Goal: Task Accomplishment & Management: Complete application form

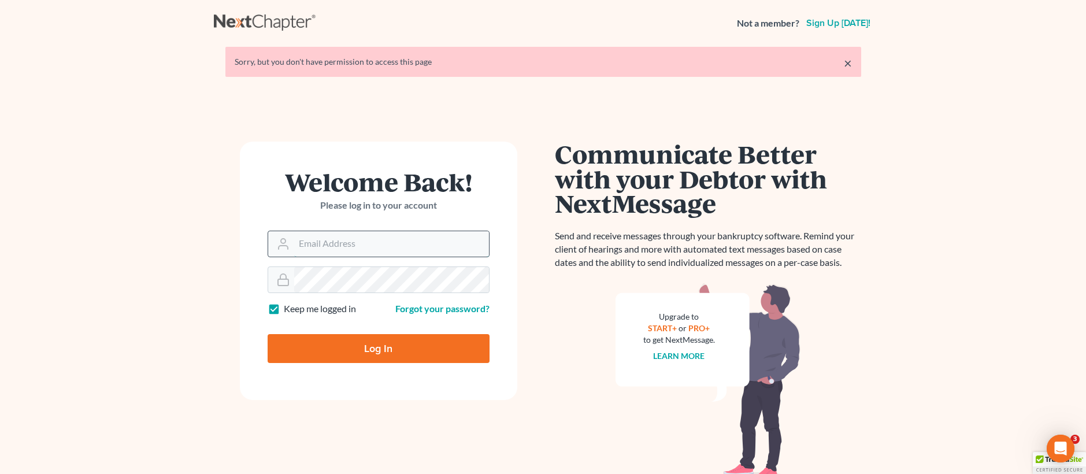
drag, startPoint x: 353, startPoint y: 232, endPoint x: 350, endPoint y: 239, distance: 7.8
click at [353, 232] on input "Email Address" at bounding box center [391, 243] width 195 height 25
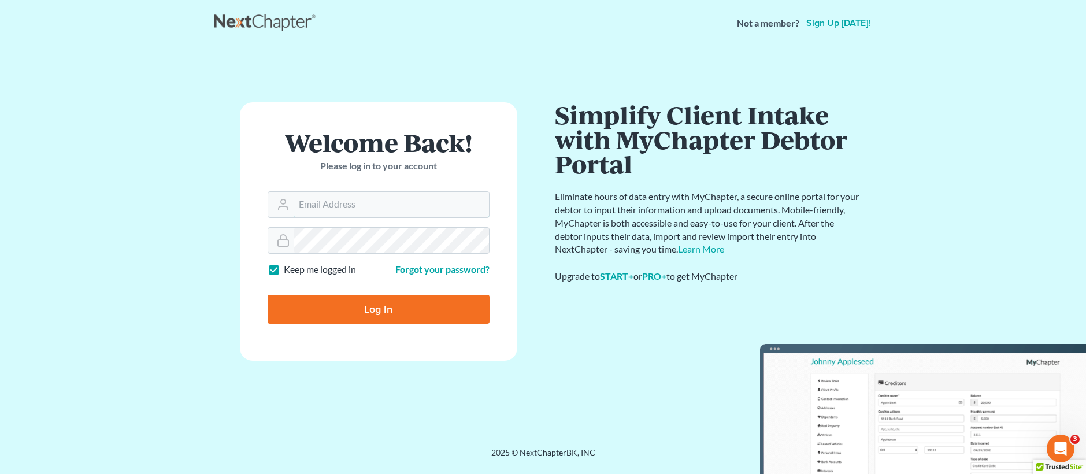
type input "[EMAIL_ADDRESS][DOMAIN_NAME]"
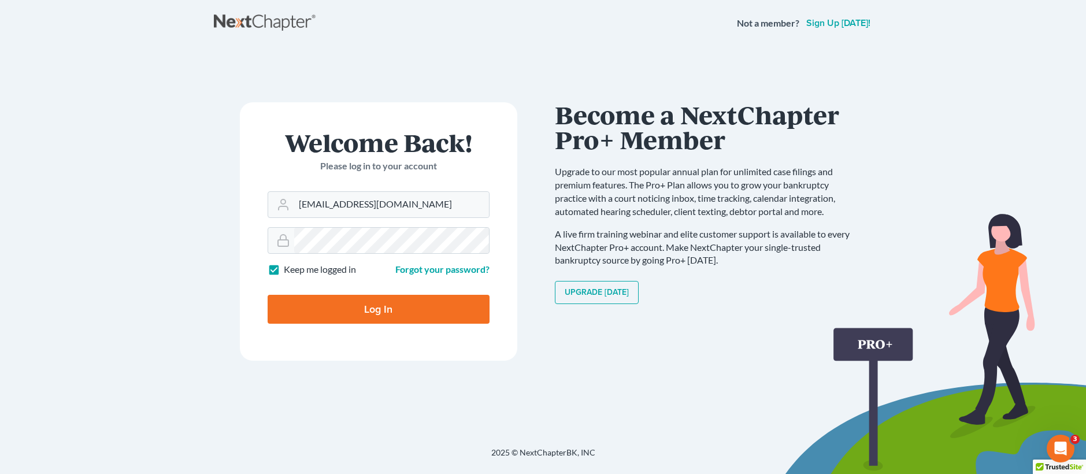
click at [268, 295] on input "Log In" at bounding box center [379, 309] width 222 height 29
type input "Thinking..."
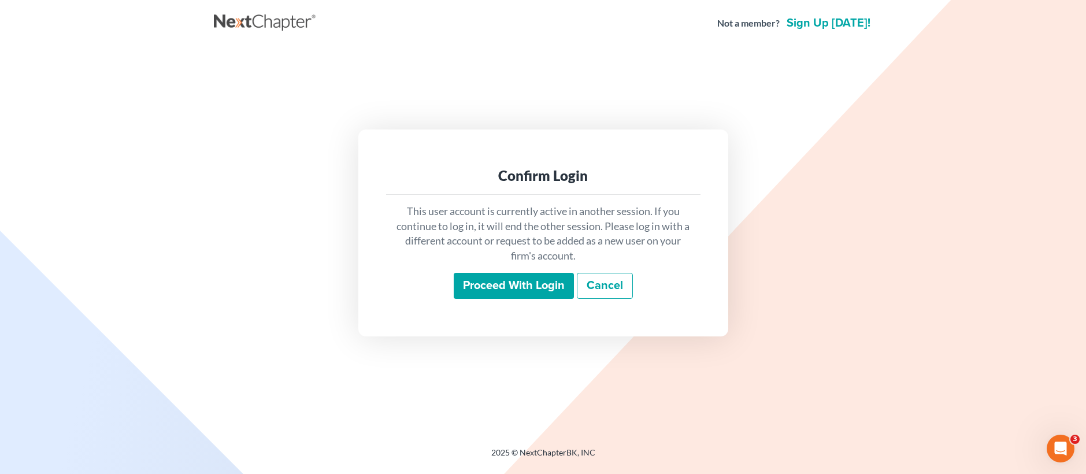
click at [521, 276] on input "Proceed with login" at bounding box center [514, 286] width 120 height 27
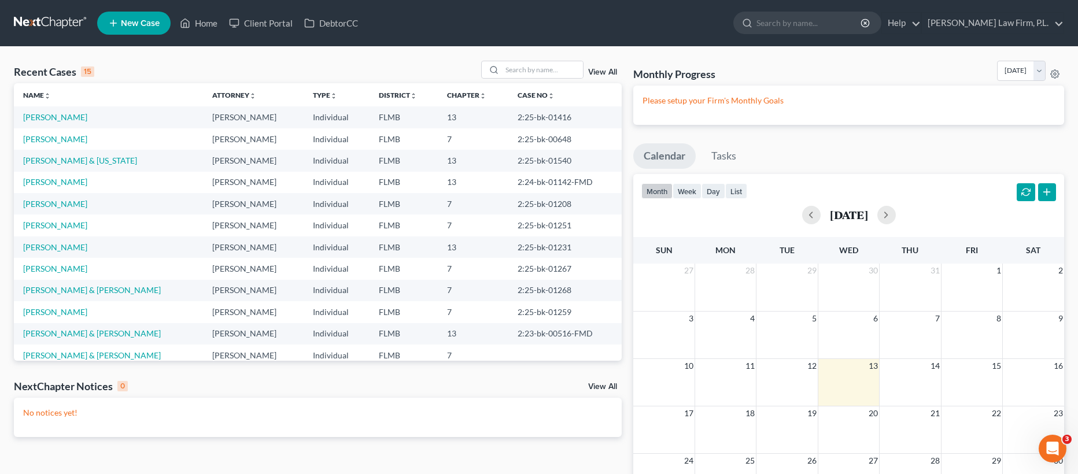
click at [157, 31] on link "New Case" at bounding box center [133, 23] width 73 height 23
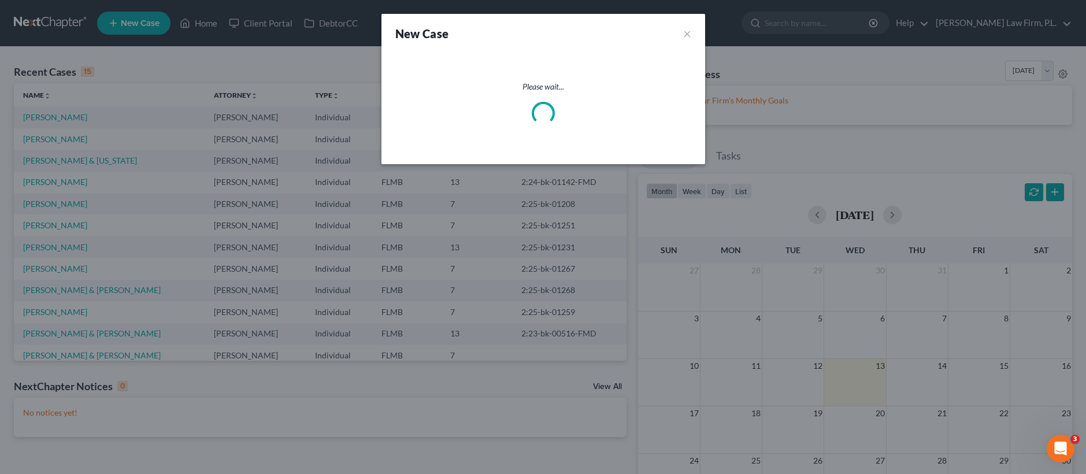
select select "15"
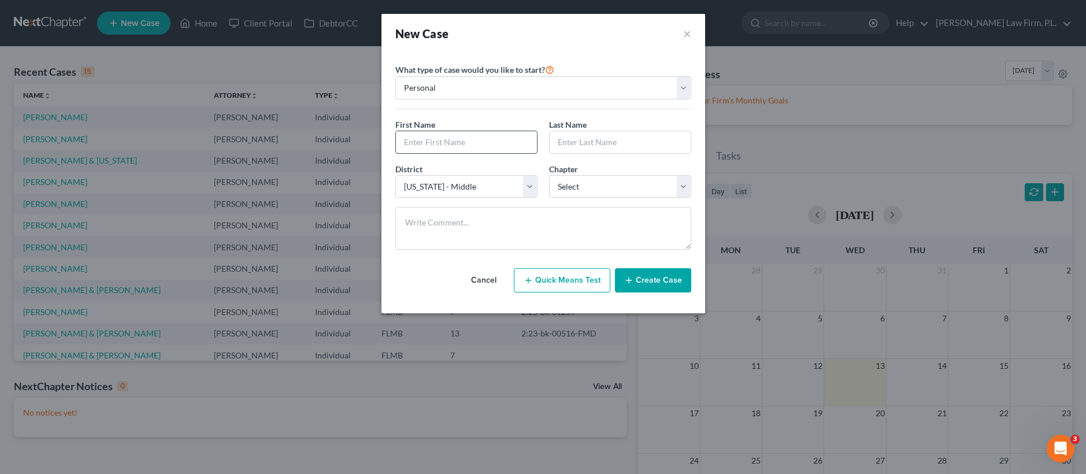
click at [432, 140] on input "text" at bounding box center [466, 142] width 141 height 22
type input "Peter"
type input "Shrider"
click at [596, 192] on select "Select 7 11 12 13" at bounding box center [620, 186] width 142 height 23
select select "0"
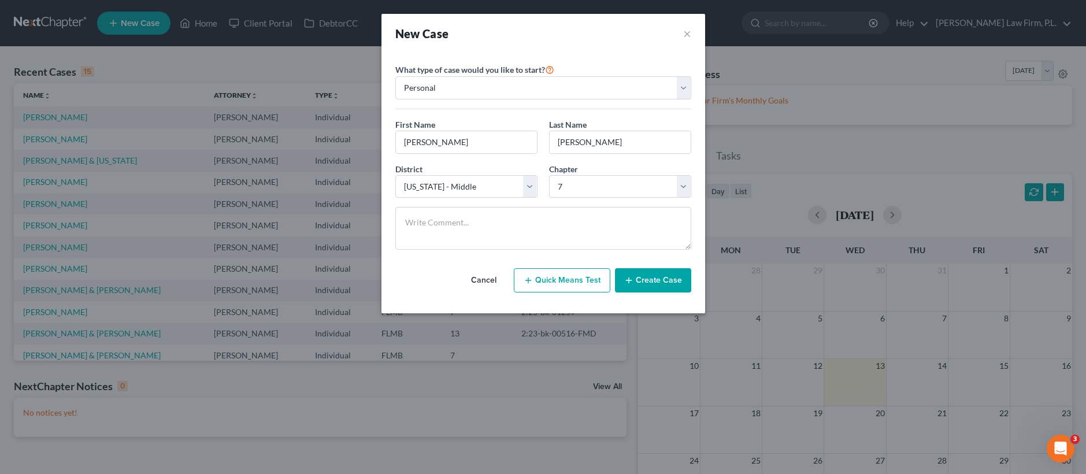
click at [660, 276] on button "Create Case" at bounding box center [653, 280] width 76 height 24
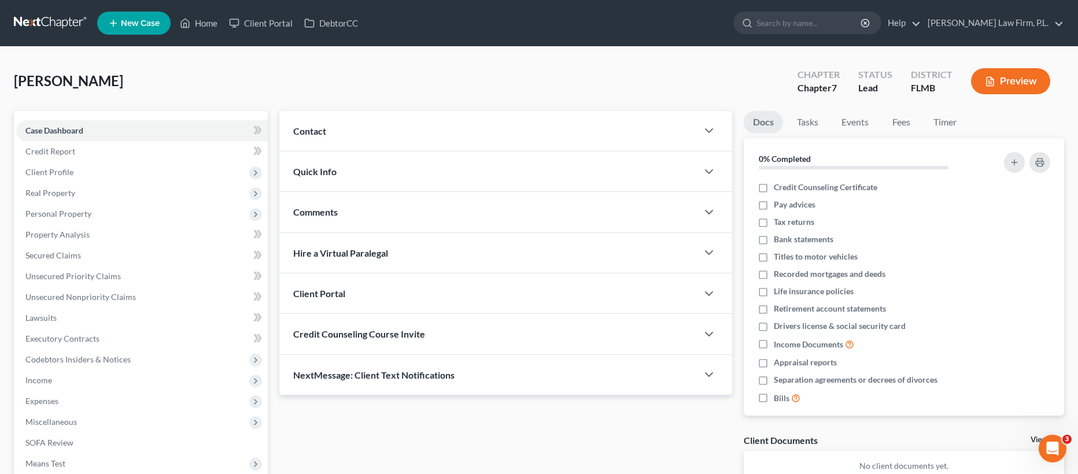
click at [364, 128] on div "Contact" at bounding box center [488, 131] width 418 height 40
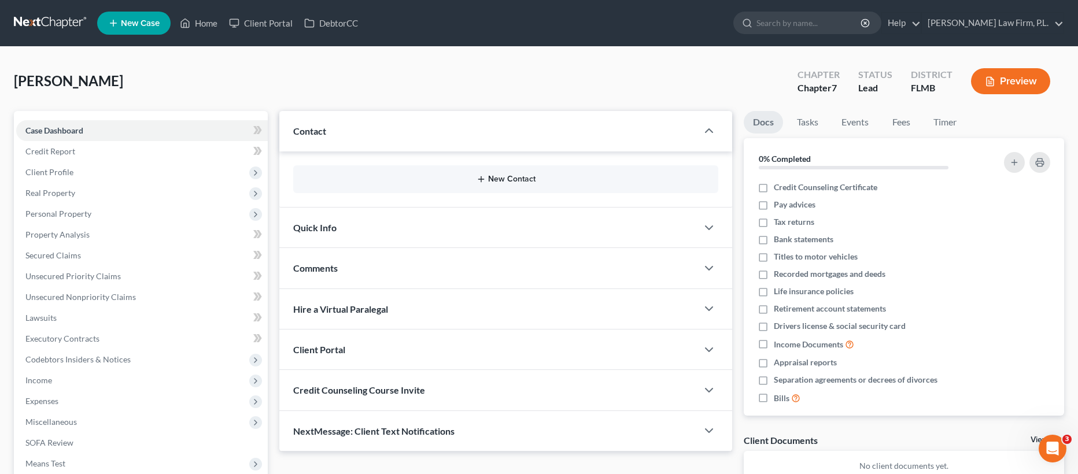
click at [446, 178] on button "New Contact" at bounding box center [505, 179] width 406 height 9
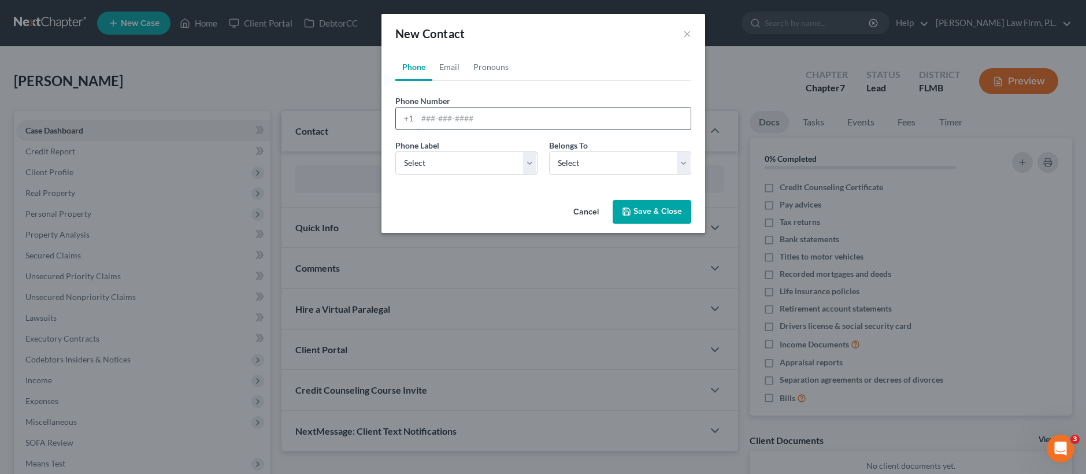
click at [452, 112] on input "tel" at bounding box center [553, 119] width 273 height 22
type input "6123606451"
click at [450, 158] on select "Select Mobile Home Work Other" at bounding box center [467, 162] width 142 height 23
select select "0"
click at [619, 171] on select "Select Client Other" at bounding box center [620, 162] width 142 height 23
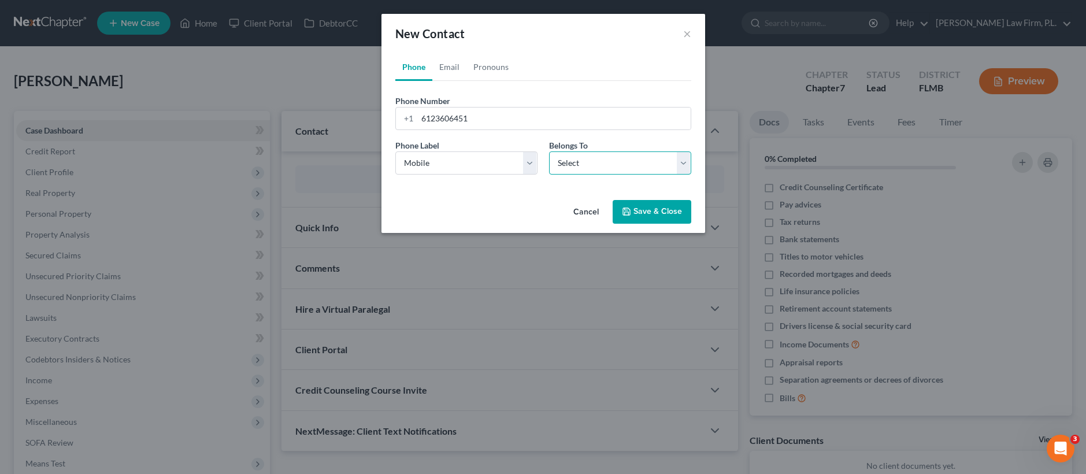
select select "0"
click at [449, 68] on link "Email" at bounding box center [450, 67] width 34 height 28
click at [453, 117] on input "email" at bounding box center [553, 119] width 273 height 22
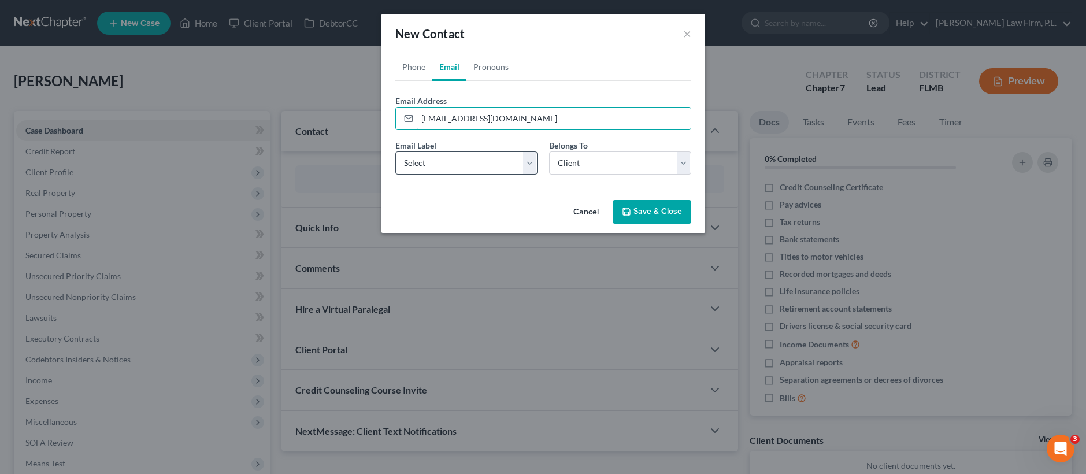
type input "shriderpete@gmail.com"
click at [439, 162] on select "Select Home Work Other" at bounding box center [467, 162] width 142 height 23
select select "0"
click at [649, 207] on button "Save & Close" at bounding box center [652, 212] width 79 height 24
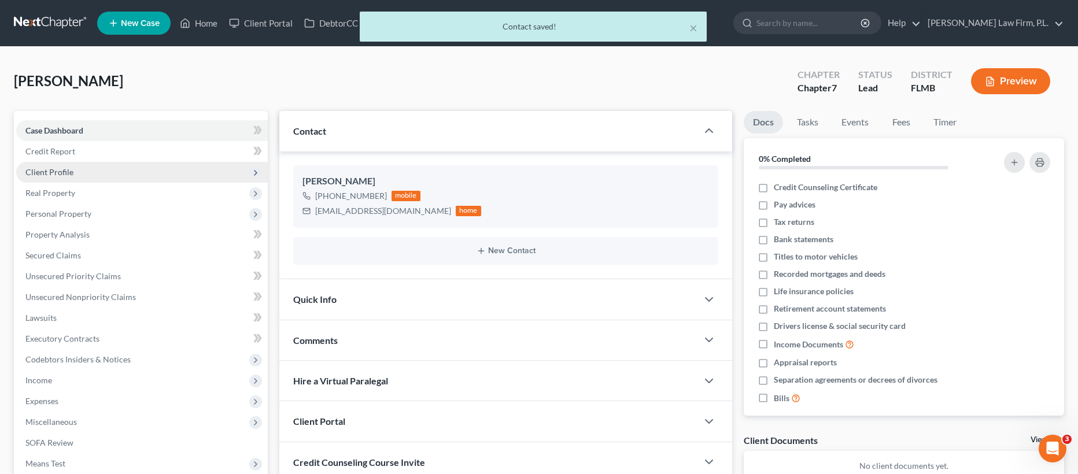
click at [87, 178] on span "Client Profile" at bounding box center [142, 172] width 252 height 21
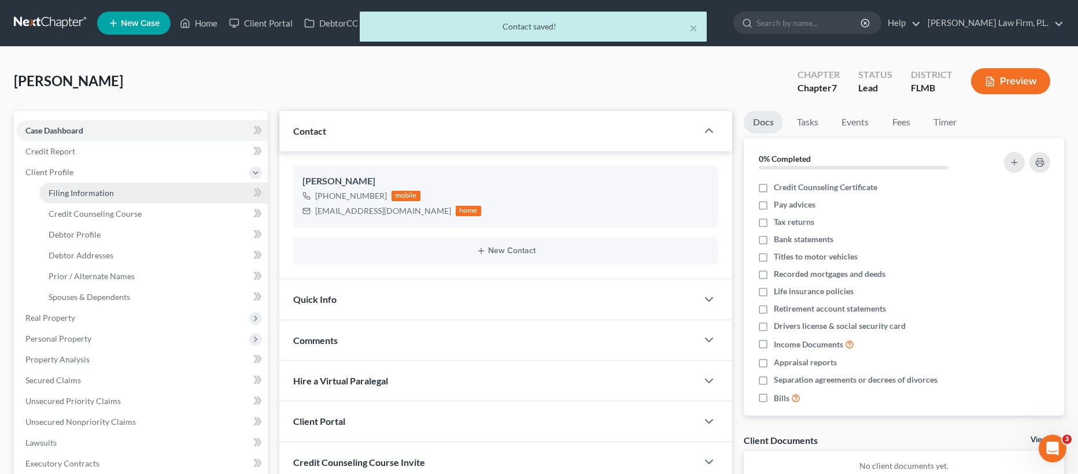
click at [135, 191] on link "Filing Information" at bounding box center [153, 193] width 228 height 21
select select "1"
select select "0"
select select "15"
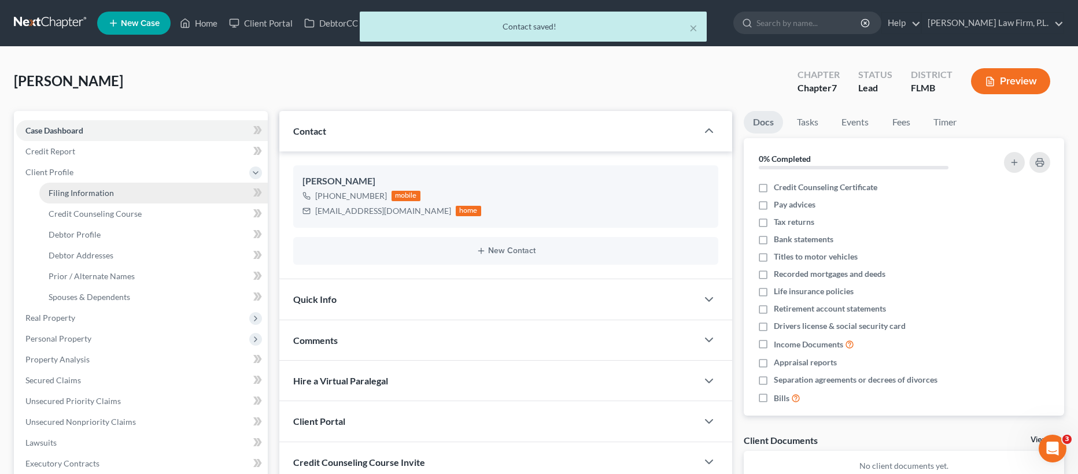
select select "9"
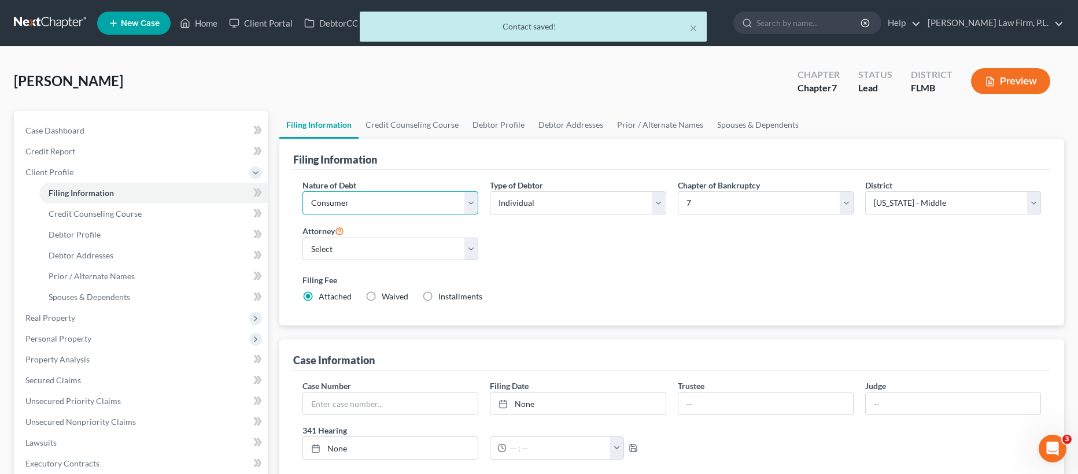
click at [358, 204] on select "Select Business Consumer Other" at bounding box center [390, 202] width 176 height 23
click at [365, 252] on select "Select Jonathan Bierfeld - FLMB Steven Martin - null" at bounding box center [390, 249] width 176 height 23
select select "0"
click at [383, 125] on link "Credit Counseling Course" at bounding box center [411, 125] width 107 height 28
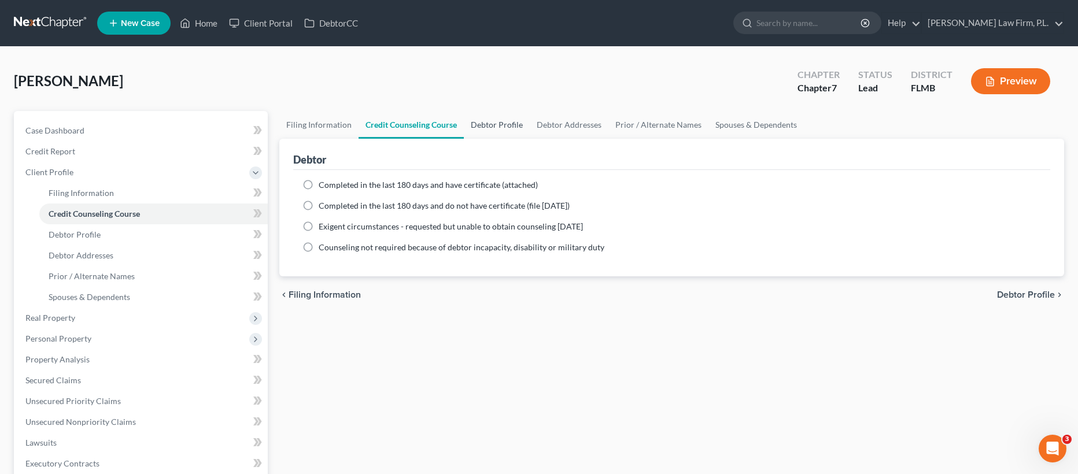
click at [500, 128] on link "Debtor Profile" at bounding box center [497, 125] width 66 height 28
select select "0"
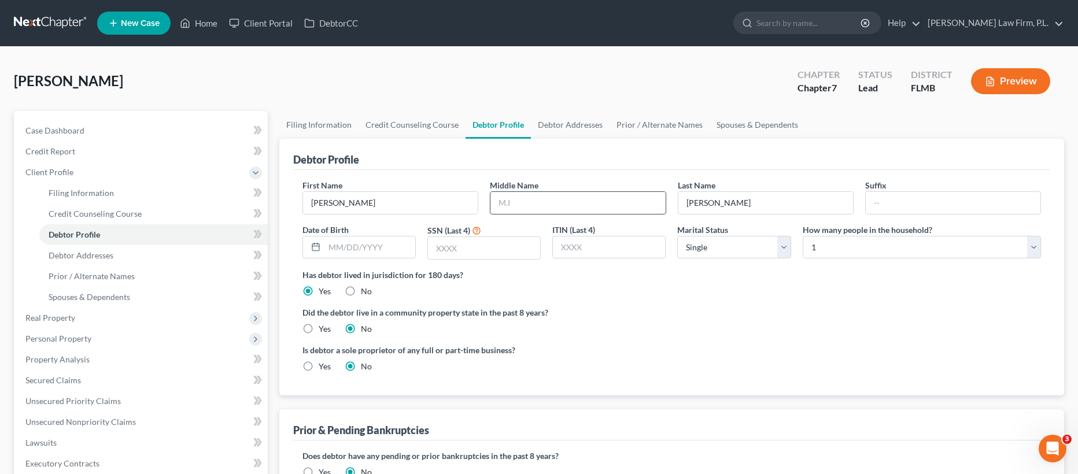
click at [559, 204] on input "text" at bounding box center [577, 203] width 175 height 22
type input "Leon"
click at [364, 254] on input "text" at bounding box center [369, 247] width 91 height 22
type input "09/17/1976"
click at [485, 242] on input "text" at bounding box center [484, 248] width 112 height 22
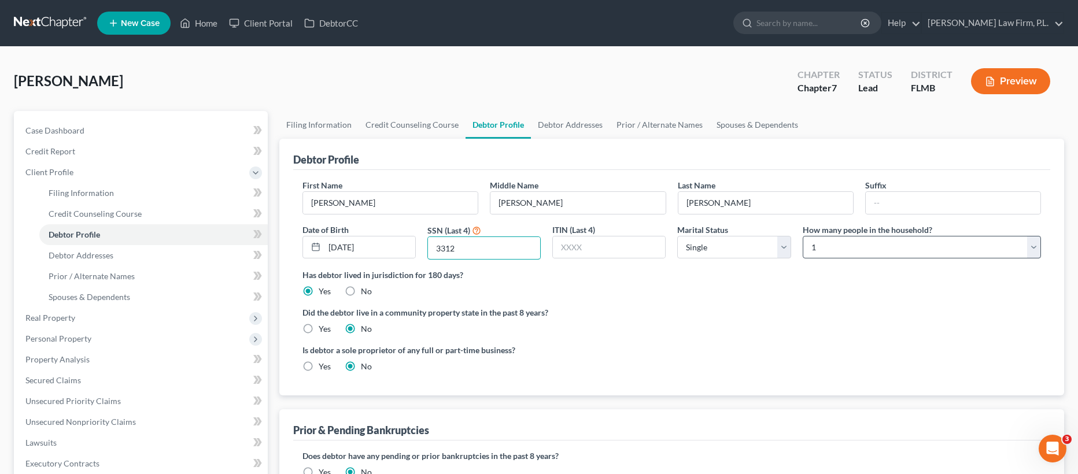
type input "3312"
click at [870, 258] on select "Select 1 2 3 4 5 6 7 8 9 10 11 12 13 14 15 16 17 18 19 20" at bounding box center [922, 247] width 238 height 23
select select "2"
click at [571, 130] on link "Debtor Addresses" at bounding box center [570, 125] width 79 height 28
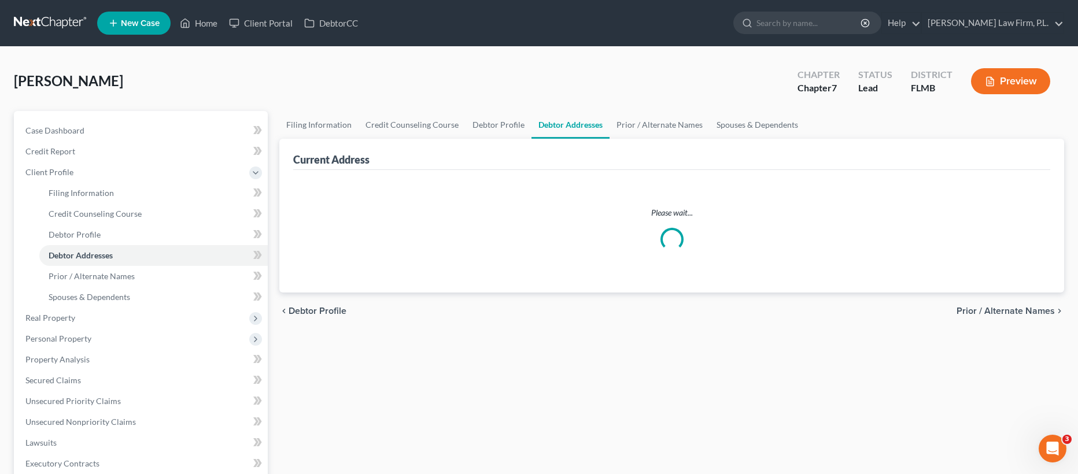
select select "0"
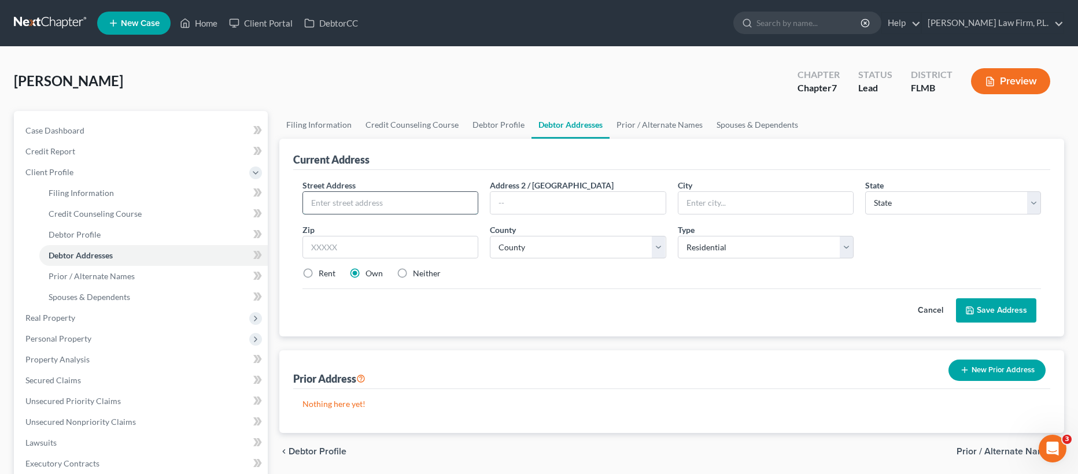
click at [401, 197] on input "text" at bounding box center [390, 203] width 175 height 22
type input "2123 SW 43rd Lane"
click at [378, 241] on input "text" at bounding box center [390, 247] width 176 height 23
type input "33914"
type input "Cape Coral"
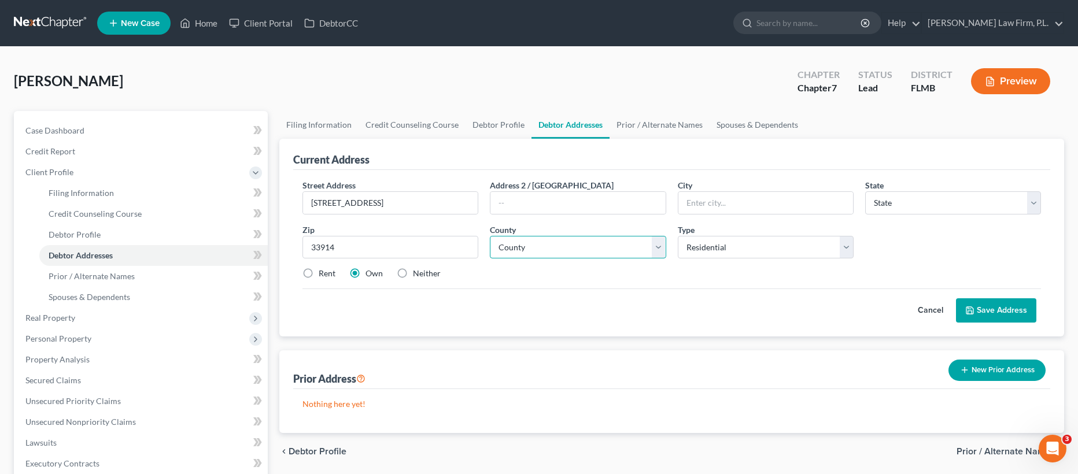
select select "9"
click at [995, 314] on button "Save Address" at bounding box center [996, 310] width 80 height 24
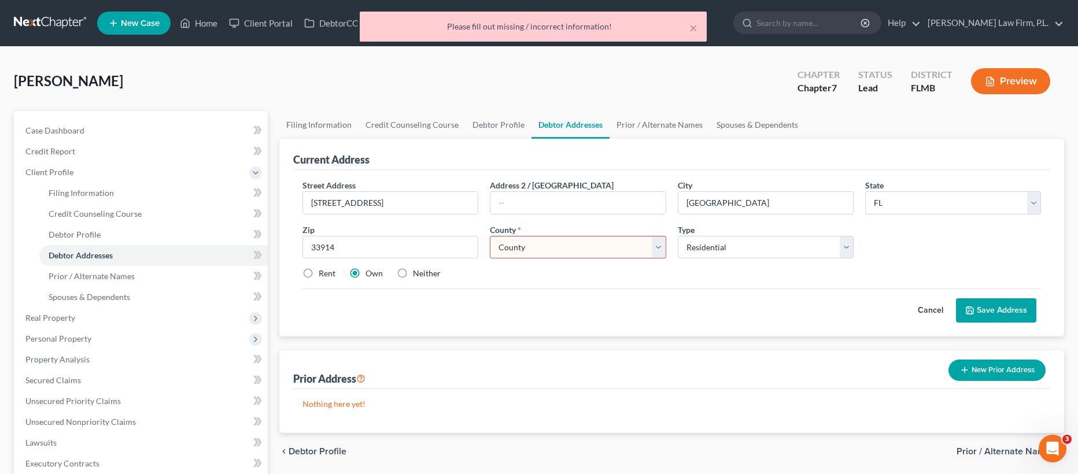
click at [595, 252] on select "County Alachua County Baker County Bay County Bradford County Brevard County Br…" at bounding box center [578, 247] width 176 height 23
select select "34"
click at [999, 315] on button "Save Address" at bounding box center [996, 310] width 80 height 24
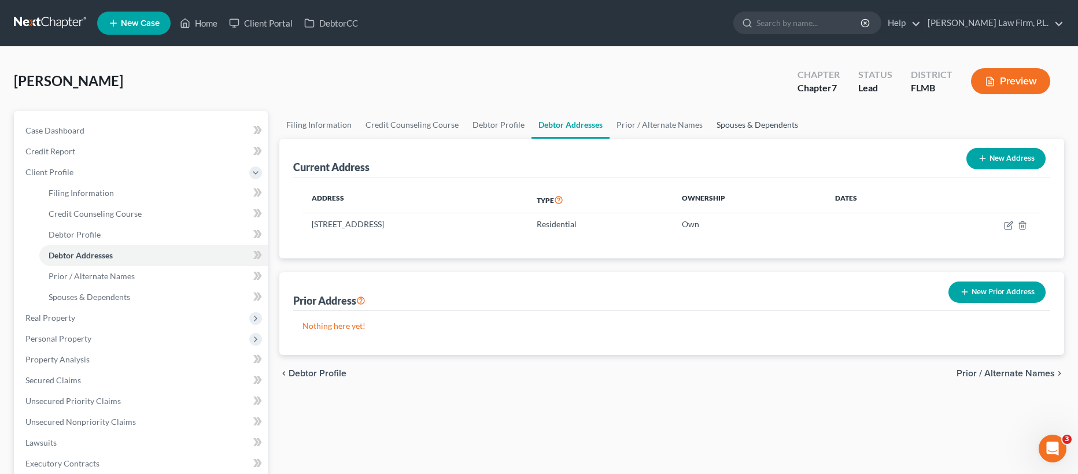
click at [768, 123] on link "Spouses & Dependents" at bounding box center [756, 125] width 95 height 28
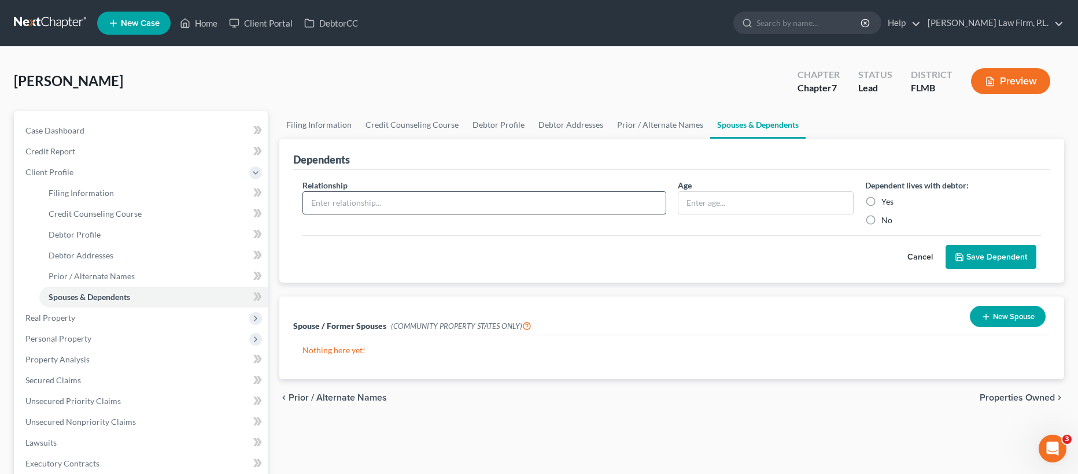
click at [533, 202] on input "text" at bounding box center [484, 203] width 363 height 22
type input "Son"
click at [772, 205] on input "text" at bounding box center [765, 203] width 175 height 22
type input "14"
click at [881, 197] on label "Yes" at bounding box center [887, 202] width 12 height 12
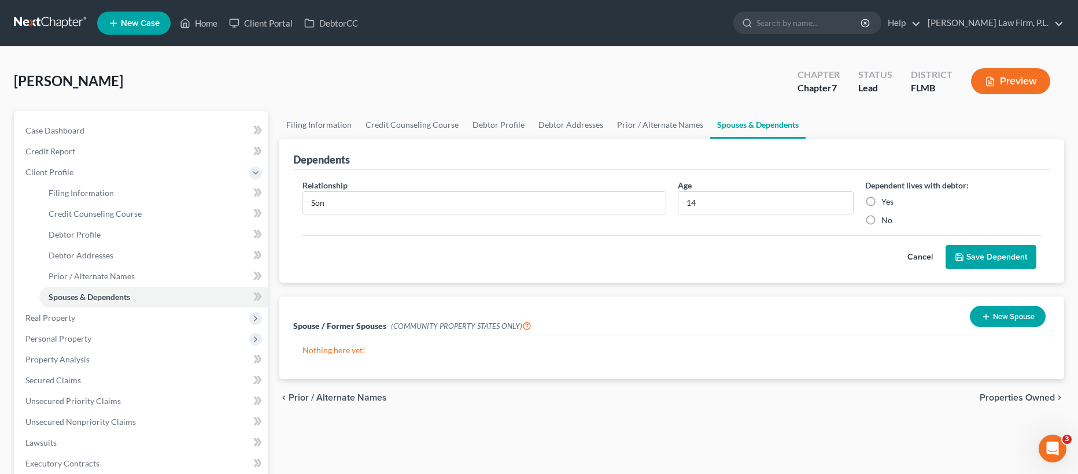
click at [886, 197] on input "Yes" at bounding box center [890, 200] width 8 height 8
radio input "true"
click at [991, 260] on button "Save Dependent" at bounding box center [990, 257] width 91 height 24
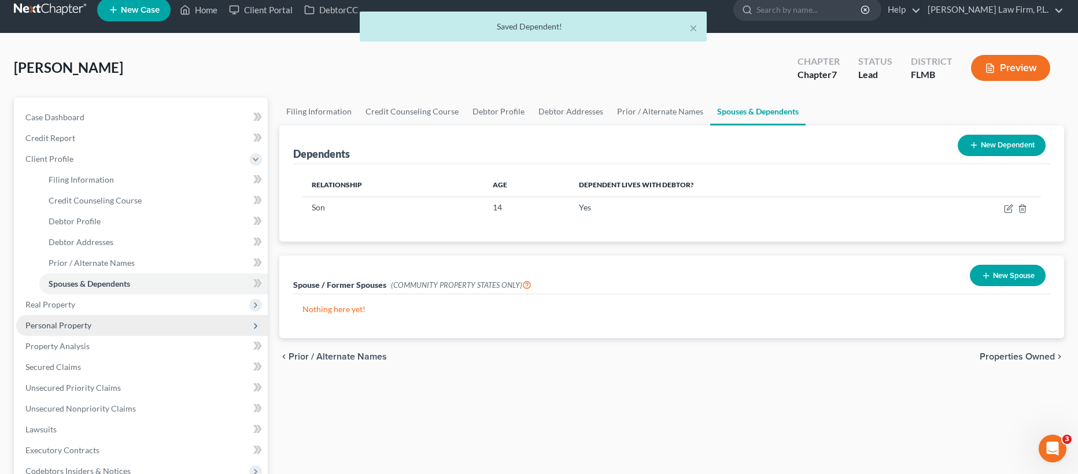
scroll to position [22, 0]
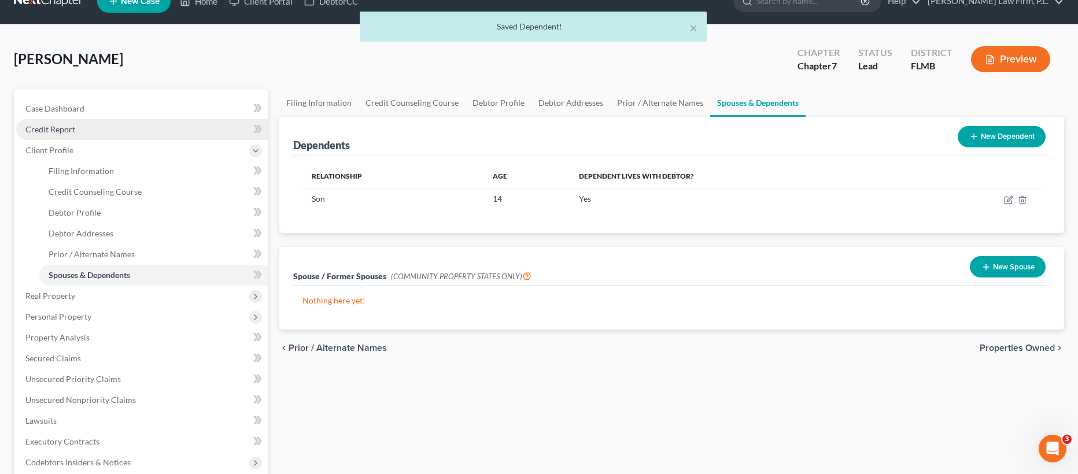
click at [156, 128] on link "Credit Report" at bounding box center [142, 129] width 252 height 21
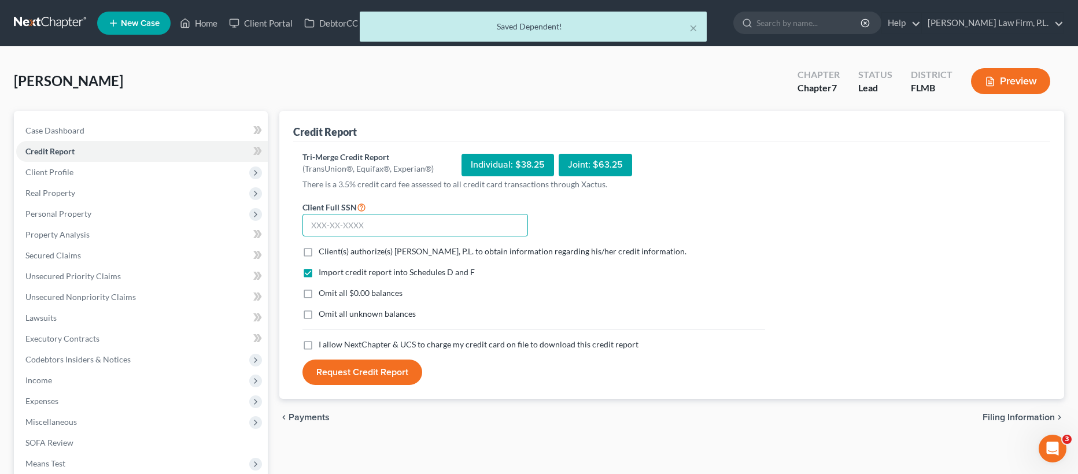
click at [404, 225] on input "text" at bounding box center [415, 225] width 226 height 23
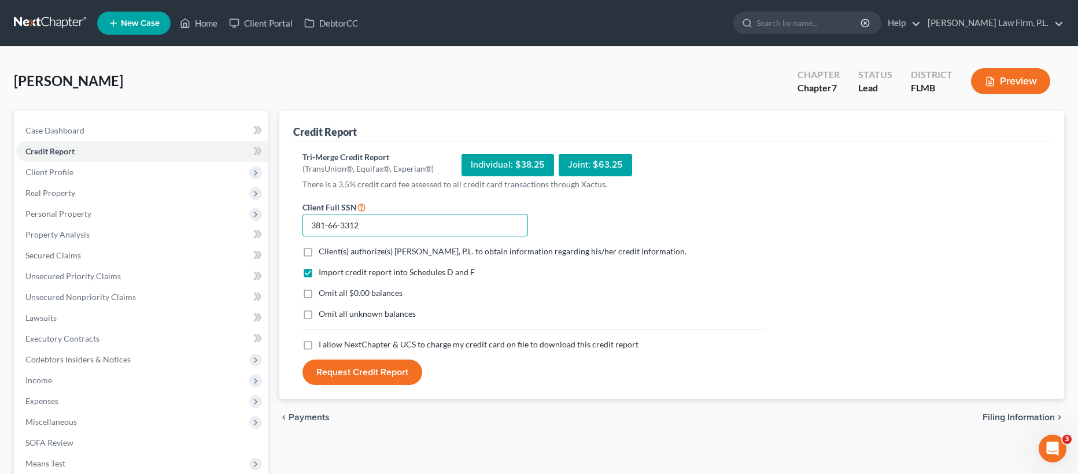
type input "381-66-3312"
click at [319, 251] on label "Client(s) authorize(s) Martin Law Firm, P.L. to obtain information regarding hi…" at bounding box center [503, 252] width 368 height 12
click at [323, 251] on input "Client(s) authorize(s) Martin Law Firm, P.L. to obtain information regarding hi…" at bounding box center [327, 250] width 8 height 8
checkbox input "true"
click at [319, 297] on label "Omit all $0.00 balances" at bounding box center [361, 293] width 84 height 12
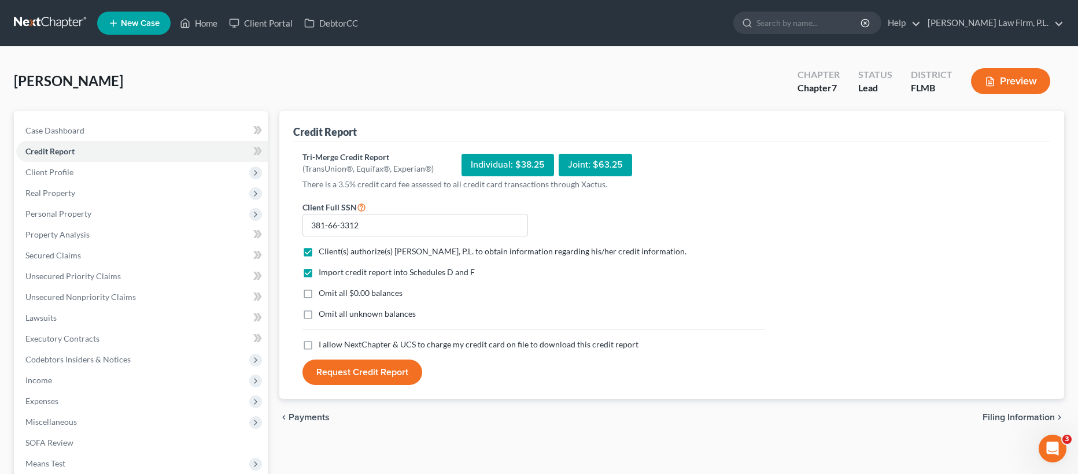
click at [323, 295] on input "Omit all $0.00 balances" at bounding box center [327, 291] width 8 height 8
checkbox input "true"
click at [319, 345] on label "I allow NextChapter & UCS to charge my credit card on file to download this cre…" at bounding box center [479, 345] width 320 height 12
click at [323, 345] on input "I allow NextChapter & UCS to charge my credit card on file to download this cre…" at bounding box center [327, 343] width 8 height 8
checkbox input "true"
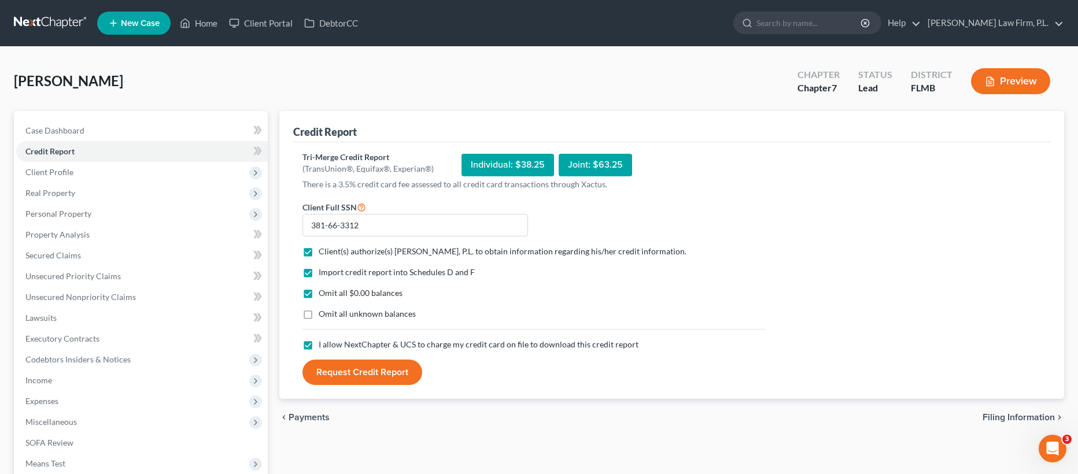
click at [390, 376] on button "Request Credit Report" at bounding box center [362, 372] width 120 height 25
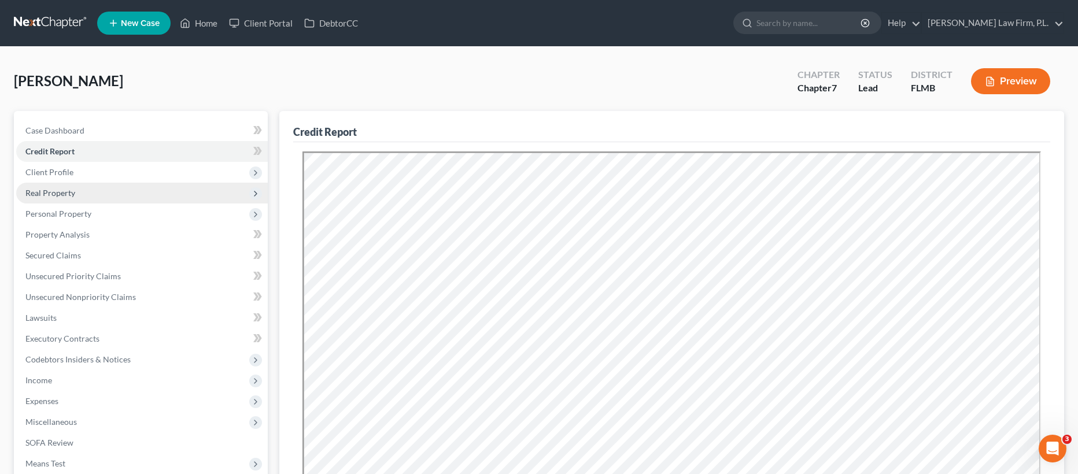
click at [87, 194] on span "Real Property" at bounding box center [142, 193] width 252 height 21
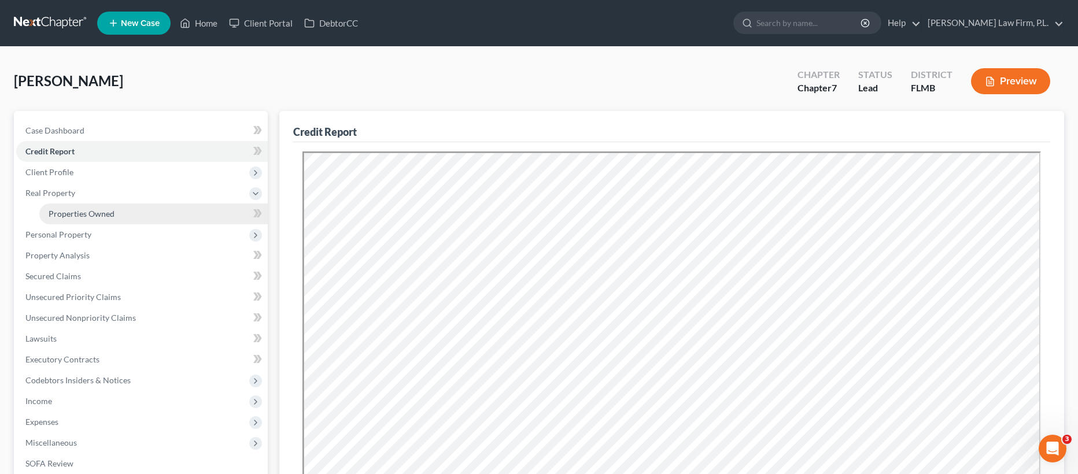
click at [87, 210] on span "Properties Owned" at bounding box center [82, 214] width 66 height 10
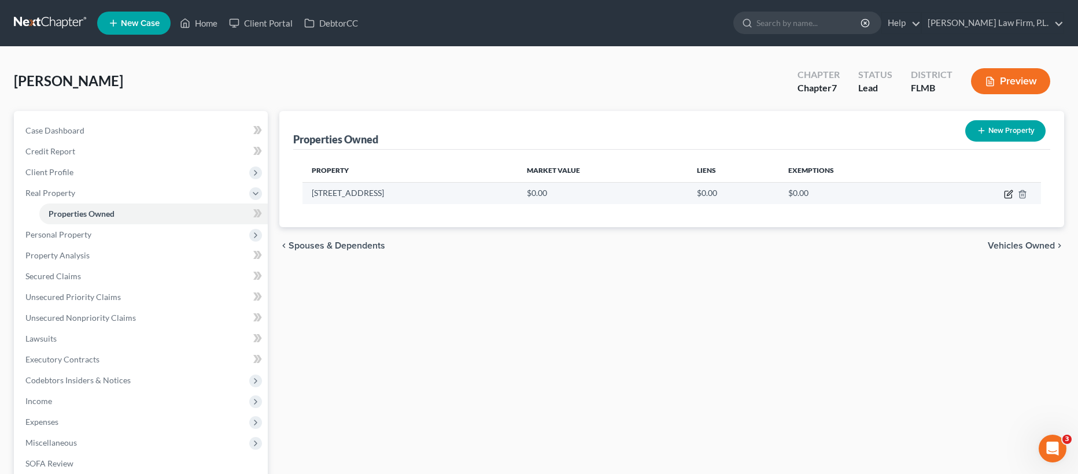
click at [1007, 193] on icon "button" at bounding box center [1009, 192] width 5 height 5
select select "9"
select select "34"
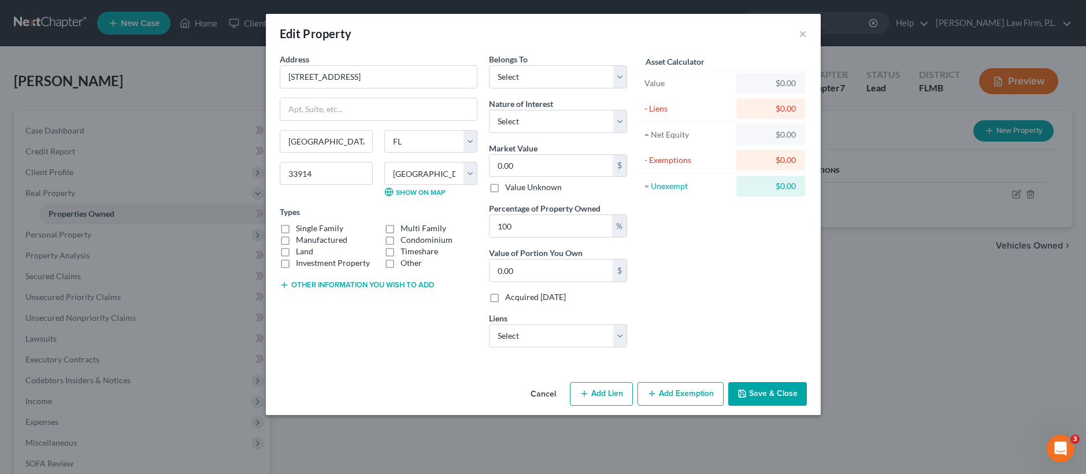
click at [296, 227] on label "Single Family" at bounding box center [319, 229] width 47 height 12
click at [301, 227] on input "Single Family" at bounding box center [305, 227] width 8 height 8
checkbox input "true"
click at [320, 289] on button "Other information you wish to add" at bounding box center [357, 284] width 154 height 9
click at [316, 308] on textarea at bounding box center [379, 311] width 198 height 43
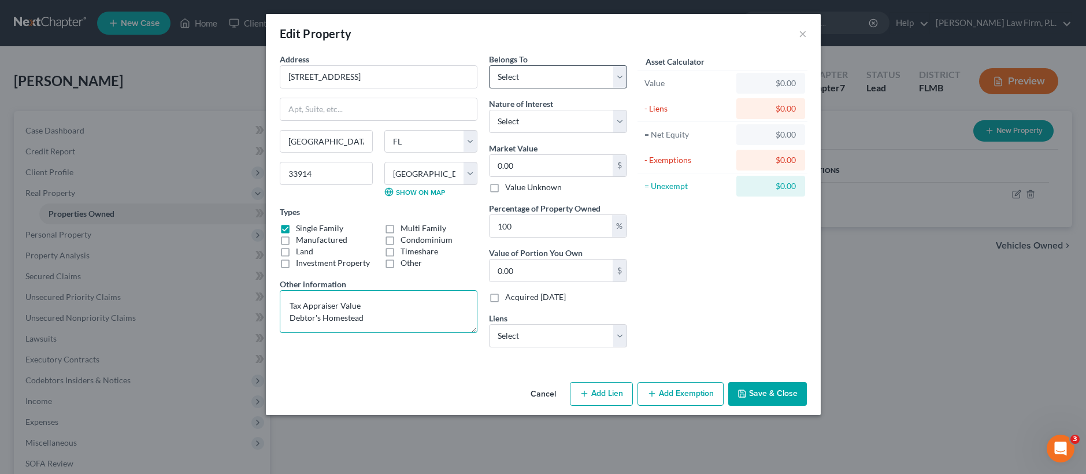
type textarea "Tax Appraiser Value Debtor's Homestead"
click at [567, 72] on select "Select Debtor 1 Only Debtor 2 Only Debtor 1 And Debtor 2 Only At Least One Of T…" at bounding box center [558, 76] width 138 height 23
select select "3"
click at [533, 160] on input "0.00" at bounding box center [551, 166] width 123 height 22
paste input "1,027,297"
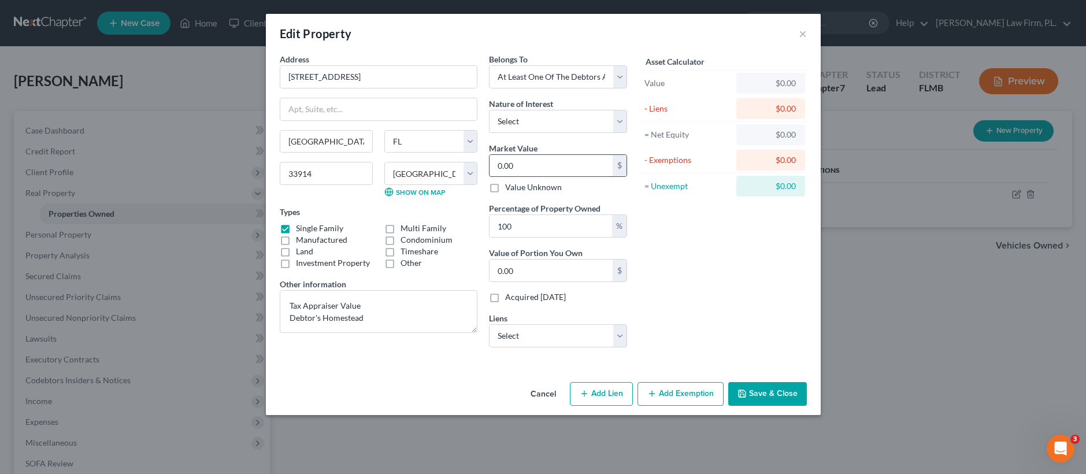
type input "1,027,297"
type input "1,027,297.00"
type input "1,027,297"
click at [533, 332] on select "Select Suncoast Credit Union - $686,606.00 Pennymac - $418,238.00 Suncoast Cred…" at bounding box center [558, 335] width 138 height 23
select select "0"
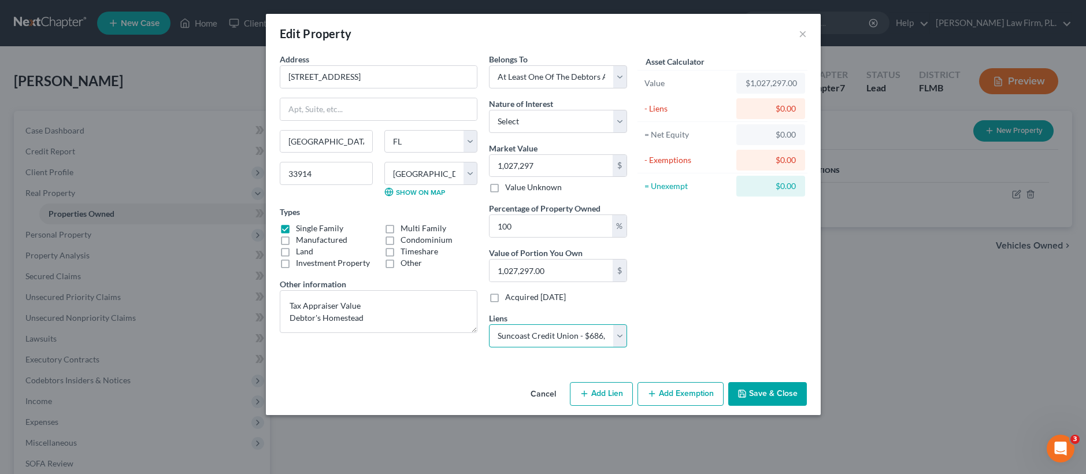
select select
select select "9"
select select "0"
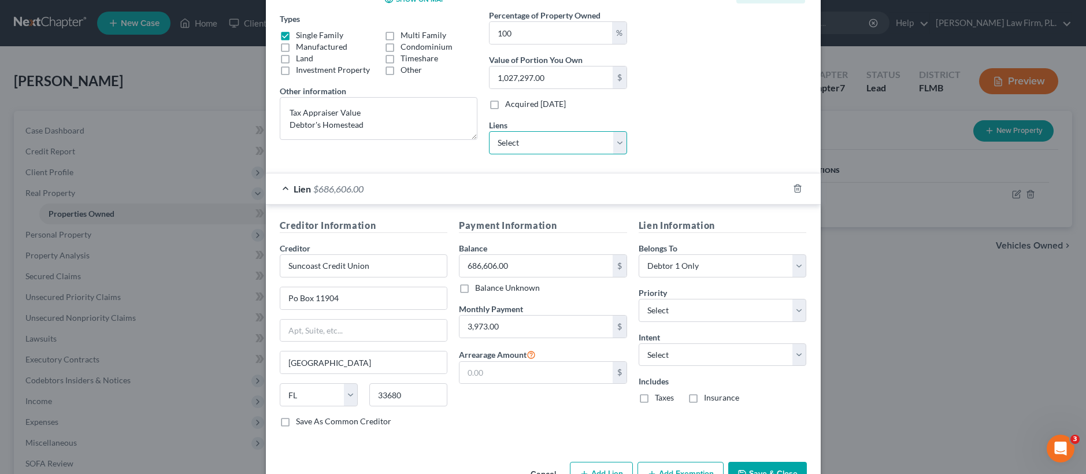
scroll to position [195, 0]
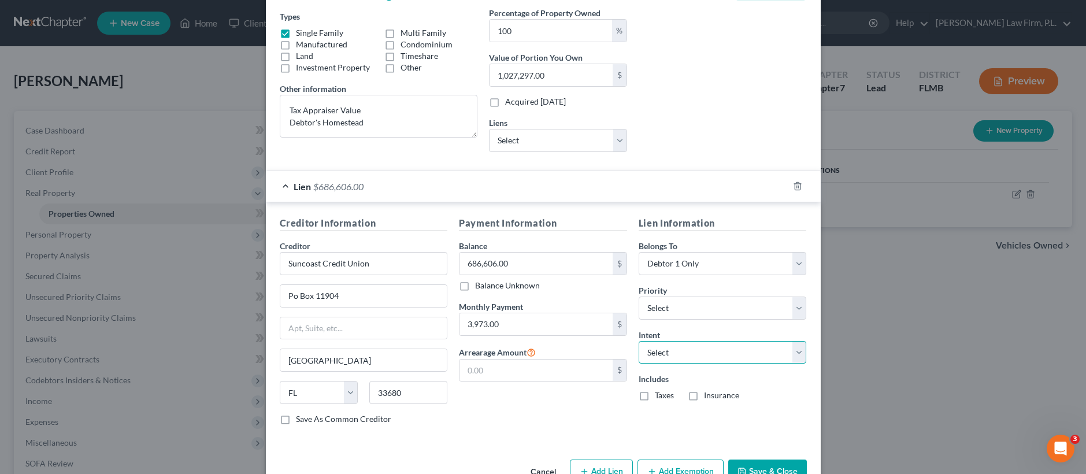
click at [707, 358] on select "Select Surrender Redeem Reaffirm Avoid Other" at bounding box center [723, 352] width 168 height 23
select select "0"
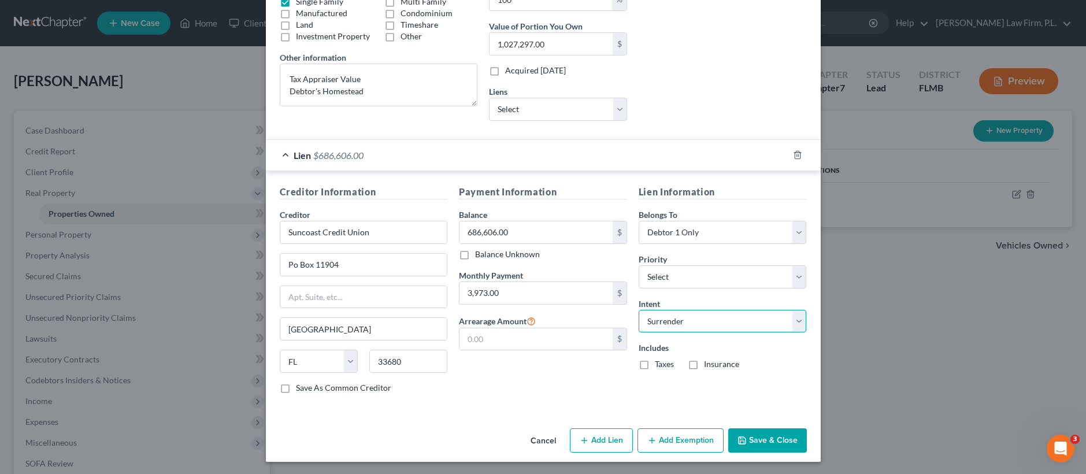
scroll to position [228, 0]
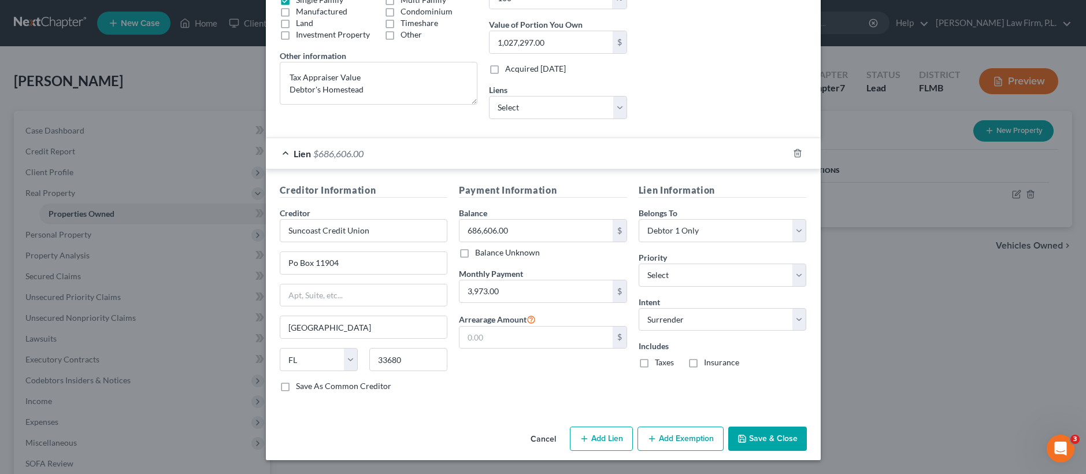
click at [594, 436] on button "Add Lien" at bounding box center [601, 439] width 63 height 24
select select "3"
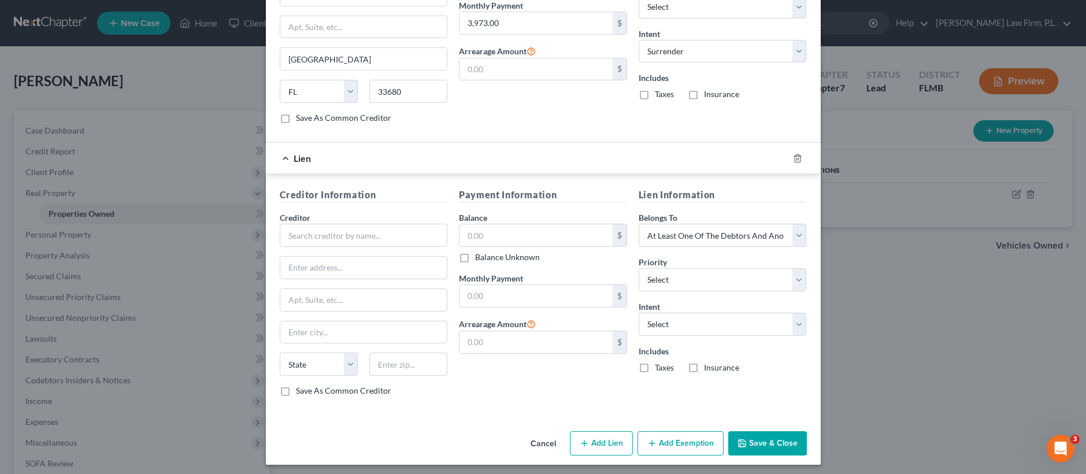
scroll to position [501, 0]
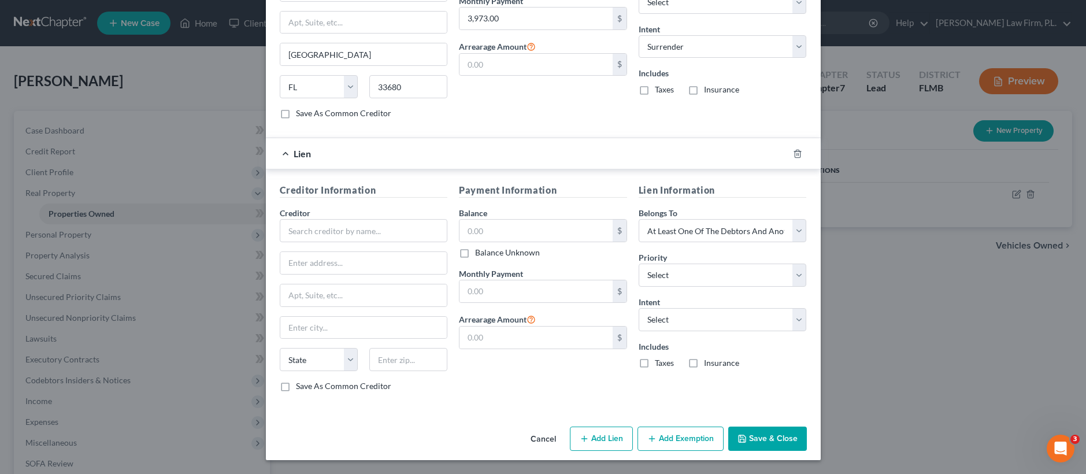
click at [540, 436] on button "Cancel" at bounding box center [544, 439] width 44 height 23
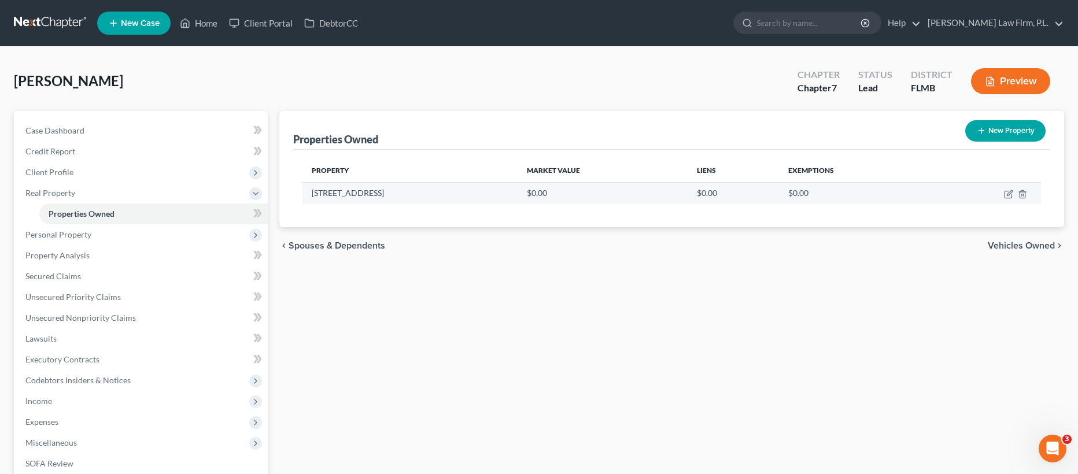
click at [1003, 195] on td at bounding box center [986, 193] width 110 height 22
click at [1004, 195] on icon "button" at bounding box center [1007, 194] width 7 height 7
select select "9"
select select "34"
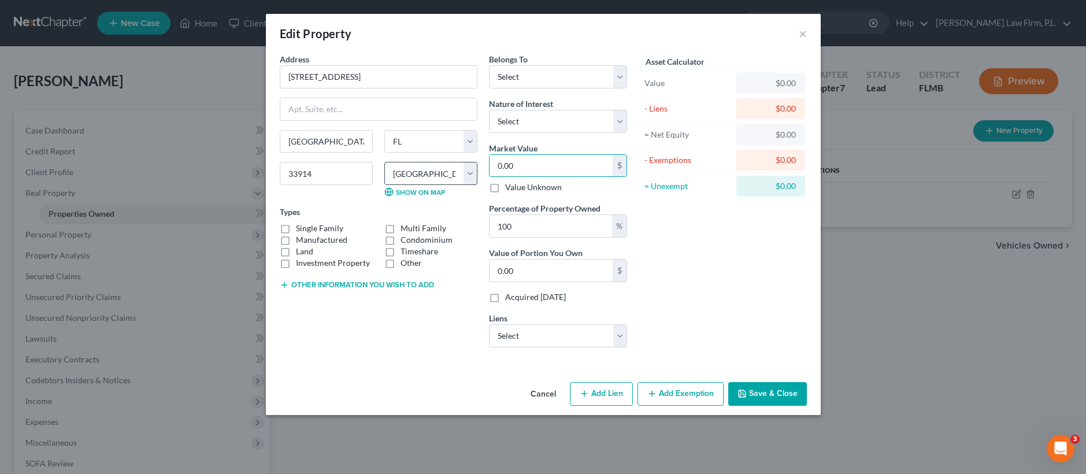
drag, startPoint x: 531, startPoint y: 168, endPoint x: 463, endPoint y: 170, distance: 67.7
click at [463, 170] on div "Address * 2123 SW 43rd Lane Cape Coral State AL AK AR AZ CA CO CT DE DC FL GA G…" at bounding box center [453, 205] width 359 height 304
click at [472, 171] on select "County Alachua County Baker County Bay County Bradford County Brevard County Br…" at bounding box center [431, 173] width 93 height 23
drag, startPoint x: 540, startPoint y: 175, endPoint x: 481, endPoint y: 173, distance: 59.6
click at [481, 173] on div "Address * 2123 SW 43rd Lane Cape Coral State AL AK AR AZ CA CO CT DE DC FL GA G…" at bounding box center [453, 205] width 359 height 304
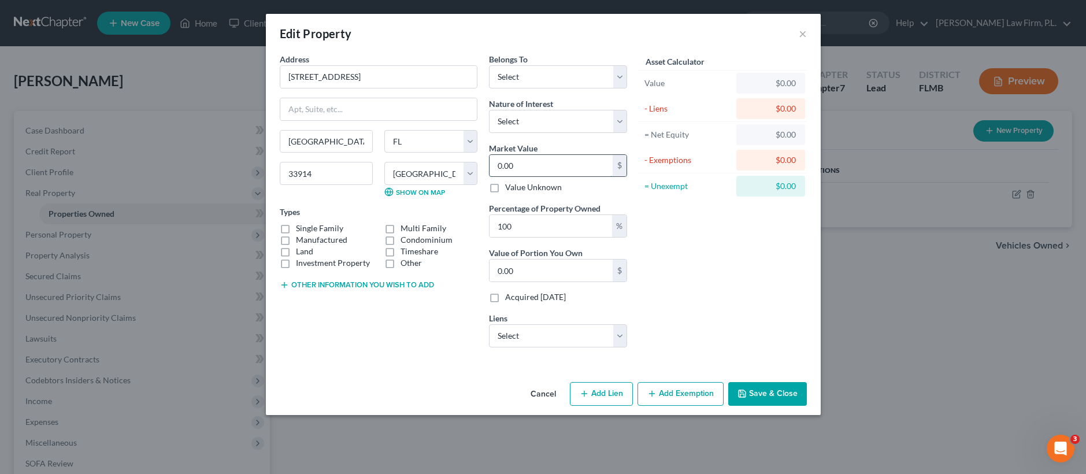
paste input "1,027,297"
type input "1,027,297"
type input "1,027,297.00"
type input "1,027,297"
click at [296, 226] on label "Single Family" at bounding box center [319, 229] width 47 height 12
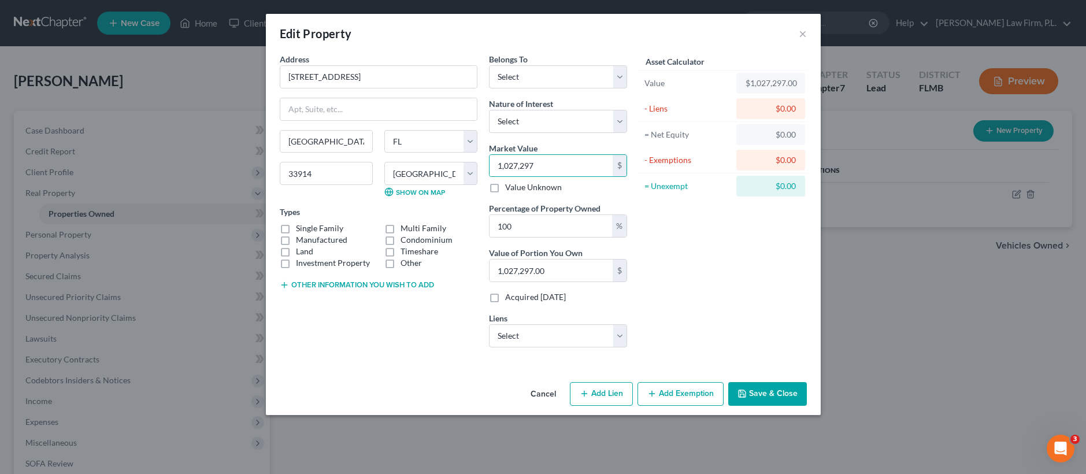
click at [301, 226] on input "Single Family" at bounding box center [305, 227] width 8 height 8
checkbox input "true"
click at [342, 281] on button "Other information you wish to add" at bounding box center [357, 284] width 154 height 9
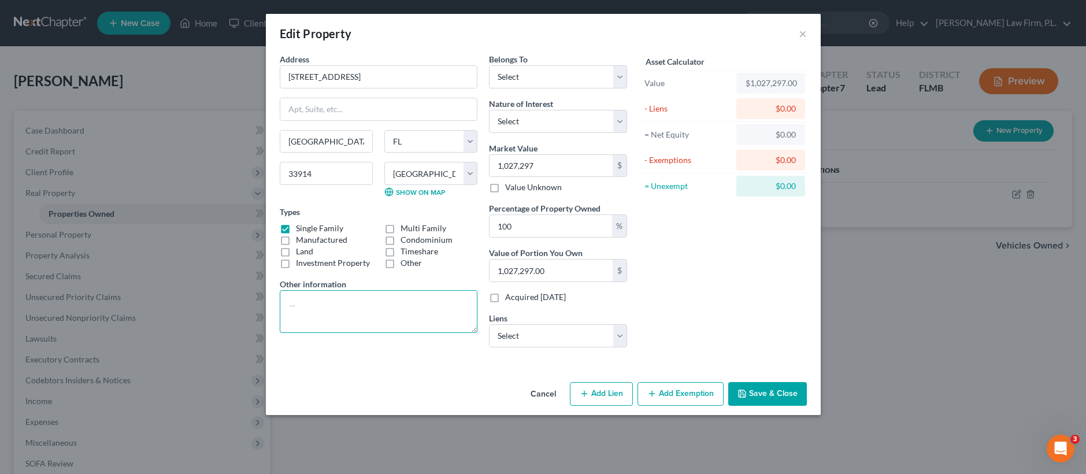
click at [339, 306] on textarea at bounding box center [379, 311] width 198 height 43
type textarea "Tax Appraiser Value Debtor's Homestead (Under Foreclosure)"
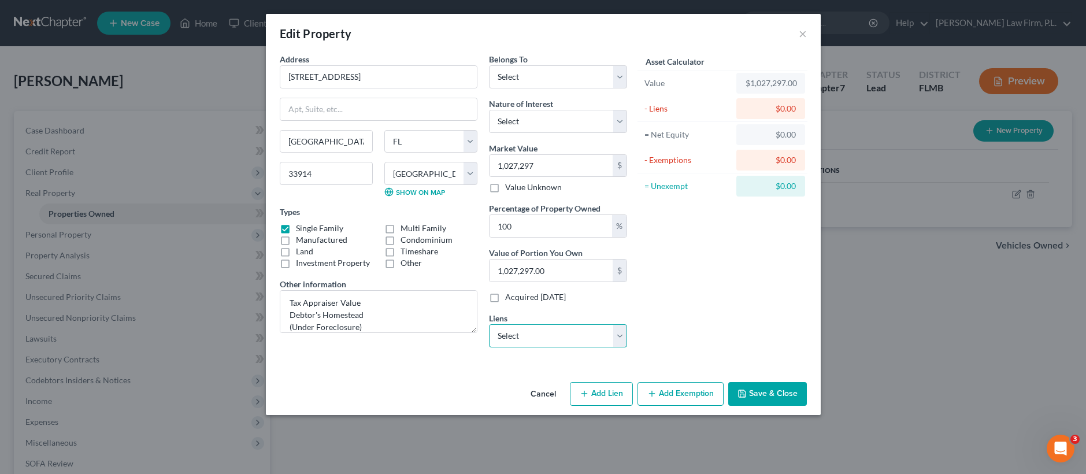
click at [524, 327] on select "Select Suncoast Credit Union - $686,606.00 Pennymac - $418,238.00 Suncoast Cred…" at bounding box center [558, 335] width 138 height 23
select select "0"
select select
select select "9"
select select "0"
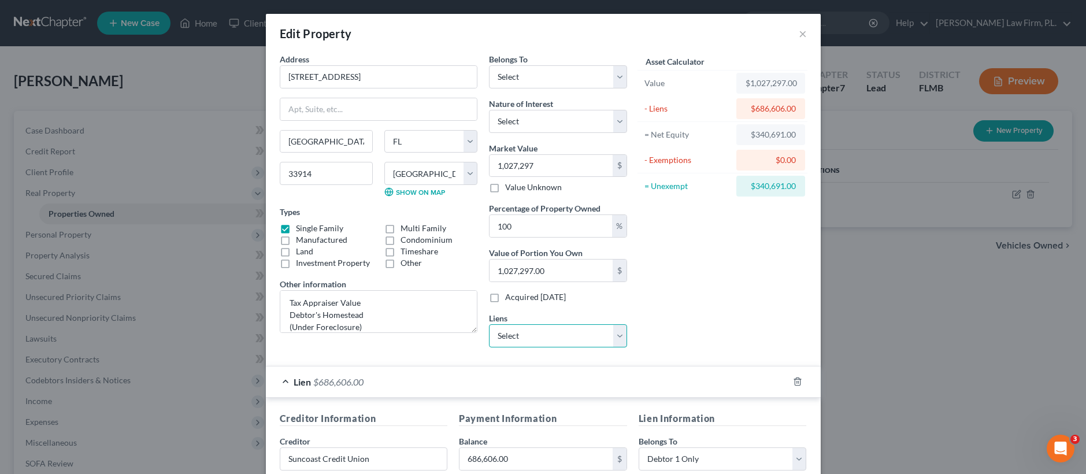
scroll to position [228, 0]
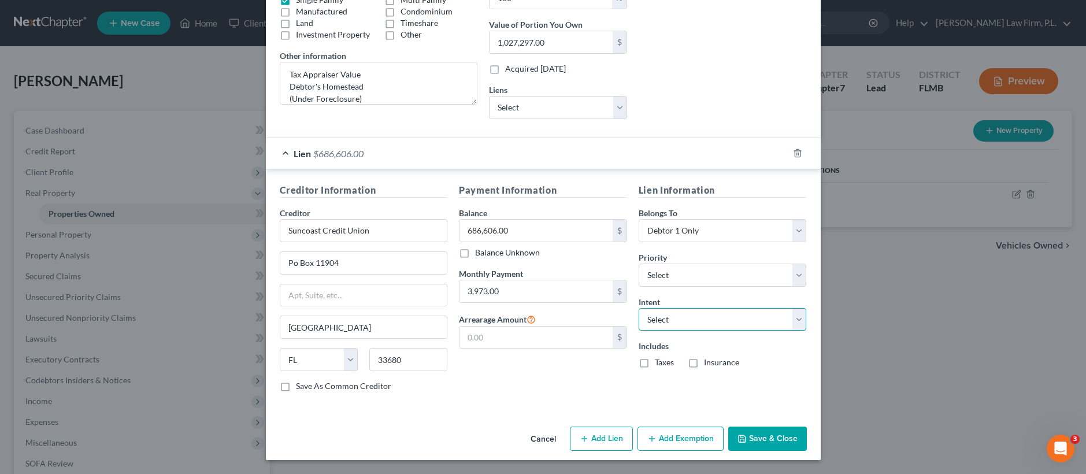
click at [671, 327] on select "Select Surrender Redeem Reaffirm Avoid Other" at bounding box center [723, 319] width 168 height 23
select select "0"
click at [778, 438] on button "Save & Close" at bounding box center [768, 439] width 79 height 24
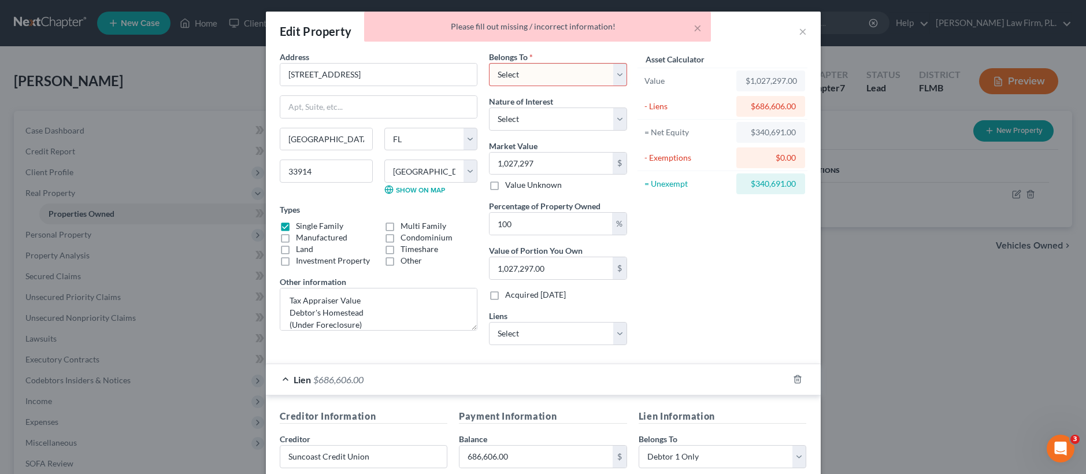
scroll to position [0, 0]
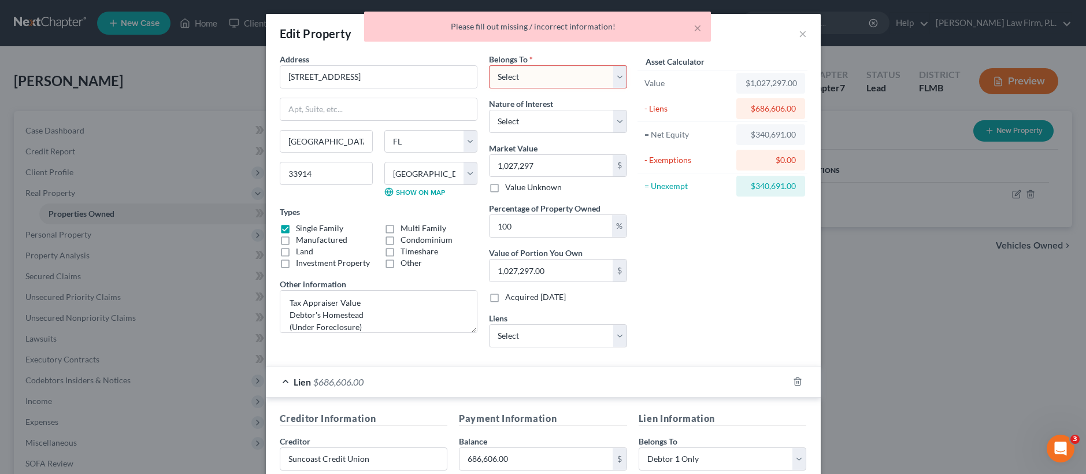
click at [529, 72] on select "Select Debtor 1 Only Debtor 2 Only Debtor 1 And Debtor 2 Only At Least One Of T…" at bounding box center [558, 76] width 138 height 23
select select "3"
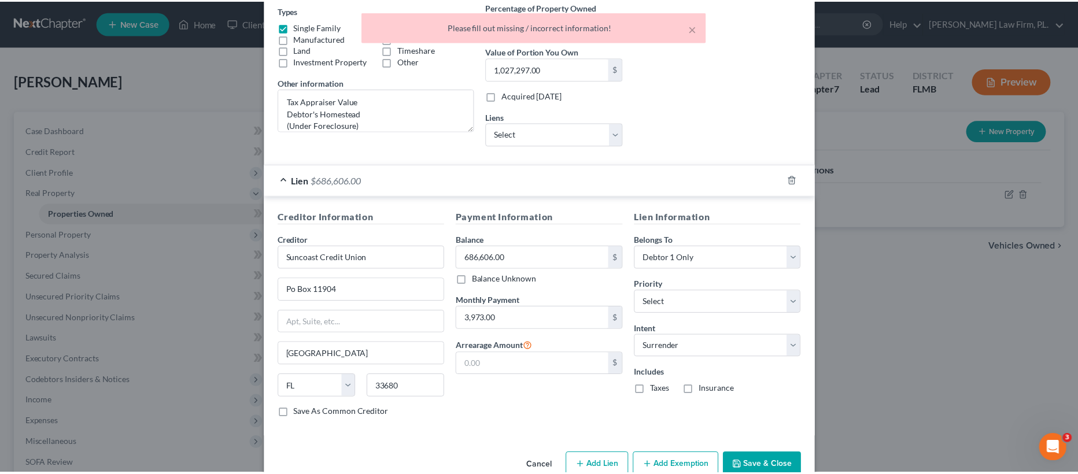
scroll to position [228, 0]
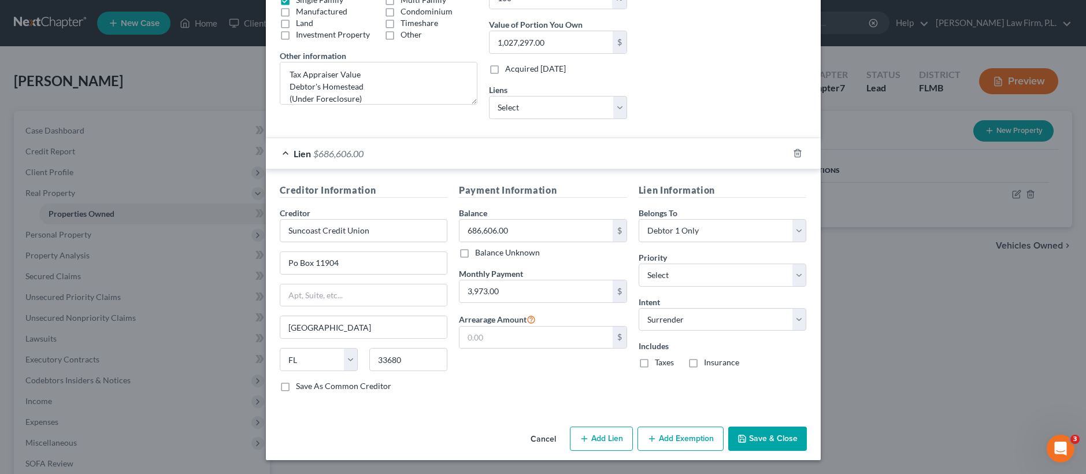
click at [776, 447] on button "Save & Close" at bounding box center [768, 439] width 79 height 24
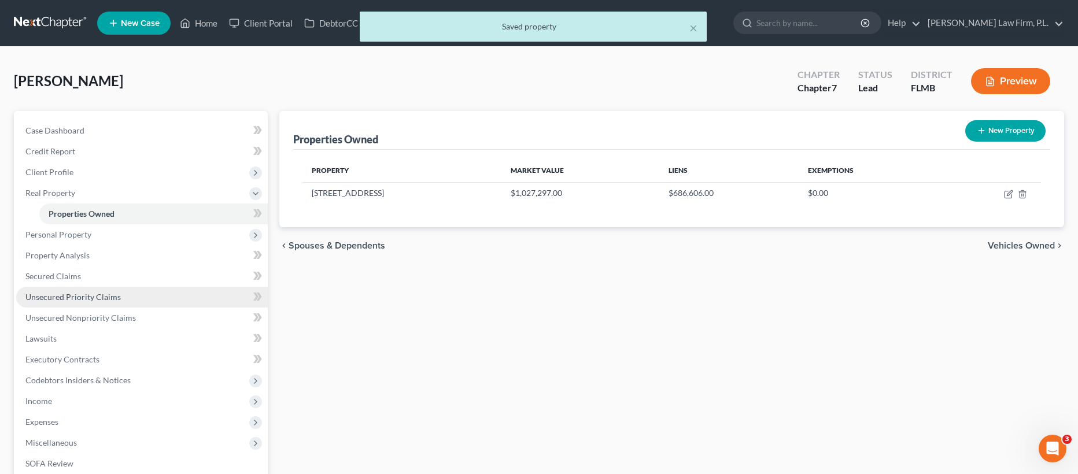
click at [58, 301] on span "Unsecured Priority Claims" at bounding box center [72, 297] width 95 height 10
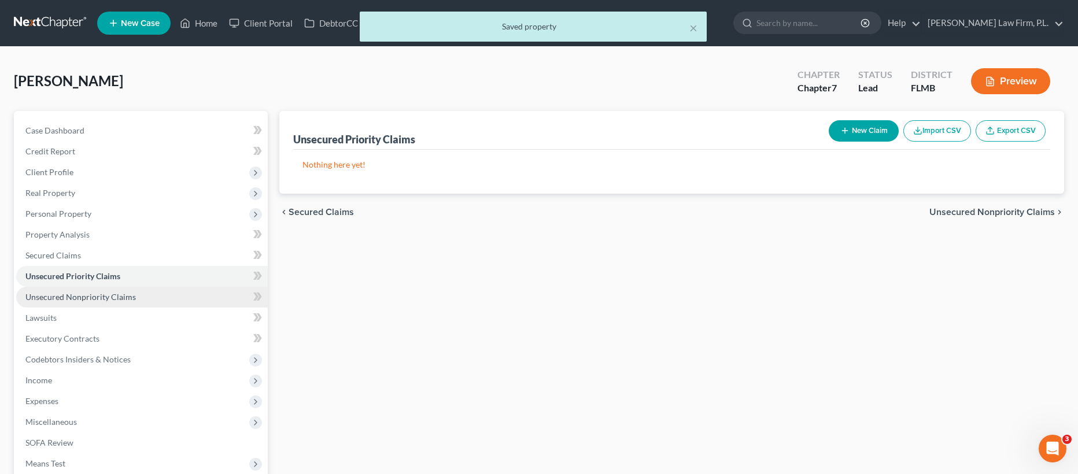
click at [81, 297] on span "Unsecured Nonpriority Claims" at bounding box center [80, 297] width 110 height 10
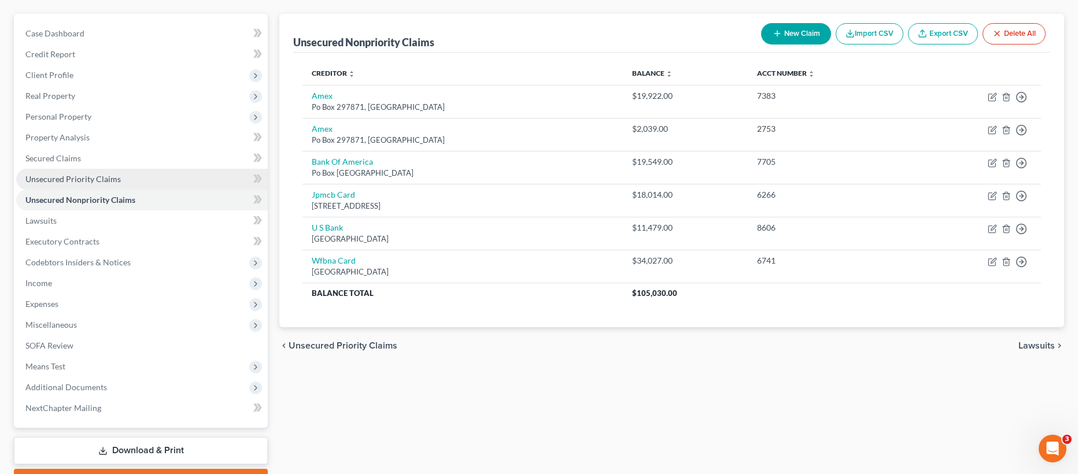
click at [69, 174] on span "Unsecured Priority Claims" at bounding box center [72, 179] width 95 height 10
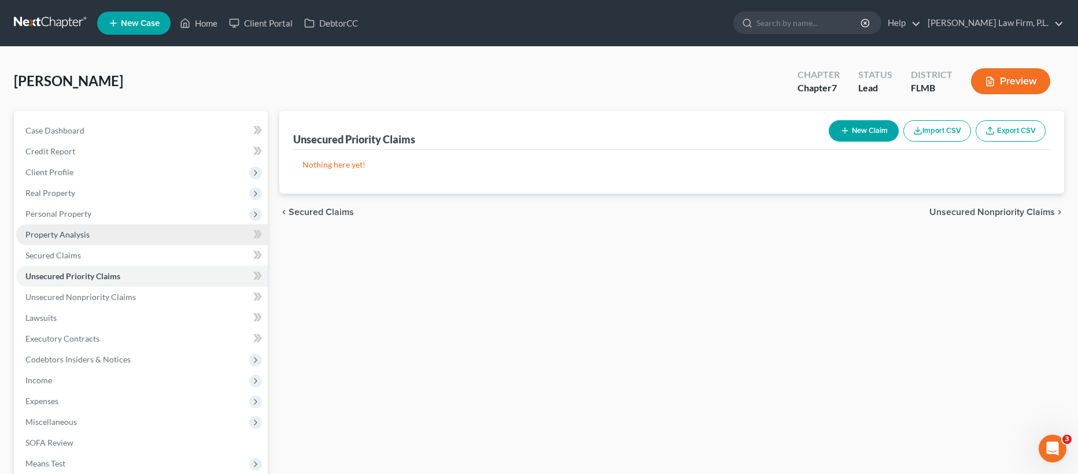
click at [62, 235] on span "Property Analysis" at bounding box center [57, 235] width 64 height 10
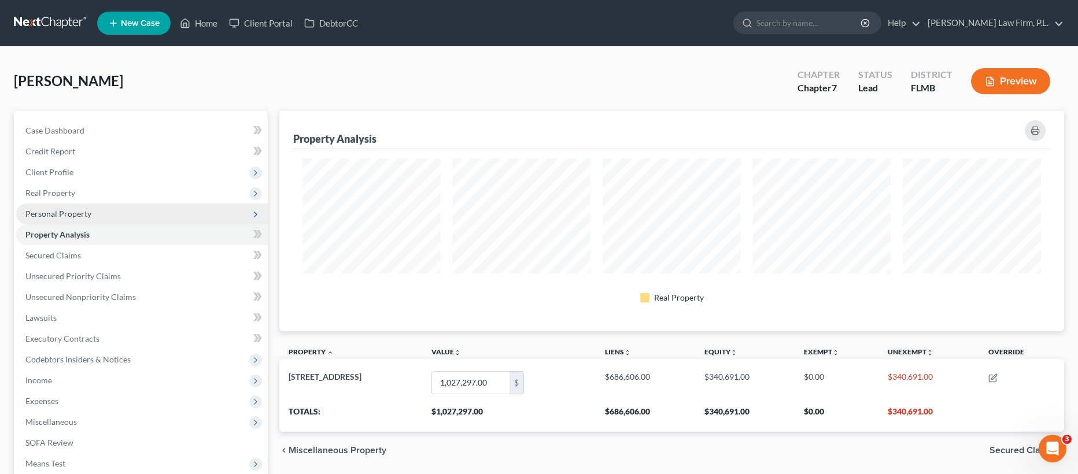
scroll to position [220, 785]
click at [114, 220] on span "Personal Property" at bounding box center [142, 214] width 252 height 21
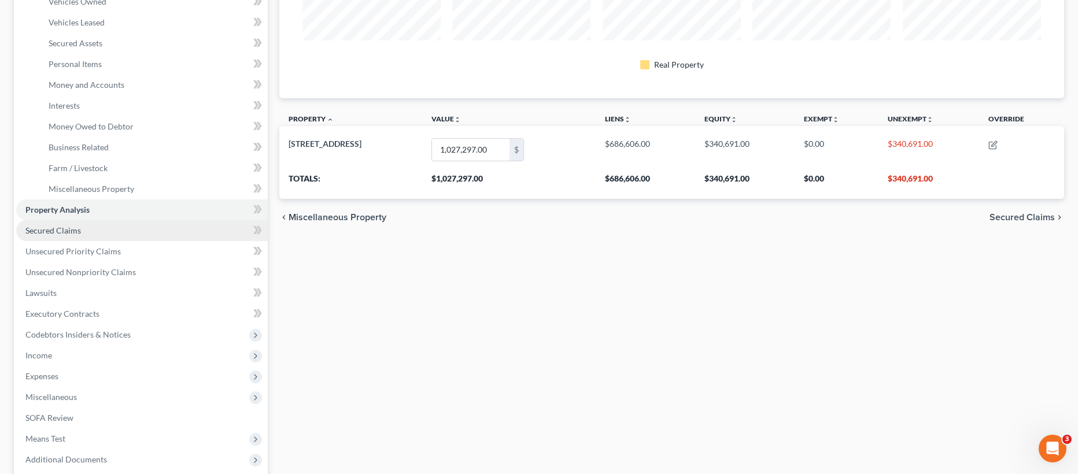
click at [78, 234] on span "Secured Claims" at bounding box center [53, 231] width 56 height 10
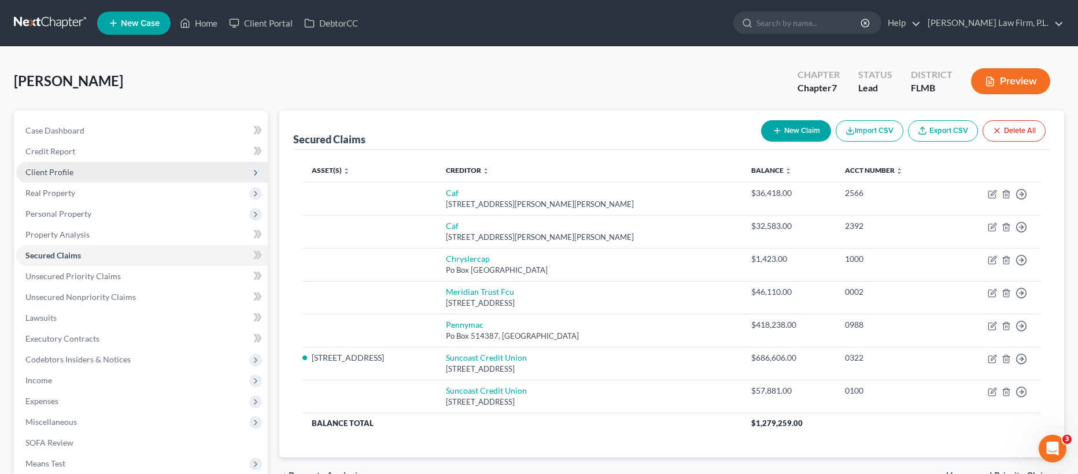
click at [66, 174] on span "Client Profile" at bounding box center [49, 172] width 48 height 10
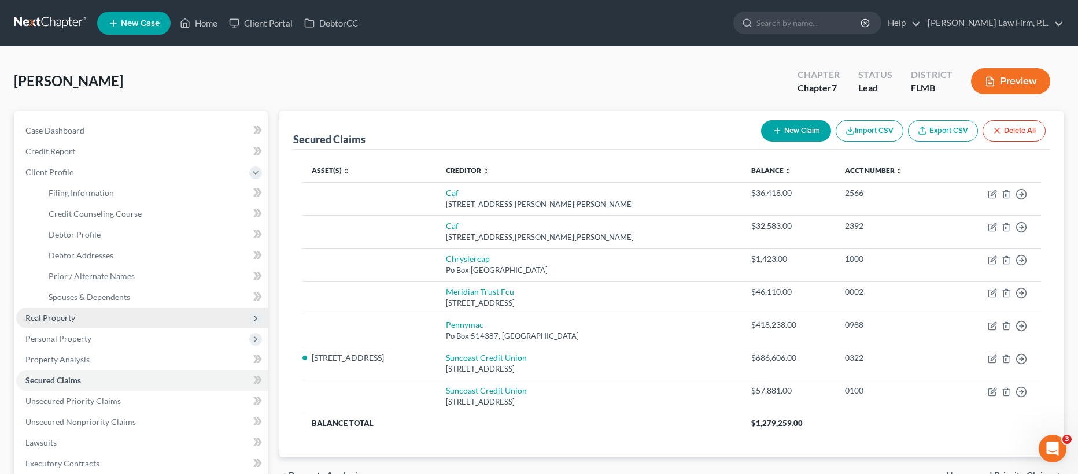
click at [76, 319] on span "Real Property" at bounding box center [142, 318] width 252 height 21
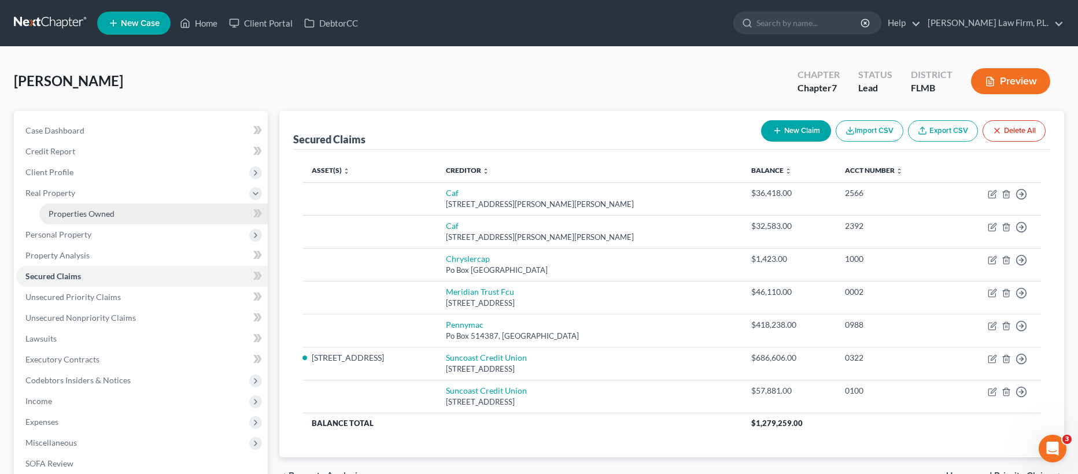
click at [109, 217] on span "Properties Owned" at bounding box center [82, 214] width 66 height 10
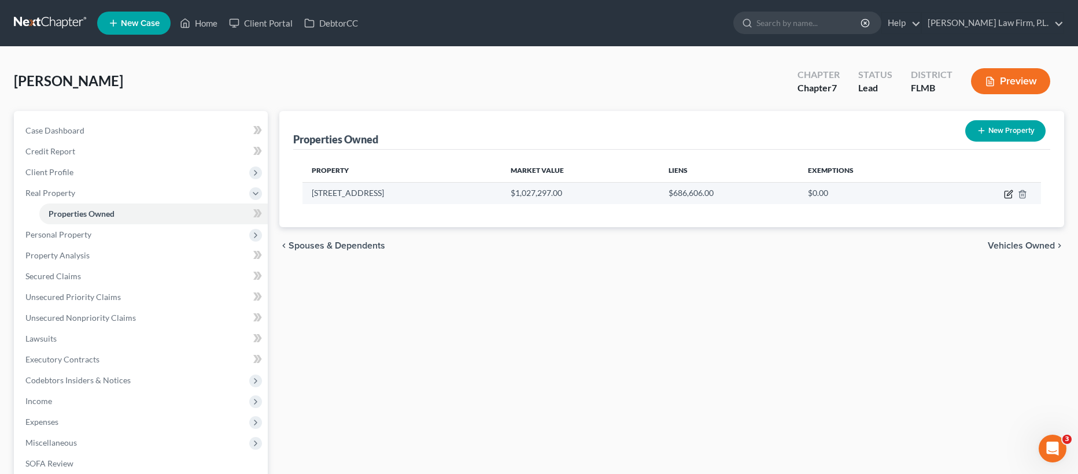
click at [1011, 197] on icon "button" at bounding box center [1007, 194] width 7 height 7
select select "9"
select select "34"
select select "3"
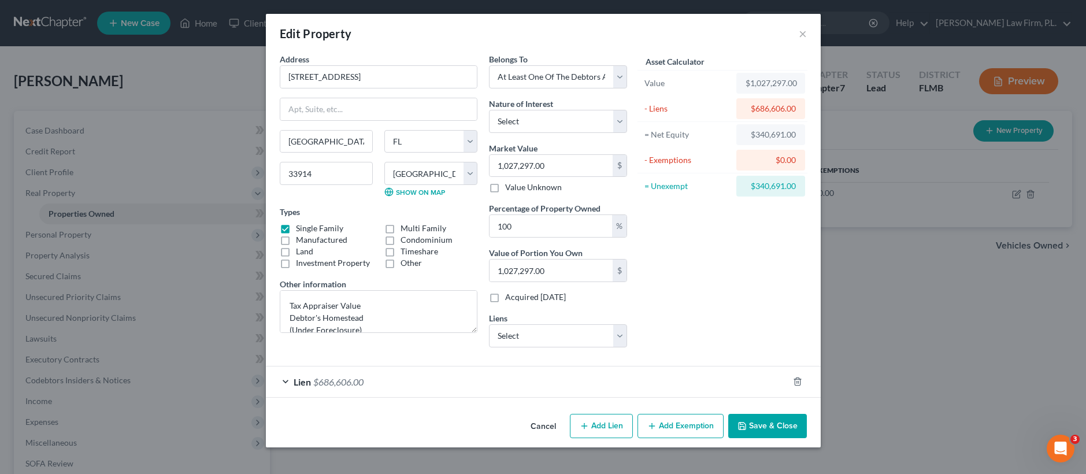
click at [330, 379] on span "$686,606.00" at bounding box center [338, 381] width 50 height 11
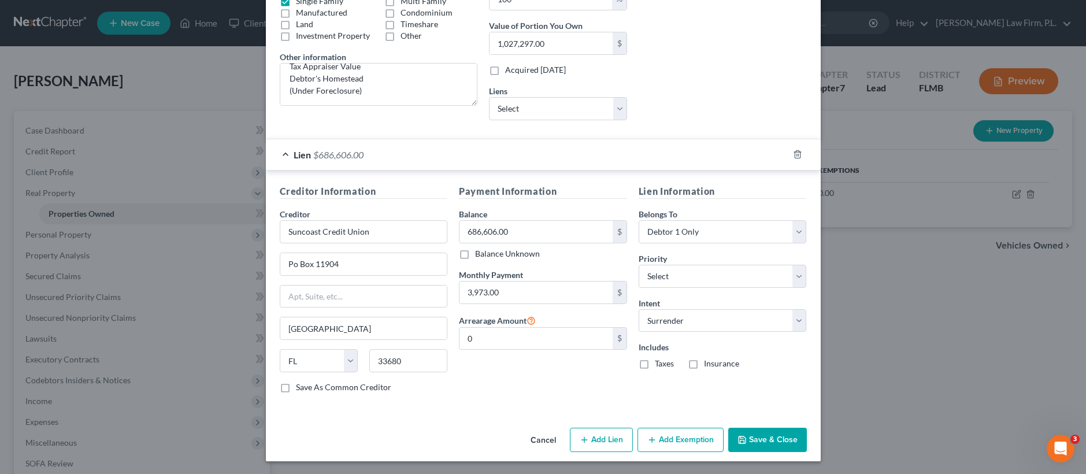
scroll to position [228, 0]
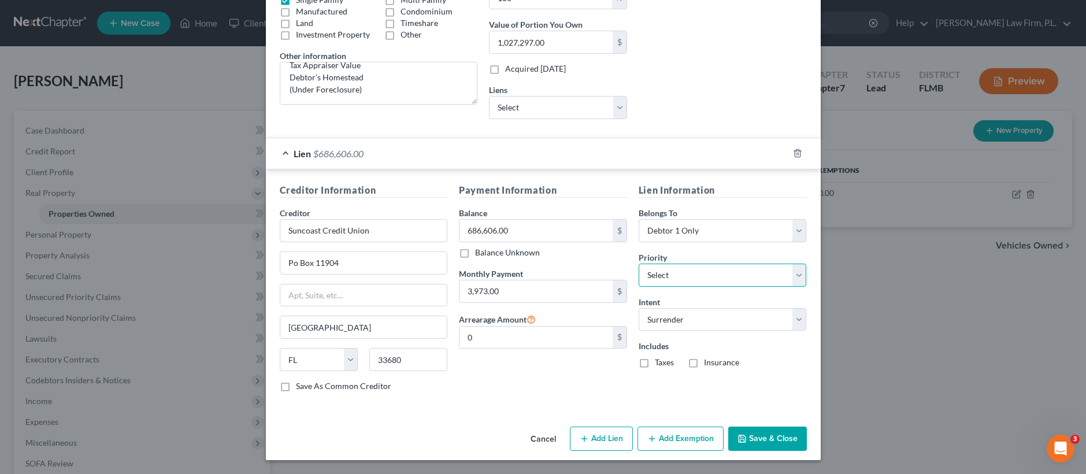
click at [691, 276] on select "Select 1st 2nd 3rd 4th 5th 6th 7th 8th 9th 10th 11th 12th 13th 14th 15th 16th 1…" at bounding box center [723, 275] width 168 height 23
select select "0"
click at [597, 437] on button "Add Lien" at bounding box center [601, 439] width 63 height 24
select select "3"
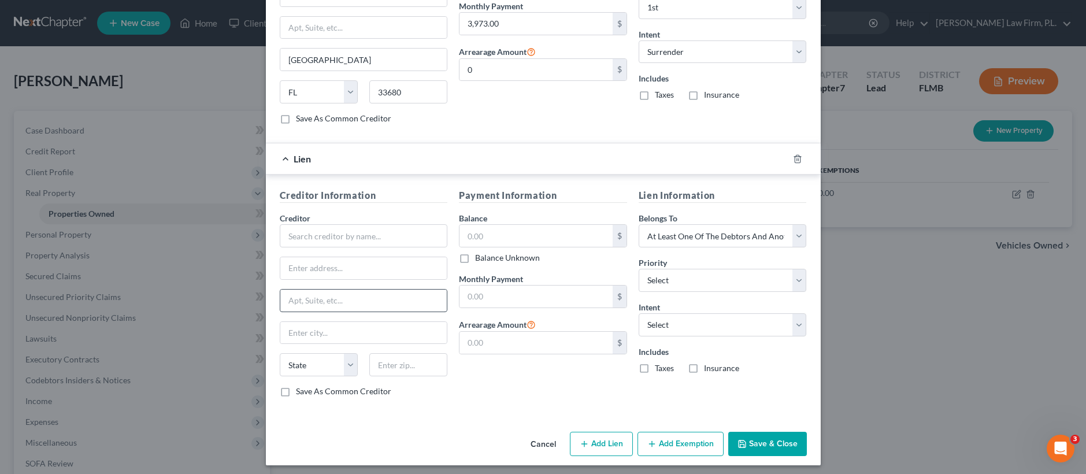
scroll to position [501, 0]
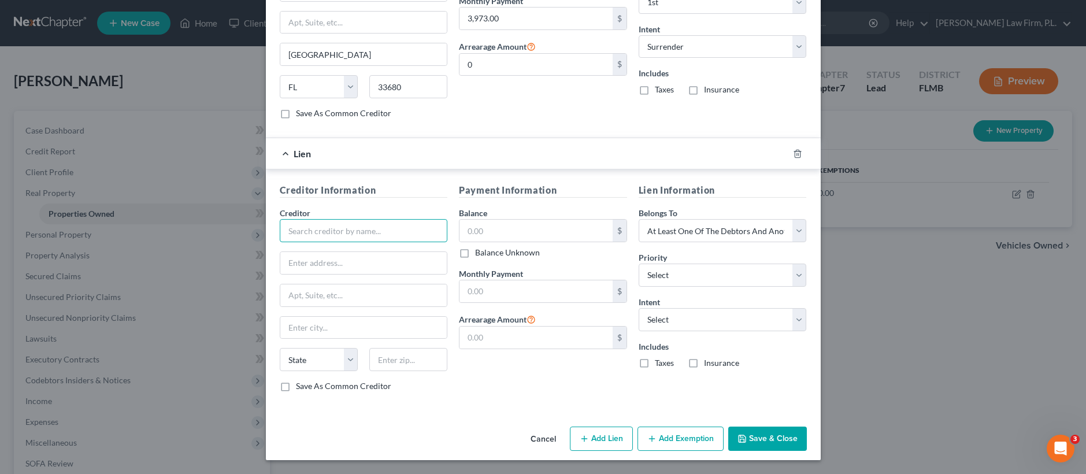
click at [365, 228] on input "text" at bounding box center [364, 230] width 168 height 23
click at [535, 230] on input "text" at bounding box center [536, 231] width 153 height 22
type input "Fidelity Bank"
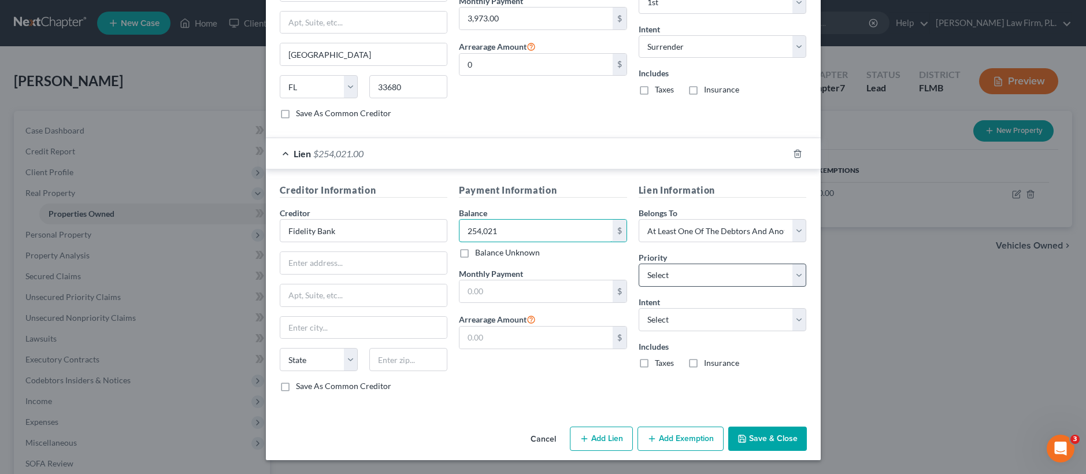
type input "254,021"
click at [693, 272] on select "Select 1st 2nd 3rd 4th 5th 6th 7th 8th 9th 10th 11th 12th 13th 14th 15th 16th 1…" at bounding box center [723, 275] width 168 height 23
select select "1"
click at [726, 315] on select "Select Surrender Redeem Reaffirm Avoid Other" at bounding box center [723, 319] width 168 height 23
select select "0"
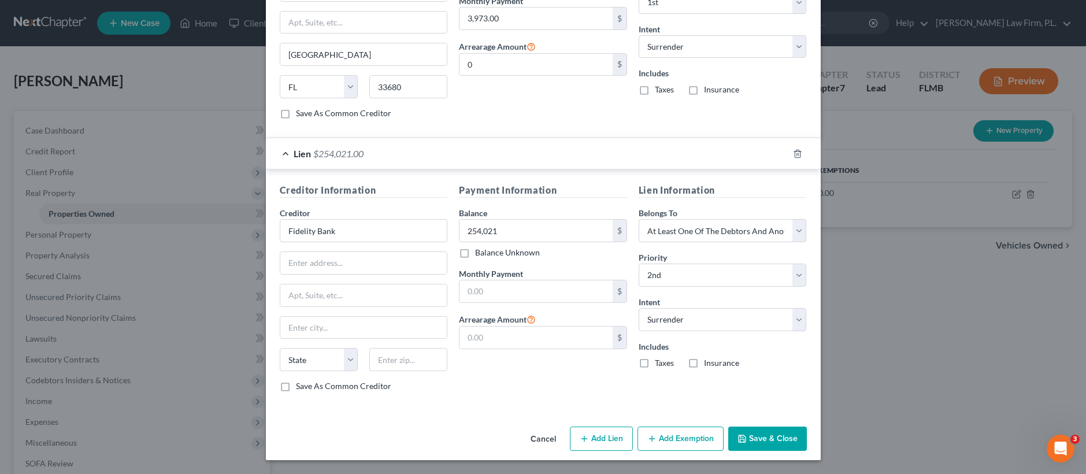
click at [767, 444] on button "Save & Close" at bounding box center [768, 439] width 79 height 24
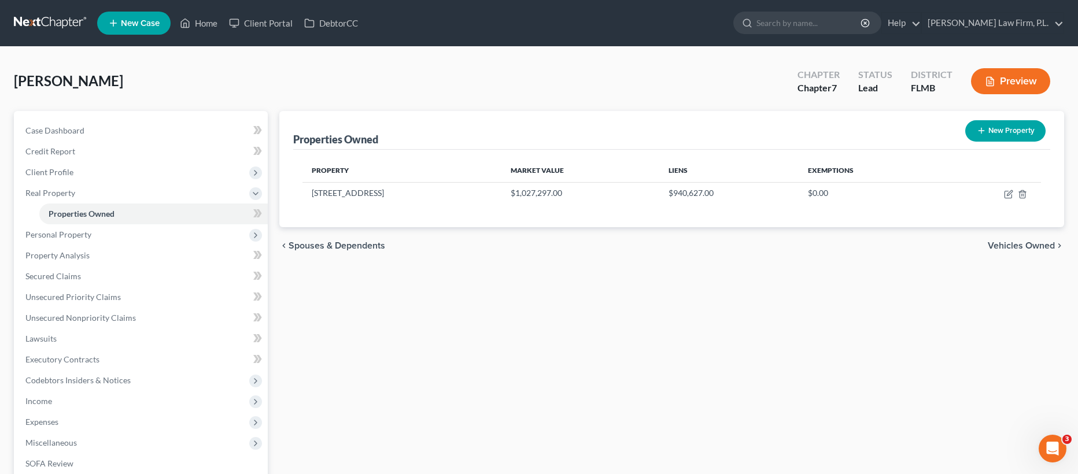
click at [986, 130] on button "New Property" at bounding box center [1005, 130] width 80 height 21
select select "9"
select select "34"
select select "0"
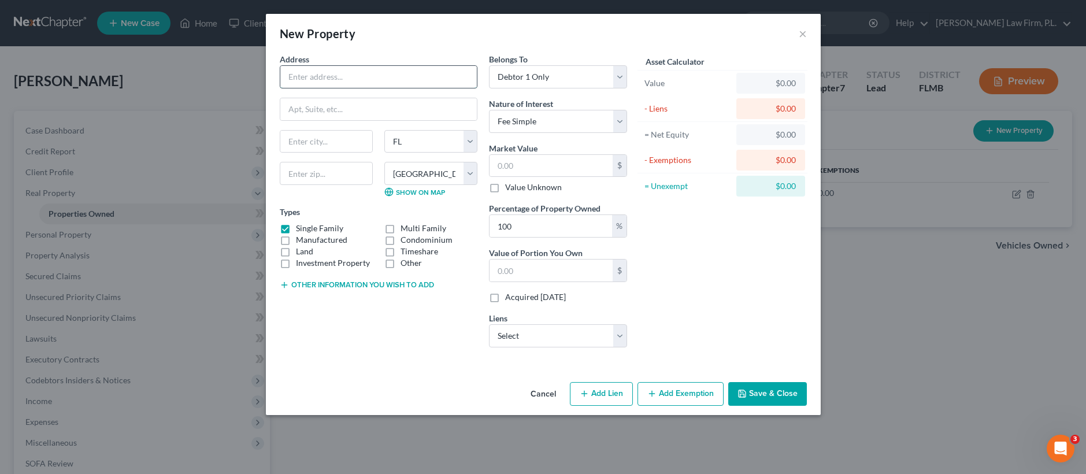
click at [378, 75] on input "text" at bounding box center [378, 77] width 197 height 22
type input "2001 SW 15th Place"
type input "Cape Coral"
type input "33991"
click at [559, 71] on select "Select Debtor 1 Only Debtor 2 Only Debtor 1 And Debtor 2 Only At Least One Of T…" at bounding box center [558, 76] width 138 height 23
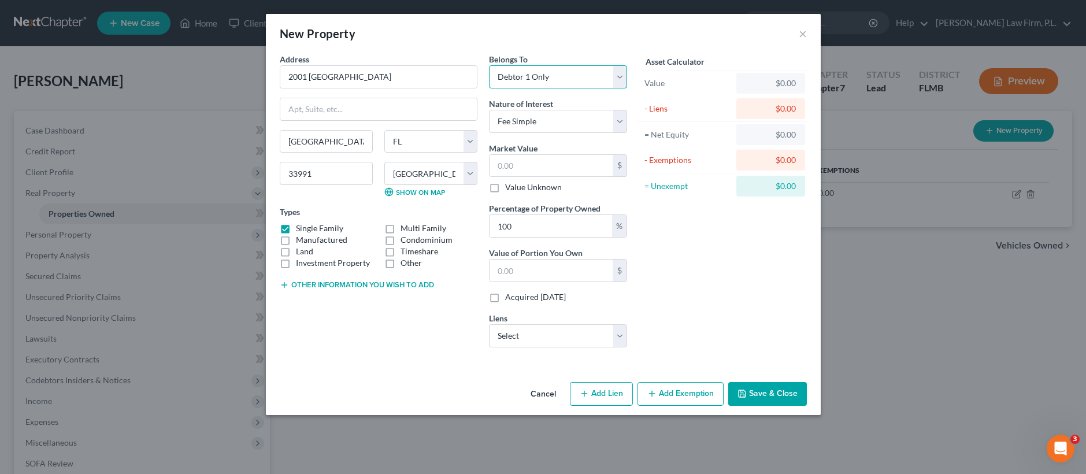
select select "3"
click at [348, 280] on div "Other information you wish to add" at bounding box center [379, 284] width 198 height 12
click at [348, 282] on button "Other information you wish to add" at bounding box center [357, 284] width 154 height 9
click at [341, 301] on textarea at bounding box center [379, 311] width 198 height 43
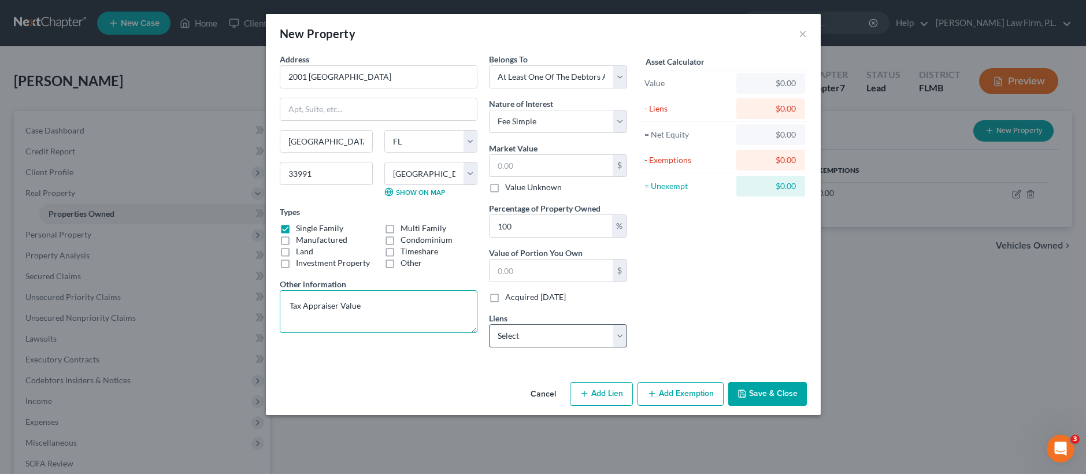
type textarea "Tax Appraiser Value"
click at [550, 337] on select "Select Pennymac - $418,238.00 Suncoast Credit Union - $57,881.00 Meridian Trust…" at bounding box center [558, 335] width 138 height 23
select select "0"
select select "4"
select select "0"
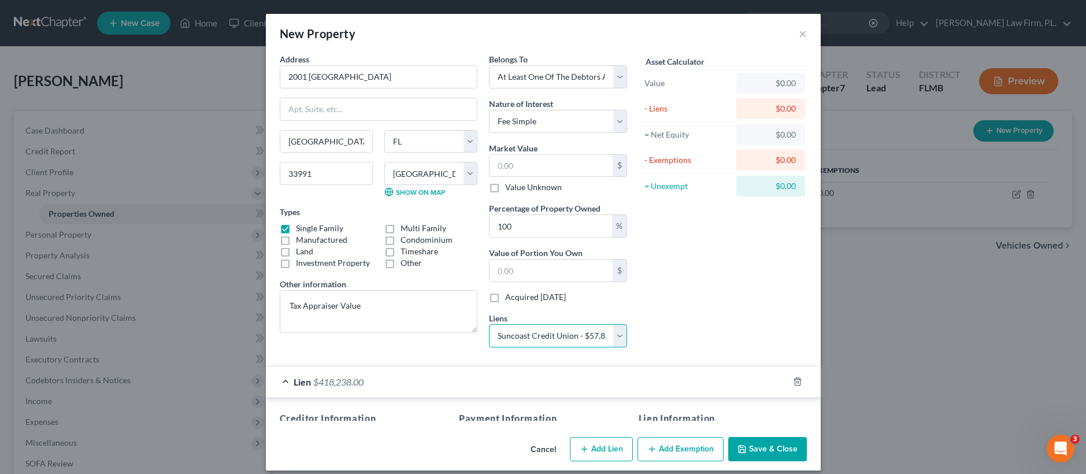
select select
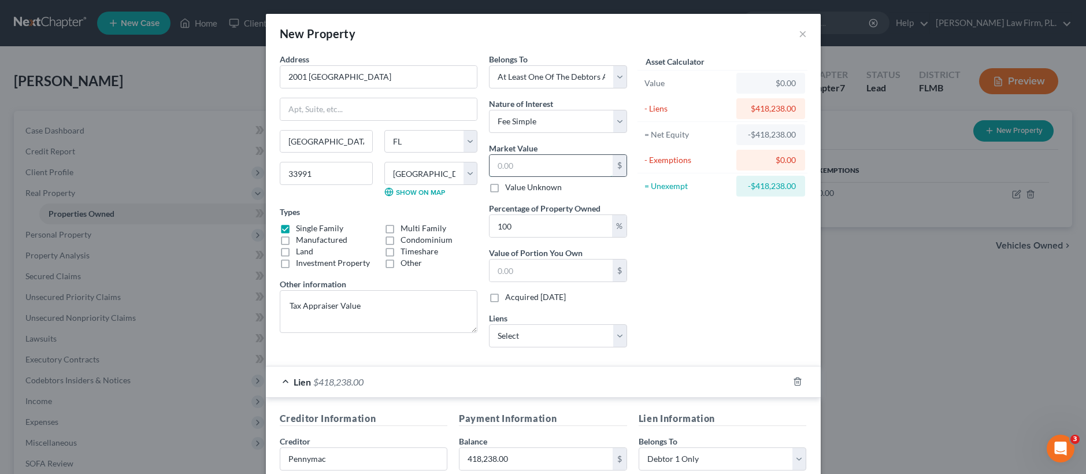
click at [527, 165] on input "text" at bounding box center [551, 166] width 123 height 22
paste input "411,067"
type input "411,067"
type input "411,067.00"
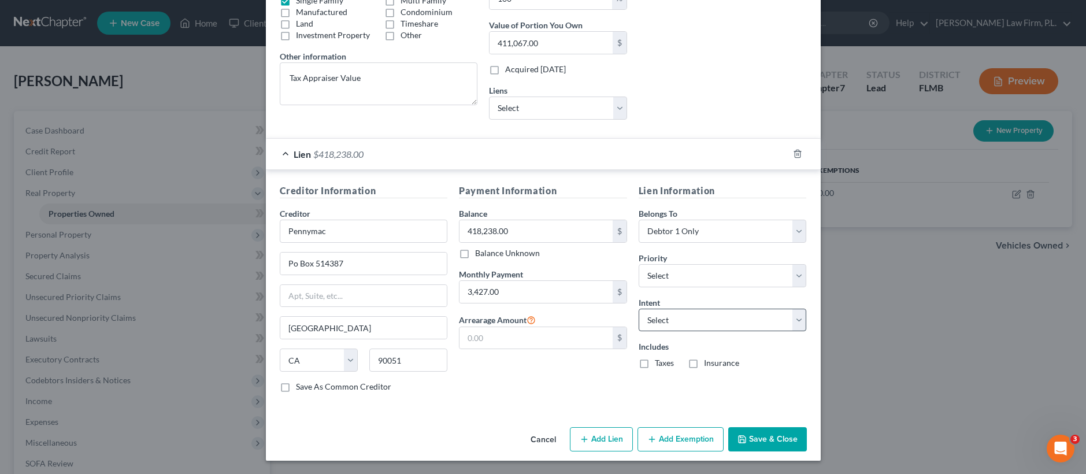
scroll to position [228, 0]
type input "411,067"
click at [699, 272] on select "Select 1st 2nd 3rd 4th 5th 6th 7th 8th 9th 10th 11th 12th 13th 14th 15th 16th 1…" at bounding box center [723, 275] width 168 height 23
select select "0"
click at [696, 326] on select "Select Surrender Redeem Reaffirm Avoid Other" at bounding box center [723, 319] width 168 height 23
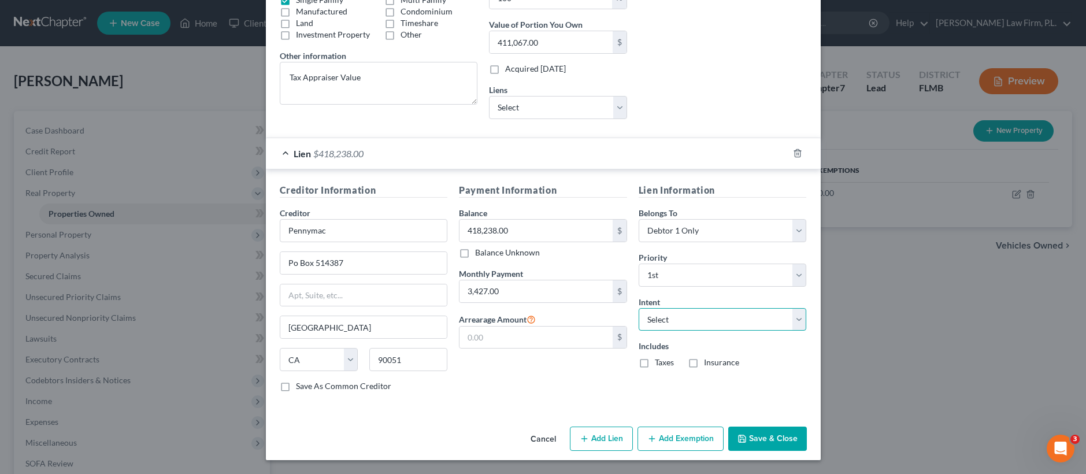
select select "2"
click at [762, 439] on button "Save & Close" at bounding box center [768, 439] width 79 height 24
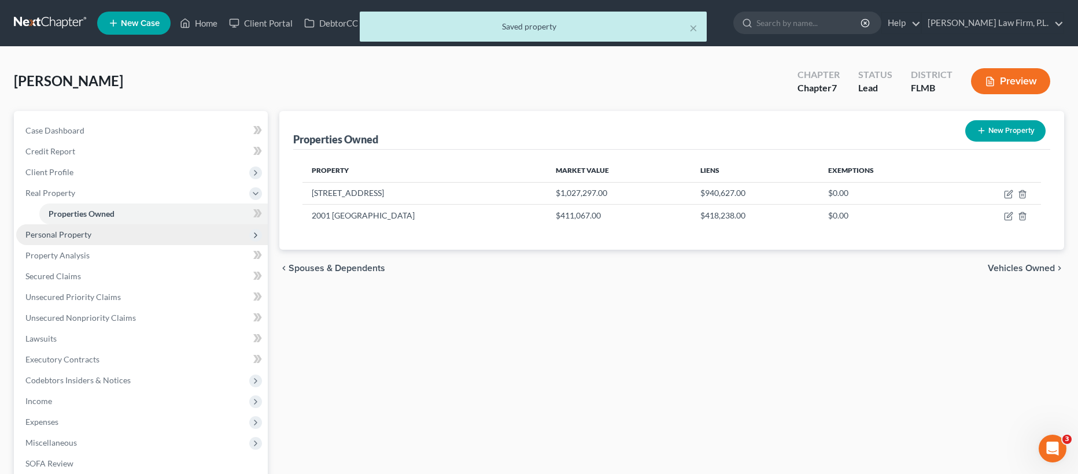
click at [105, 236] on span "Personal Property" at bounding box center [142, 234] width 252 height 21
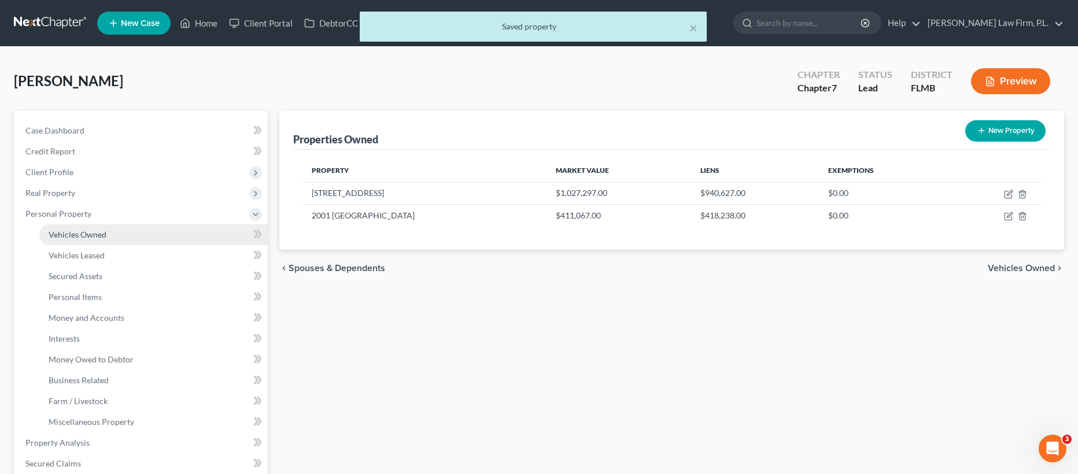
click at [113, 234] on link "Vehicles Owned" at bounding box center [153, 234] width 228 height 21
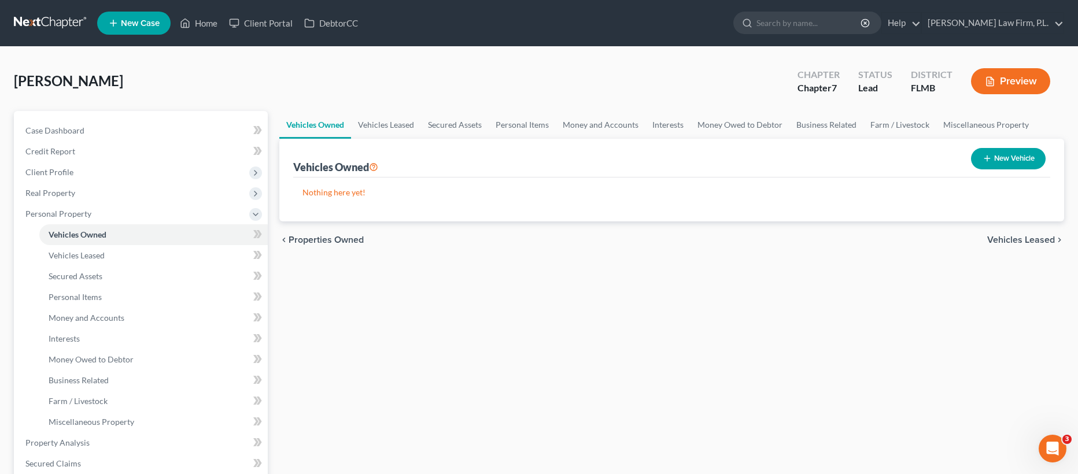
click at [992, 156] on button "New Vehicle" at bounding box center [1008, 158] width 75 height 21
select select "0"
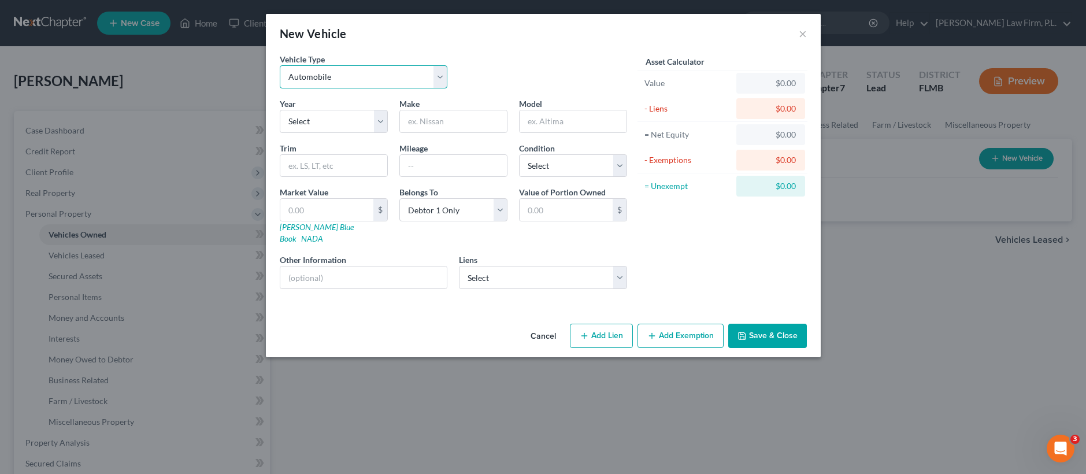
click at [338, 79] on select "Select Automobile Truck Trailer Watercraft Aircraft Motor Home Atv Other Vehicle" at bounding box center [364, 76] width 168 height 23
click at [337, 124] on select "Select 2026 2025 2024 2023 2022 2021 2020 2019 2018 2017 2016 2015 2014 2013 20…" at bounding box center [334, 121] width 108 height 23
select select "7"
click at [452, 99] on div "Make *" at bounding box center [454, 115] width 120 height 35
click at [450, 115] on input "text" at bounding box center [453, 121] width 107 height 22
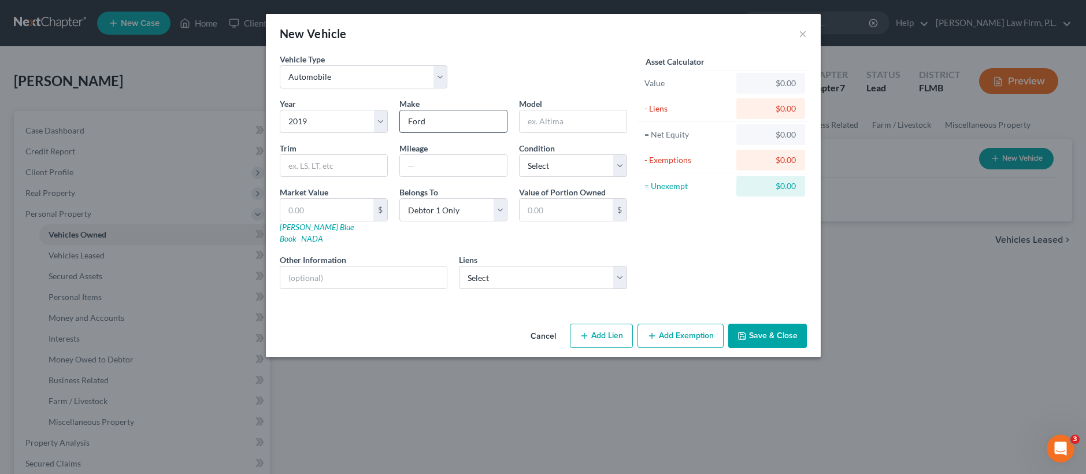
type input "Ford"
type input "Mustang"
click at [323, 234] on link "NADA" at bounding box center [312, 239] width 22 height 10
click at [307, 215] on input "text" at bounding box center [326, 210] width 93 height 22
paste input "$15,675"
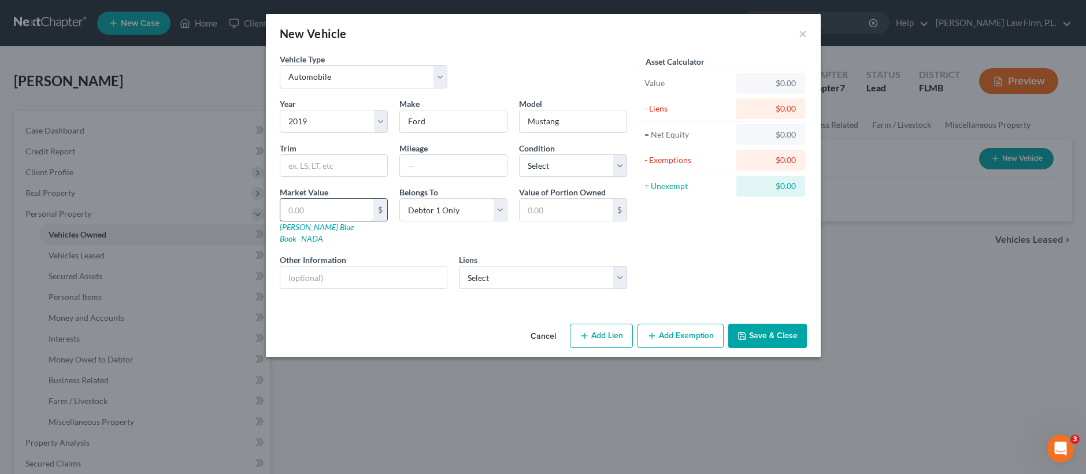
type input "$15,675"
type input "15,675.00"
type input "15,675"
click at [332, 267] on input "text" at bounding box center [363, 278] width 167 height 22
type input "NADA Value"
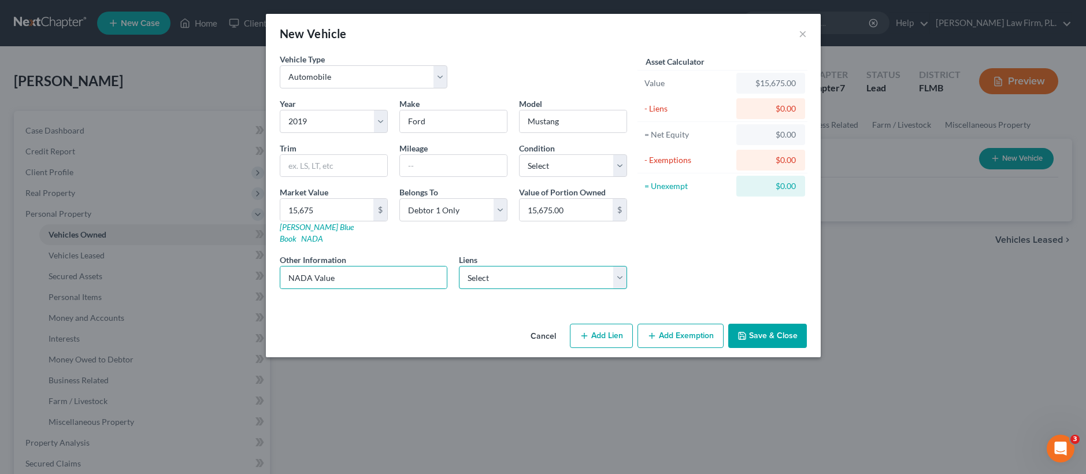
click at [494, 266] on select "Select Suncoast Credit Union - $57,881.00 Meridian Trust Fcu - $46,110.00 Caf -…" at bounding box center [543, 277] width 168 height 23
select select "3"
select select
select select "10"
select select "0"
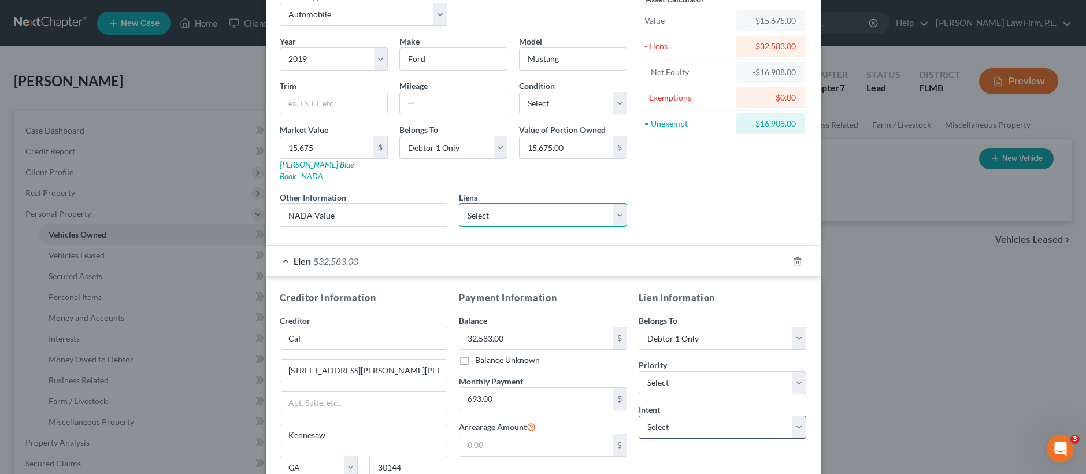
scroll to position [65, 0]
click at [678, 369] on select "Select 1st 2nd 3rd 4th 5th 6th 7th 8th 9th 10th 11th 12th 13th 14th 15th 16th 1…" at bounding box center [723, 380] width 168 height 23
select select "0"
click at [689, 413] on select "Select Surrender Redeem Reaffirm Avoid Other" at bounding box center [723, 424] width 168 height 23
select select "2"
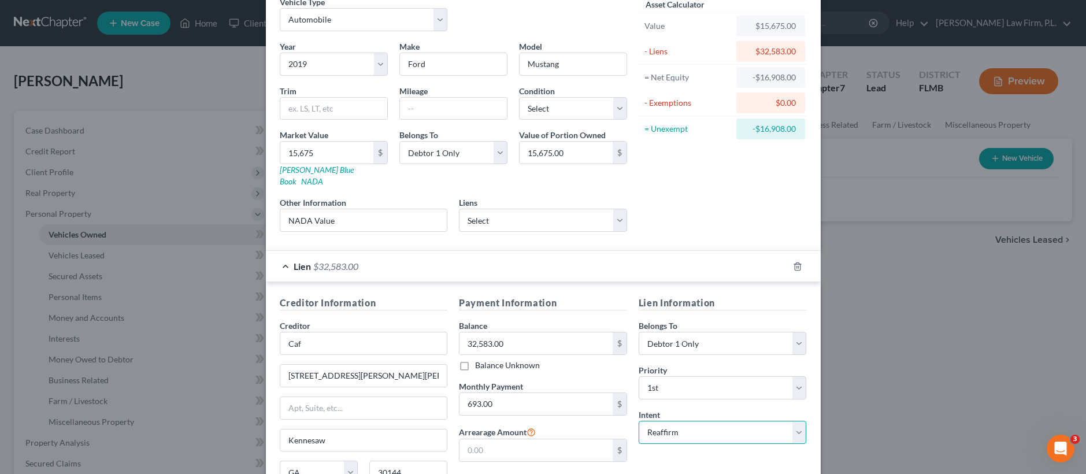
scroll to position [158, 0]
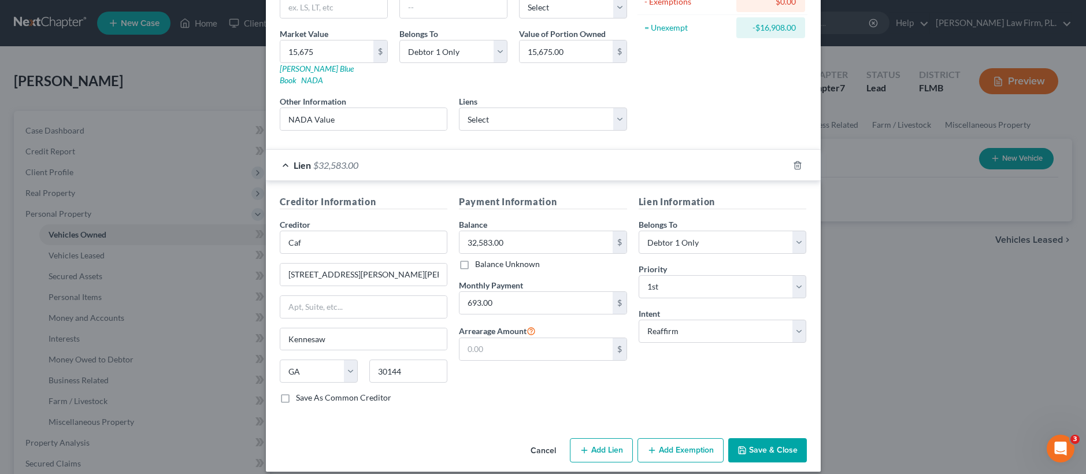
click at [766, 441] on button "Save & Close" at bounding box center [768, 450] width 79 height 24
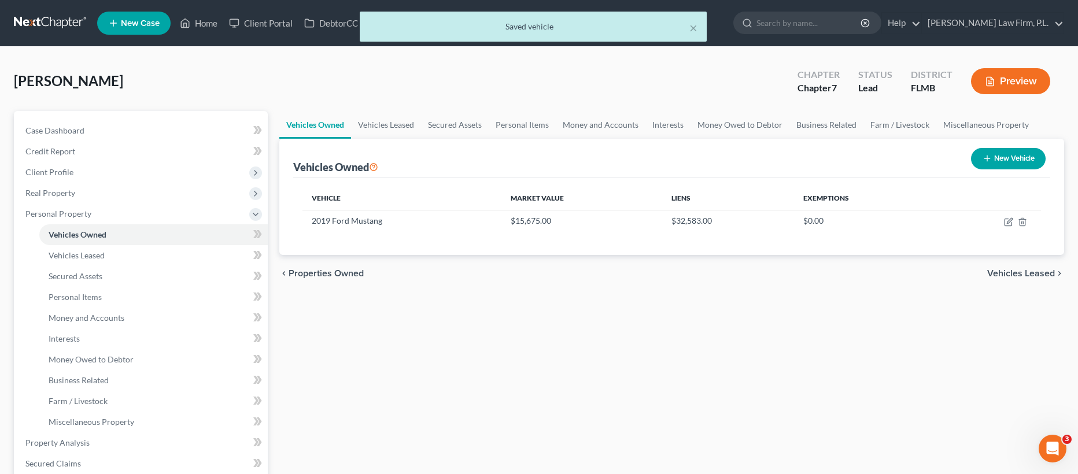
click at [1003, 160] on button "New Vehicle" at bounding box center [1008, 158] width 75 height 21
select select "0"
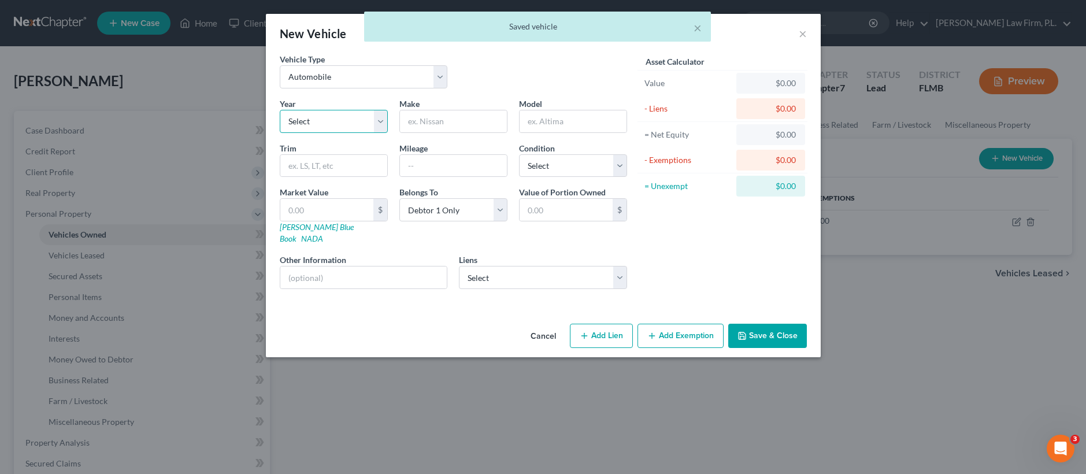
click at [330, 116] on select "Select 2026 2025 2024 2023 2022 2021 2020 2019 2018 2017 2016 2015 2014 2013 20…" at bounding box center [334, 121] width 108 height 23
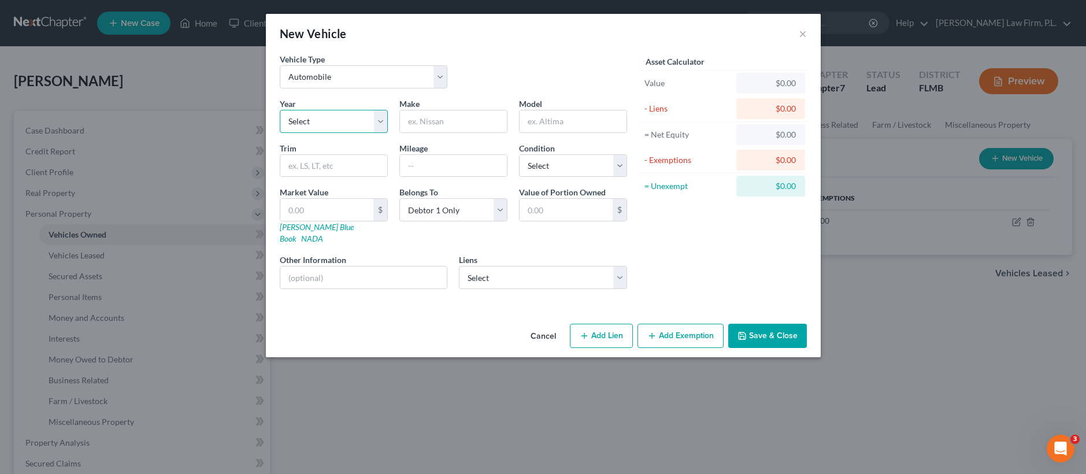
select select "6"
click at [433, 114] on input "text" at bounding box center [453, 121] width 107 height 22
type input "Ford"
type input "F150"
click at [437, 215] on select "Select Debtor 1 Only Debtor 2 Only Debtor 1 And Debtor 2 Only At Least One Of T…" at bounding box center [454, 209] width 108 height 23
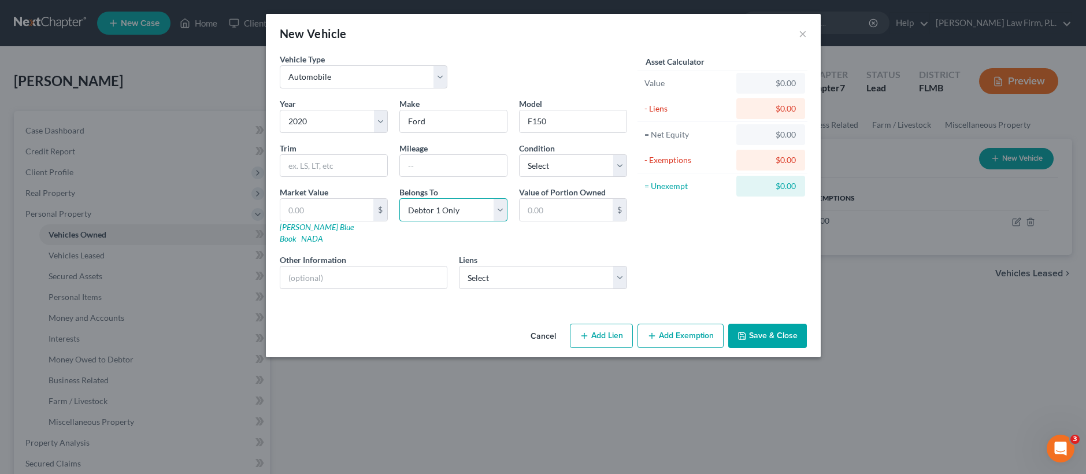
select select "3"
click at [383, 267] on input "text" at bounding box center [363, 278] width 167 height 22
type input "NADA Value"
click at [307, 216] on input "text" at bounding box center [326, 210] width 93 height 22
paste input "$35,150"
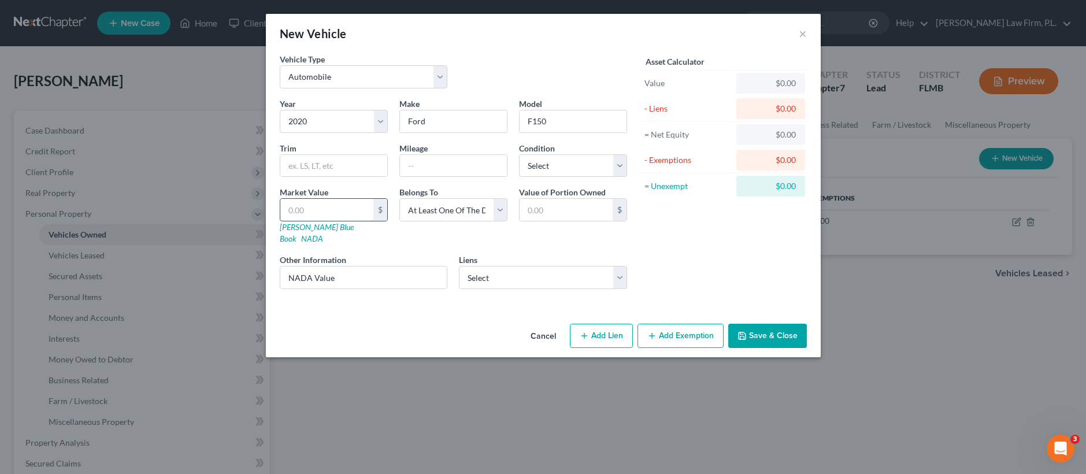
type input "$35,150"
type input "35,150.00"
type input "$35,150"
click at [561, 271] on select "Select Suncoast Credit Union - $57,881.00 Meridian Trust Fcu - $46,110.00 Caf -…" at bounding box center [543, 277] width 168 height 23
select select "2"
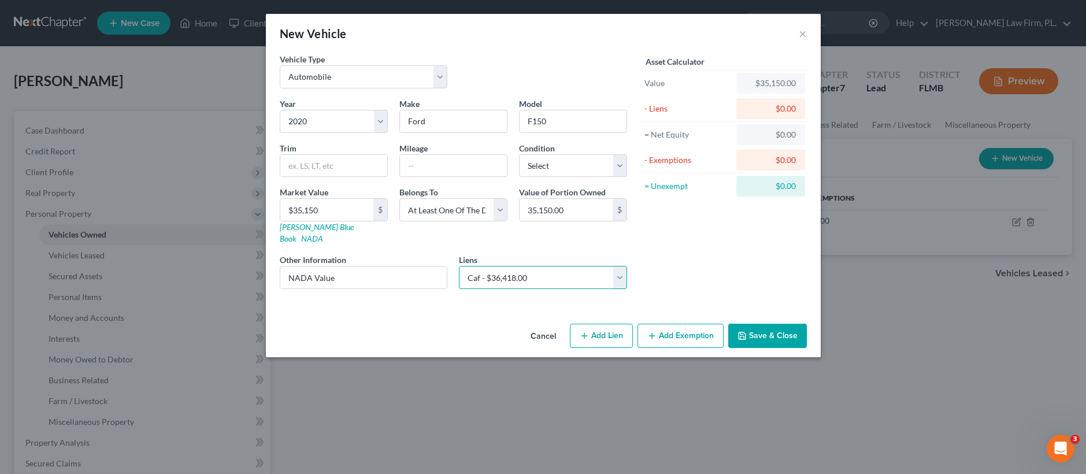
select select
select select "10"
select select "0"
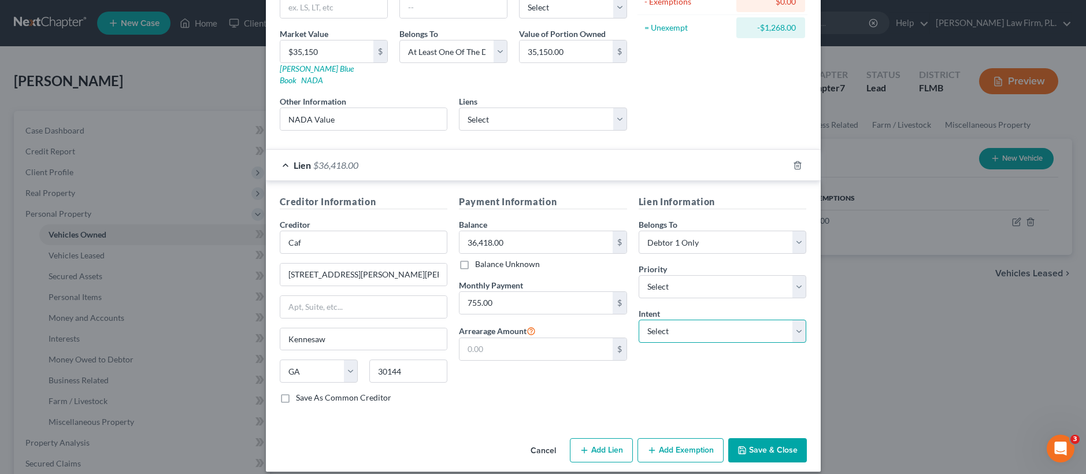
click at [668, 320] on select "Select Surrender Redeem Reaffirm Avoid Other" at bounding box center [723, 331] width 168 height 23
select select "2"
click at [664, 275] on select "Select 1st 2nd 3rd 4th 5th 6th 7th 8th 9th 10th 11th 12th 13th 14th 15th 16th 1…" at bounding box center [723, 286] width 168 height 23
select select "0"
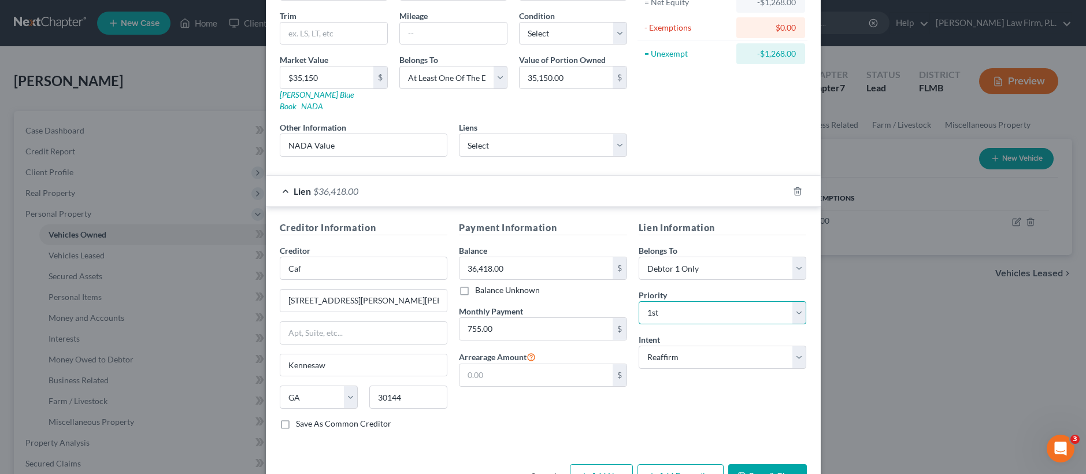
scroll to position [134, 0]
click at [759, 465] on button "Save & Close" at bounding box center [768, 475] width 79 height 24
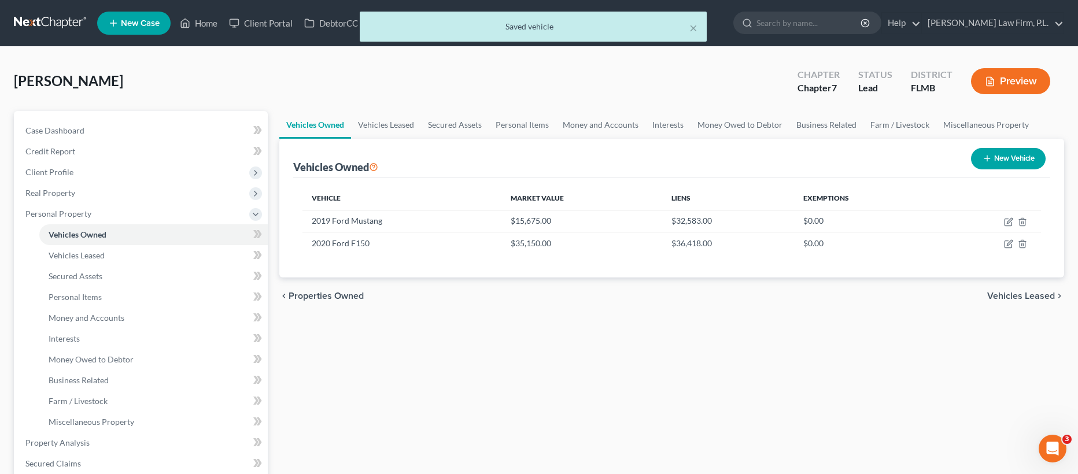
click at [1010, 155] on button "New Vehicle" at bounding box center [1008, 158] width 75 height 21
select select "0"
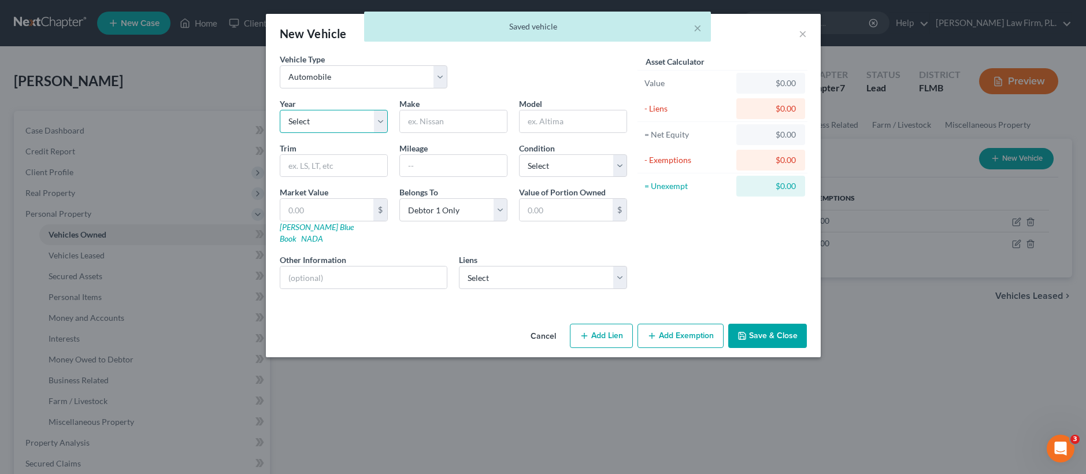
click at [338, 124] on select "Select 2026 2025 2024 2023 2022 2021 2020 2019 2018 2017 2016 2015 2014 2013 20…" at bounding box center [334, 121] width 108 height 23
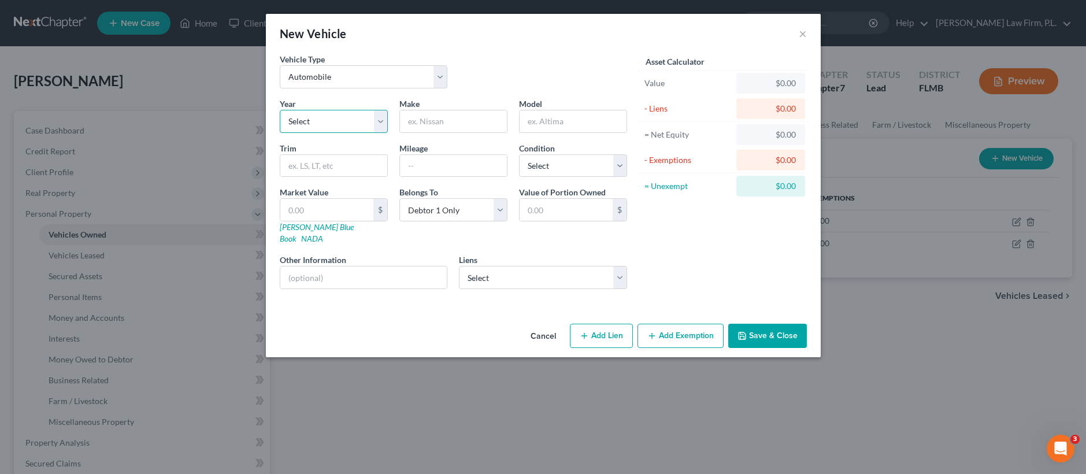
select select "3"
click at [434, 117] on input "text" at bounding box center [453, 121] width 107 height 22
type input "BMW"
type input "X5"
click at [390, 268] on input "text" at bounding box center [363, 278] width 167 height 22
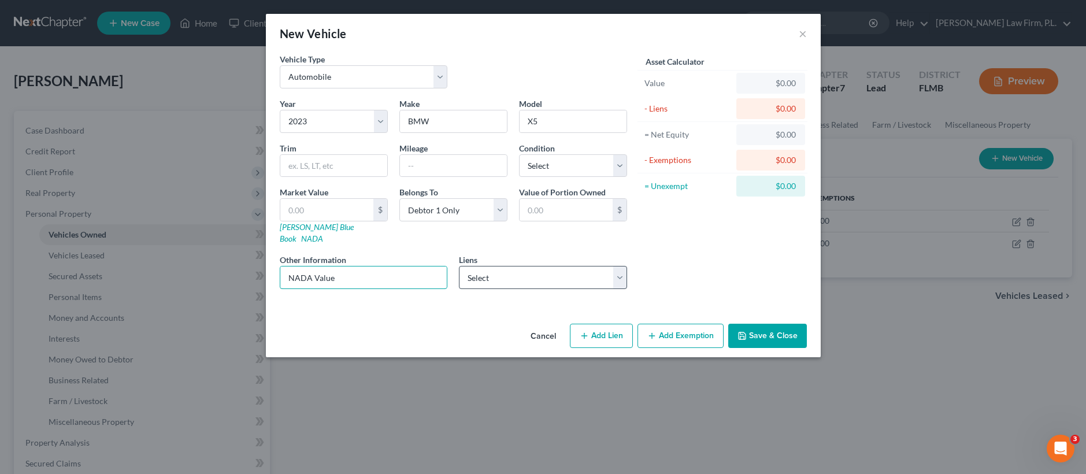
type input "NADA Value"
click at [524, 266] on select "Select Suncoast Credit Union - $57,881.00 Meridian Trust Fcu - $46,110.00 Chrys…" at bounding box center [543, 277] width 168 height 23
select select "1"
select select
select select "53"
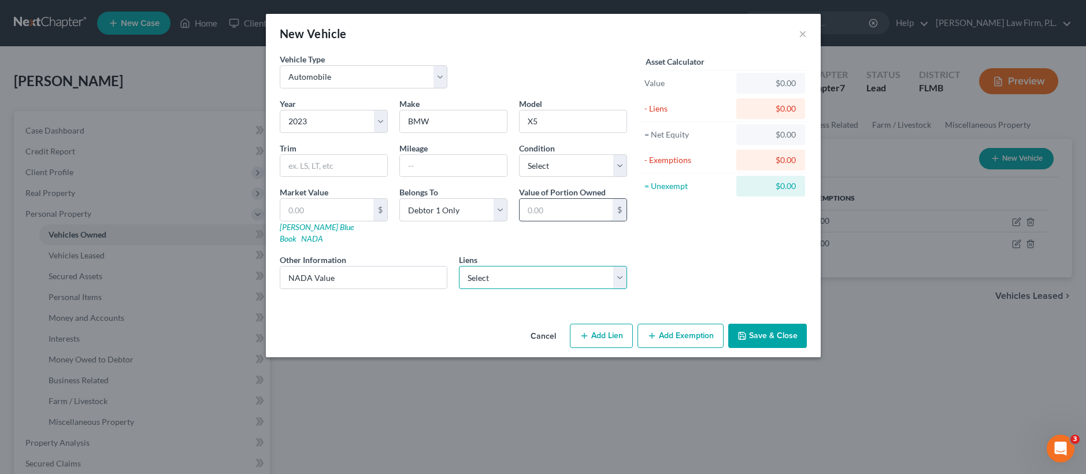
select select "0"
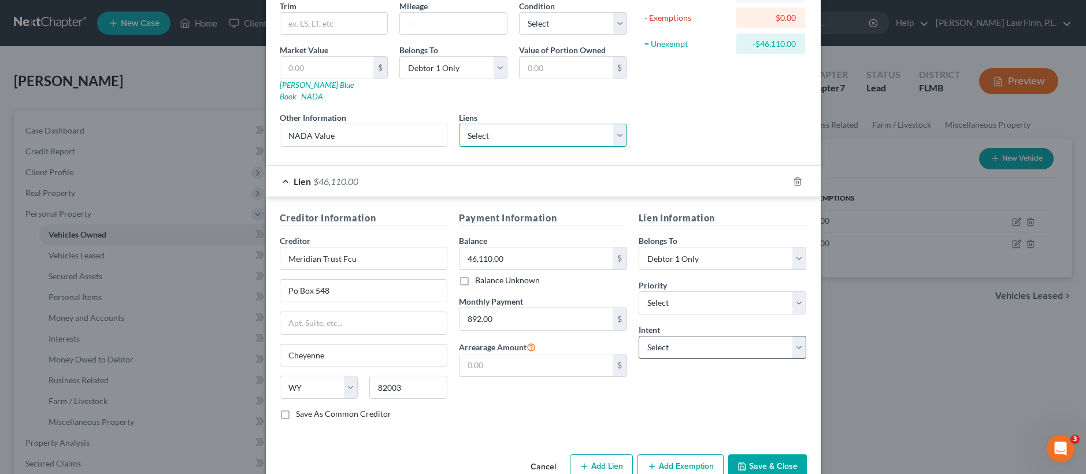
scroll to position [158, 0]
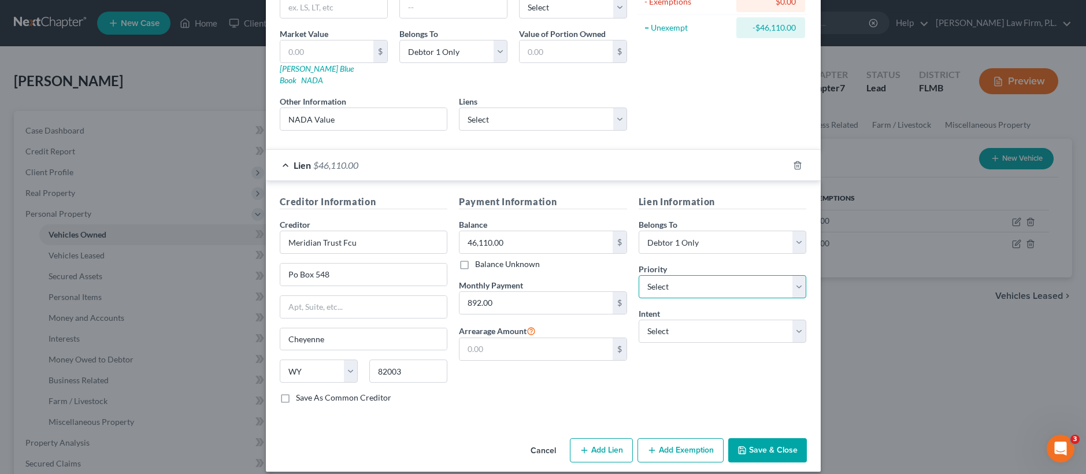
click at [742, 275] on select "Select 1st 2nd 3rd 4th 5th 6th 7th 8th 9th 10th 11th 12th 13th 14th 15th 16th 1…" at bounding box center [723, 286] width 168 height 23
select select "0"
click at [711, 320] on select "Select Surrender Redeem Reaffirm Avoid Other" at bounding box center [723, 331] width 168 height 23
select select "2"
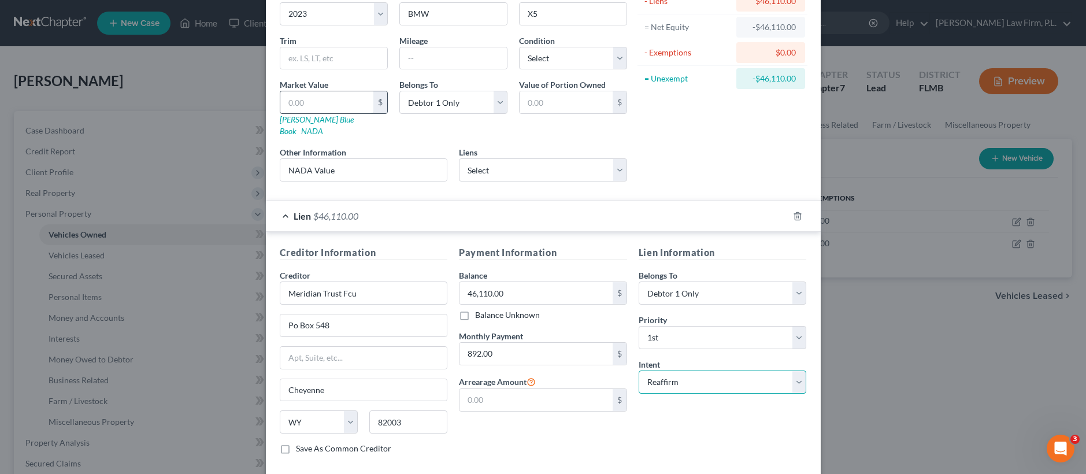
scroll to position [95, 0]
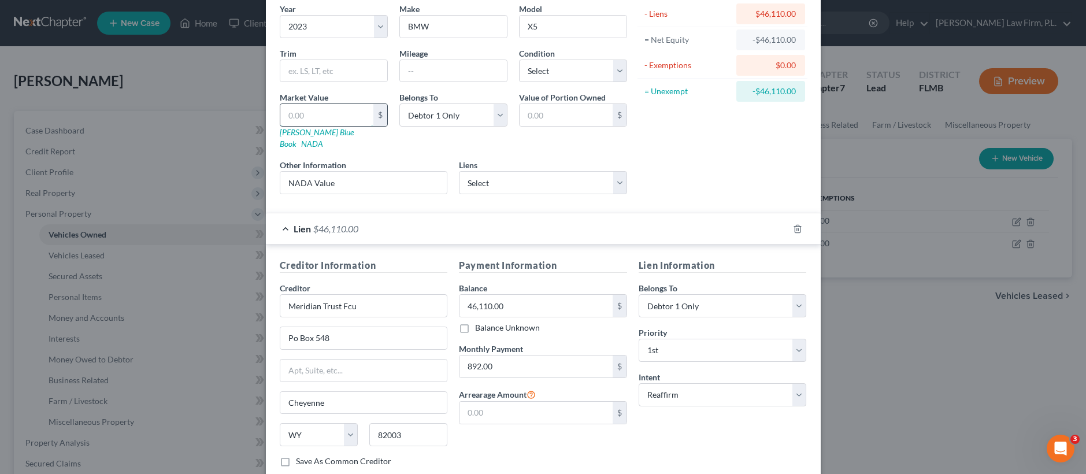
click at [312, 118] on input "text" at bounding box center [326, 115] width 93 height 22
paste input "$38,650"
type input "$38,650"
type input "38,650.00"
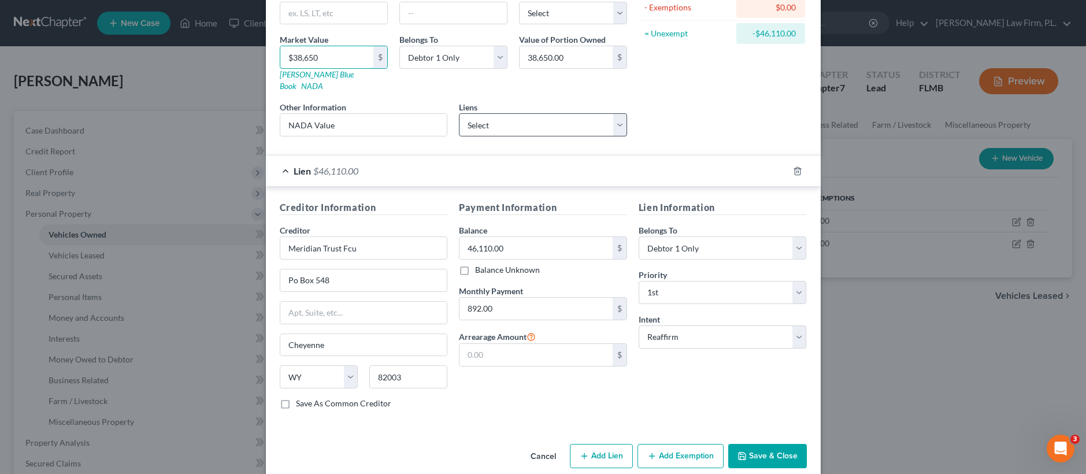
scroll to position [158, 0]
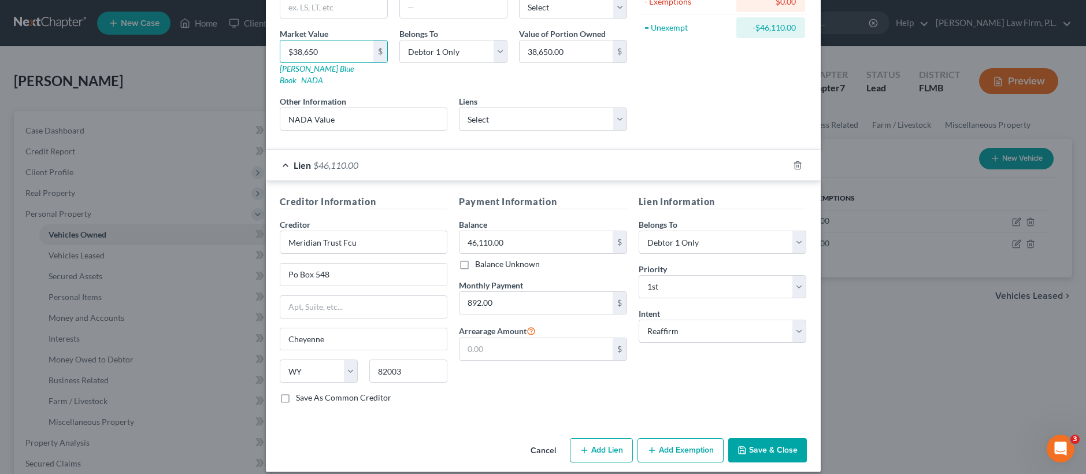
type input "$38,650"
click at [775, 439] on button "Save & Close" at bounding box center [768, 450] width 79 height 24
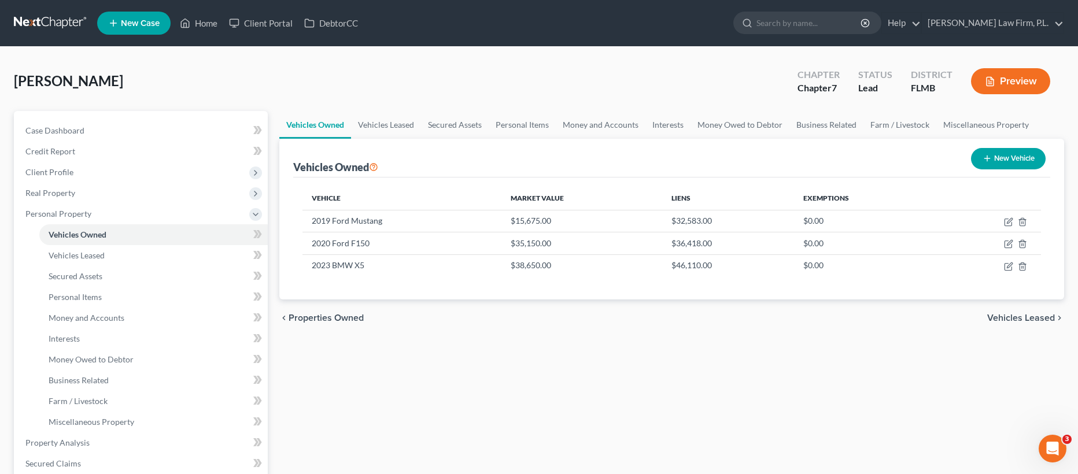
click at [990, 161] on button "New Vehicle" at bounding box center [1008, 158] width 75 height 21
select select "0"
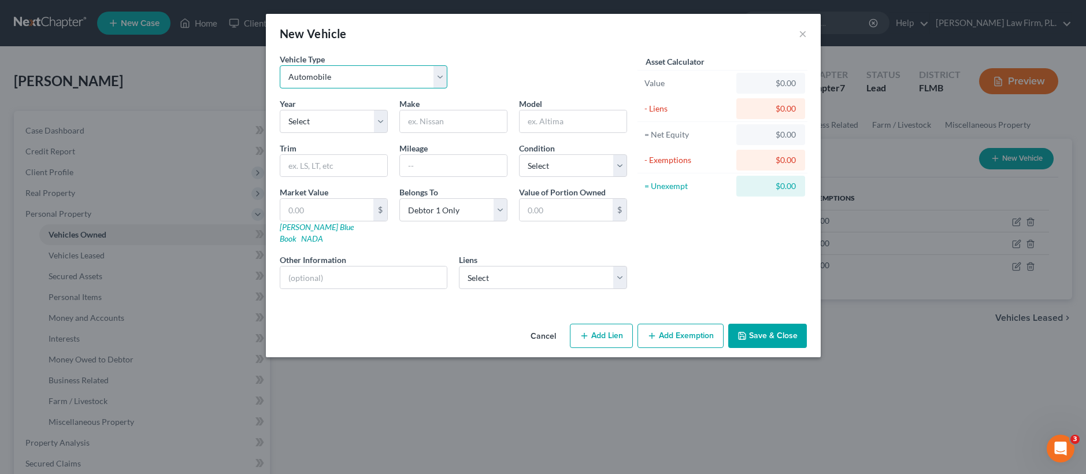
click at [406, 78] on select "Select Automobile Truck Trailer Watercraft Aircraft Motor Home Atv Other Vehicle" at bounding box center [364, 76] width 168 height 23
select select "3"
click at [331, 119] on select "Select 2026 2025 2024 2023 2022 2021 2020 2019 2018 2017 2016 2015 2014 2013 20…" at bounding box center [334, 121] width 108 height 23
select select "10"
click at [433, 116] on input "text" at bounding box center [453, 121] width 107 height 22
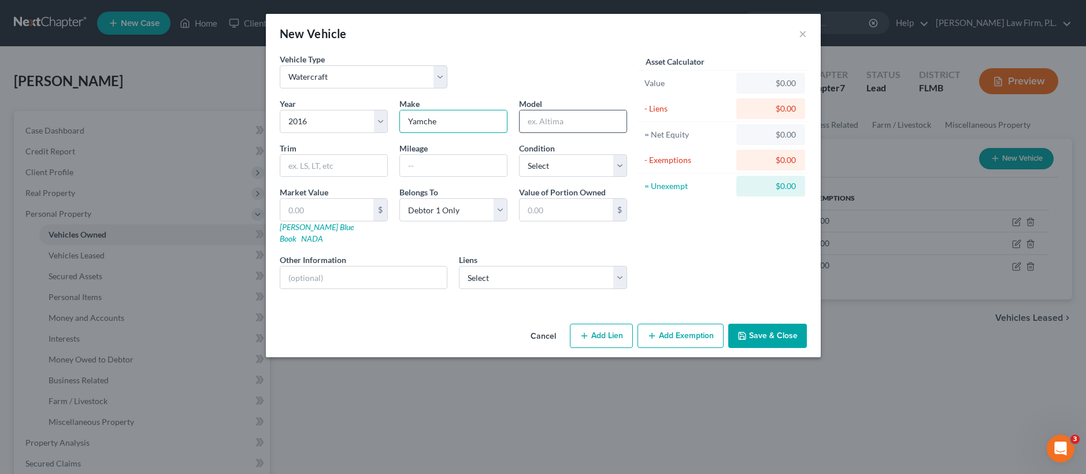
type input "Yamche"
click at [535, 119] on input "text" at bounding box center [573, 121] width 107 height 22
type input "242"
click at [333, 267] on input "text" at bounding box center [363, 278] width 167 height 22
type input "Tax Appraiser Value"
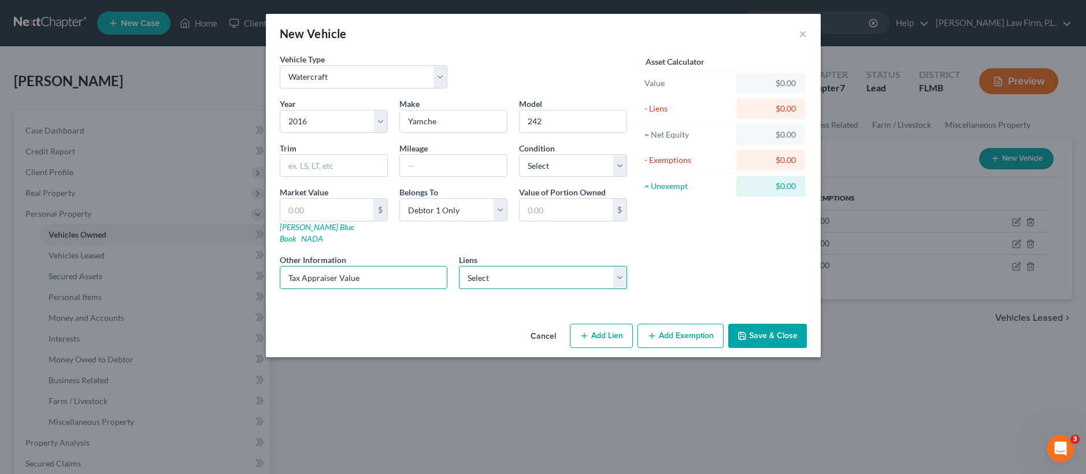
click at [509, 269] on select "Select Suncoast Credit Union - $57,881.00 Chryslercap - $1,423.00" at bounding box center [543, 277] width 168 height 23
select select "0"
select select
select select "9"
select select "0"
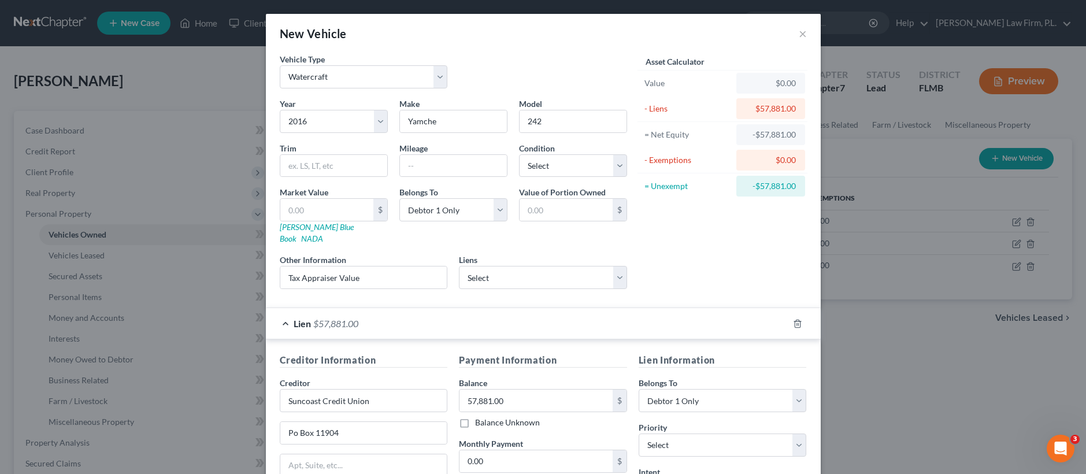
click at [350, 195] on div "Market Value $ Kelly Blue Book NADA" at bounding box center [334, 215] width 120 height 58
click at [335, 205] on input "text" at bounding box center [326, 210] width 93 height 22
paste input "48,120"
type input "48,120"
type input "48,120.00"
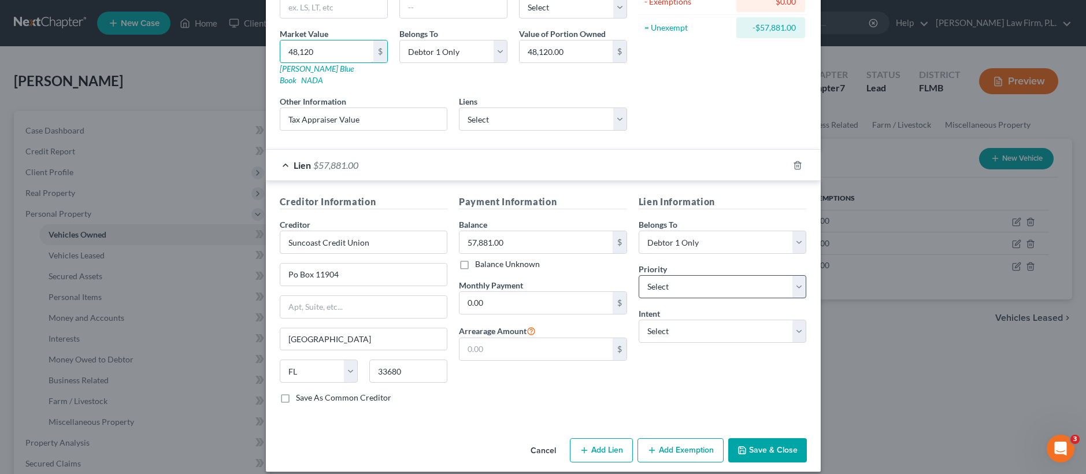
type input "48,120"
click at [691, 278] on select "Select 1st 2nd 3rd 4th 5th 6th 7th 8th 9th 10th 11th 12th 13th 14th 15th 16th 1…" at bounding box center [723, 286] width 168 height 23
select select "0"
click at [664, 320] on select "Select Surrender Redeem Reaffirm Avoid Other" at bounding box center [723, 331] width 168 height 23
select select "0"
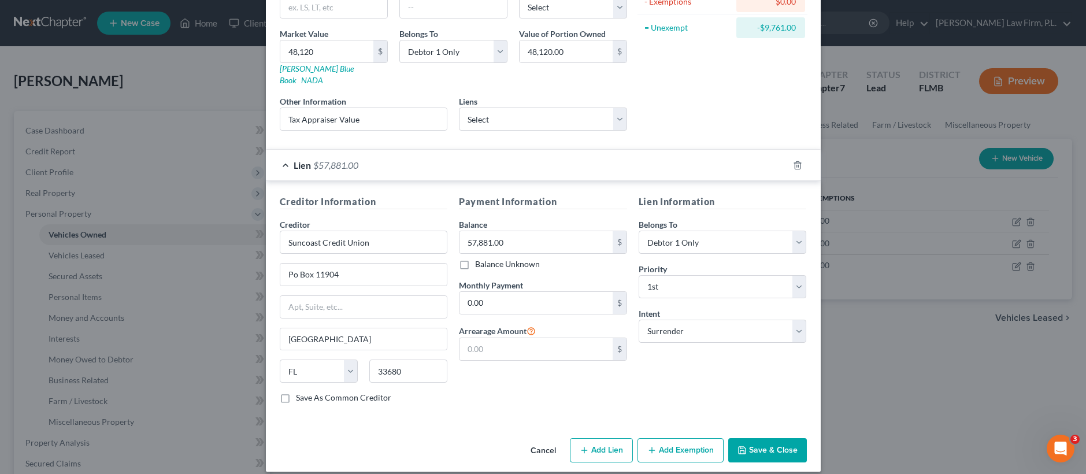
click at [771, 438] on button "Save & Close" at bounding box center [768, 450] width 79 height 24
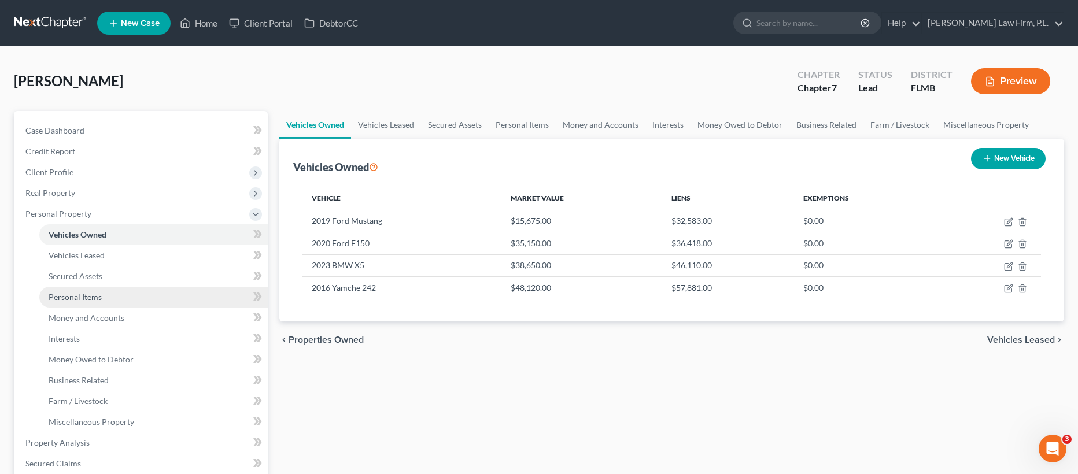
click at [118, 294] on link "Personal Items" at bounding box center [153, 297] width 228 height 21
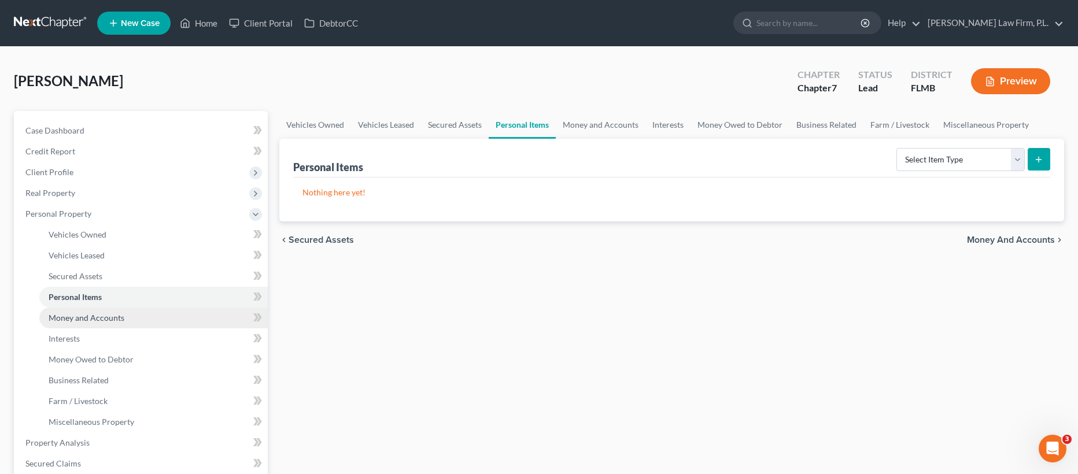
click at [120, 313] on span "Money and Accounts" at bounding box center [87, 318] width 76 height 10
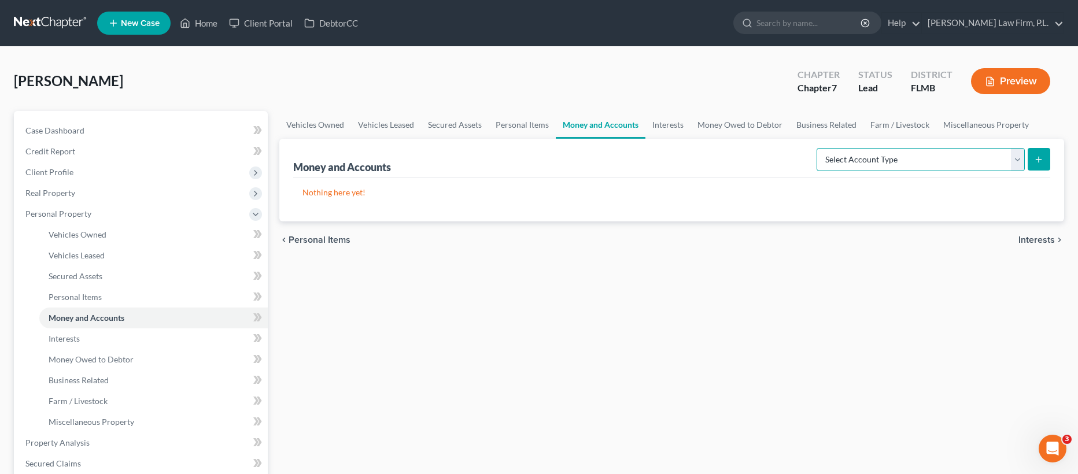
click at [952, 158] on select "Select Account Type Brokerage Cash on Hand Certificates of Deposit Checking Acc…" at bounding box center [920, 159] width 208 height 23
select select "checking"
click at [1036, 156] on icon "submit" at bounding box center [1038, 159] width 9 height 9
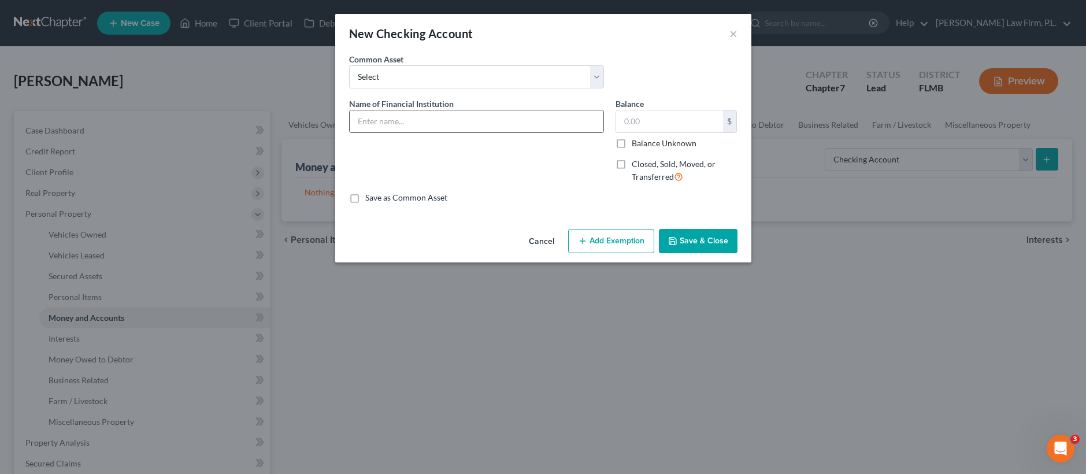
click at [412, 119] on input "text" at bounding box center [477, 121] width 254 height 22
type input "Wells Fargo Checking Acct. XX8876"
click at [632, 141] on label "Balance Unknown" at bounding box center [664, 144] width 65 height 12
click at [637, 141] on input "Balance Unknown" at bounding box center [641, 142] width 8 height 8
checkbox input "true"
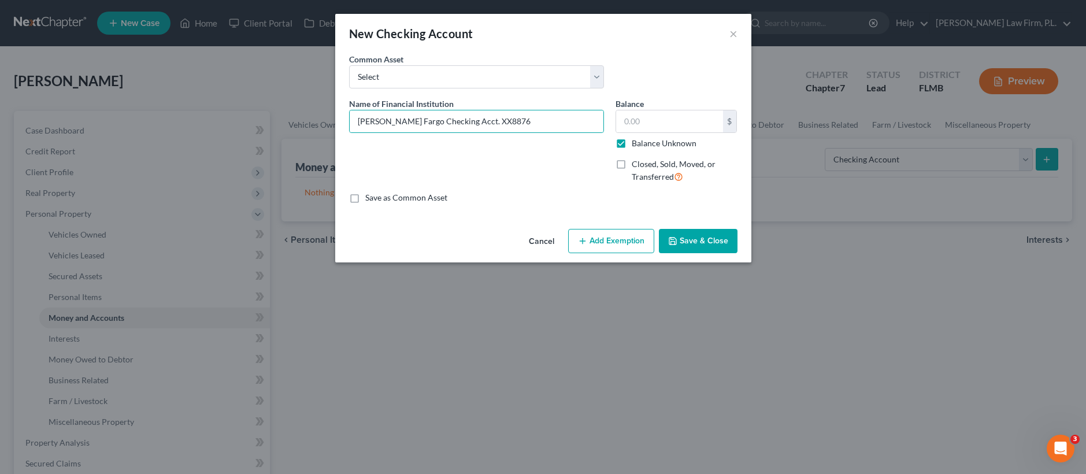
type input "0.00"
drag, startPoint x: 686, startPoint y: 235, endPoint x: 725, endPoint y: 231, distance: 38.4
click at [686, 236] on button "Save & Close" at bounding box center [698, 241] width 79 height 24
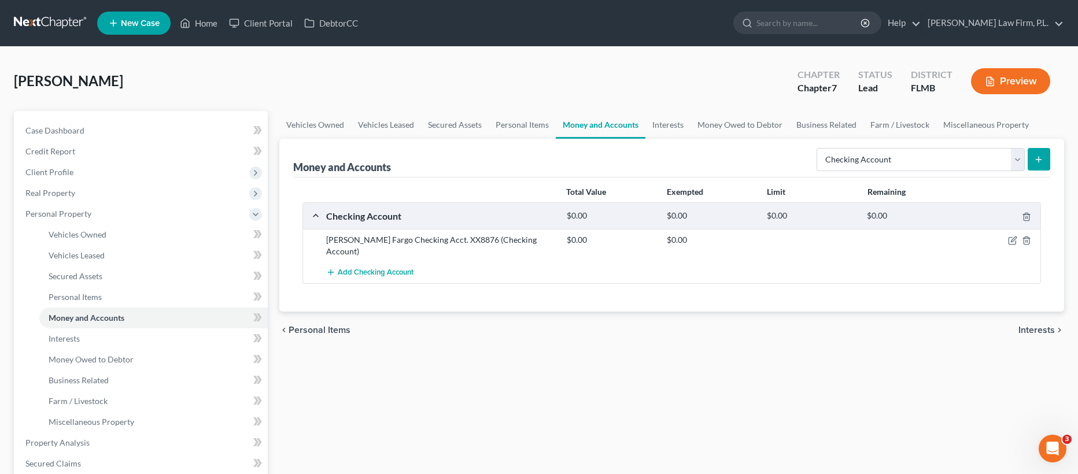
click at [1033, 161] on button "submit" at bounding box center [1038, 159] width 23 height 23
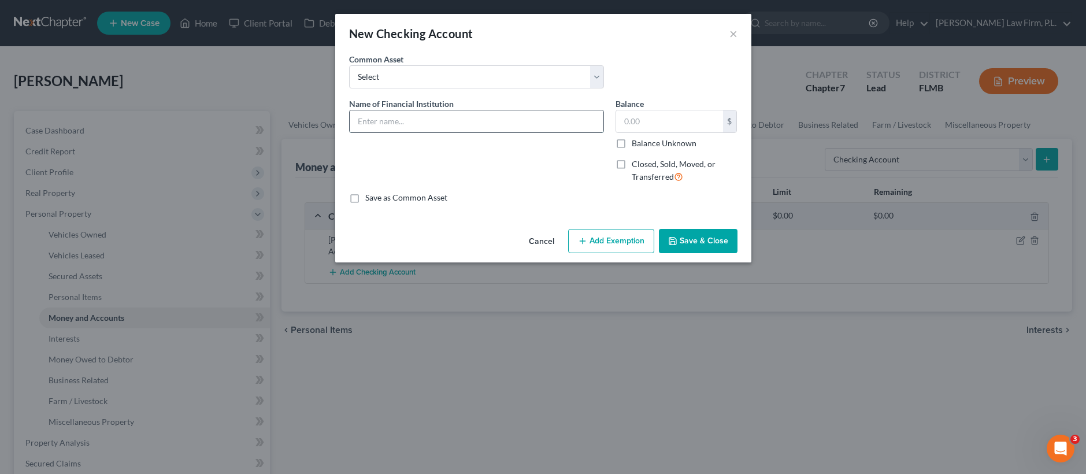
click at [467, 115] on input "text" at bounding box center [477, 121] width 254 height 22
type input "SunCoast Checking Acct. XX3607"
click at [632, 143] on label "Balance Unknown" at bounding box center [664, 144] width 65 height 12
click at [637, 143] on input "Balance Unknown" at bounding box center [641, 142] width 8 height 8
checkbox input "true"
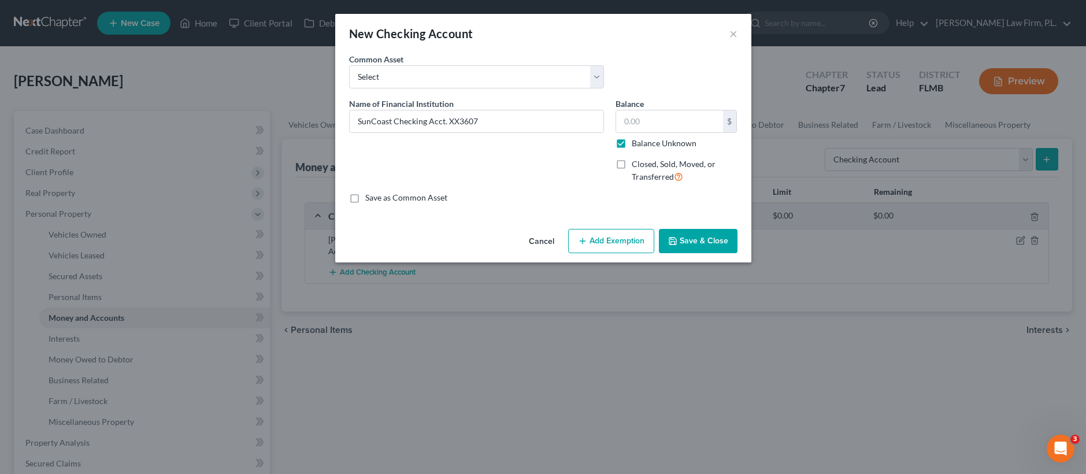
type input "0.00"
click at [689, 248] on button "Save & Close" at bounding box center [698, 241] width 79 height 24
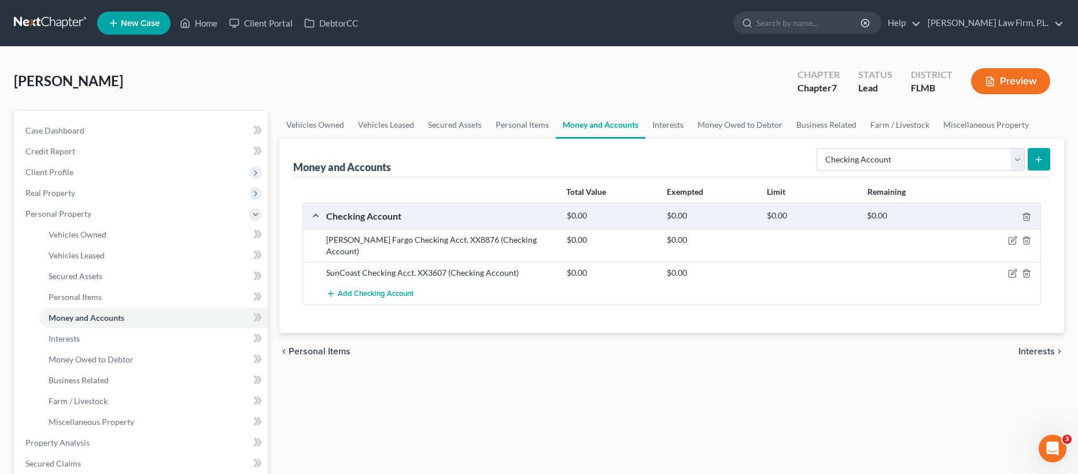
click at [1034, 161] on icon "submit" at bounding box center [1038, 159] width 9 height 9
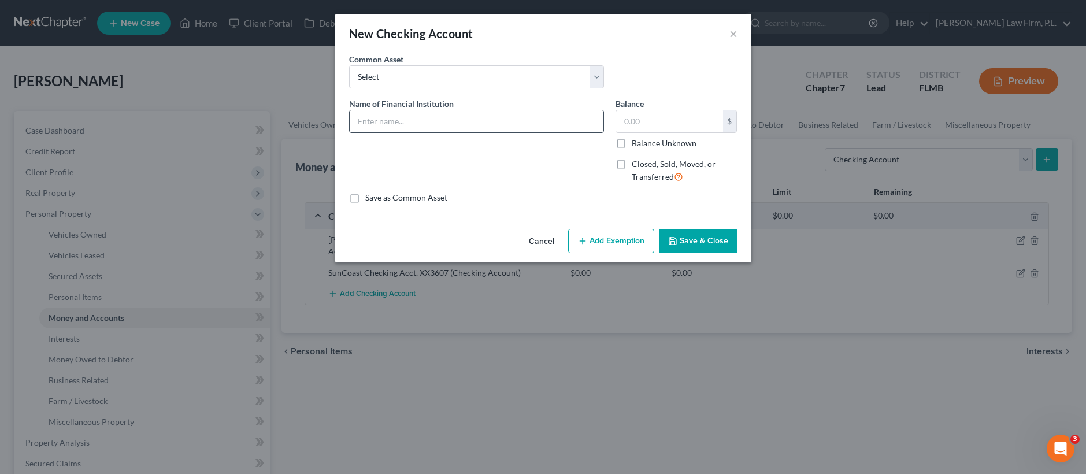
click at [413, 124] on input "text" at bounding box center [477, 121] width 254 height 22
type input "MidFlorida Checking Account XX1718"
click at [632, 142] on label "Balance Unknown" at bounding box center [664, 144] width 65 height 12
click at [637, 142] on input "Balance Unknown" at bounding box center [641, 142] width 8 height 8
checkbox input "true"
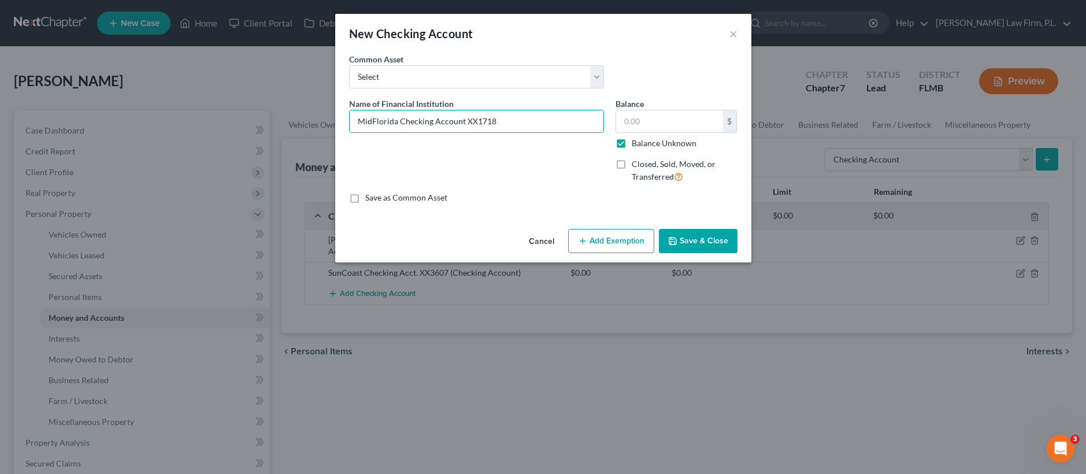
type input "0.00"
click at [682, 239] on button "Save & Close" at bounding box center [698, 241] width 79 height 24
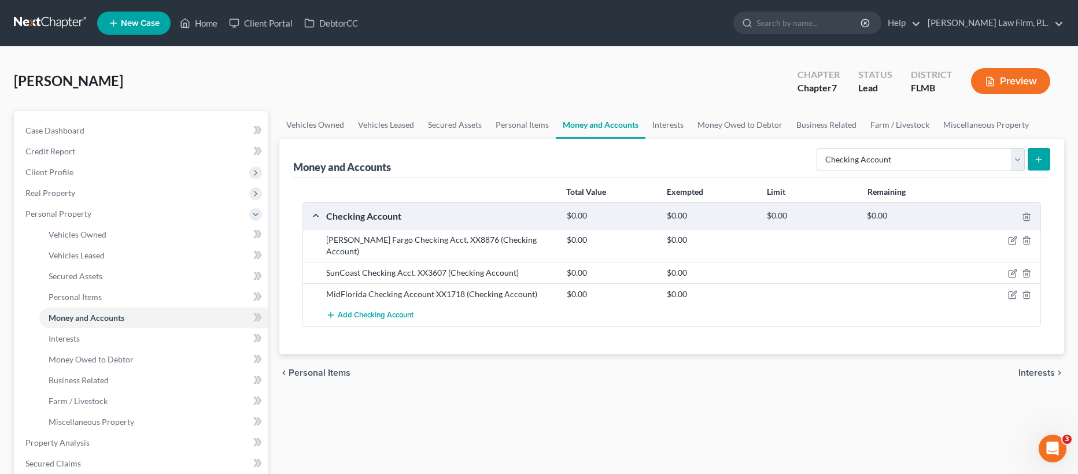
click at [1045, 160] on button "submit" at bounding box center [1038, 159] width 23 height 23
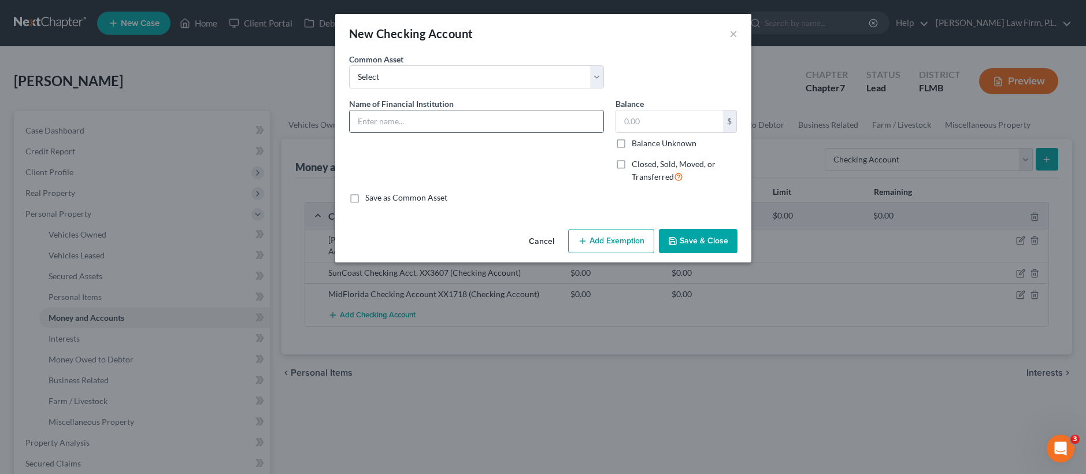
click at [404, 124] on input "text" at bounding box center [477, 121] width 254 height 22
type input "MidFlorida Checking Acct. 1705"
click at [632, 145] on label "Balance Unknown" at bounding box center [664, 144] width 65 height 12
click at [637, 145] on input "Balance Unknown" at bounding box center [641, 142] width 8 height 8
checkbox input "true"
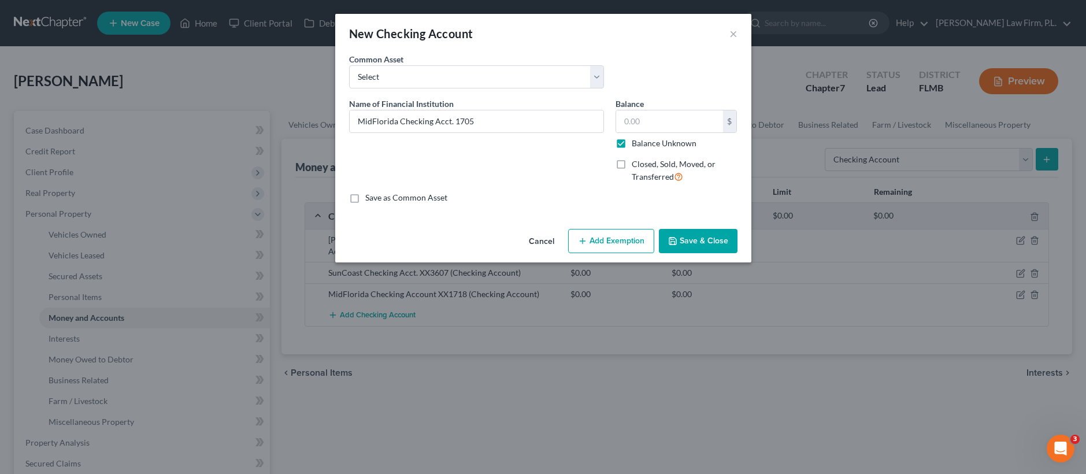
type input "0.00"
click at [677, 247] on button "Save & Close" at bounding box center [698, 241] width 79 height 24
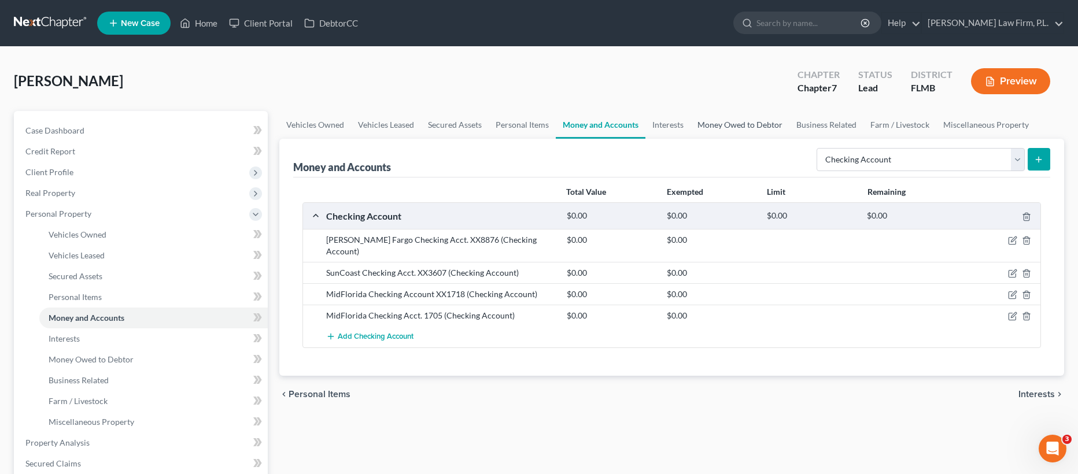
click at [744, 125] on link "Money Owed to Debtor" at bounding box center [739, 125] width 99 height 28
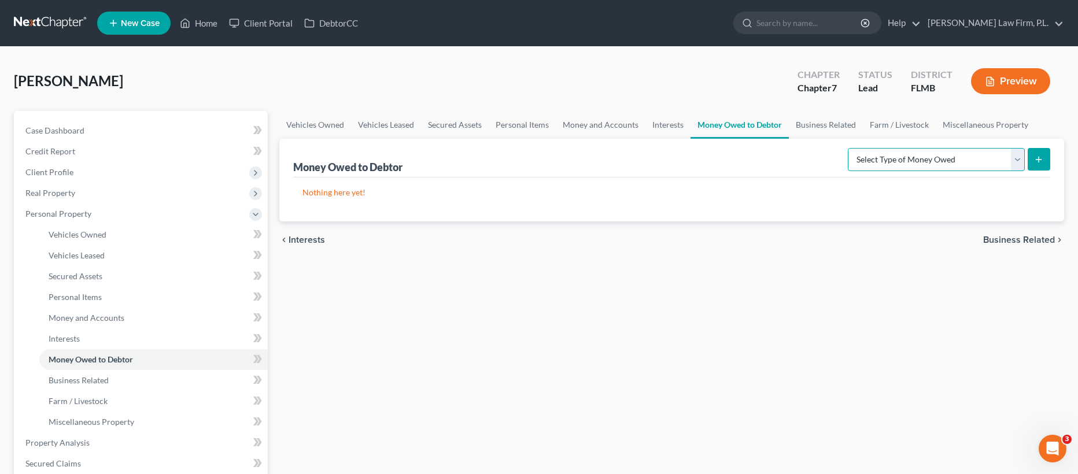
click at [966, 158] on select "Select Type of Money Owed Accounts Receivable Alimony Child Support Claims Agai…" at bounding box center [936, 159] width 177 height 23
select select "expected_tax_refund"
click at [1032, 160] on button "submit" at bounding box center [1038, 159] width 23 height 23
select select "0"
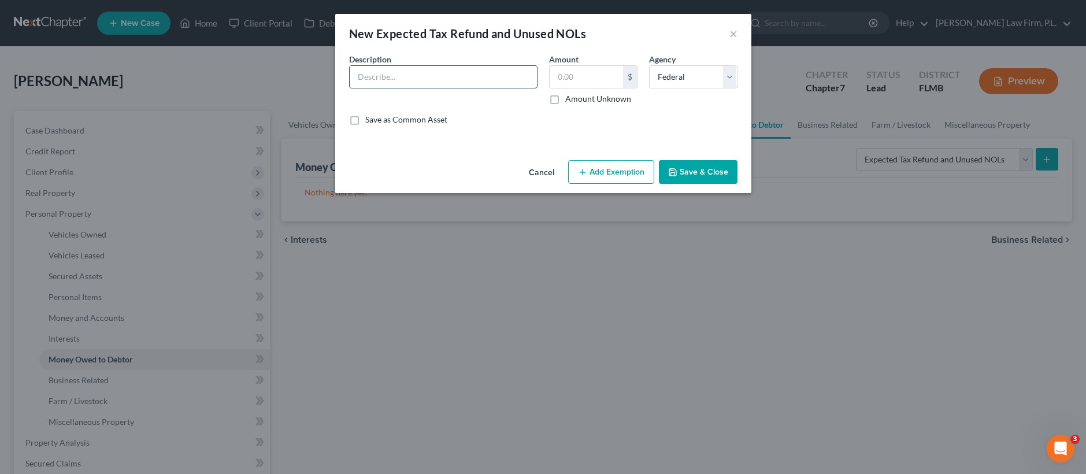
click at [453, 72] on input "text" at bounding box center [443, 77] width 187 height 22
type input "8/12ths of 2025 Tax Return"
click at [565, 101] on label "Amount Unknown" at bounding box center [598, 99] width 66 height 12
click at [570, 101] on input "Amount Unknown" at bounding box center [574, 97] width 8 height 8
checkbox input "true"
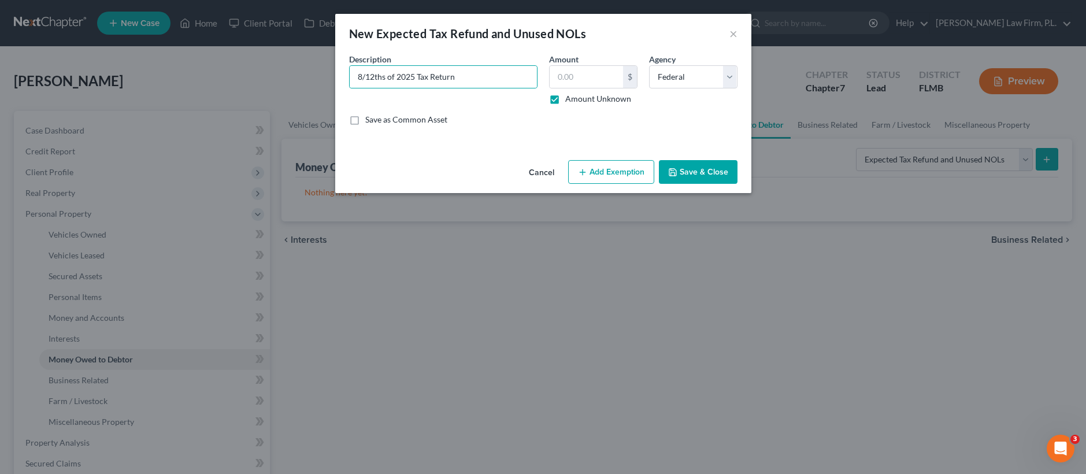
type input "0.00"
click at [701, 176] on button "Save & Close" at bounding box center [698, 172] width 79 height 24
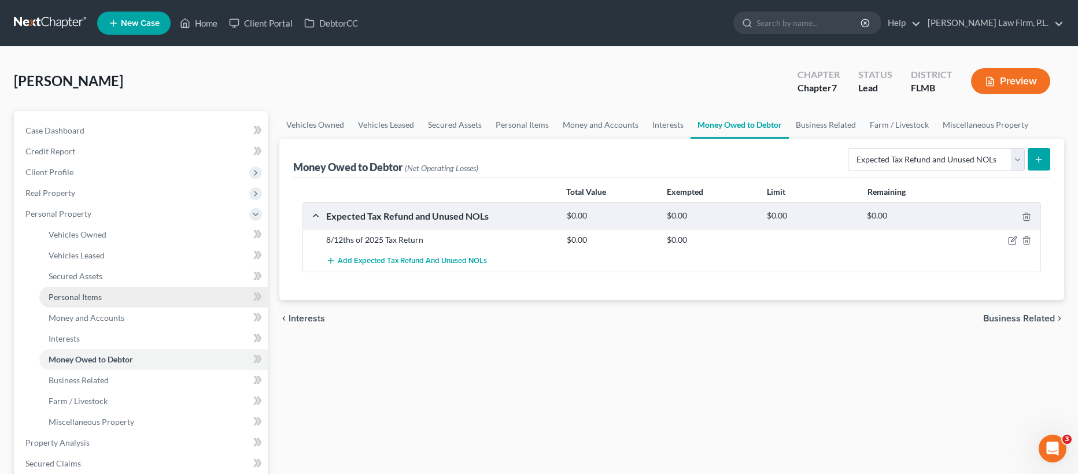
click at [111, 298] on link "Personal Items" at bounding box center [153, 297] width 228 height 21
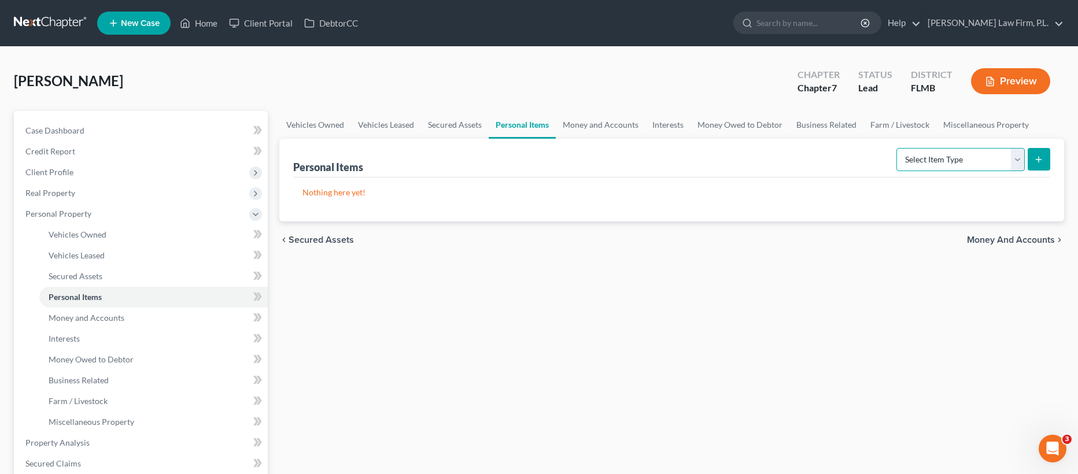
click at [975, 165] on select "Select Item Type Clothing Collectibles Of Value Electronics Firearms Household …" at bounding box center [960, 159] width 128 height 23
select select "collectibles_of_value"
click at [1041, 162] on icon "submit" at bounding box center [1038, 159] width 9 height 9
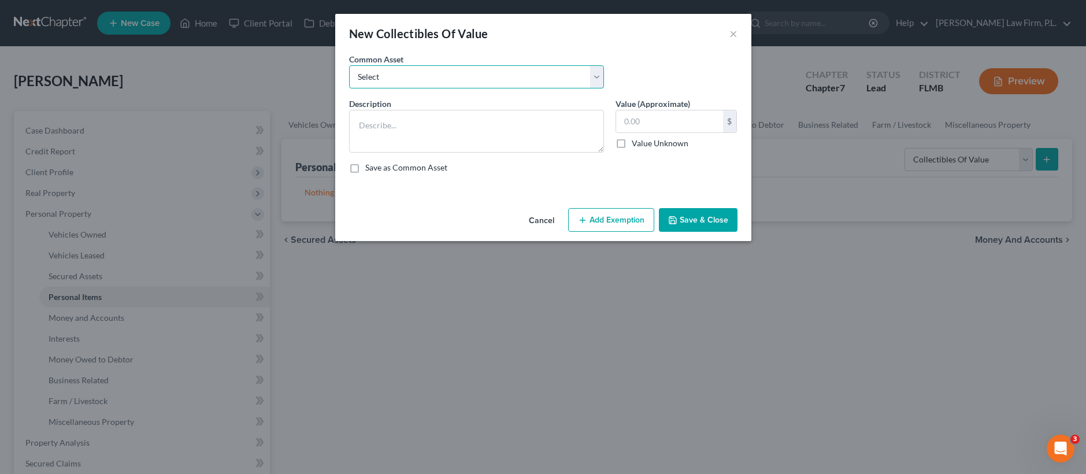
click at [513, 79] on select "Select Books, Pictures, Discs, Etc. Books, Pictures, Discs, Etc. Books, Picture…" at bounding box center [476, 76] width 255 height 23
select select "0"
type textarea "Books, Pictures, Discs, Etc."
type input "10.00"
click at [694, 220] on button "Save & Close" at bounding box center [698, 220] width 79 height 24
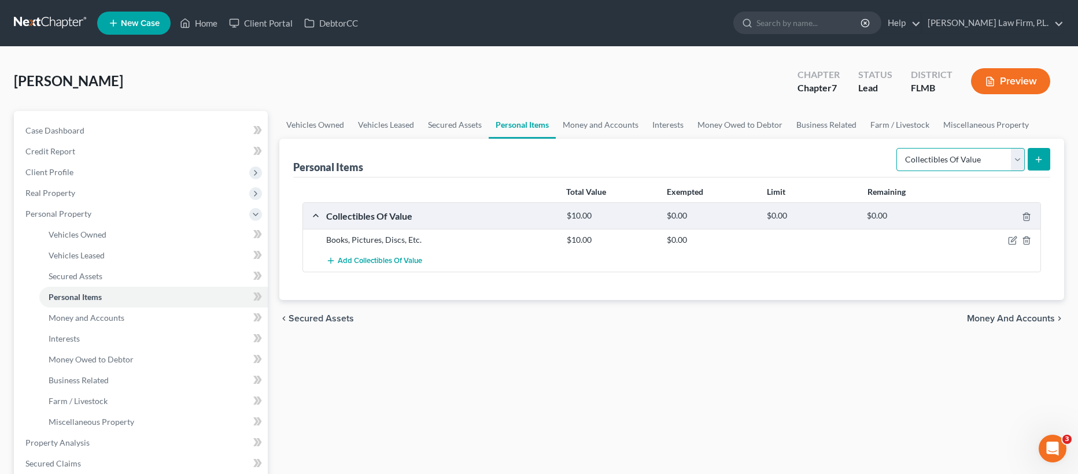
click at [968, 162] on select "Select Item Type Clothing Collectibles Of Value Electronics Firearms Household …" at bounding box center [960, 159] width 128 height 23
select select "clothing"
click at [1038, 157] on line "submit" at bounding box center [1038, 159] width 0 height 5
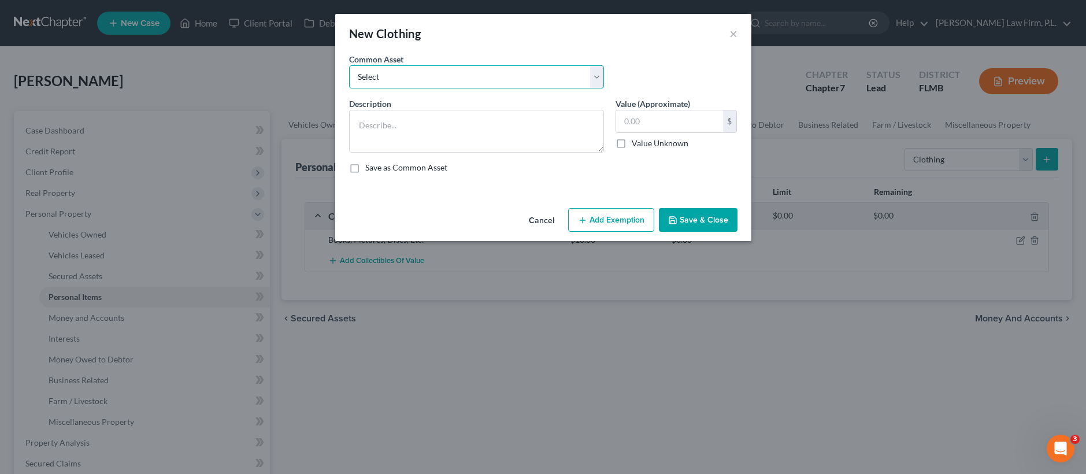
click at [417, 81] on select "Select Clothes" at bounding box center [476, 76] width 255 height 23
select select "0"
type textarea "Clothes"
type input "100.00"
click at [698, 217] on button "Save & Close" at bounding box center [698, 220] width 79 height 24
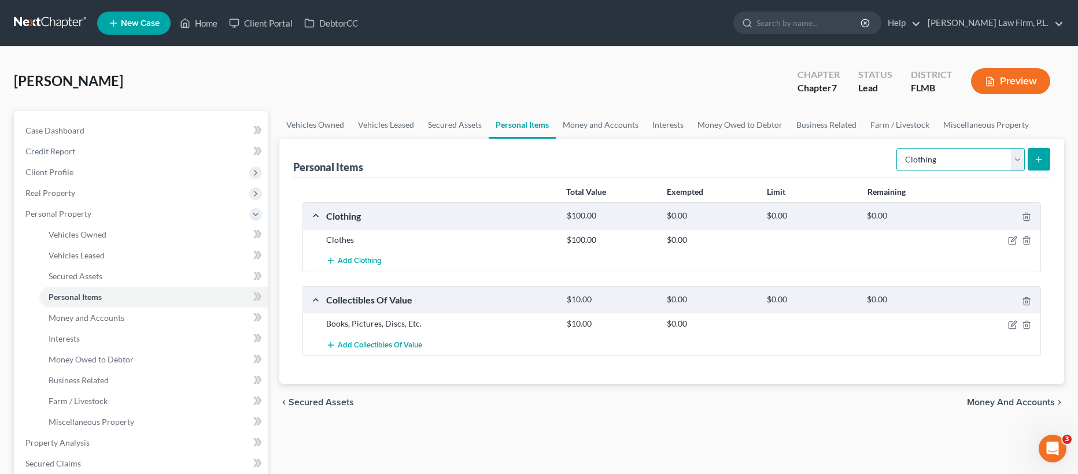
click at [973, 160] on select "Select Item Type Clothing Collectibles Of Value Electronics Firearms Household …" at bounding box center [960, 159] width 128 height 23
select select "jewelry"
click at [1042, 161] on icon "submit" at bounding box center [1038, 159] width 9 height 9
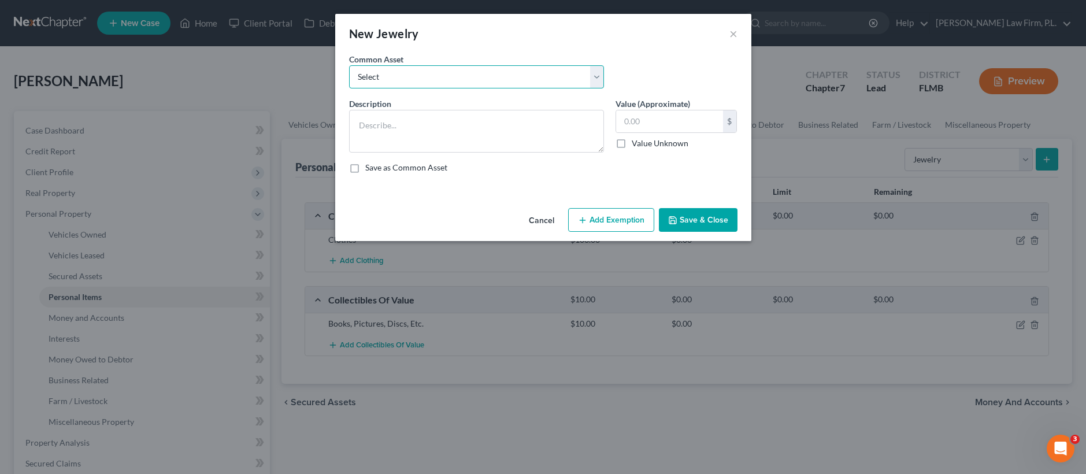
click at [443, 70] on select "Select Misc. Costume Jewelry Misc. Costume Jewelry jewelry" at bounding box center [476, 76] width 255 height 23
select select "1"
type textarea "Misc. Costume Jewelry"
click at [628, 122] on input "20.00" at bounding box center [669, 121] width 107 height 22
type input "100.00"
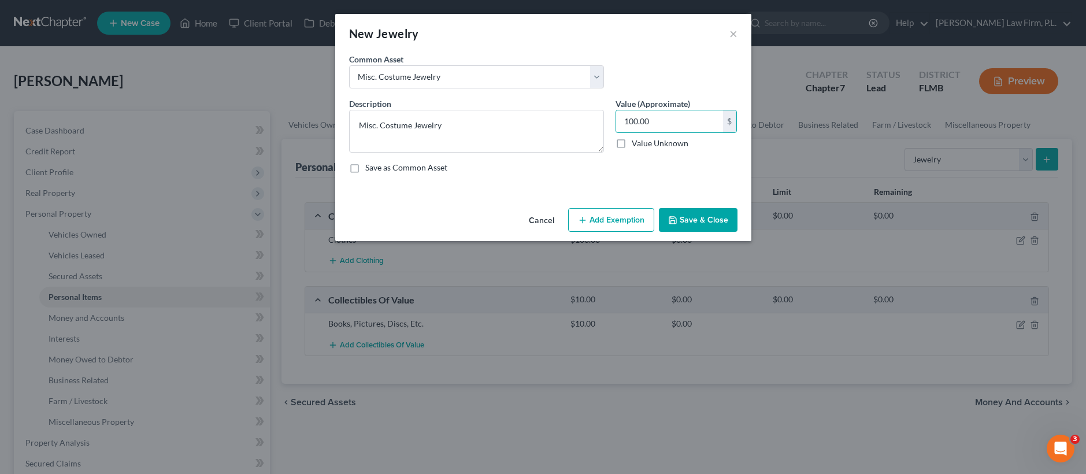
click at [709, 227] on button "Save & Close" at bounding box center [698, 220] width 79 height 24
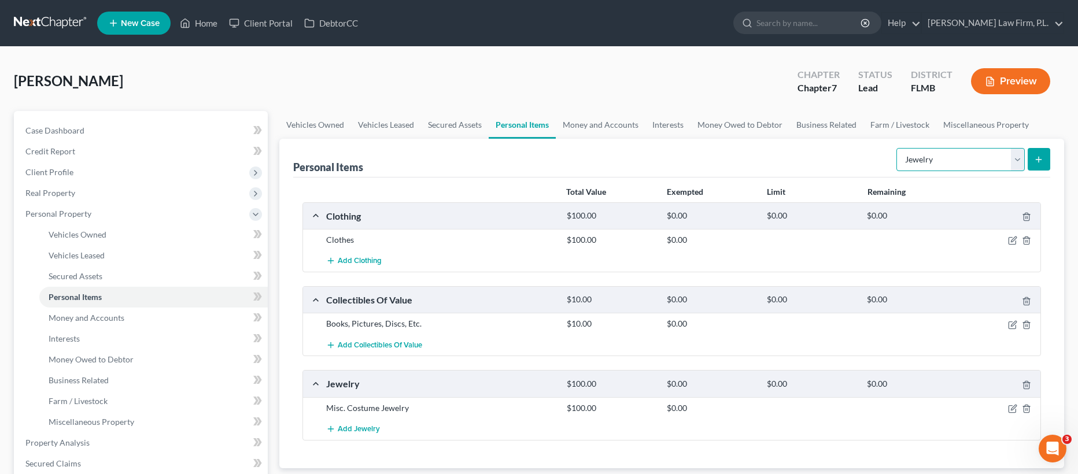
click at [931, 156] on select "Select Item Type Clothing Collectibles Of Value Electronics Firearms Household …" at bounding box center [960, 159] width 128 height 23
select select "firearms"
click at [1038, 160] on line "submit" at bounding box center [1038, 160] width 5 height 0
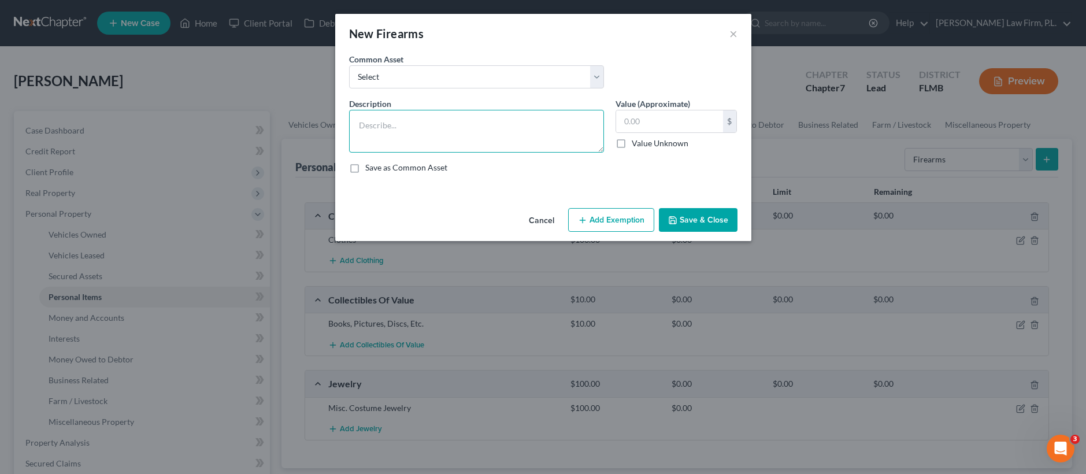
click at [445, 120] on textarea at bounding box center [476, 131] width 255 height 43
type textarea "AR-15 Glock"
click at [649, 124] on input "text" at bounding box center [669, 121] width 107 height 22
type input "1,000"
click at [696, 226] on button "Save & Close" at bounding box center [698, 220] width 79 height 24
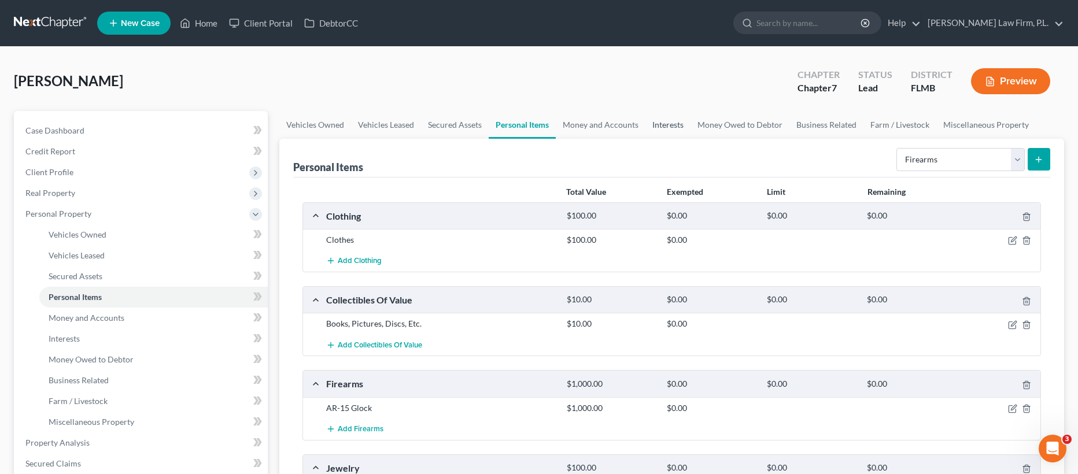
click at [673, 125] on link "Interests" at bounding box center [667, 125] width 45 height 28
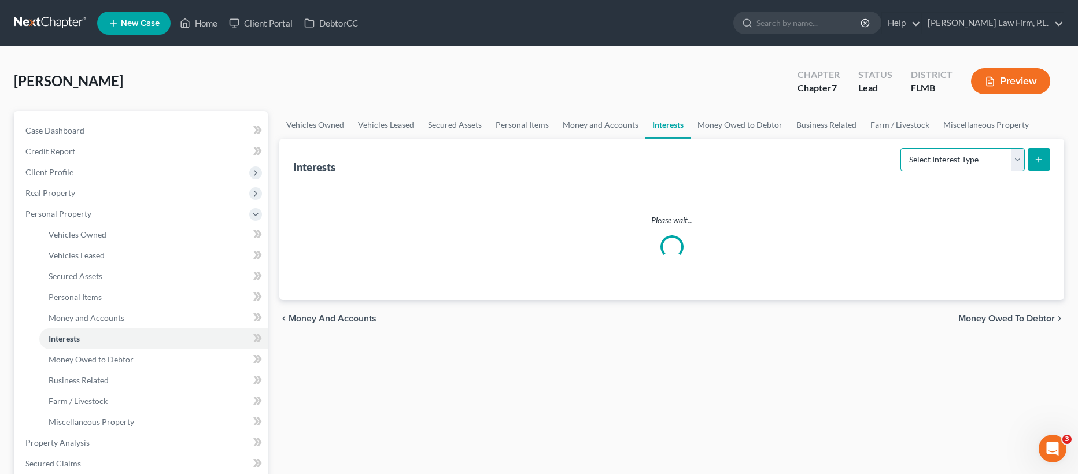
click at [938, 158] on select "Select Interest Type 401K Annuity Bond Education IRA Government Bond Government…" at bounding box center [962, 159] width 124 height 23
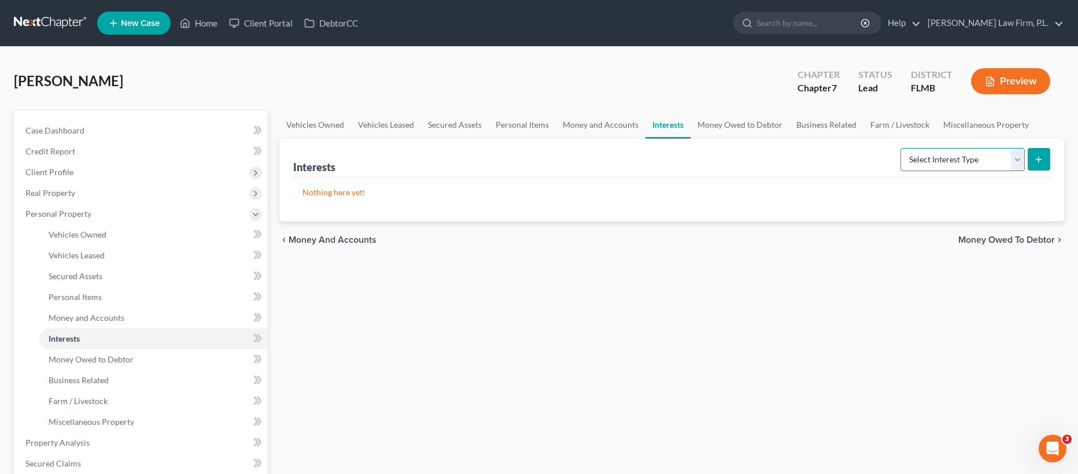
select select "401k"
click at [1032, 151] on button "submit" at bounding box center [1038, 159] width 23 height 23
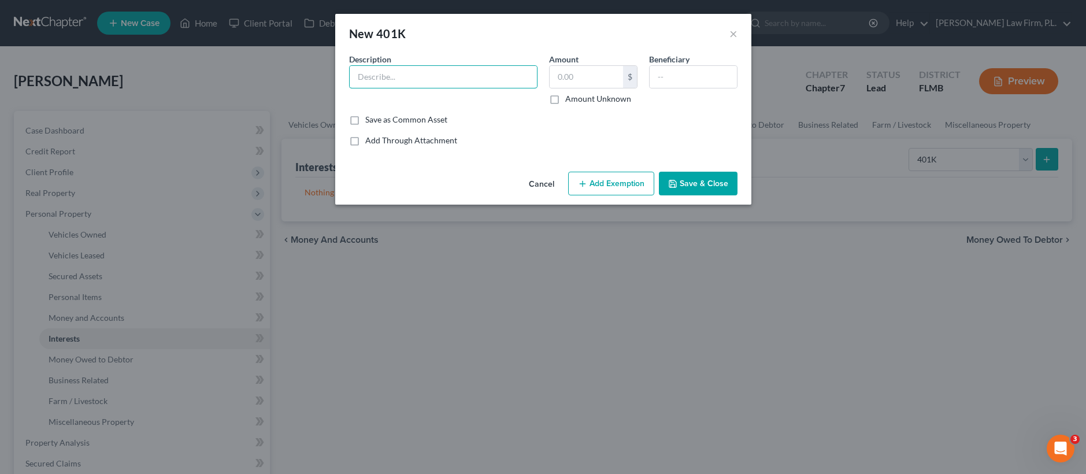
click at [465, 77] on input "text" at bounding box center [443, 77] width 187 height 22
type input "401K Account"
drag, startPoint x: 1036, startPoint y: 164, endPoint x: 700, endPoint y: 184, distance: 336.6
click at [700, 184] on button "Save & Close" at bounding box center [698, 184] width 79 height 24
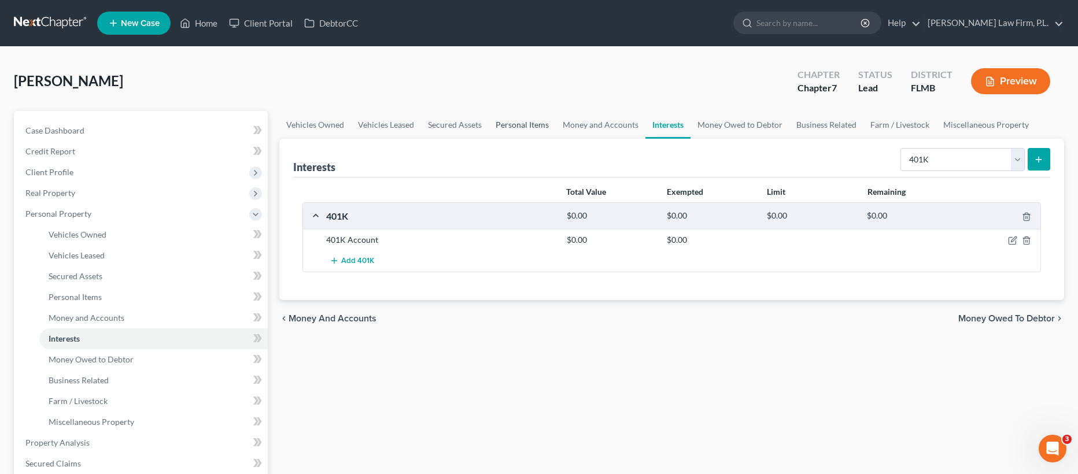
click at [507, 122] on link "Personal Items" at bounding box center [522, 125] width 67 height 28
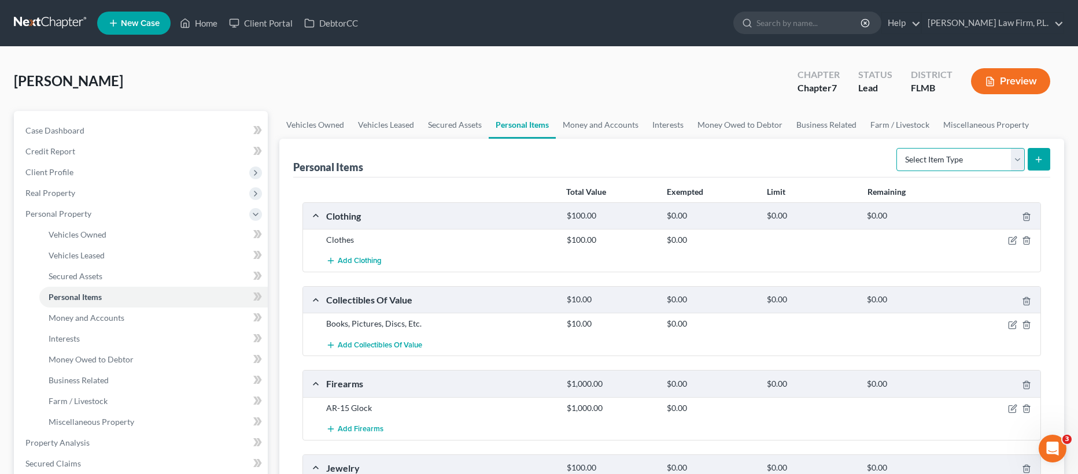
click at [992, 165] on select "Select Item Type Clothing Collectibles Of Value Electronics Firearms Household …" at bounding box center [960, 159] width 128 height 23
select select "pets"
click at [1035, 155] on icon "submit" at bounding box center [1038, 159] width 9 height 9
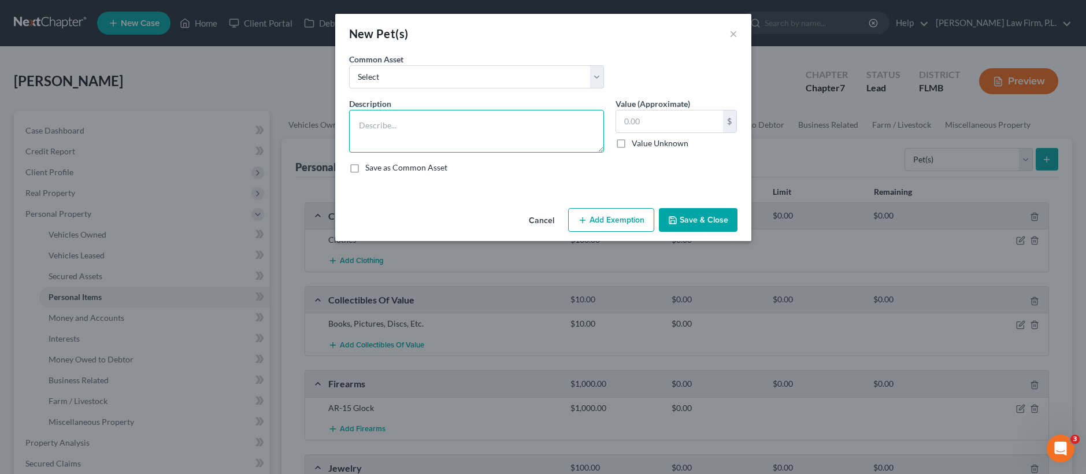
click at [366, 122] on textarea at bounding box center [476, 131] width 255 height 43
type textarea "Dog and Bird"
click at [649, 124] on input "text" at bounding box center [669, 121] width 107 height 22
type input "10"
click at [695, 208] on button "Save & Close" at bounding box center [698, 220] width 79 height 24
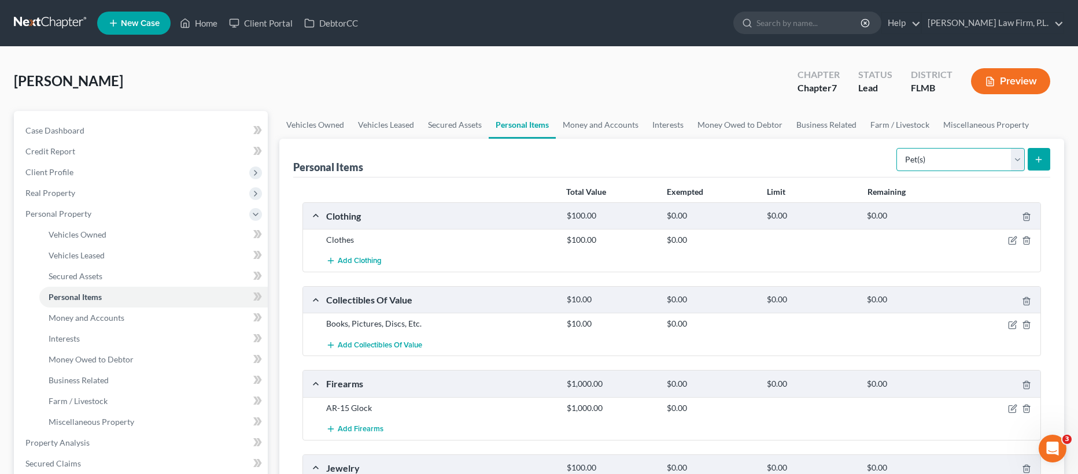
click at [936, 162] on select "Select Item Type Clothing Collectibles Of Value Electronics Firearms Household …" at bounding box center [960, 159] width 128 height 23
select select "household_goods"
click at [1034, 161] on icon "submit" at bounding box center [1038, 159] width 9 height 9
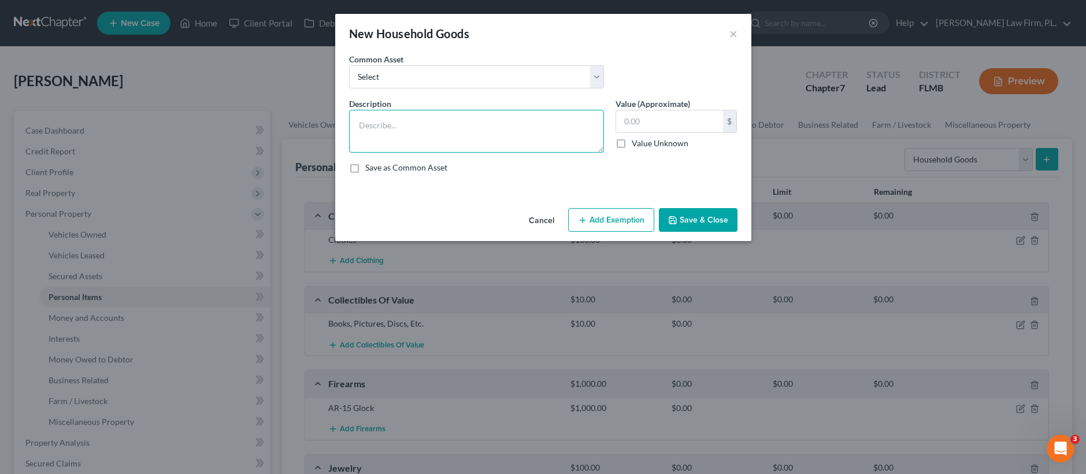
click at [430, 138] on textarea at bounding box center [476, 131] width 255 height 43
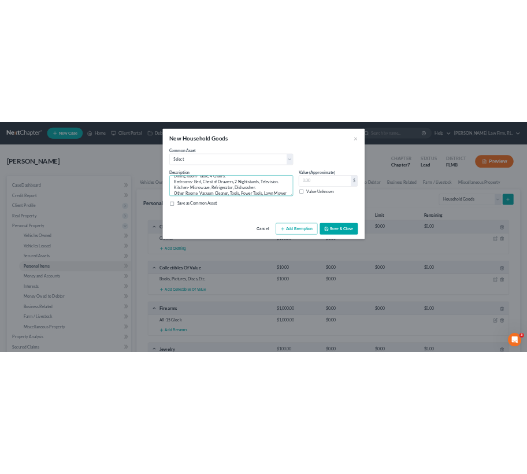
scroll to position [51, 0]
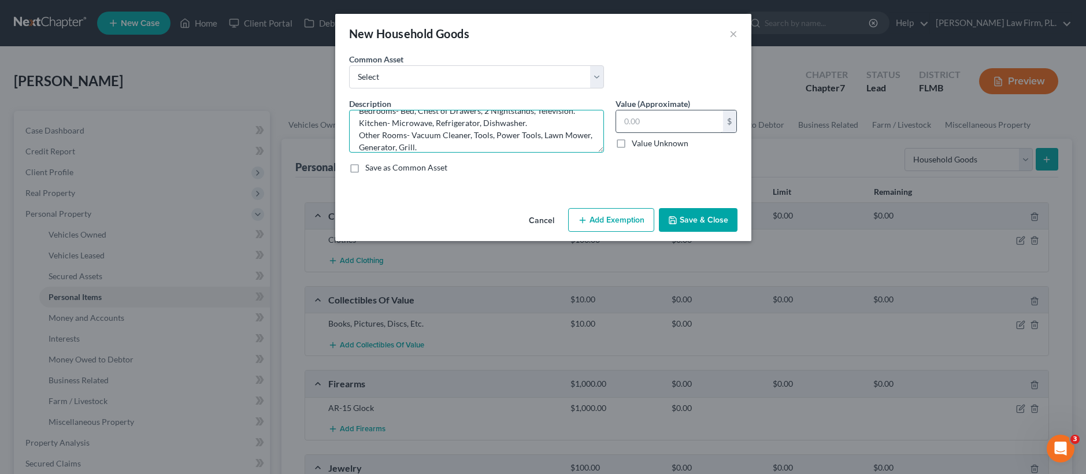
type textarea "Living Room- 2 Couches, 5 Chairs, 2 Televisions, Gaming Counsel, Cellphone. Din…"
click at [672, 125] on input "text" at bounding box center [669, 121] width 107 height 22
type input "2,500"
click at [690, 227] on button "Save & Close" at bounding box center [698, 220] width 79 height 24
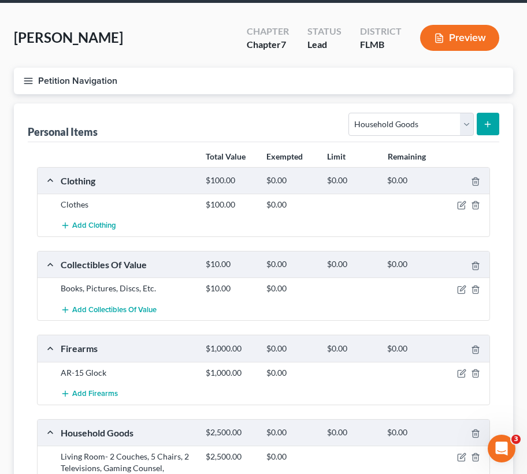
scroll to position [0, 0]
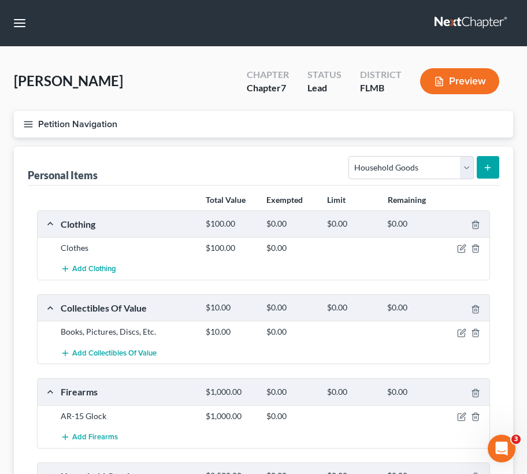
click at [51, 127] on button "Petition Navigation" at bounding box center [264, 124] width 500 height 27
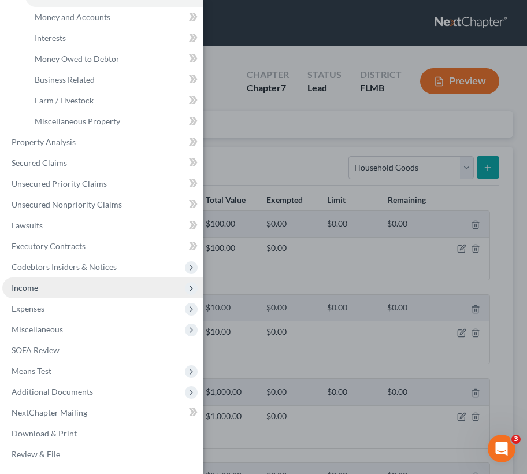
click at [71, 287] on span "Income" at bounding box center [102, 288] width 201 height 21
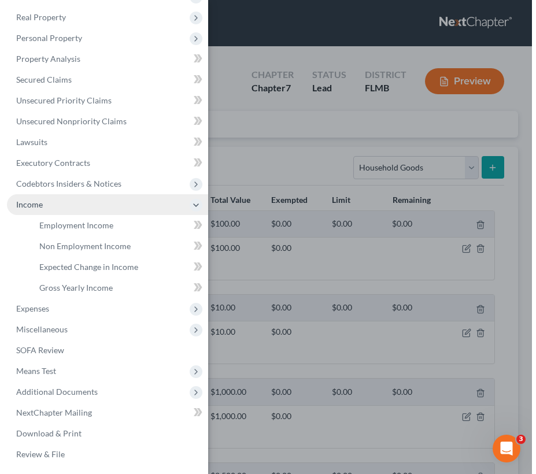
scroll to position [65, 0]
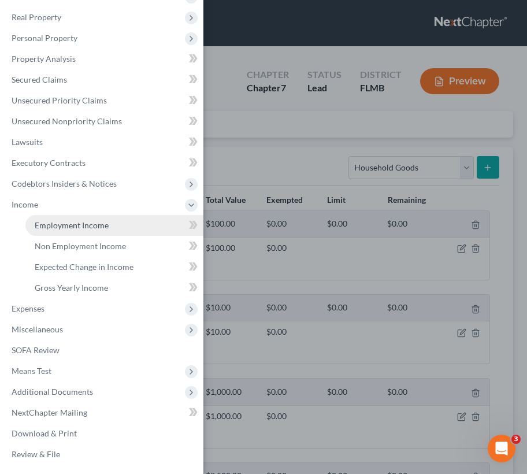
click at [96, 222] on span "Employment Income" at bounding box center [72, 225] width 74 height 10
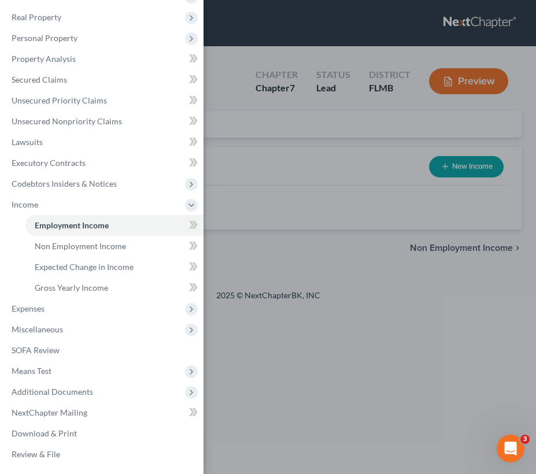
click at [341, 146] on div "Case Dashboard Payments Invoices Payments Payments Credit Report Client Profile" at bounding box center [268, 237] width 536 height 474
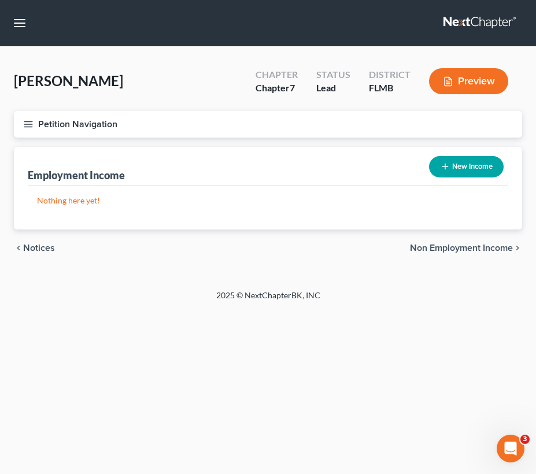
click at [458, 168] on button "New Income" at bounding box center [466, 166] width 75 height 21
select select "0"
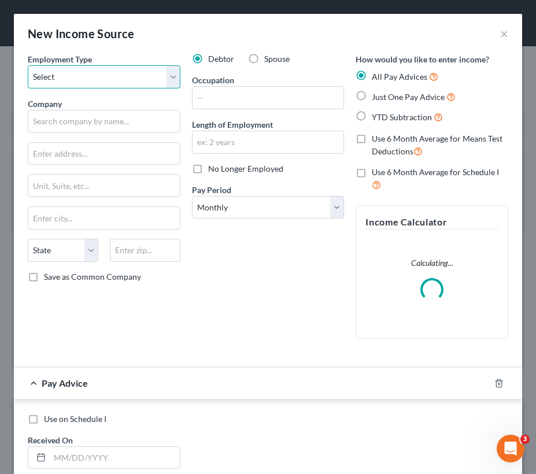
click at [93, 79] on select "Select Full or Part Time Employment Self Employment" at bounding box center [104, 76] width 153 height 23
select select "0"
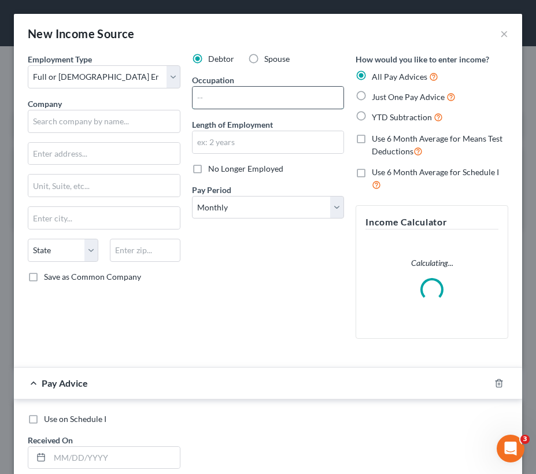
click at [208, 96] on input "text" at bounding box center [268, 98] width 151 height 22
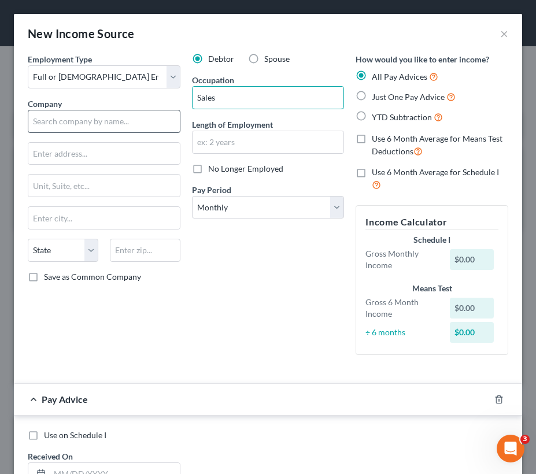
type input "Sales"
click at [101, 123] on input "text" at bounding box center [104, 121] width 153 height 23
type input "Hertz Car Sales"
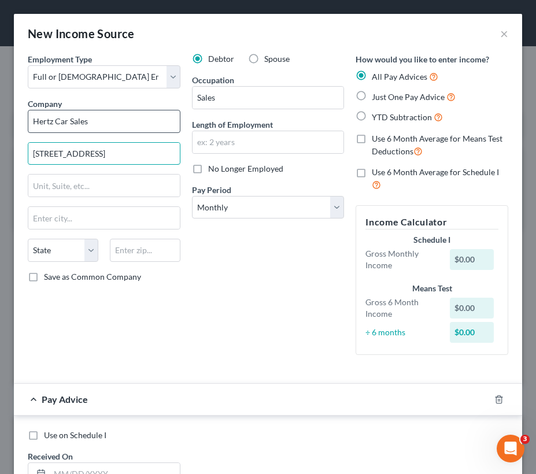
type input "28480 S Tamiami Trl"
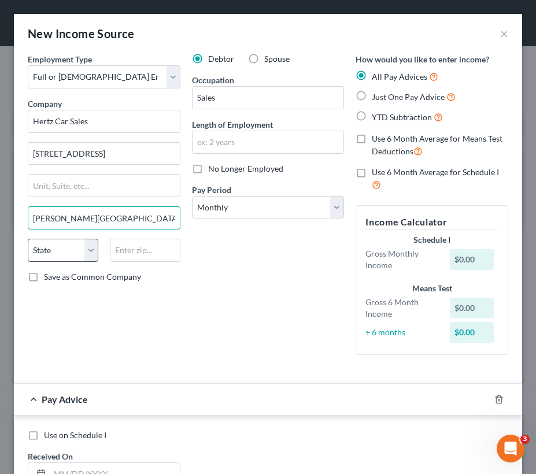
type input "Bonita Springs"
click at [50, 253] on select "State AL AK AR AZ CA CO CT DE DC FL GA GU HI ID IL IN IA KS KY LA ME MD MA MI M…" at bounding box center [63, 250] width 71 height 23
select select "9"
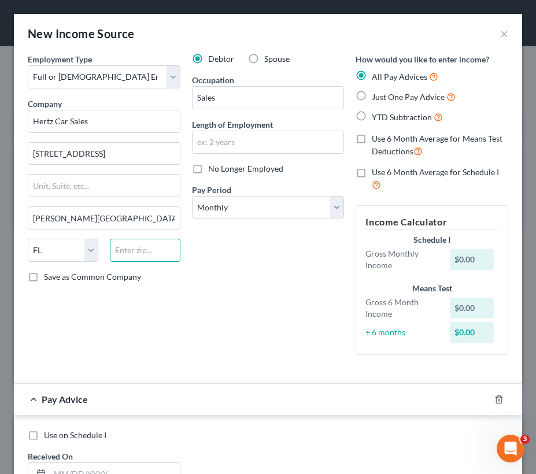
click at [143, 254] on input "text" at bounding box center [145, 250] width 71 height 23
click at [101, 315] on div "Employment Type * Select Full or Part Time Employment Self Employment Company *…" at bounding box center [104, 208] width 164 height 311
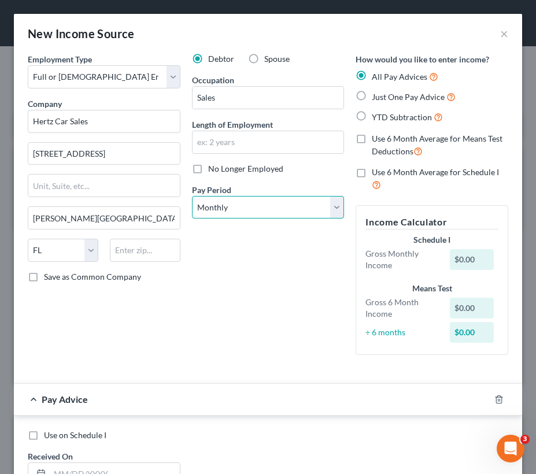
click at [241, 215] on select "Select Monthly Twice Monthly Every Other Week Weekly" at bounding box center [268, 207] width 153 height 23
select select "2"
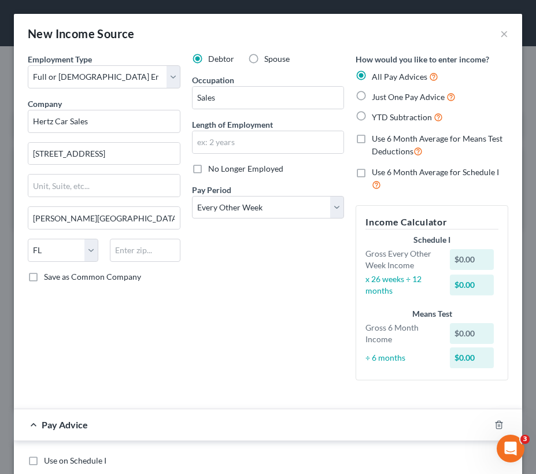
click at [372, 112] on label "YTD Subtraction" at bounding box center [407, 116] width 71 height 13
click at [376, 112] on input "YTD Subtraction" at bounding box center [380, 114] width 8 height 8
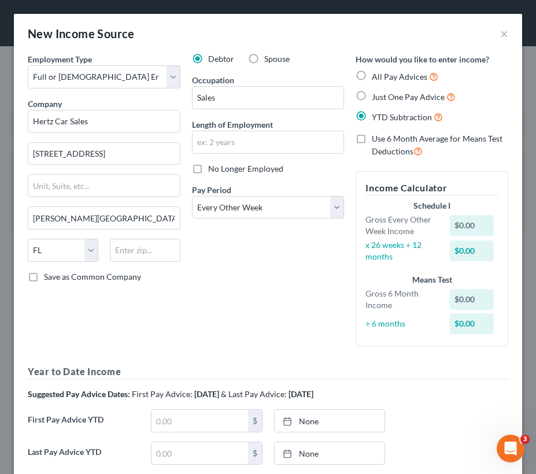
scroll to position [228, 0]
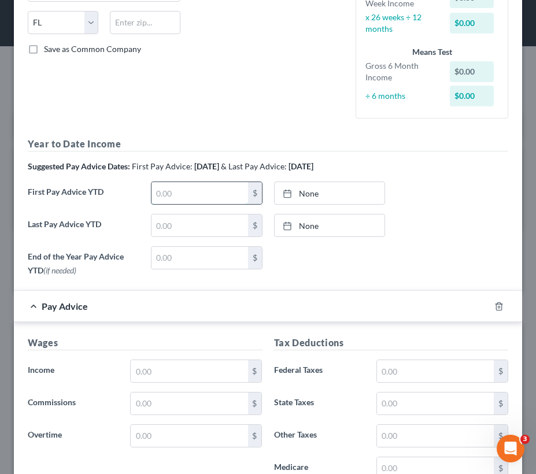
click at [172, 198] on input "text" at bounding box center [199, 193] width 97 height 22
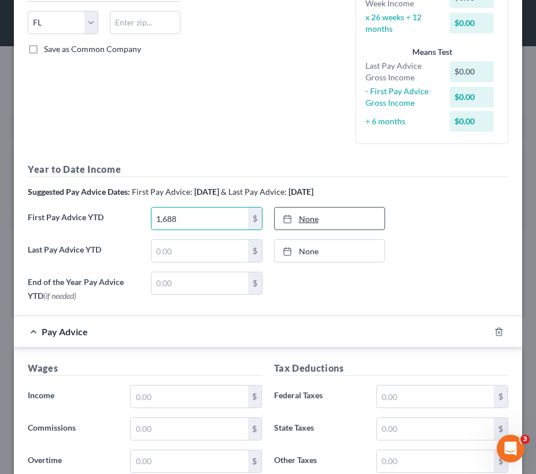
click at [292, 217] on div at bounding box center [291, 219] width 16 height 10
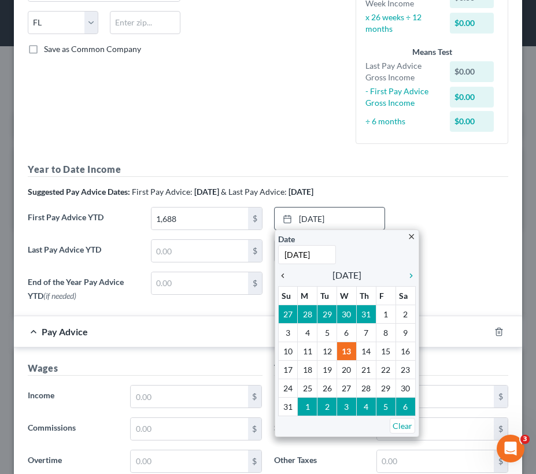
click at [285, 272] on icon "chevron_left" at bounding box center [285, 275] width 15 height 9
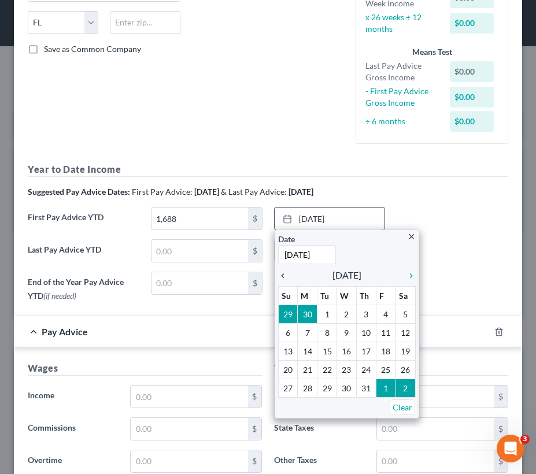
click at [285, 272] on icon "chevron_left" at bounding box center [285, 275] width 15 height 9
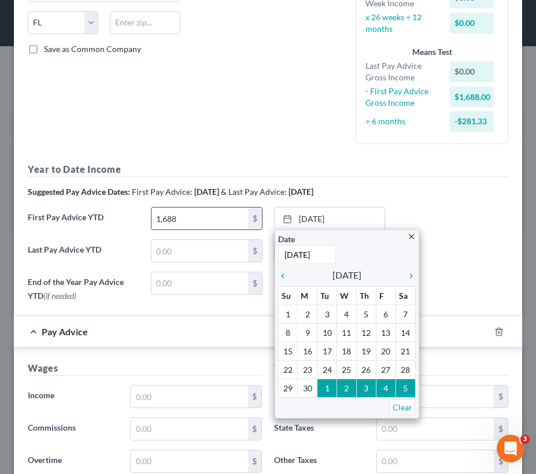
click at [183, 220] on input "1,688" at bounding box center [199, 219] width 97 height 22
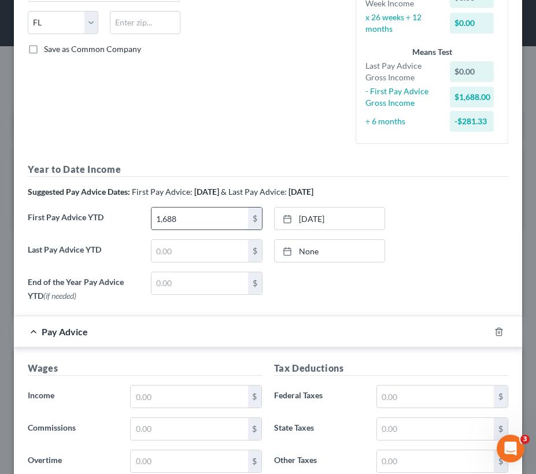
click at [183, 220] on input "1,688" at bounding box center [199, 219] width 97 height 22
click at [346, 213] on link "8/13/2025" at bounding box center [330, 219] width 110 height 22
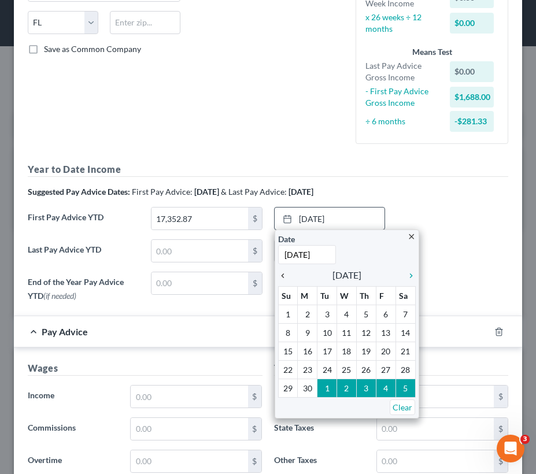
click at [283, 274] on icon "chevron_left" at bounding box center [285, 275] width 15 height 9
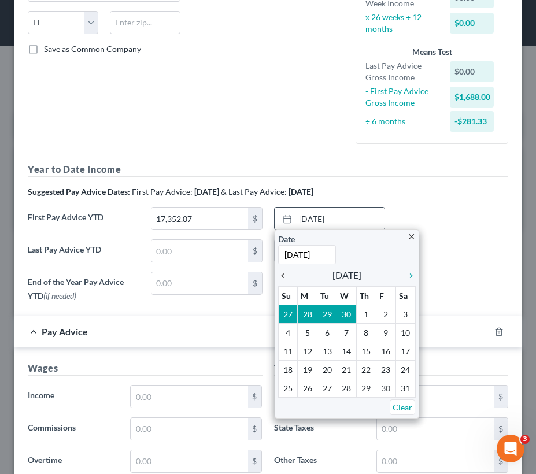
click at [283, 274] on icon "chevron_left" at bounding box center [285, 275] width 15 height 9
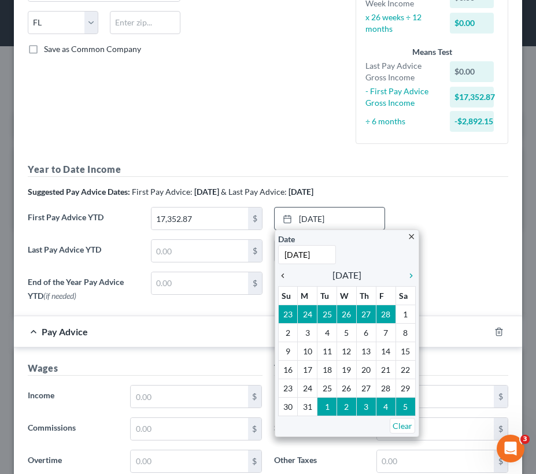
click at [283, 274] on icon "chevron_left" at bounding box center [285, 275] width 15 height 9
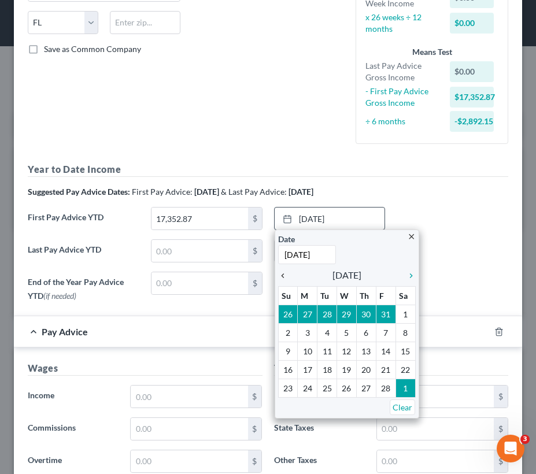
click at [283, 274] on icon "chevron_left" at bounding box center [285, 275] width 15 height 9
click at [406, 272] on icon "chevron_right" at bounding box center [408, 275] width 15 height 9
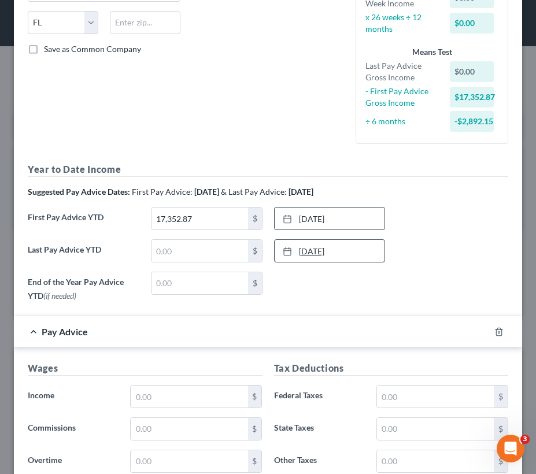
click at [334, 248] on link "8/13/2025" at bounding box center [330, 251] width 110 height 22
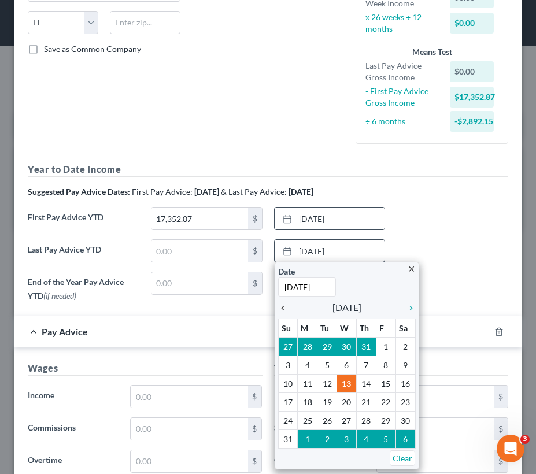
click at [280, 308] on icon "chevron_left" at bounding box center [285, 308] width 15 height 9
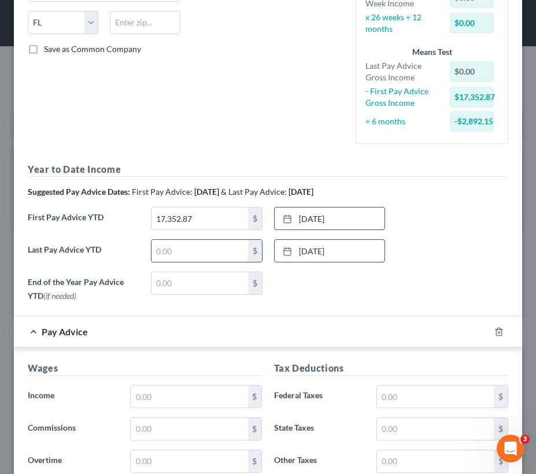
click at [187, 250] on input "text" at bounding box center [199, 251] width 97 height 22
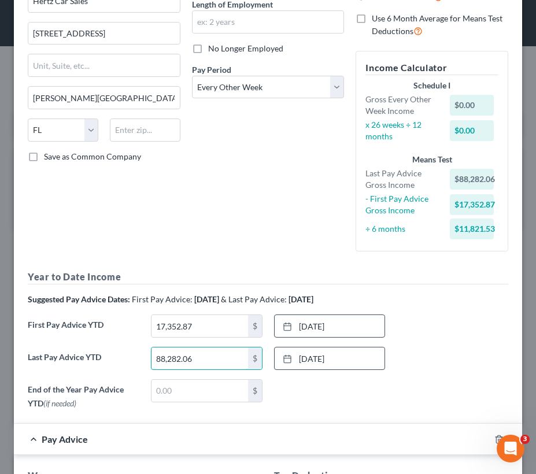
scroll to position [121, 0]
click at [246, 186] on div "Debtor Spouse Occupation Sales Length of Employment No Longer Employed Pay Peri…" at bounding box center [268, 96] width 164 height 328
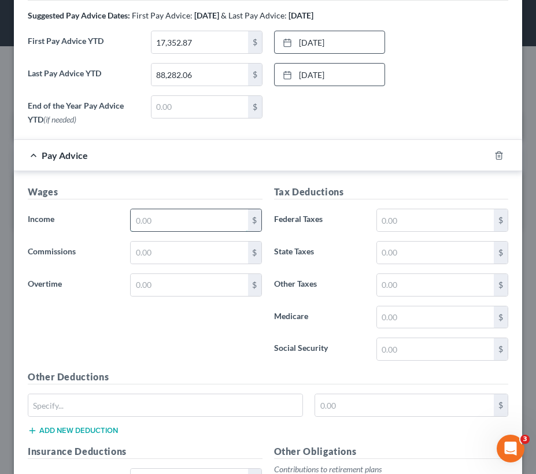
click at [172, 222] on input "text" at bounding box center [189, 220] width 117 height 22
drag, startPoint x: 186, startPoint y: 218, endPoint x: 87, endPoint y: 226, distance: 99.2
click at [87, 226] on div "Income * 5,638.49 $" at bounding box center [145, 220] width 246 height 23
click at [416, 217] on input "text" at bounding box center [435, 220] width 117 height 22
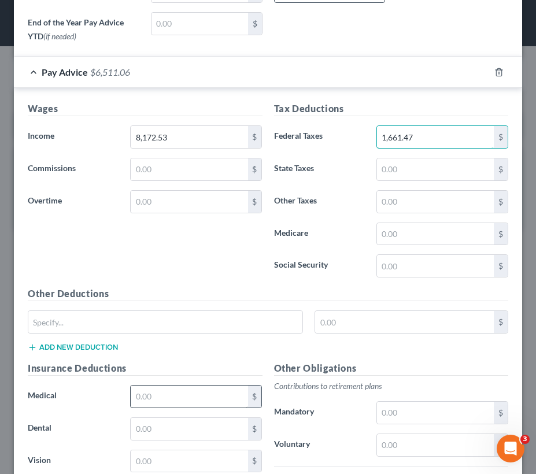
scroll to position [507, 0]
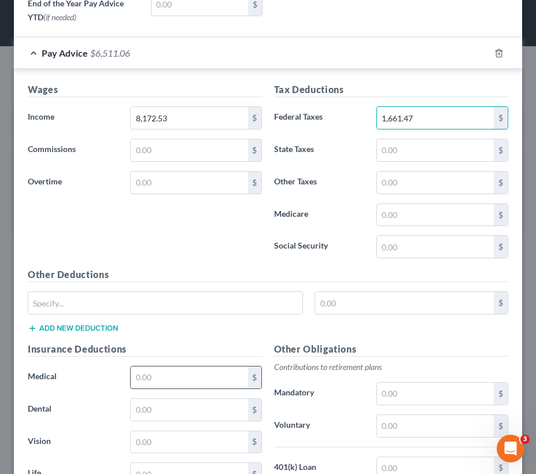
click at [144, 376] on input "text" at bounding box center [189, 378] width 117 height 22
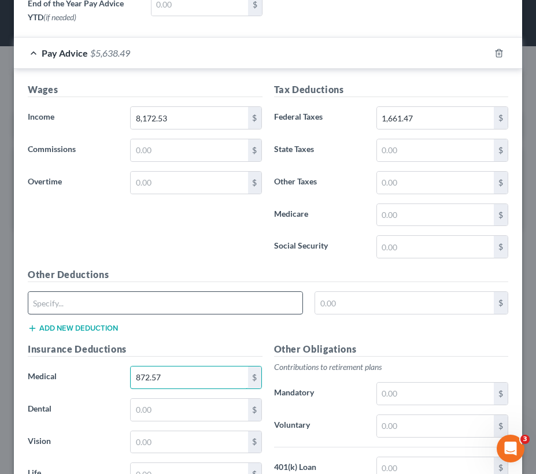
scroll to position [690, 0]
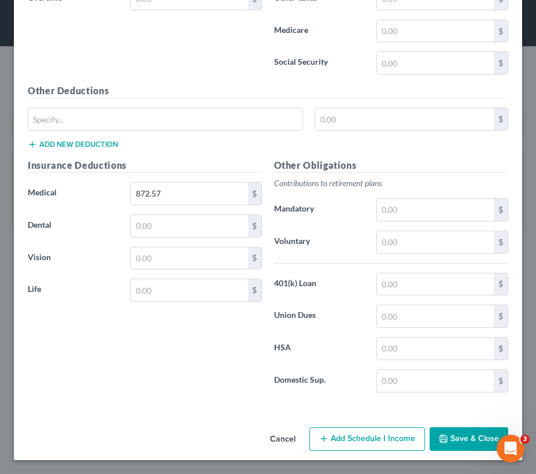
click at [452, 439] on button "Save & Close" at bounding box center [469, 439] width 79 height 24
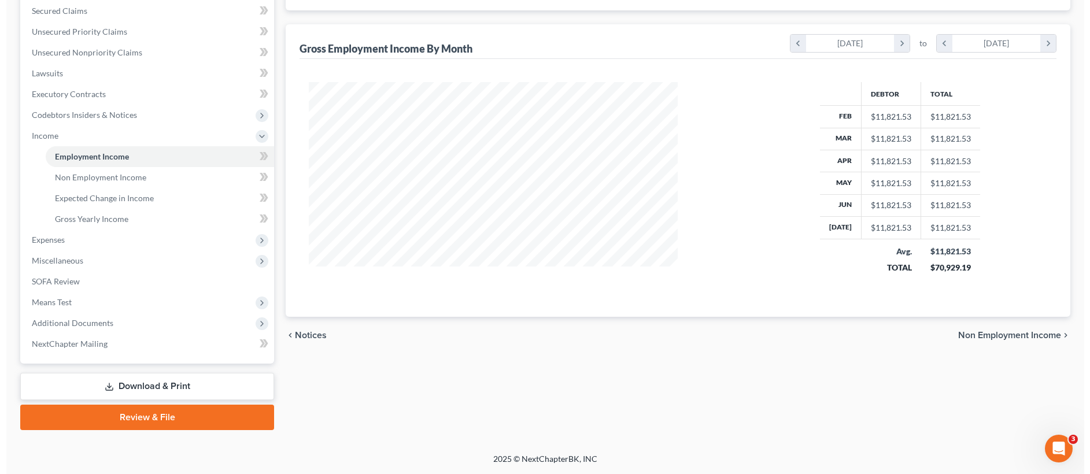
scroll to position [213, 450]
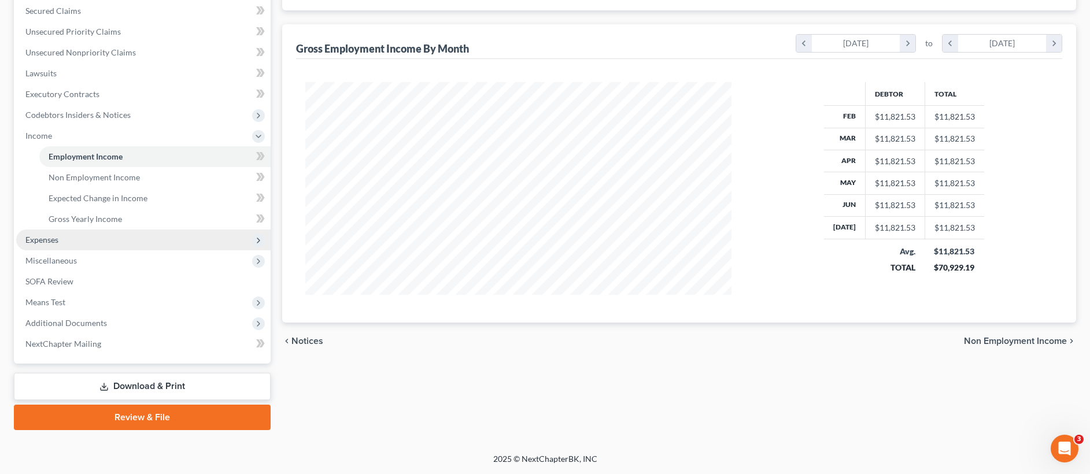
click at [102, 238] on span "Expenses" at bounding box center [143, 240] width 254 height 21
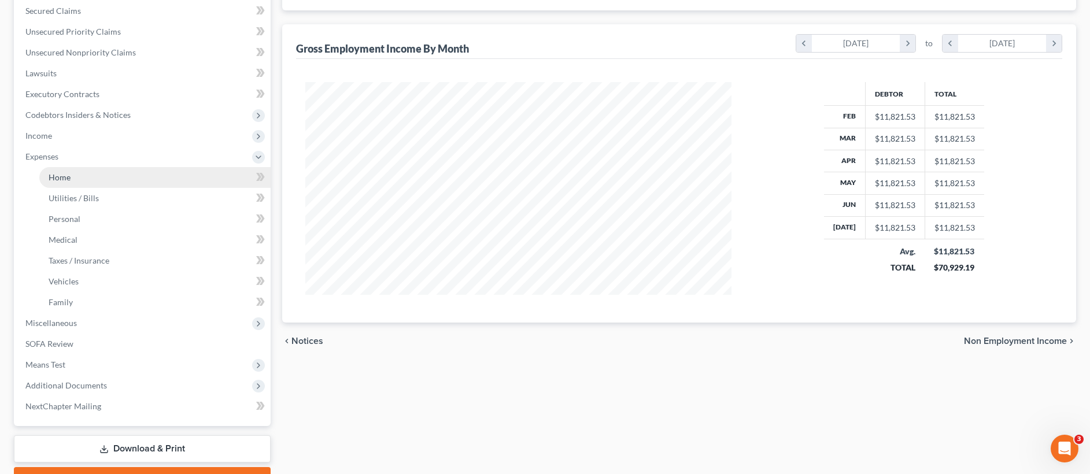
click at [98, 181] on link "Home" at bounding box center [154, 177] width 231 height 21
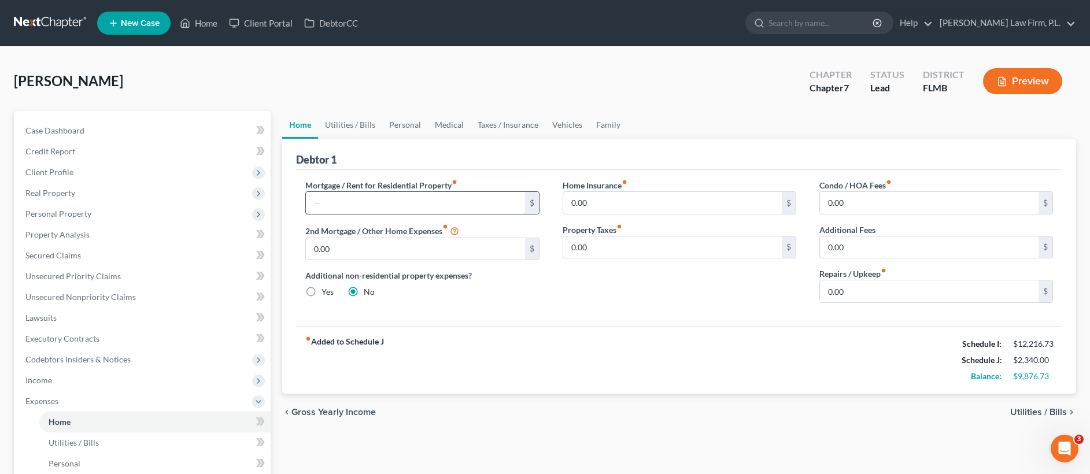
click at [383, 203] on input "text" at bounding box center [415, 203] width 219 height 22
click at [361, 129] on link "Utilities / Bills" at bounding box center [350, 125] width 64 height 28
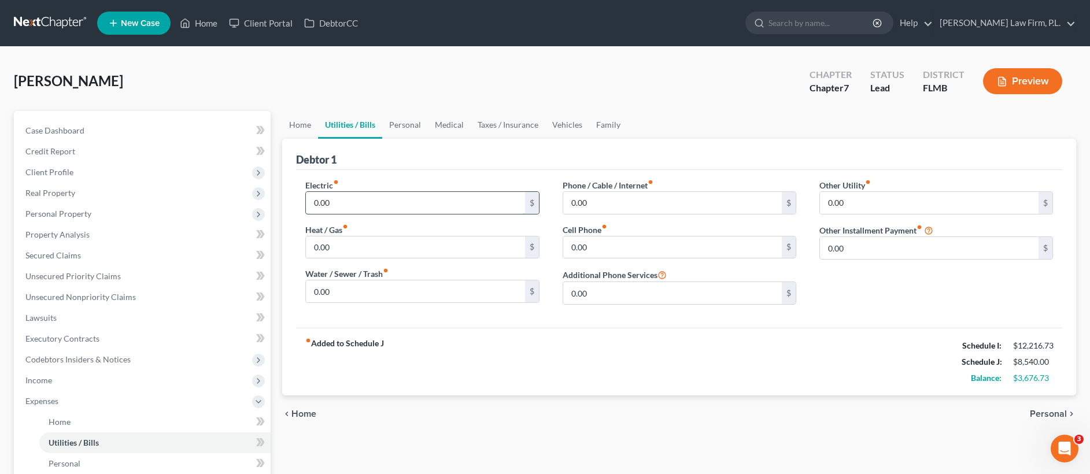
click at [359, 205] on input "0.00" at bounding box center [415, 203] width 219 height 22
click at [600, 204] on input "0.00" at bounding box center [672, 203] width 219 height 22
click at [397, 123] on link "Personal" at bounding box center [405, 125] width 46 height 28
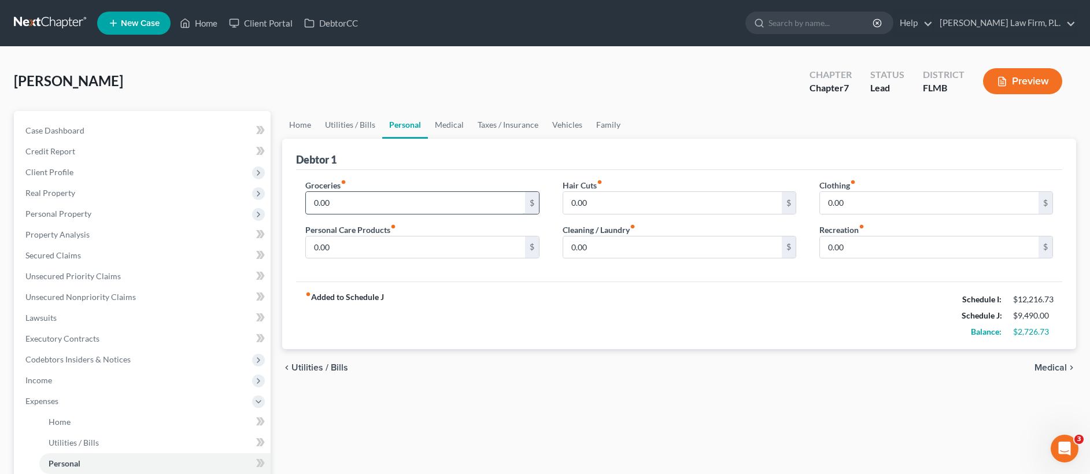
click at [350, 206] on input "0.00" at bounding box center [415, 203] width 219 height 22
click at [566, 124] on link "Vehicles" at bounding box center [567, 125] width 44 height 28
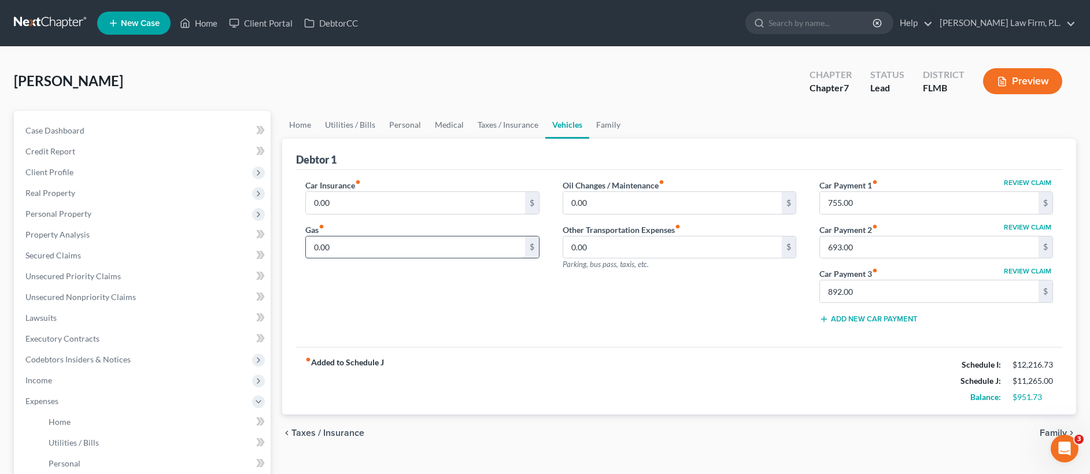
click at [368, 250] on input "0.00" at bounding box center [415, 247] width 219 height 22
click at [610, 119] on link "Family" at bounding box center [608, 125] width 38 height 28
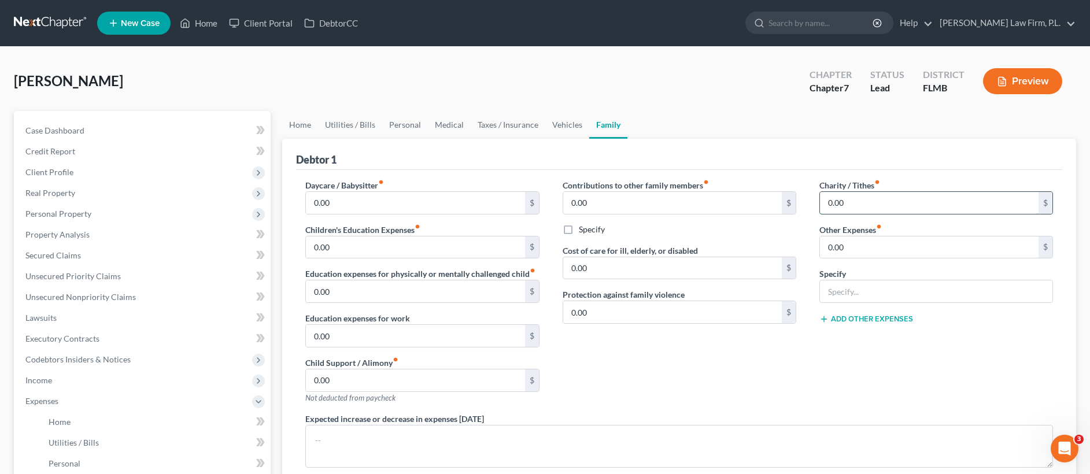
click at [878, 204] on input "0.00" at bounding box center [929, 203] width 219 height 22
click at [844, 250] on input "0.00" at bounding box center [929, 247] width 219 height 22
click at [748, 339] on div "Contributions to other family members fiber_manual_record 0.00 $ Specify Cost o…" at bounding box center [679, 296] width 257 height 234
click at [519, 125] on link "Taxes / Insurance" at bounding box center [508, 125] width 75 height 28
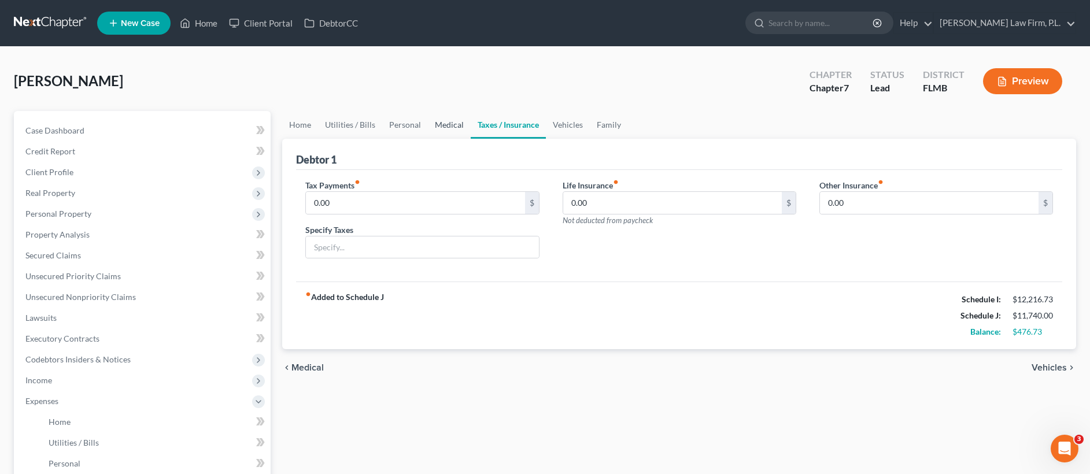
click at [453, 128] on link "Medical" at bounding box center [449, 125] width 43 height 28
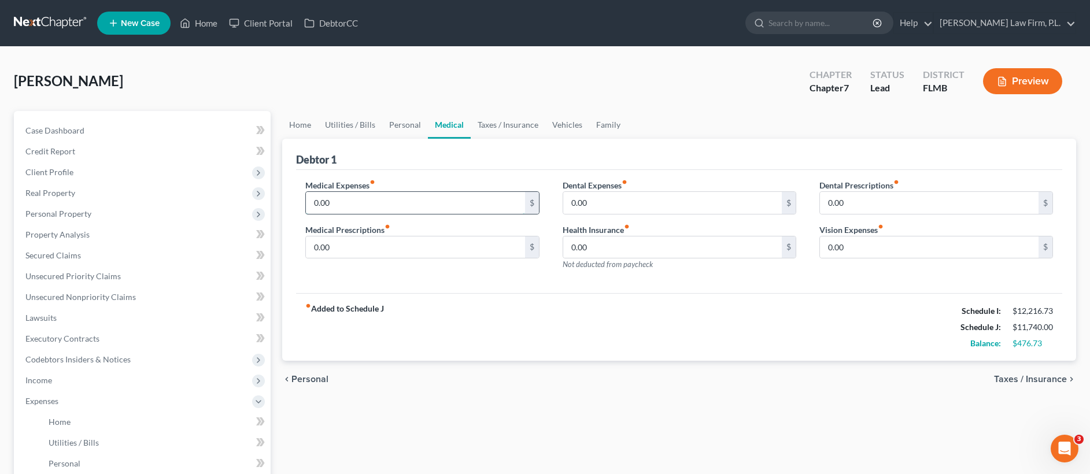
click at [411, 196] on input "0.00" at bounding box center [415, 203] width 219 height 22
click at [633, 197] on input "0.00" at bounding box center [672, 203] width 219 height 22
click at [387, 121] on link "Personal" at bounding box center [405, 125] width 46 height 28
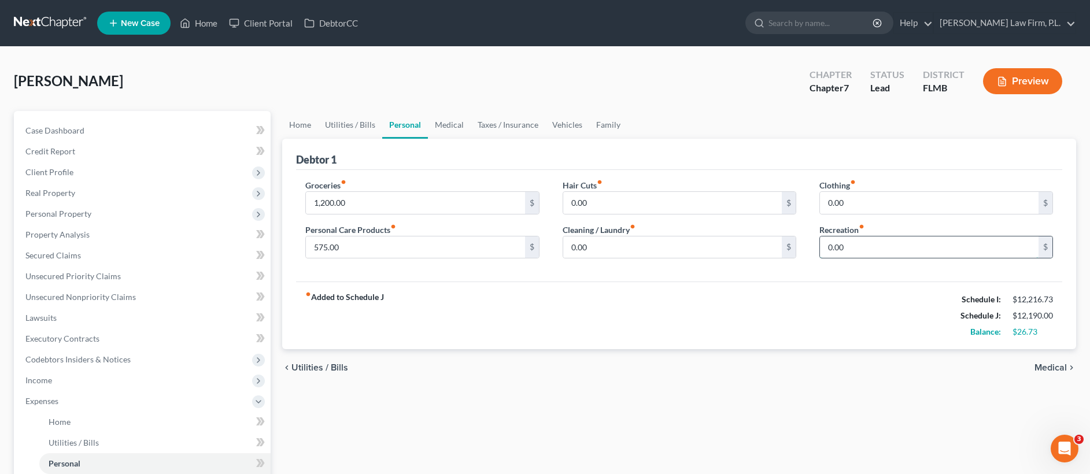
click at [858, 247] on input "0.00" at bounding box center [929, 247] width 219 height 22
click at [439, 121] on link "Medical" at bounding box center [449, 125] width 43 height 28
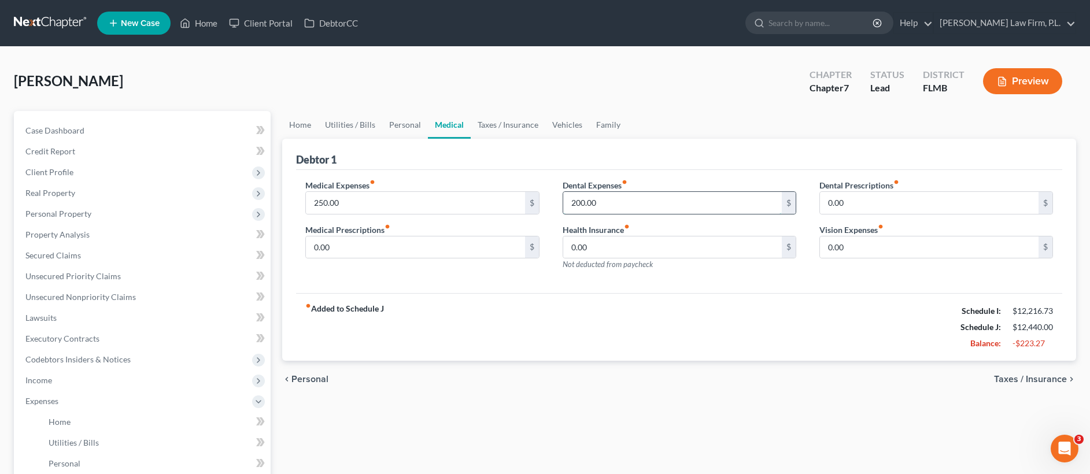
drag, startPoint x: 612, startPoint y: 198, endPoint x: 571, endPoint y: 200, distance: 41.7
click at [571, 200] on input "200.00" at bounding box center [672, 203] width 219 height 22
click at [605, 198] on input "200.00" at bounding box center [672, 203] width 219 height 22
click at [604, 206] on input "200.00" at bounding box center [672, 203] width 219 height 22
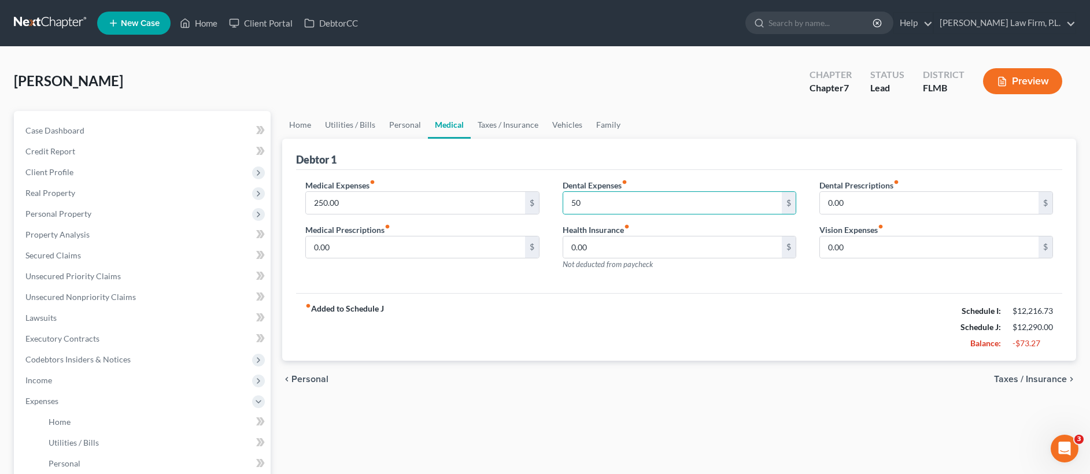
click at [544, 315] on div "fiber_manual_record Added to Schedule J Schedule I: $12,216.73 Schedule J: $12,…" at bounding box center [679, 327] width 766 height 68
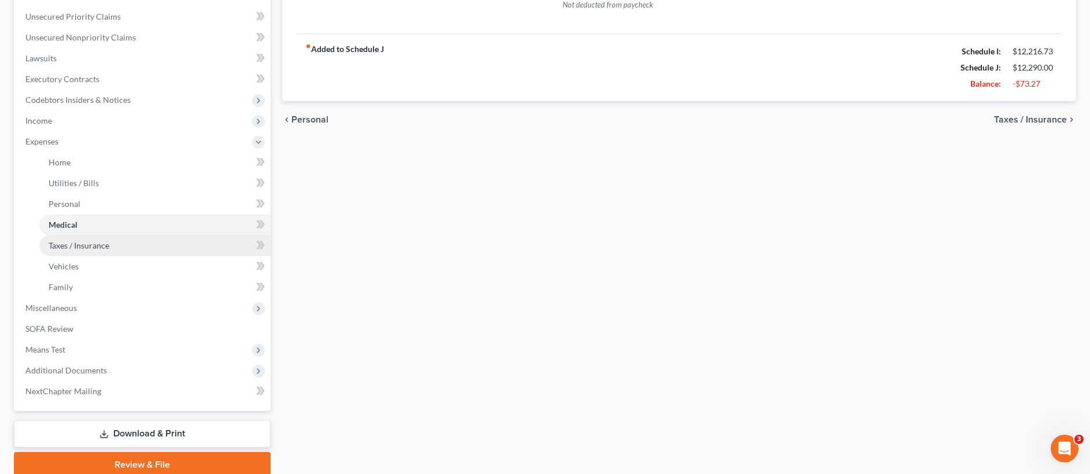
scroll to position [307, 0]
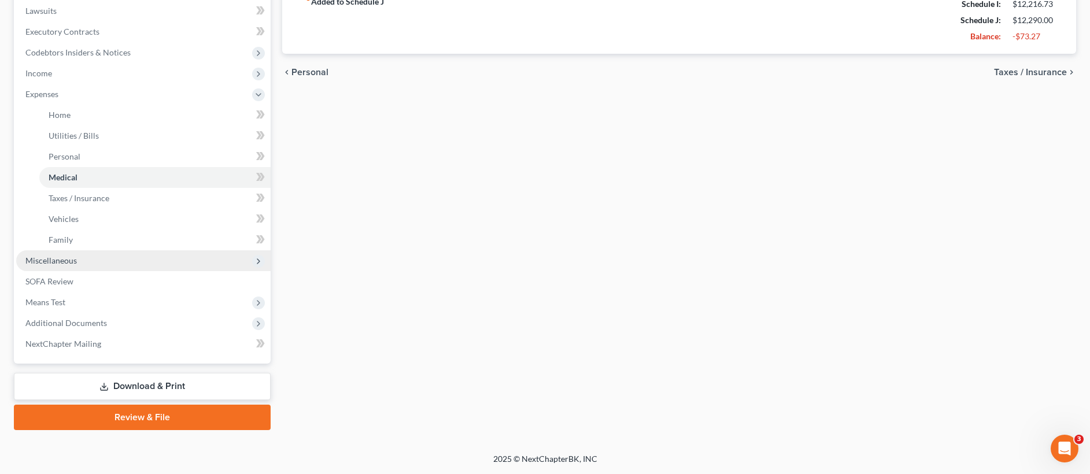
click at [142, 260] on span "Miscellaneous" at bounding box center [143, 260] width 254 height 21
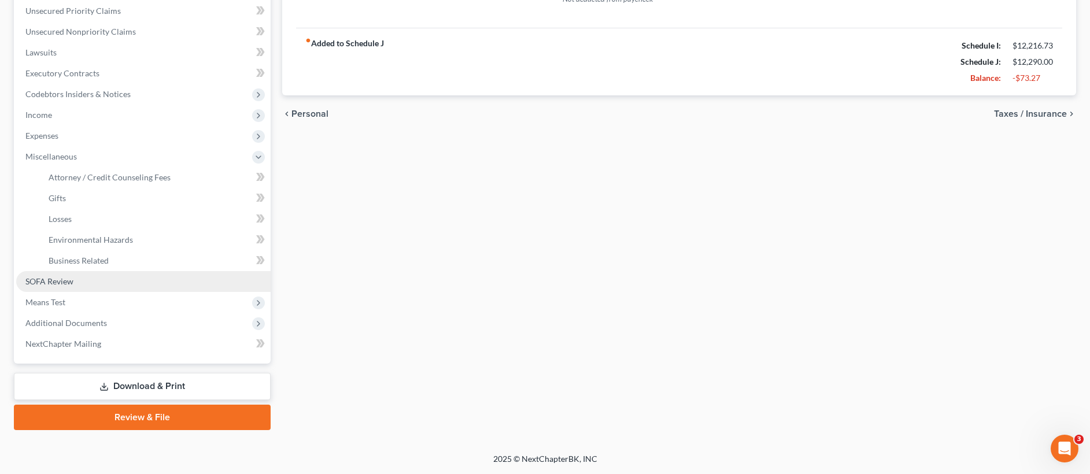
scroll to position [265, 0]
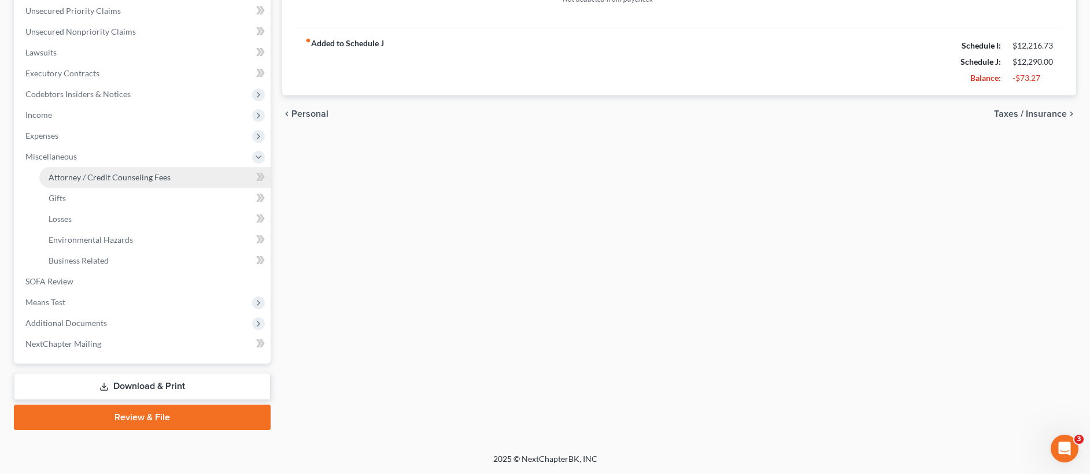
click at [170, 180] on link "Attorney / Credit Counseling Fees" at bounding box center [154, 177] width 231 height 21
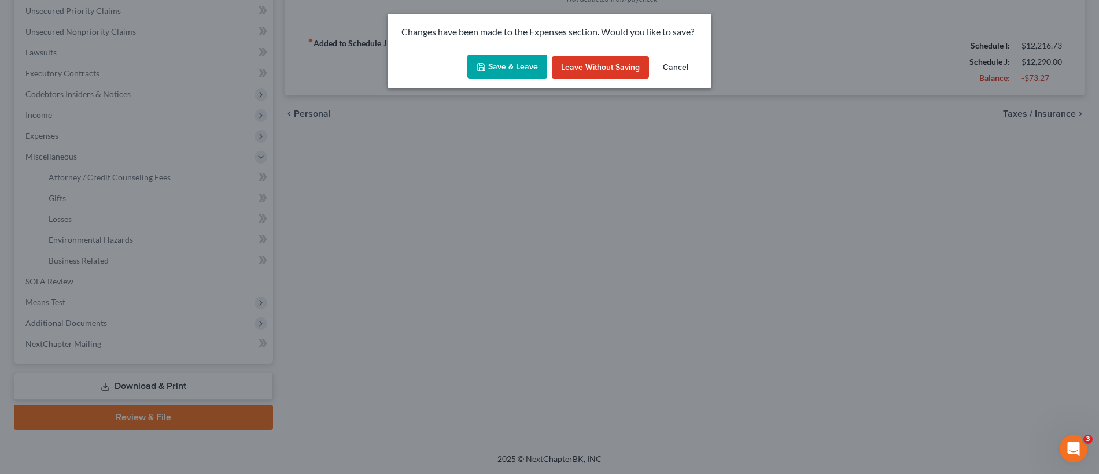
click at [527, 61] on button "Save & Leave" at bounding box center [507, 67] width 80 height 24
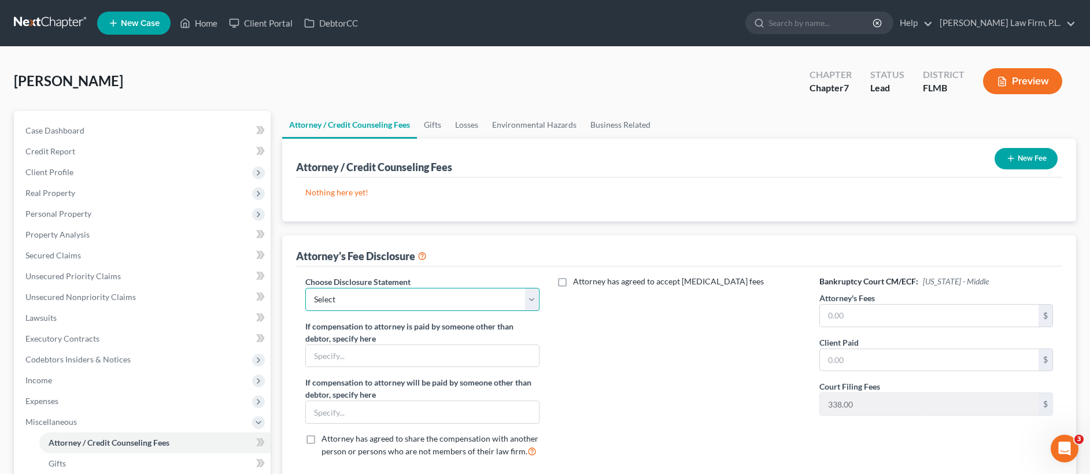
click at [376, 306] on select "Select JB- Standard Disclosure Disclosure" at bounding box center [422, 299] width 234 height 23
click at [1010, 157] on icon "button" at bounding box center [1010, 158] width 9 height 9
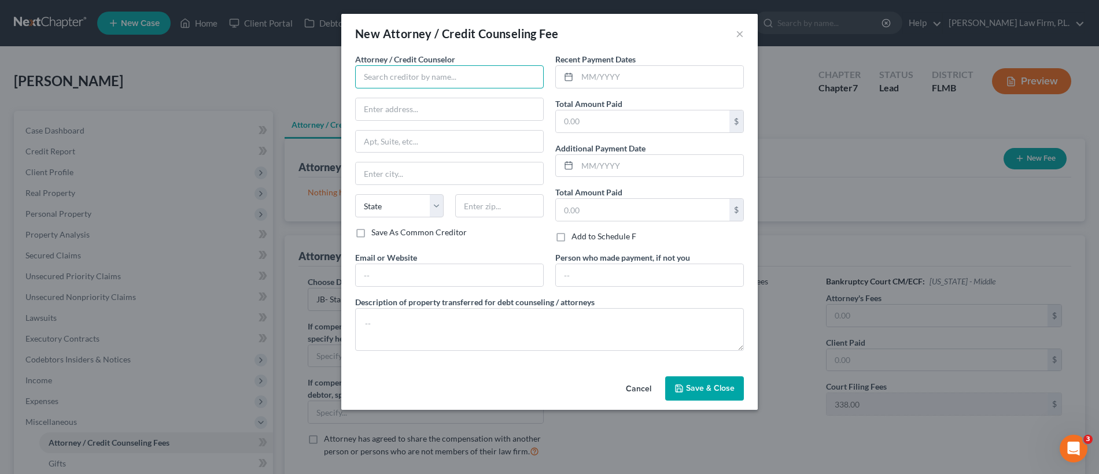
click at [485, 83] on input "text" at bounding box center [449, 76] width 188 height 23
click at [393, 139] on input "text" at bounding box center [449, 142] width 187 height 22
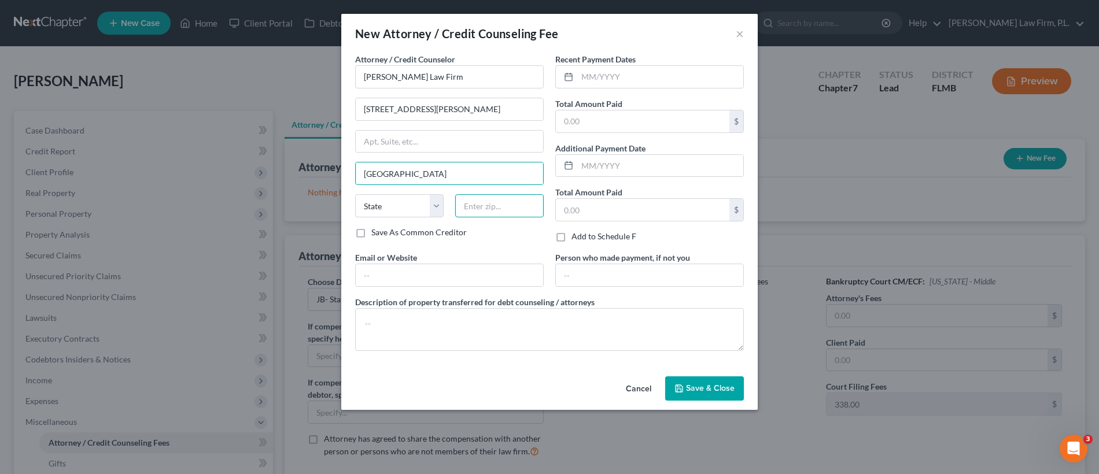
click at [537, 210] on input "text" at bounding box center [499, 205] width 88 height 23
click at [425, 277] on input "text" at bounding box center [449, 275] width 187 height 22
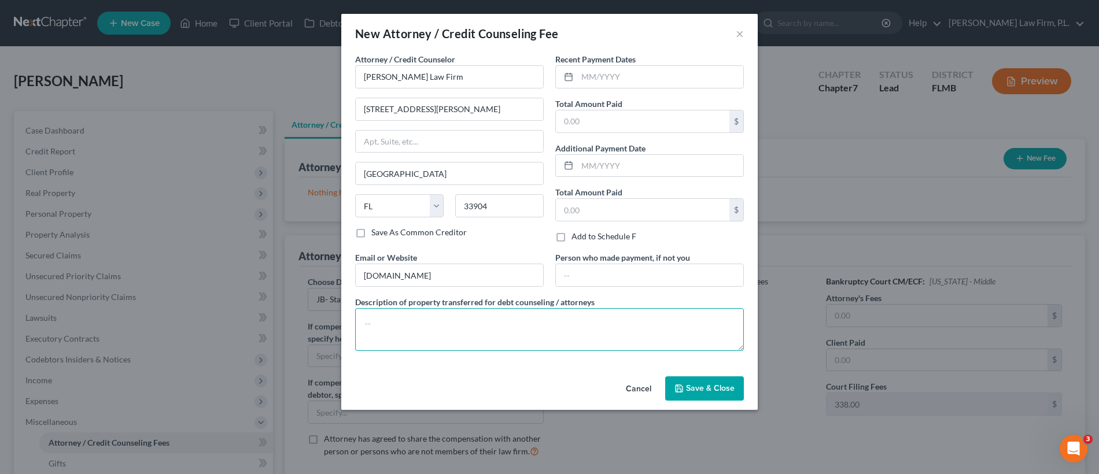
click at [431, 338] on textarea at bounding box center [549, 329] width 389 height 43
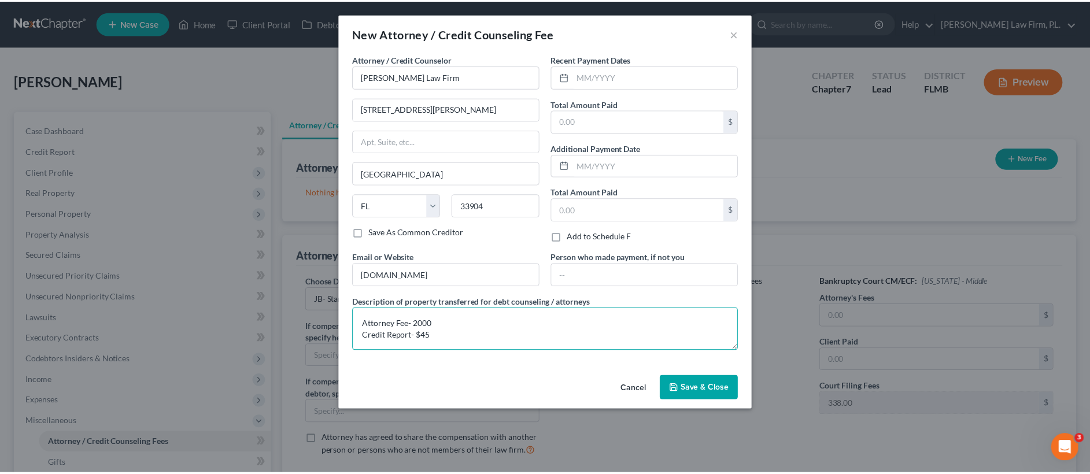
scroll to position [2, 0]
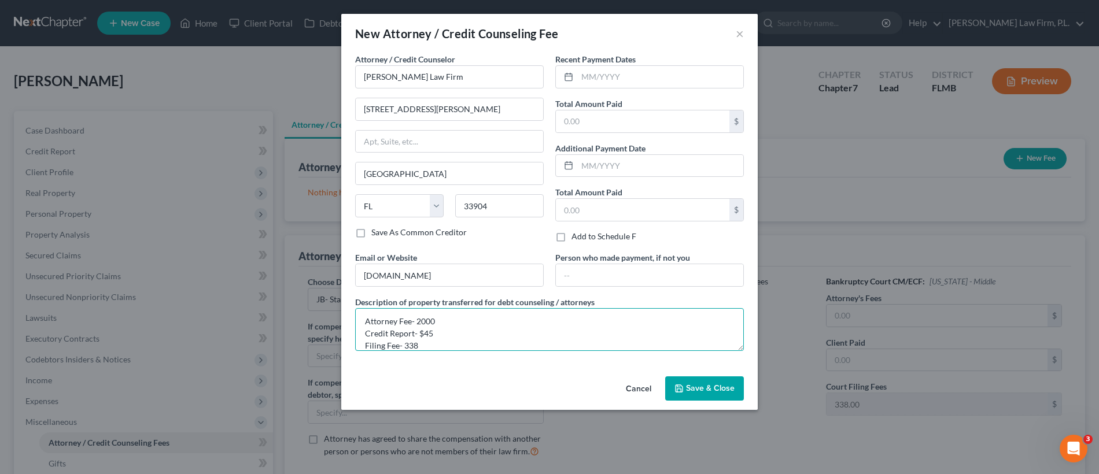
click at [422, 335] on textarea "Attorney Fee- 2000 Credit Report- $45 Filing Fee- 338" at bounding box center [549, 329] width 389 height 43
click at [618, 82] on input "text" at bounding box center [660, 77] width 166 height 22
click at [591, 77] on input "112024" at bounding box center [660, 77] width 166 height 22
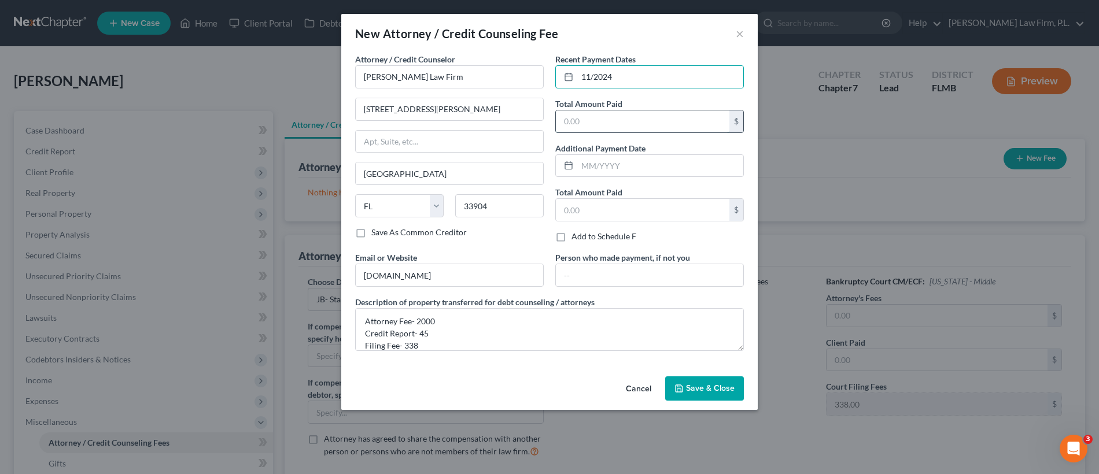
click at [585, 124] on input "text" at bounding box center [642, 121] width 173 height 22
click at [709, 385] on span "Save & Close" at bounding box center [710, 388] width 49 height 10
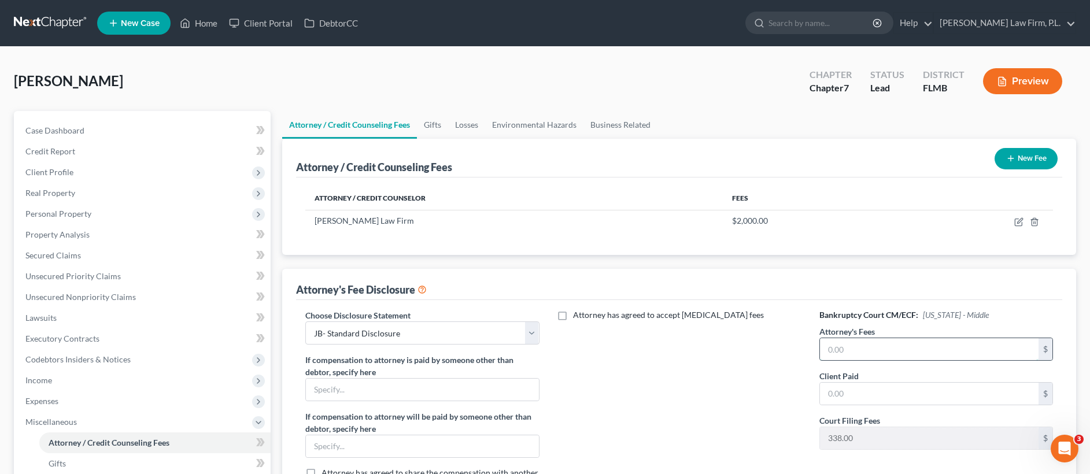
click at [865, 353] on input "text" at bounding box center [929, 349] width 219 height 22
click at [912, 400] on input "text" at bounding box center [929, 394] width 219 height 22
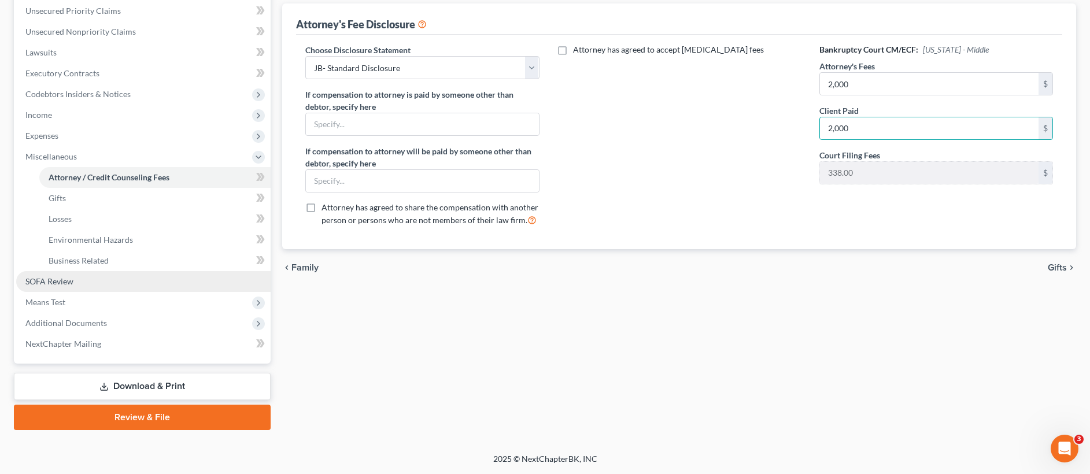
click at [145, 275] on link "SOFA Review" at bounding box center [143, 281] width 254 height 21
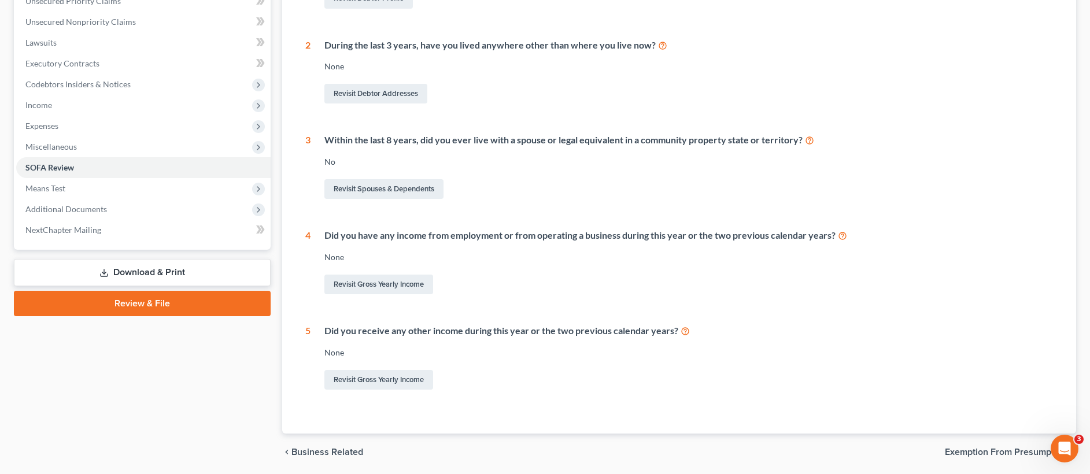
scroll to position [316, 0]
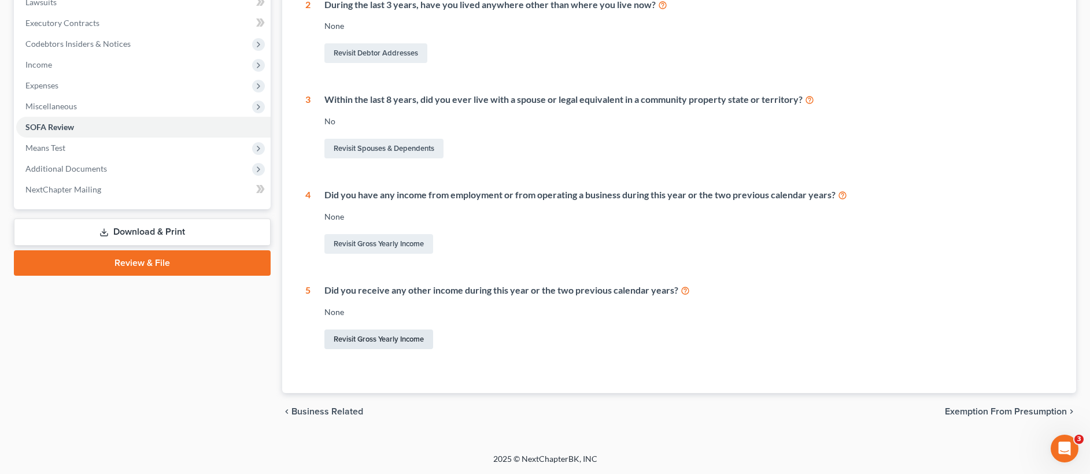
click at [380, 339] on link "Revisit Gross Yearly Income" at bounding box center [378, 340] width 109 height 20
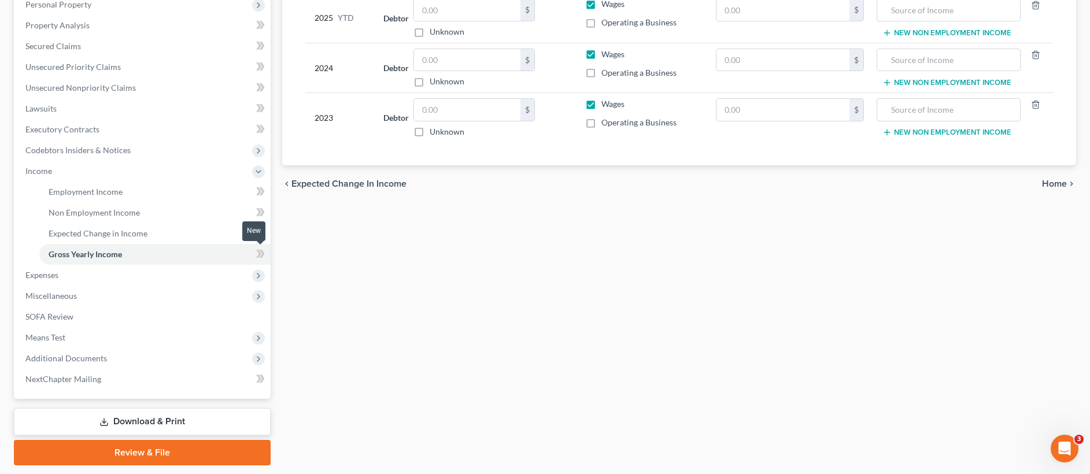
scroll to position [210, 0]
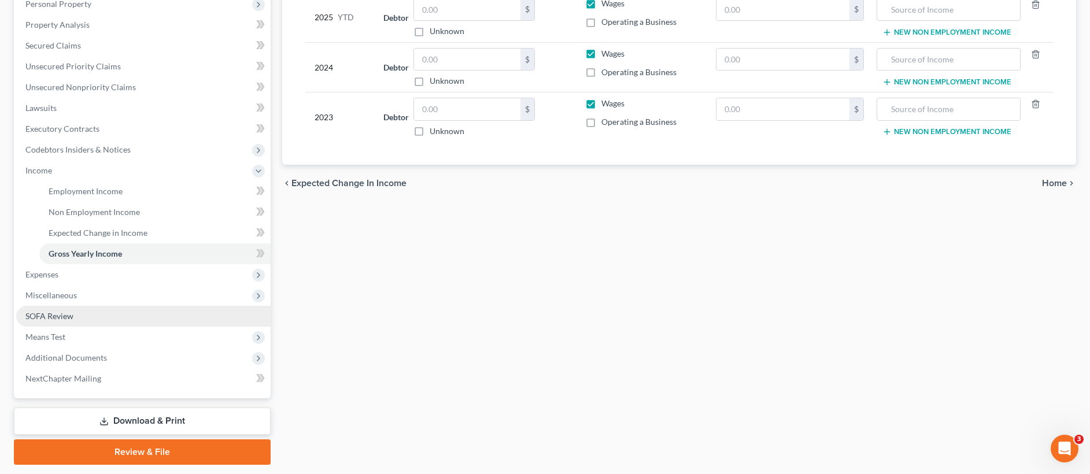
click at [134, 321] on link "SOFA Review" at bounding box center [143, 316] width 254 height 21
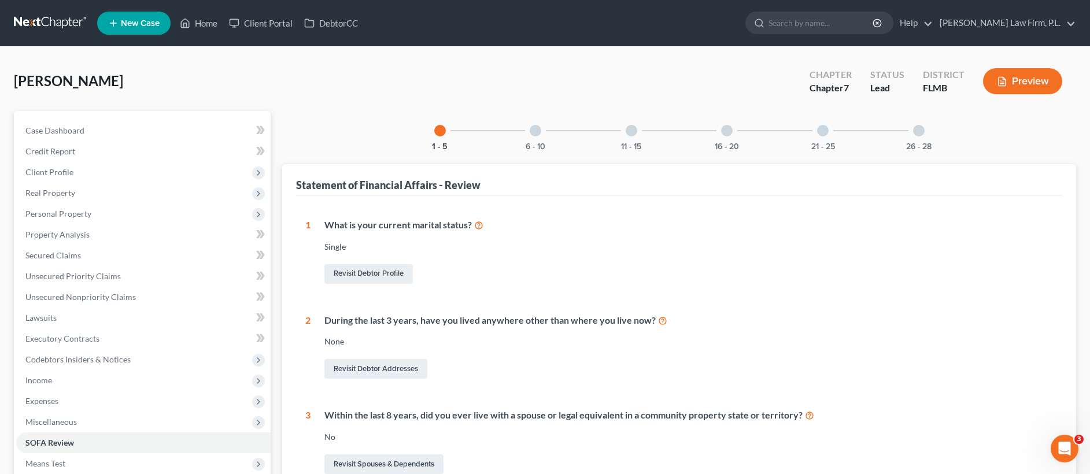
click at [538, 132] on div at bounding box center [536, 131] width 12 height 12
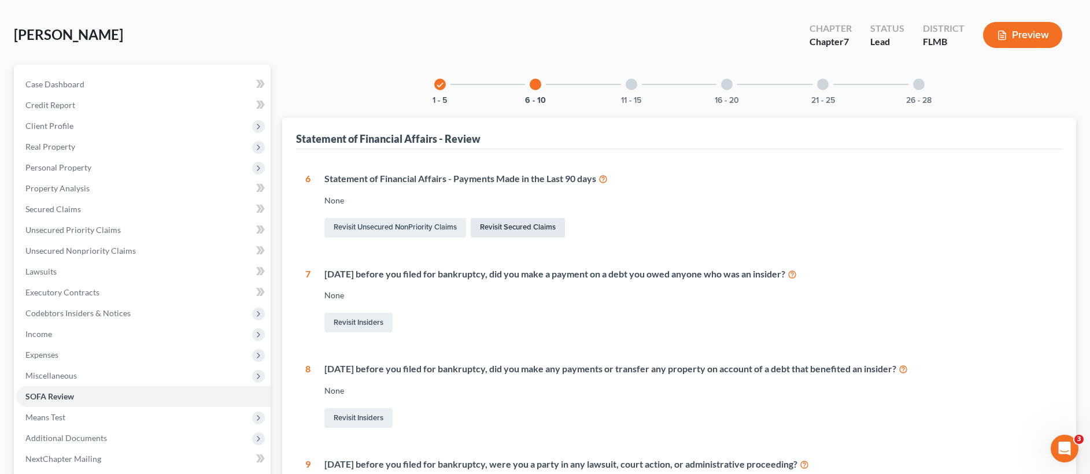
scroll to position [47, 0]
click at [526, 227] on link "Revisit Secured Claims" at bounding box center [518, 227] width 94 height 20
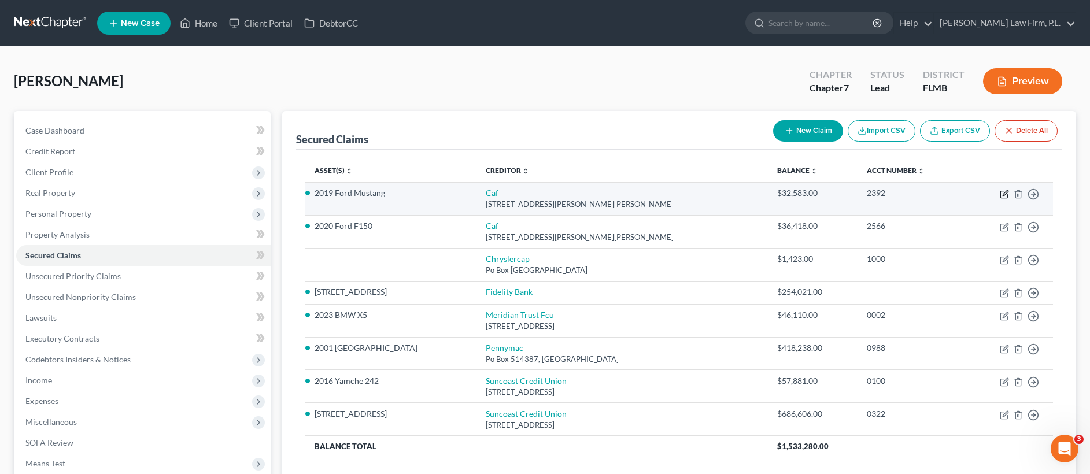
click at [1002, 195] on icon "button" at bounding box center [1004, 194] width 9 height 9
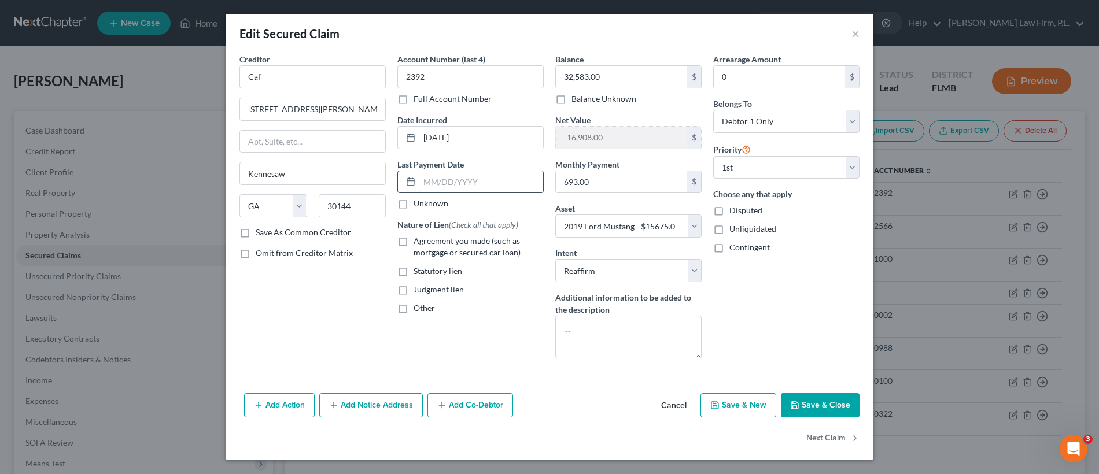
click at [448, 181] on input "text" at bounding box center [481, 182] width 124 height 22
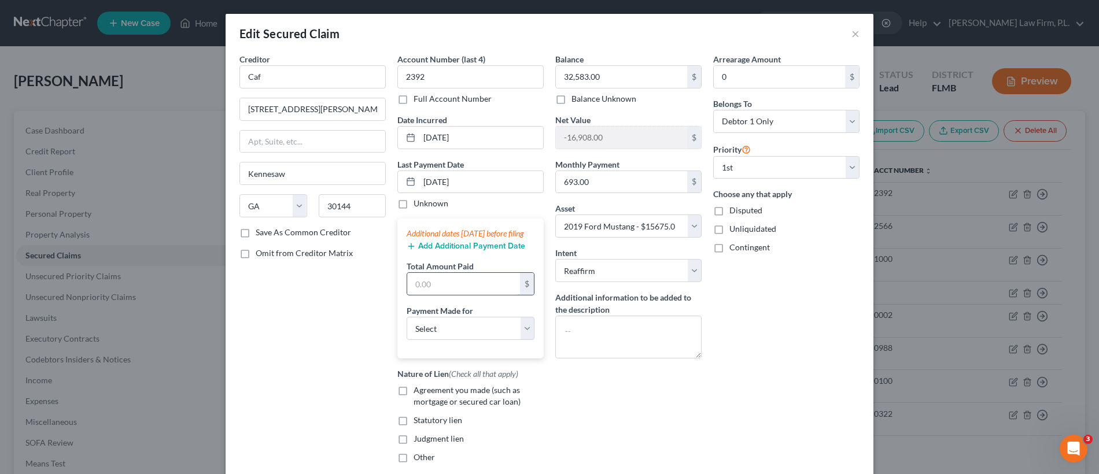
click at [441, 291] on input "text" at bounding box center [463, 284] width 113 height 22
click at [416, 331] on select "Select Car Credit Card Loan Repayment Mortgage Other Suppliers Or Vendors" at bounding box center [470, 328] width 128 height 23
click at [435, 251] on button "Add Additional Payment Date" at bounding box center [465, 246] width 119 height 9
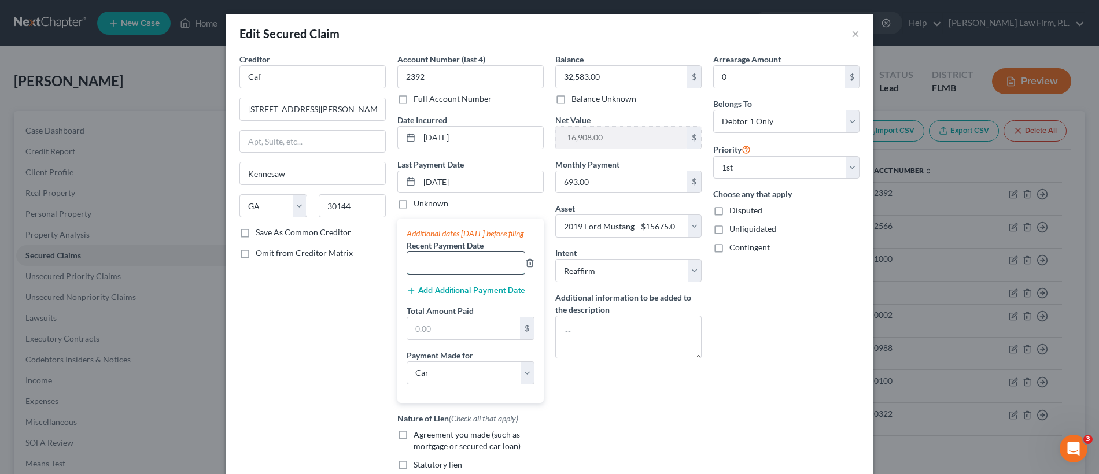
click at [429, 274] on input "text" at bounding box center [465, 263] width 117 height 22
click at [497, 295] on button "Add Additional Payment Date" at bounding box center [465, 290] width 119 height 9
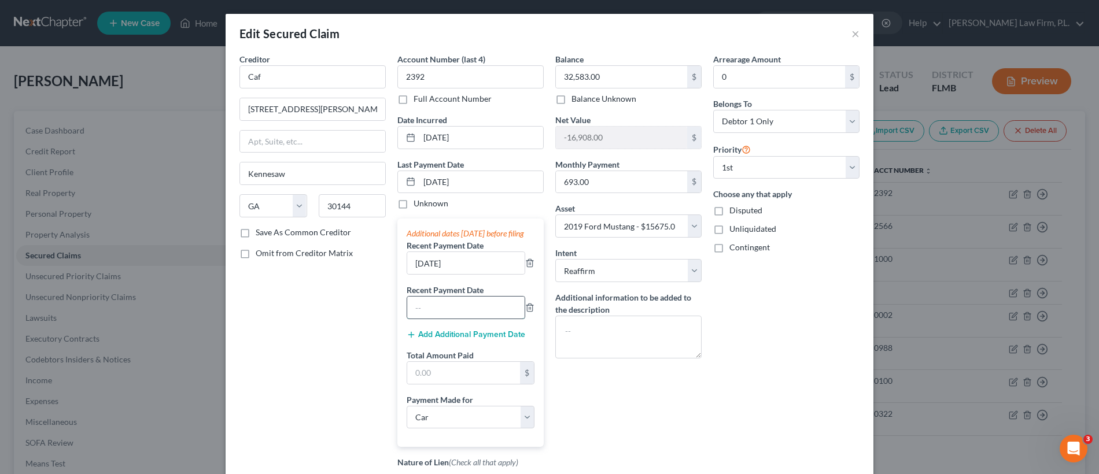
click at [444, 319] on input "text" at bounding box center [465, 308] width 117 height 22
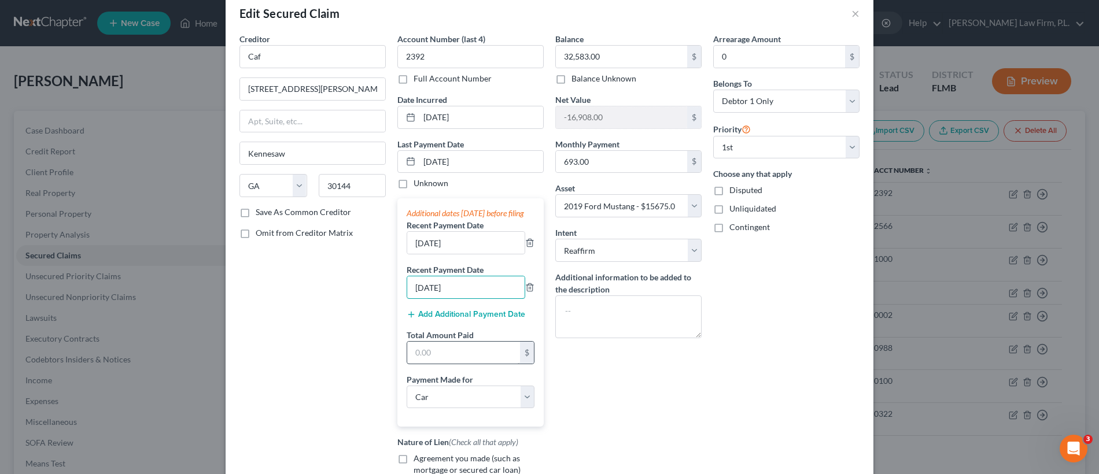
scroll to position [21, 0]
click at [443, 363] on input "text" at bounding box center [463, 352] width 113 height 22
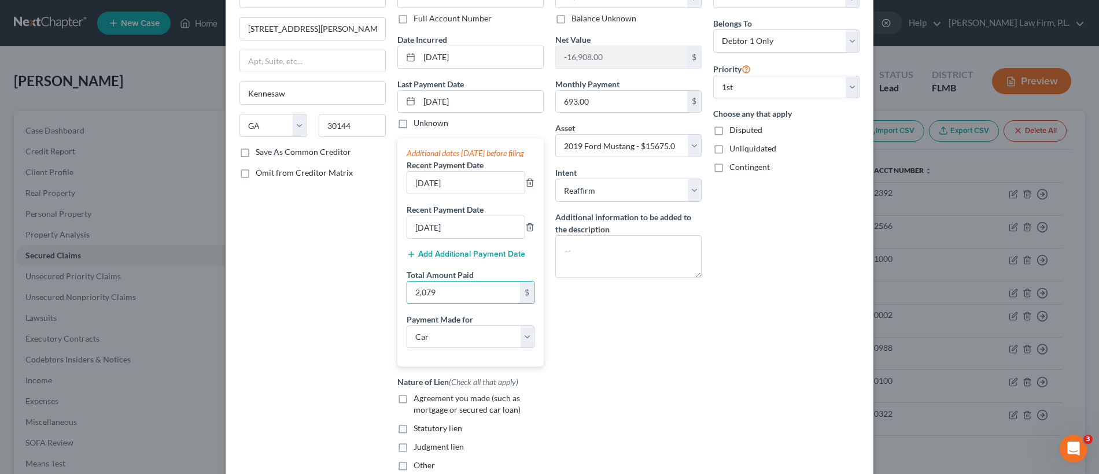
scroll to position [205, 0]
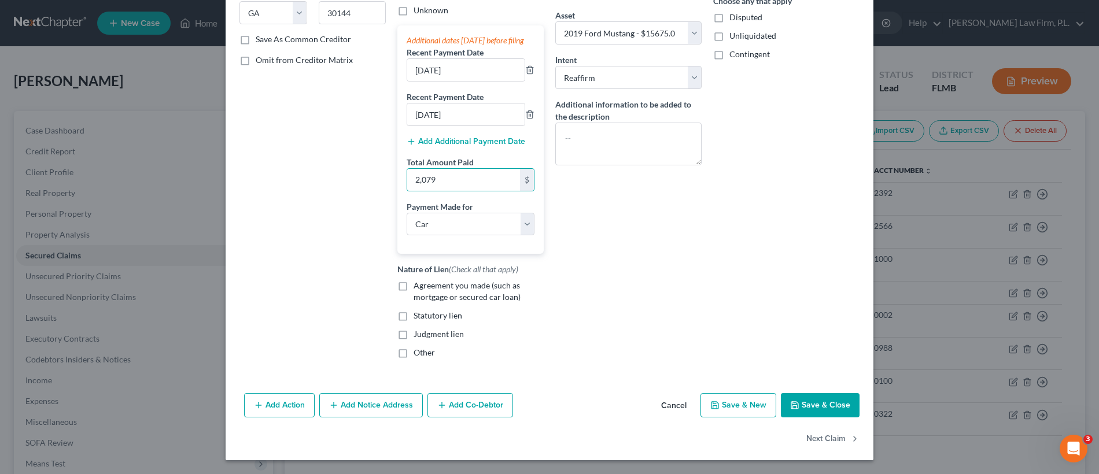
click at [413, 287] on label "Agreement you made (such as mortgage or secured car loan)" at bounding box center [478, 291] width 130 height 23
click at [418, 287] on input "Agreement you made (such as mortgage or secured car loan)" at bounding box center [422, 284] width 8 height 8
click at [833, 407] on button "Save & Close" at bounding box center [820, 405] width 79 height 24
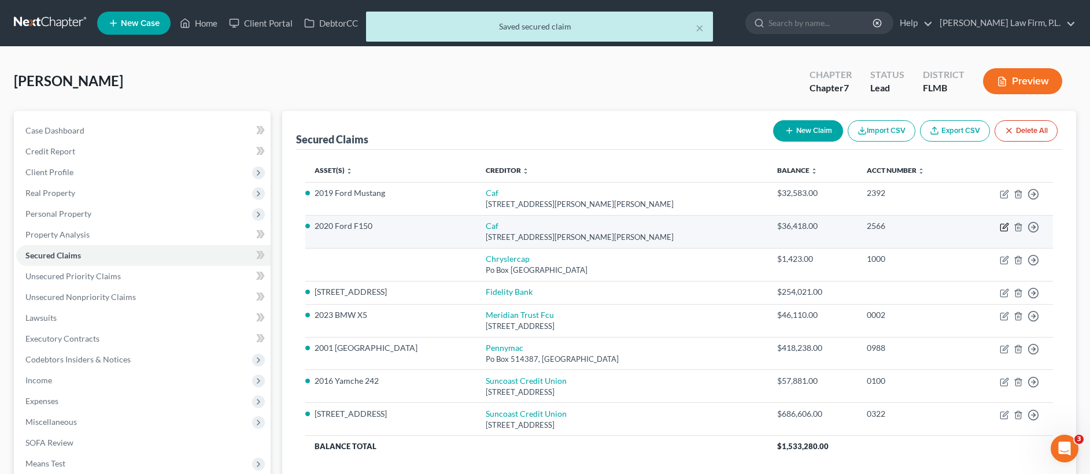
click at [1004, 227] on icon "button" at bounding box center [1004, 227] width 9 height 9
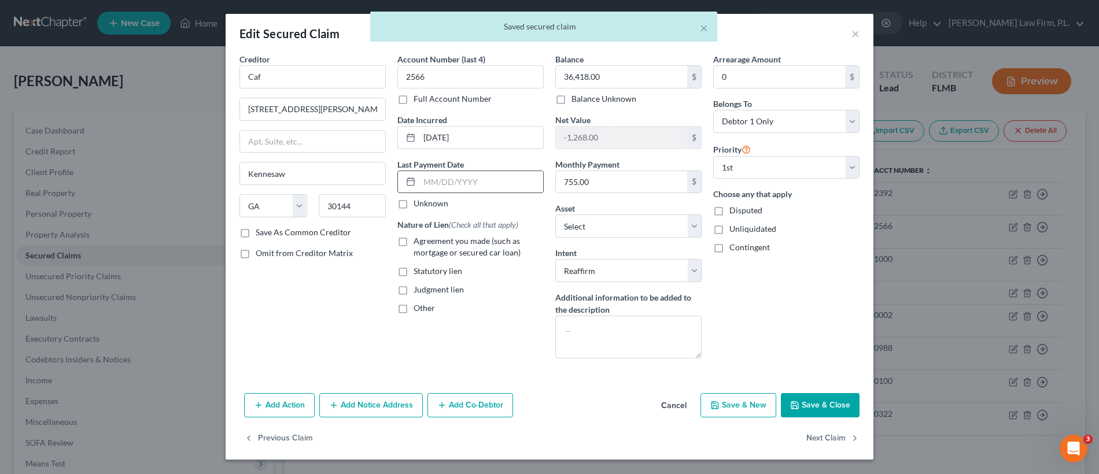
click at [458, 186] on input "text" at bounding box center [481, 182] width 124 height 22
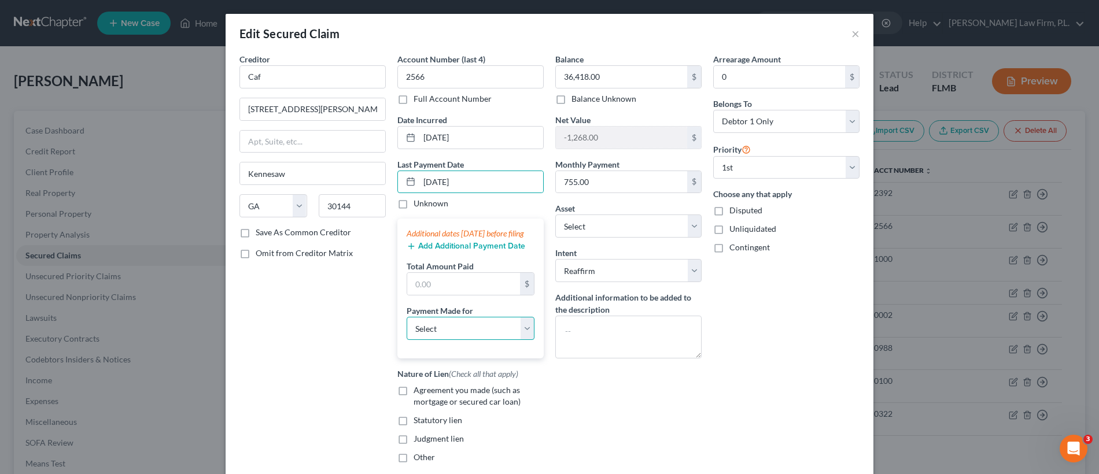
click at [433, 340] on select "Select Car Credit Card Loan Repayment Mortgage Other Suppliers Or Vendors" at bounding box center [470, 328] width 128 height 23
click at [464, 251] on button "Add Additional Payment Date" at bounding box center [465, 246] width 119 height 9
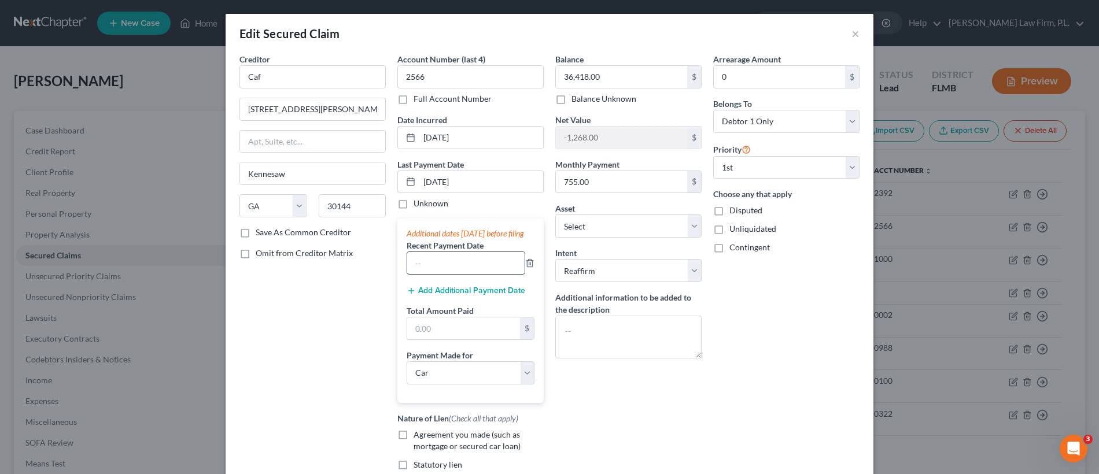
click at [464, 274] on input "text" at bounding box center [465, 263] width 117 height 22
click at [467, 295] on button "Add Additional Payment Date" at bounding box center [465, 290] width 119 height 9
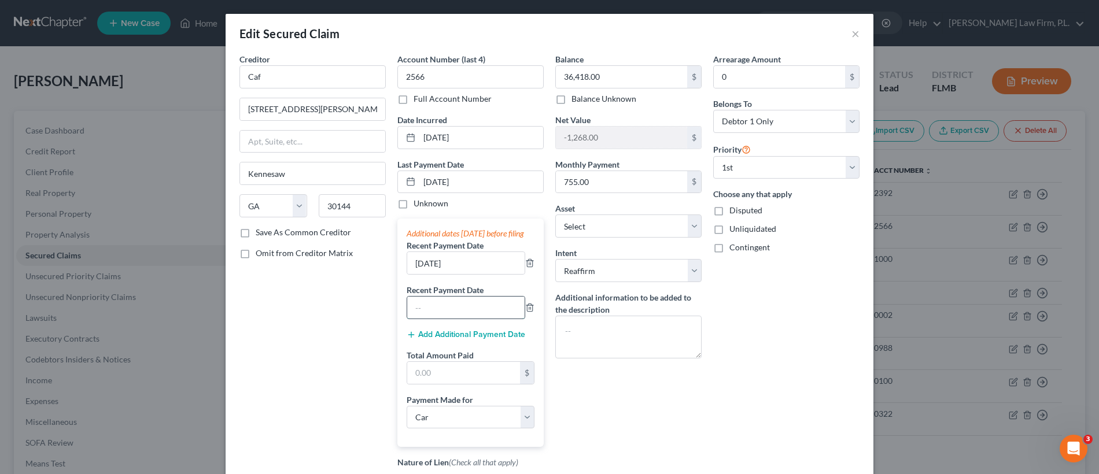
click at [464, 318] on input "text" at bounding box center [465, 308] width 117 height 22
click at [450, 379] on input "text" at bounding box center [463, 373] width 113 height 22
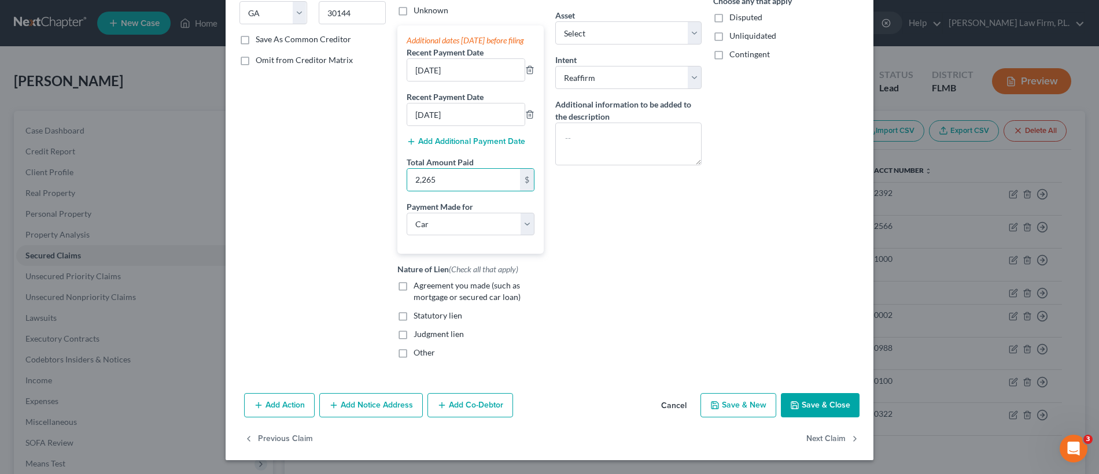
click at [413, 283] on label "Agreement you made (such as mortgage or secured car loan)" at bounding box center [478, 291] width 130 height 23
click at [418, 283] on input "Agreement you made (such as mortgage or secured car loan)" at bounding box center [422, 284] width 8 height 8
click at [811, 407] on button "Save & Close" at bounding box center [820, 405] width 79 height 24
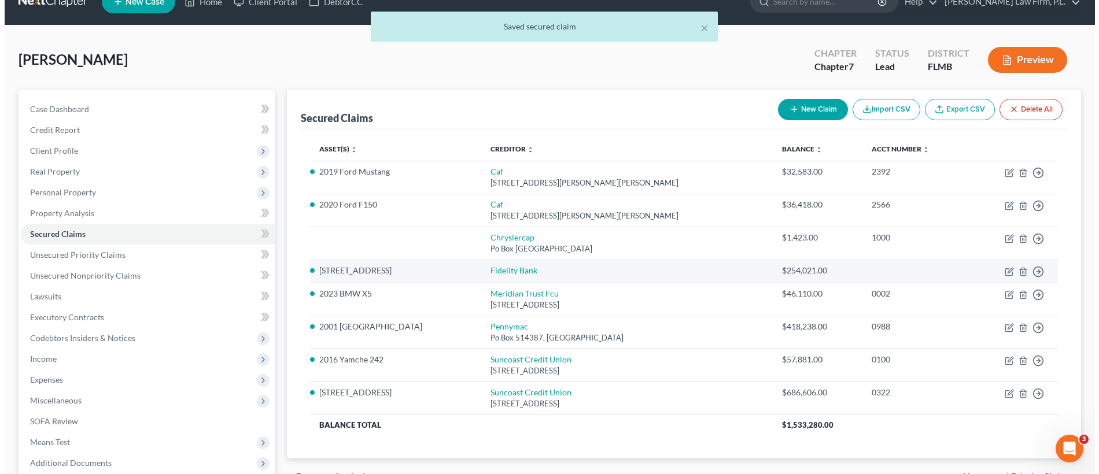
scroll to position [23, 0]
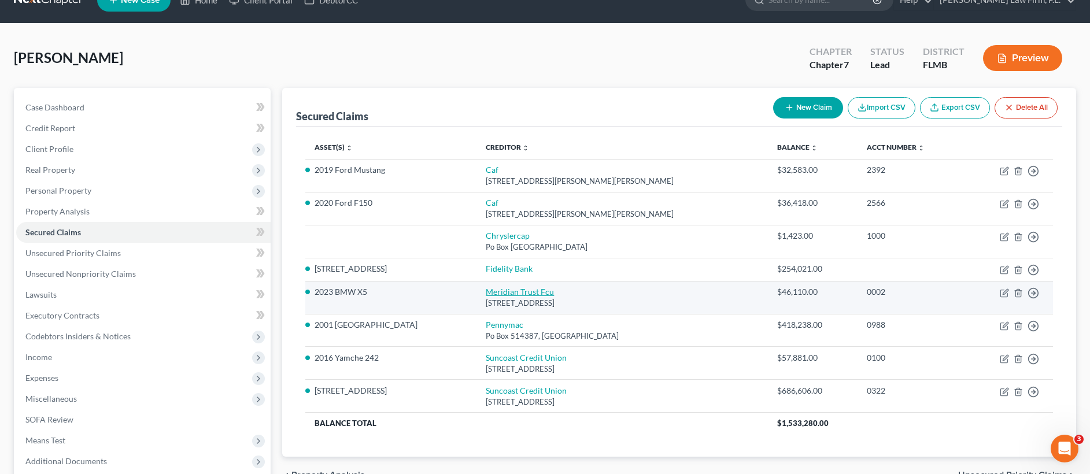
click at [490, 291] on link "Meridian Trust Fcu" at bounding box center [520, 292] width 68 height 10
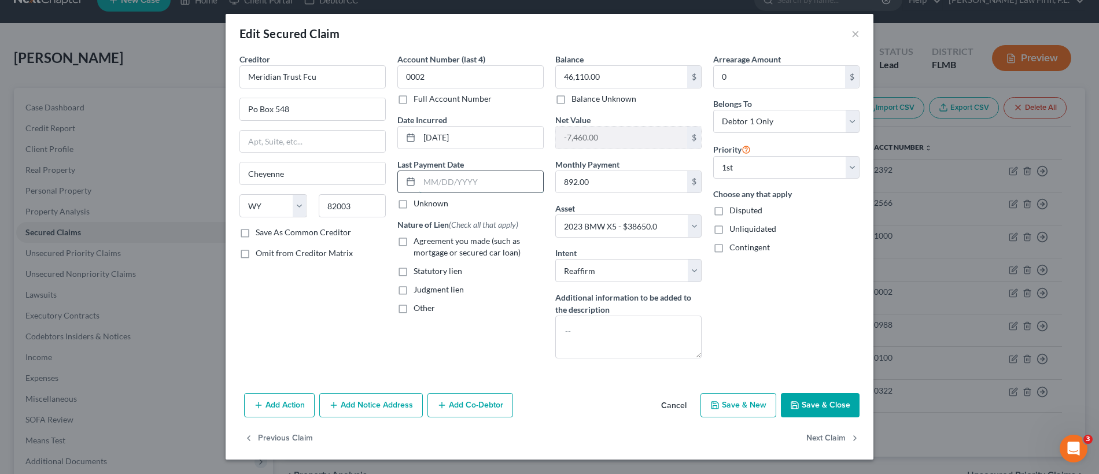
click at [476, 187] on input "text" at bounding box center [481, 182] width 124 height 22
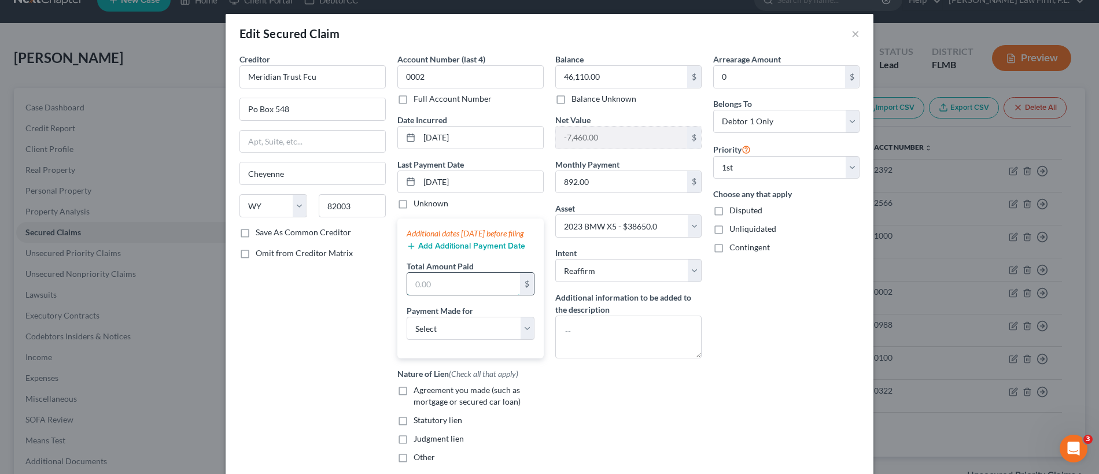
click at [426, 295] on input "text" at bounding box center [463, 284] width 113 height 22
click at [439, 265] on div "Additional dates within 90 days before filing Add Additional Payment Date Total…" at bounding box center [470, 289] width 146 height 140
click at [443, 251] on button "Add Additional Payment Date" at bounding box center [465, 246] width 119 height 9
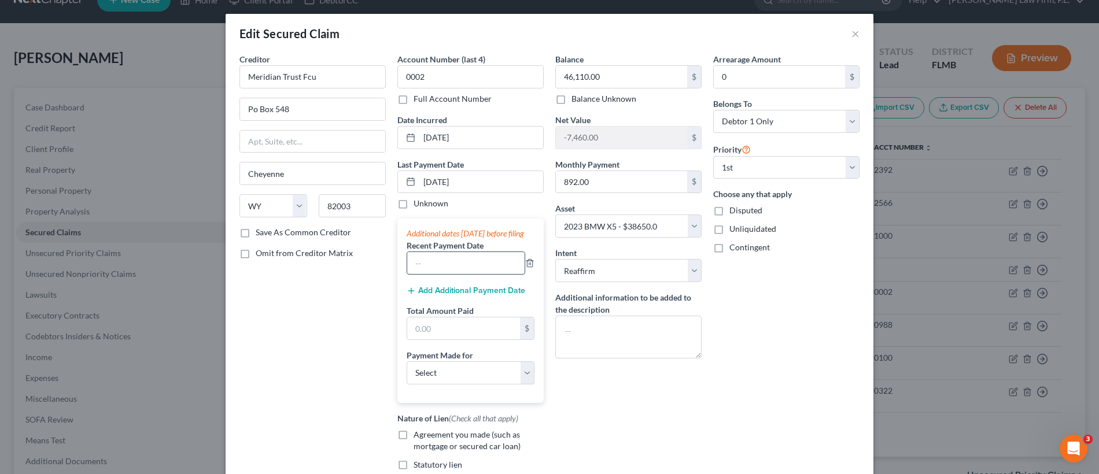
click at [446, 271] on input "text" at bounding box center [465, 263] width 117 height 22
click at [446, 295] on button "Add Additional Payment Date" at bounding box center [465, 290] width 119 height 9
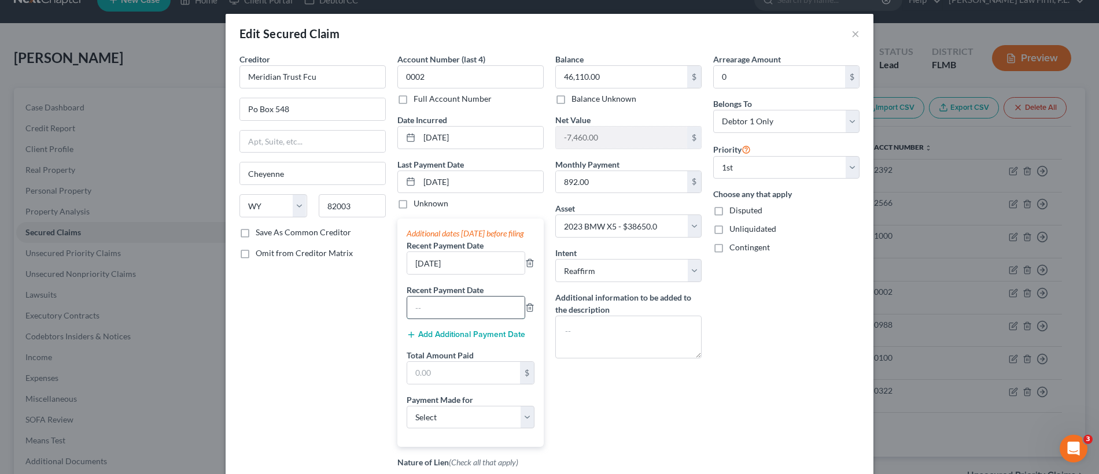
click at [458, 319] on input "text" at bounding box center [465, 308] width 117 height 22
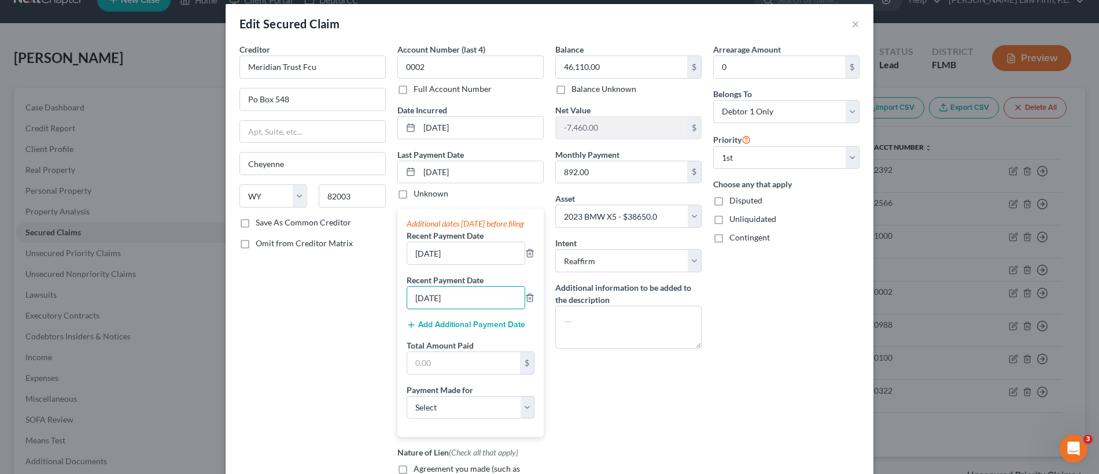
scroll to position [12, 0]
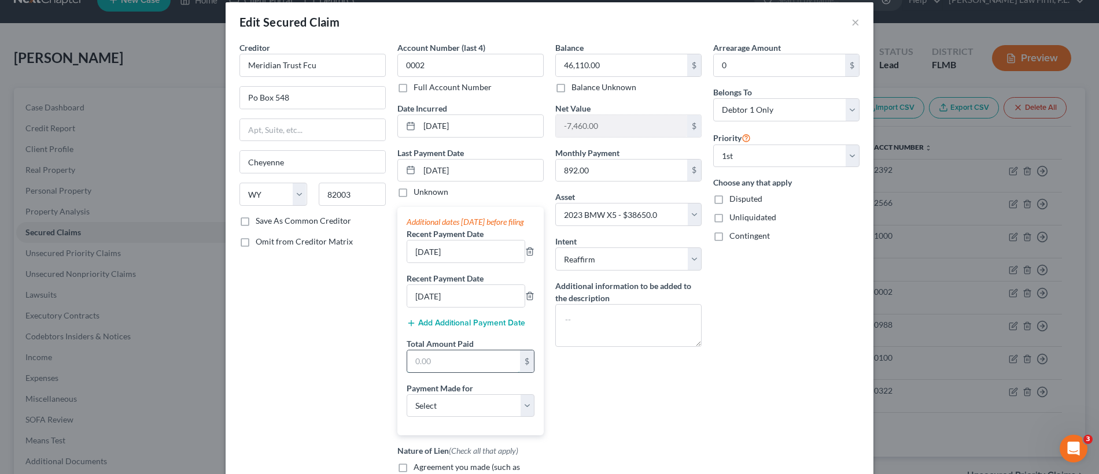
click at [448, 372] on input "text" at bounding box center [463, 361] width 113 height 22
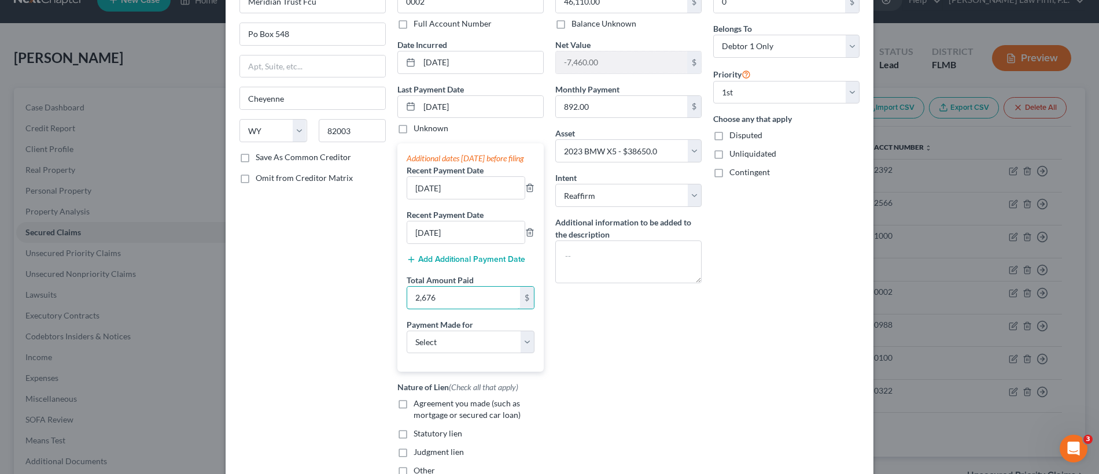
scroll to position [91, 0]
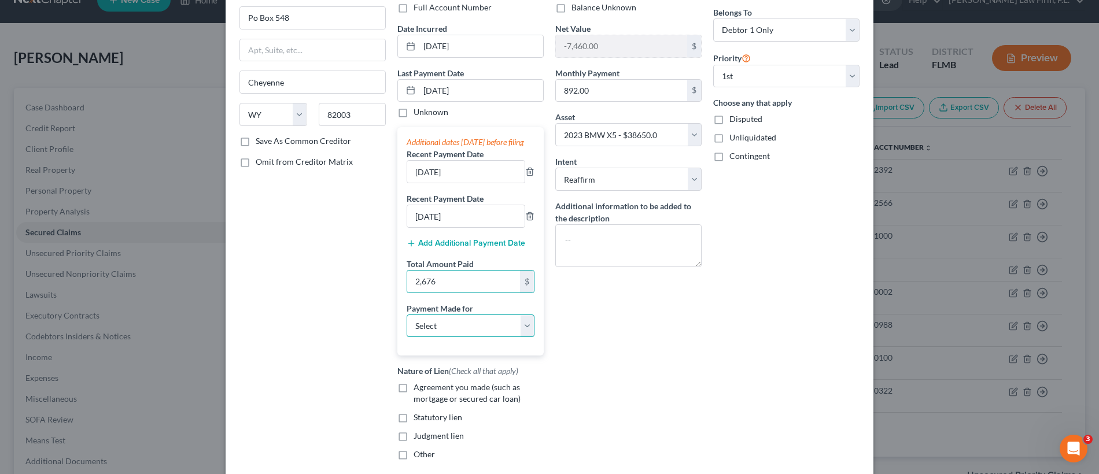
click at [459, 330] on select "Select Car Credit Card Loan Repayment Mortgage Other Suppliers Or Vendors" at bounding box center [470, 326] width 128 height 23
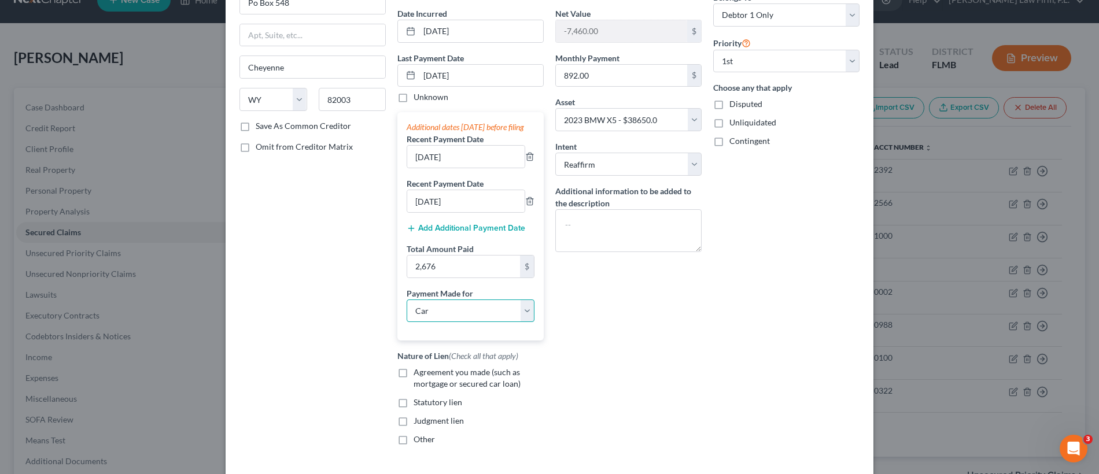
scroll to position [109, 0]
drag, startPoint x: 399, startPoint y: 381, endPoint x: 626, endPoint y: 390, distance: 227.4
click at [413, 381] on label "Agreement you made (such as mortgage or secured car loan)" at bounding box center [478, 375] width 130 height 23
click at [418, 372] on input "Agreement you made (such as mortgage or secured car loan)" at bounding box center [422, 368] width 8 height 8
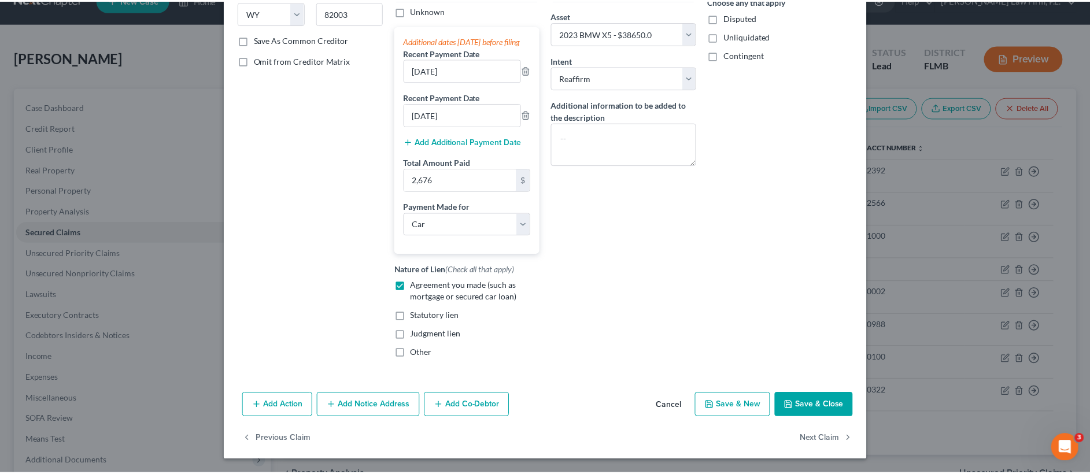
scroll to position [205, 0]
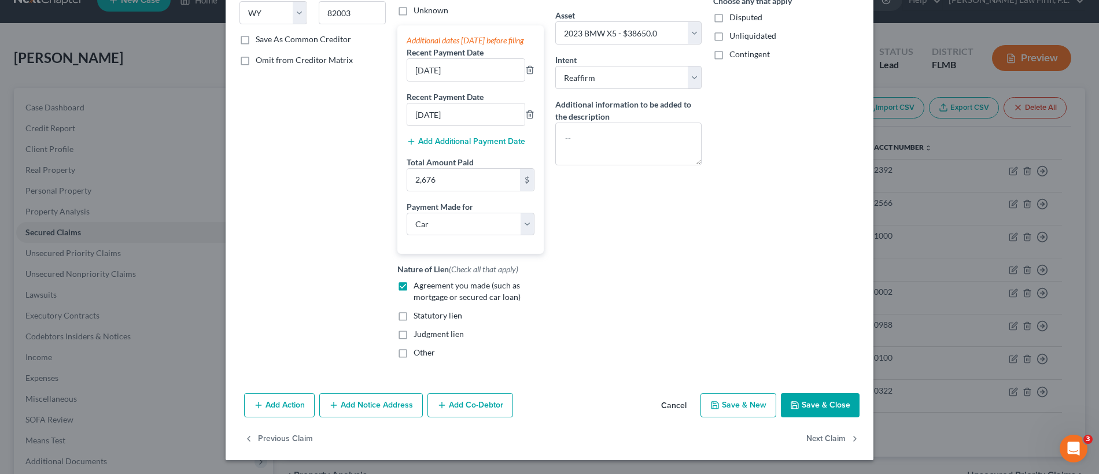
click at [819, 406] on button "Save & Close" at bounding box center [820, 405] width 79 height 24
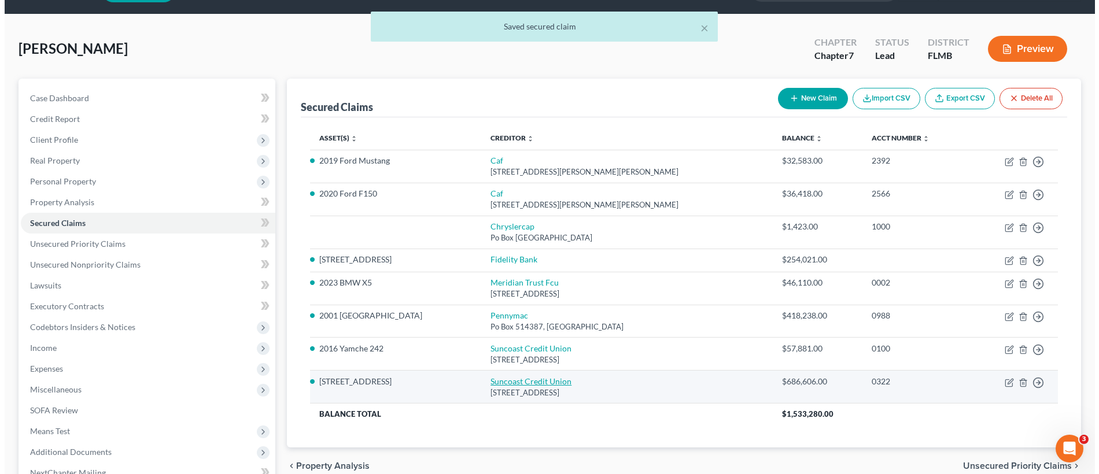
scroll to position [34, 0]
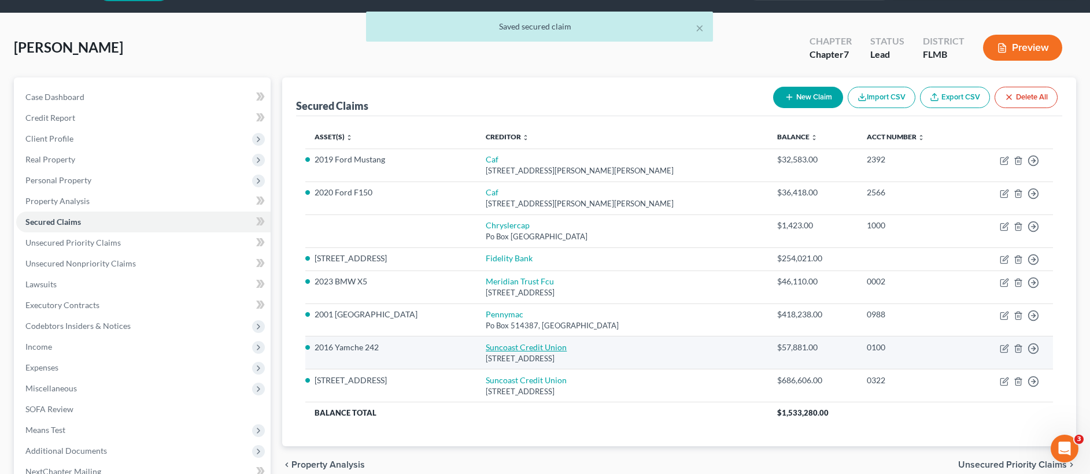
click at [508, 343] on link "Suncoast Credit Union" at bounding box center [526, 347] width 81 height 10
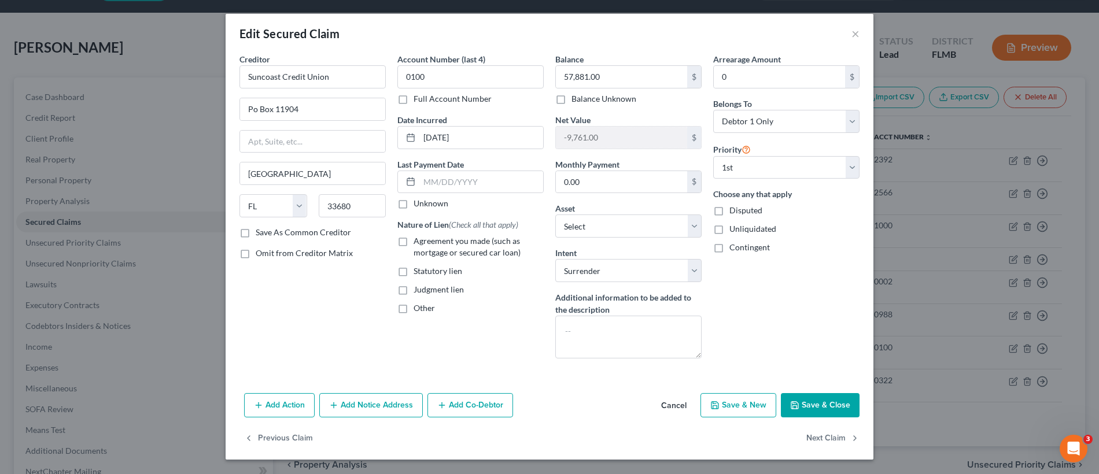
click at [810, 404] on button "Save & Close" at bounding box center [820, 405] width 79 height 24
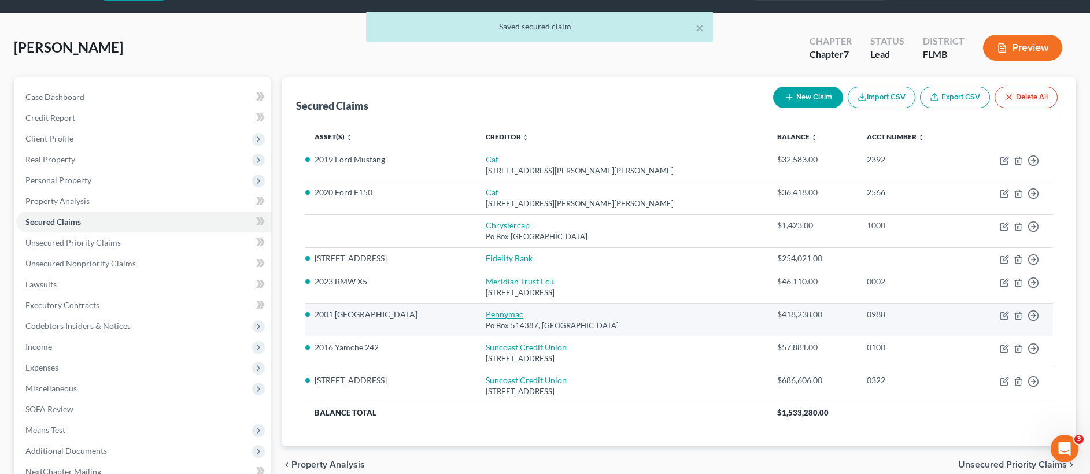
click at [486, 314] on link "Pennymac" at bounding box center [505, 314] width 38 height 10
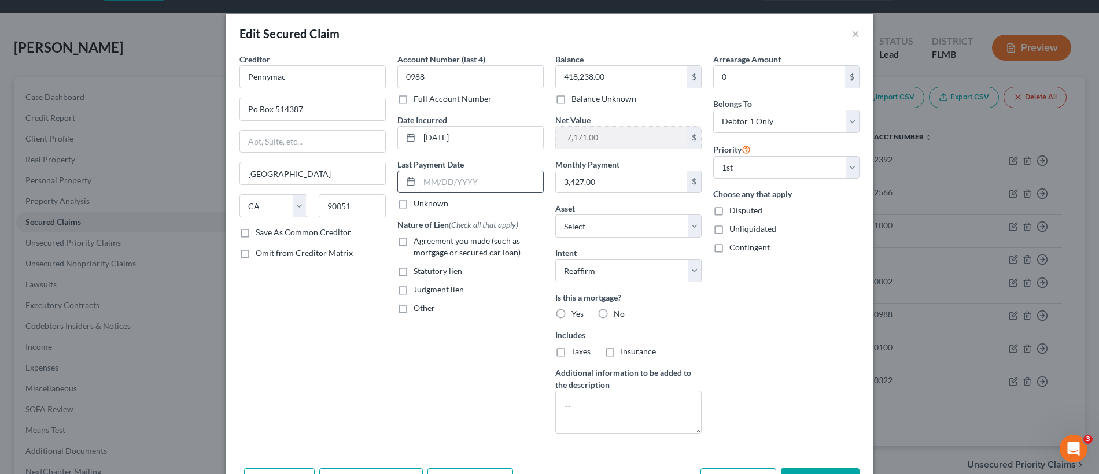
click at [460, 182] on input "text" at bounding box center [481, 182] width 124 height 22
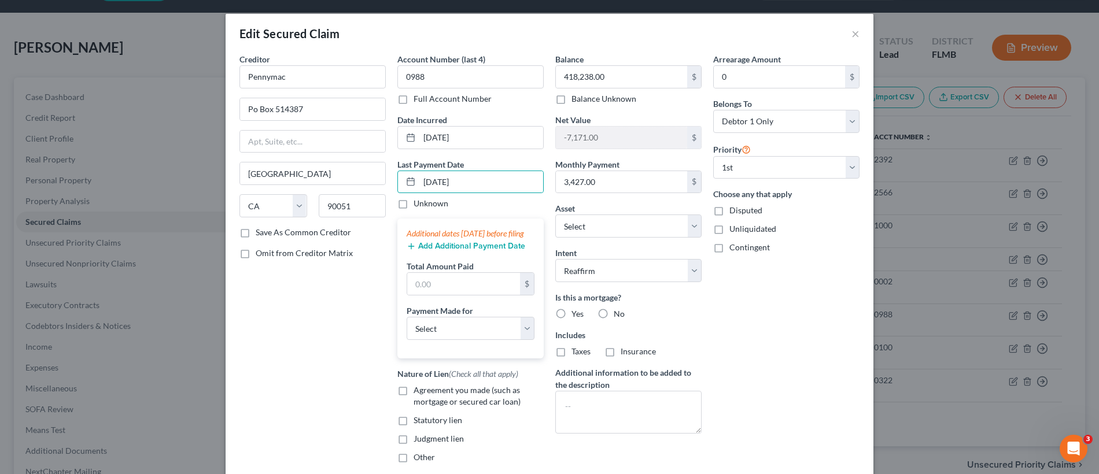
click at [439, 251] on button "Add Additional Payment Date" at bounding box center [465, 246] width 119 height 9
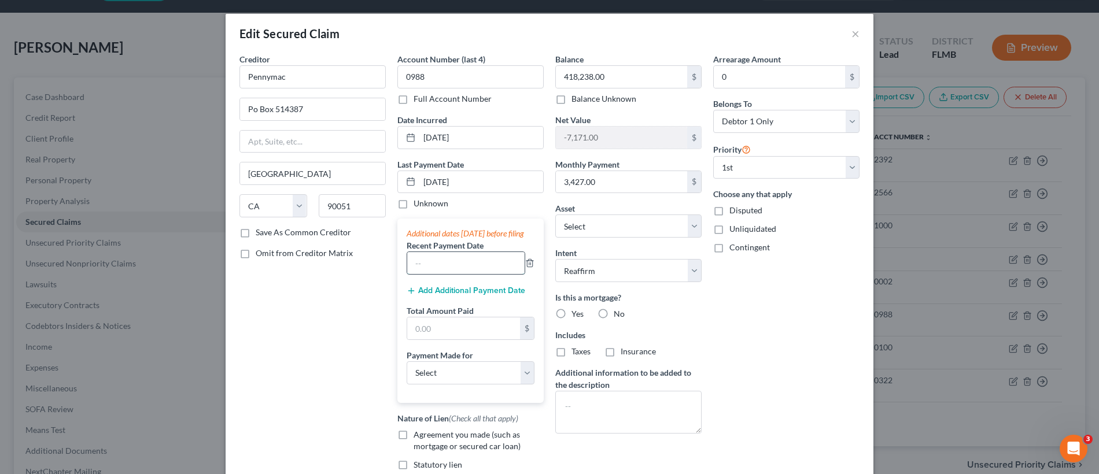
click at [449, 274] on input "text" at bounding box center [465, 263] width 117 height 22
click at [461, 295] on button "Add Additional Payment Date" at bounding box center [465, 290] width 119 height 9
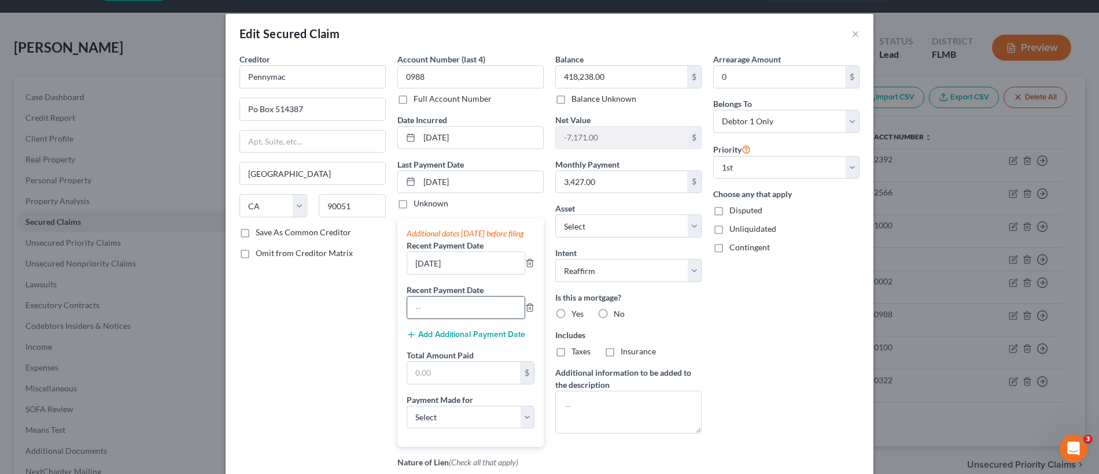
click at [457, 319] on input "text" at bounding box center [465, 308] width 117 height 22
click at [431, 429] on select "Select Car Credit Card Loan Repayment Mortgage Other Suppliers Or Vendors" at bounding box center [470, 417] width 128 height 23
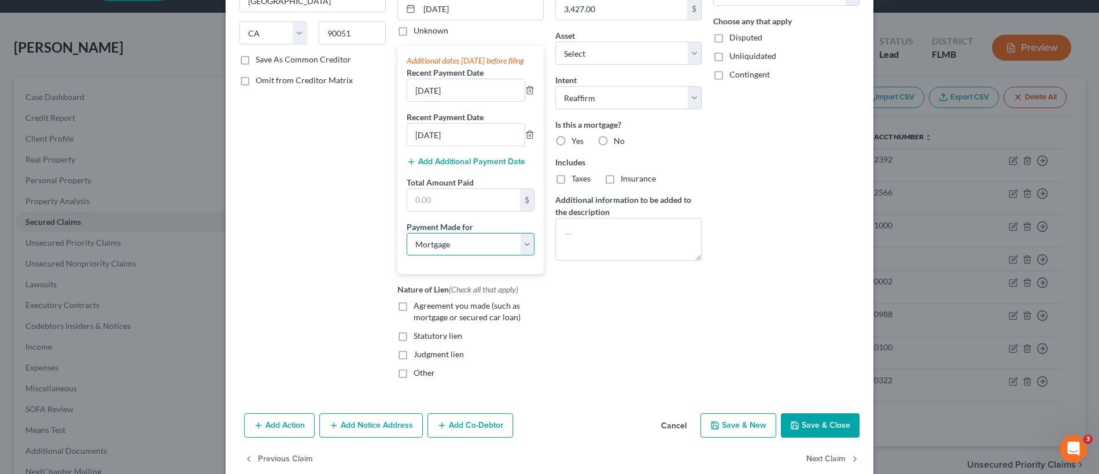
scroll to position [173, 0]
click at [413, 318] on label "Agreement you made (such as mortgage or secured car loan)" at bounding box center [478, 311] width 130 height 23
click at [418, 307] on input "Agreement you made (such as mortgage or secured car loan)" at bounding box center [422, 304] width 8 height 8
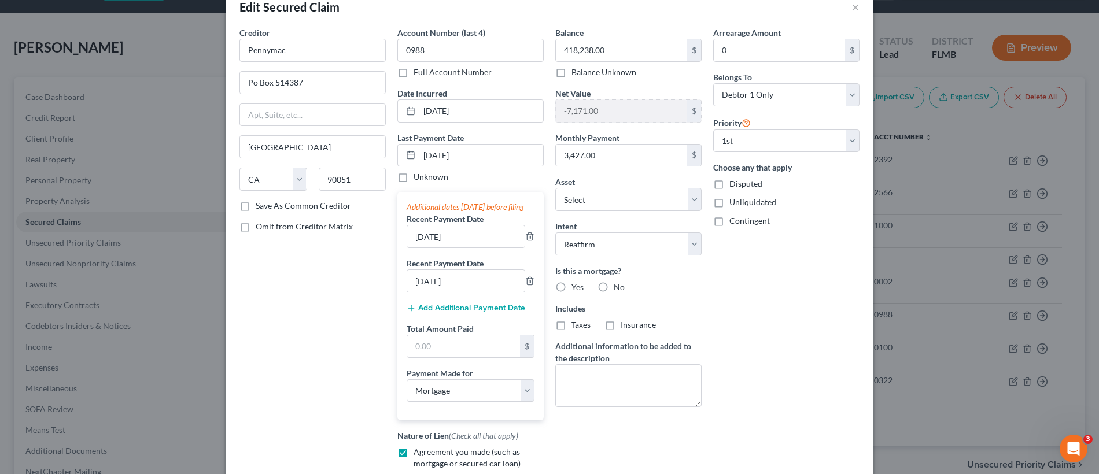
scroll to position [24, 0]
click at [571, 286] on label "Yes" at bounding box center [577, 290] width 12 height 12
click at [576, 286] on input "Yes" at bounding box center [580, 288] width 8 height 8
click at [465, 360] on input "text" at bounding box center [463, 349] width 113 height 22
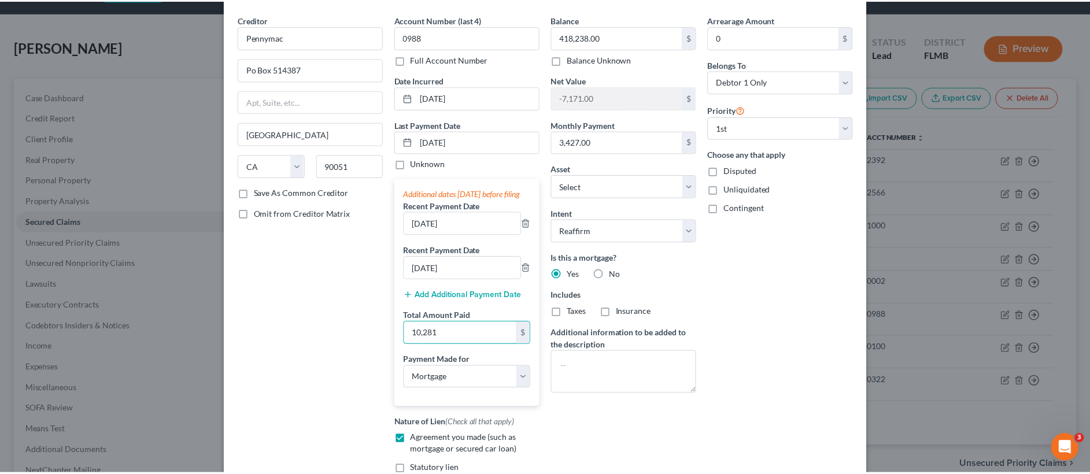
scroll to position [205, 0]
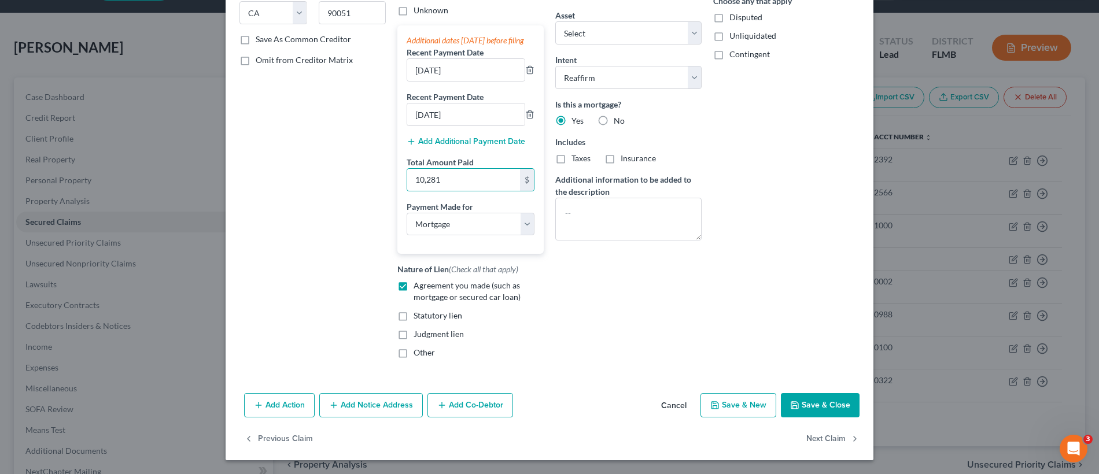
click at [825, 410] on button "Save & Close" at bounding box center [820, 405] width 79 height 24
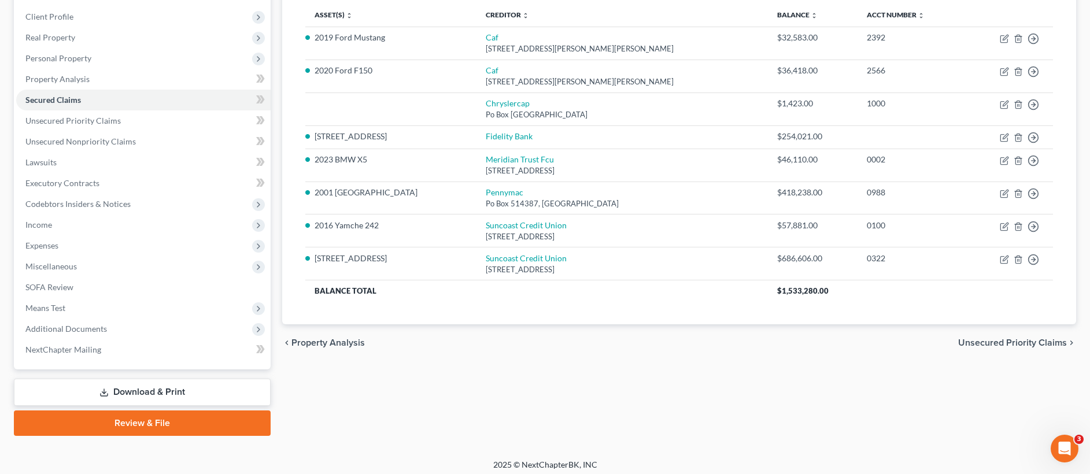
scroll to position [161, 0]
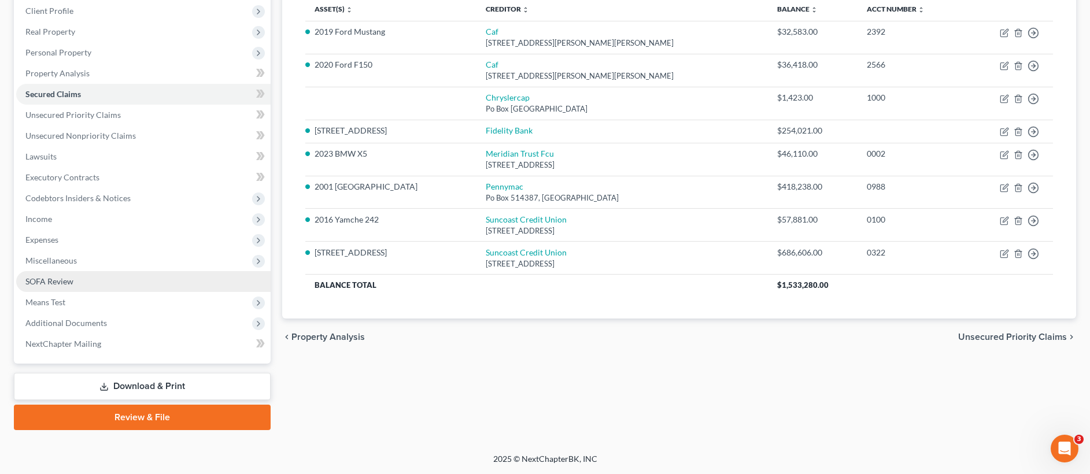
click at [91, 283] on link "SOFA Review" at bounding box center [143, 281] width 254 height 21
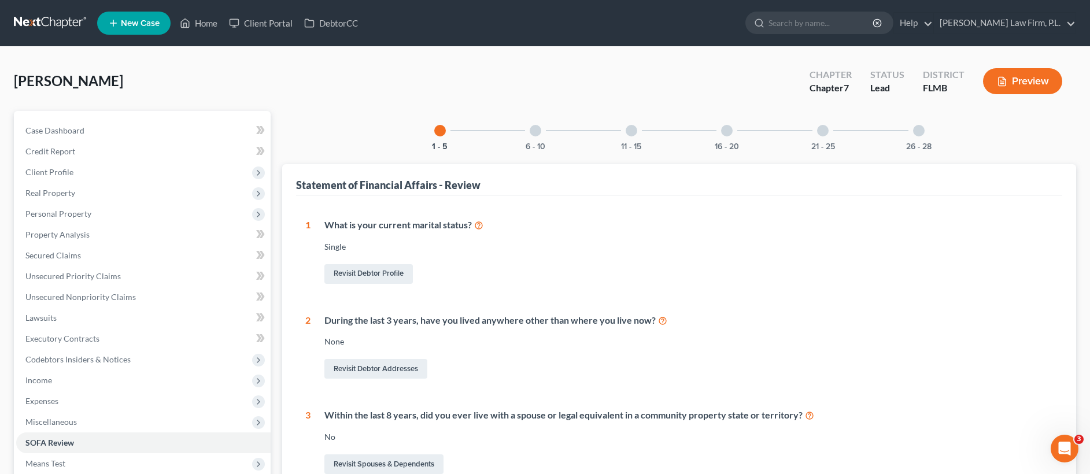
click at [540, 136] on div "6 - 10" at bounding box center [535, 130] width 39 height 39
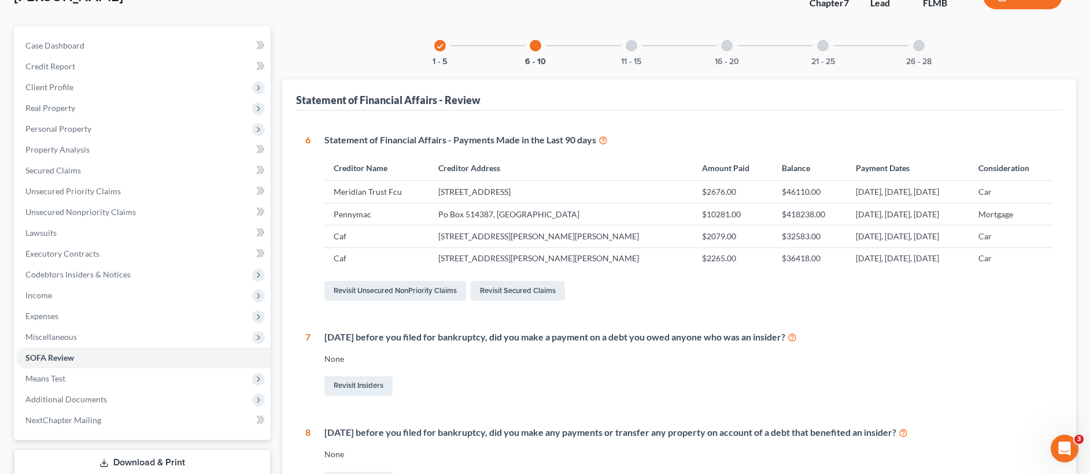
scroll to position [118, 0]
